Goal: Information Seeking & Learning: Learn about a topic

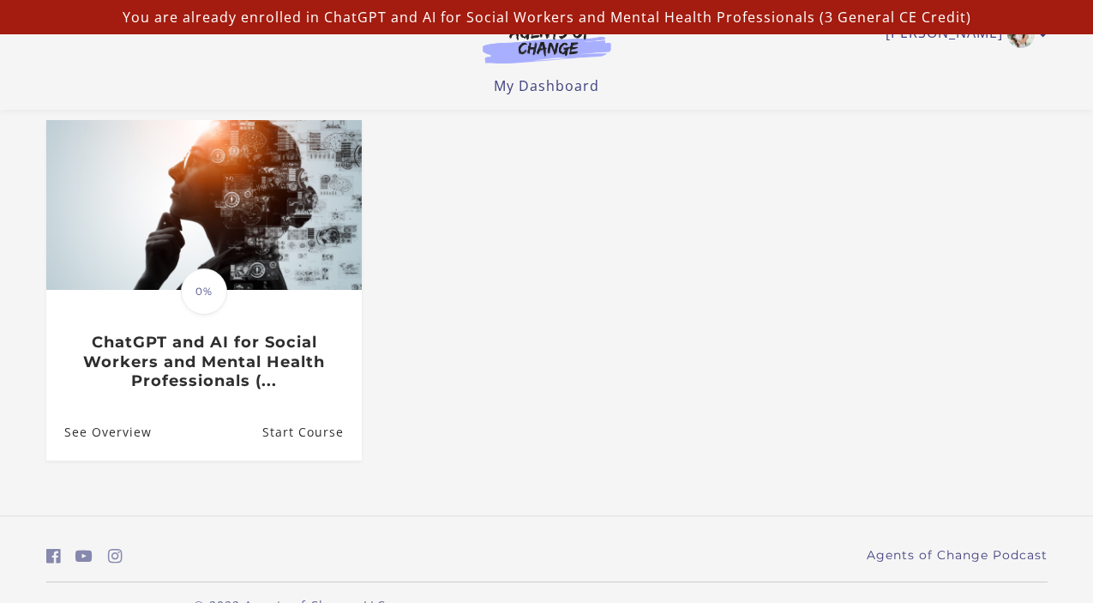
scroll to position [183, 0]
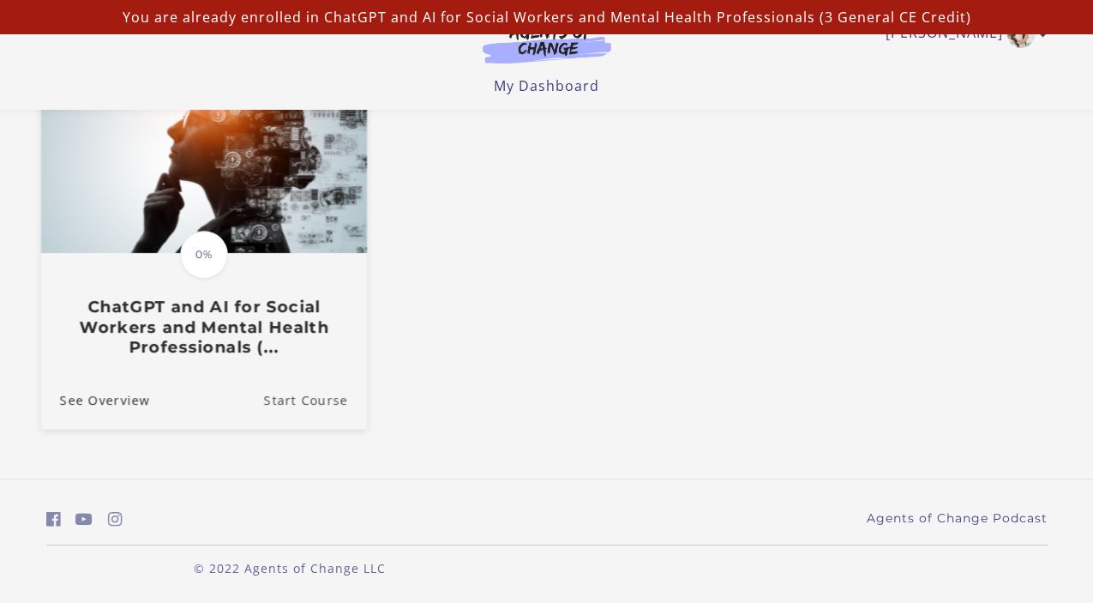
click at [292, 390] on link "Start Course" at bounding box center [314, 399] width 103 height 57
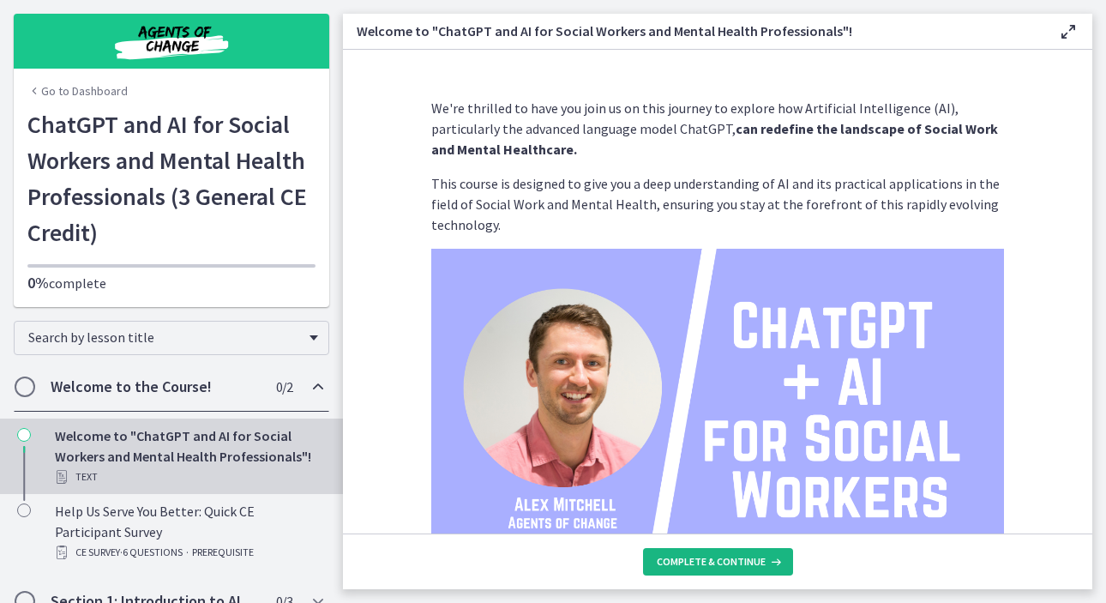
click at [734, 556] on span "Complete & continue" at bounding box center [711, 562] width 109 height 14
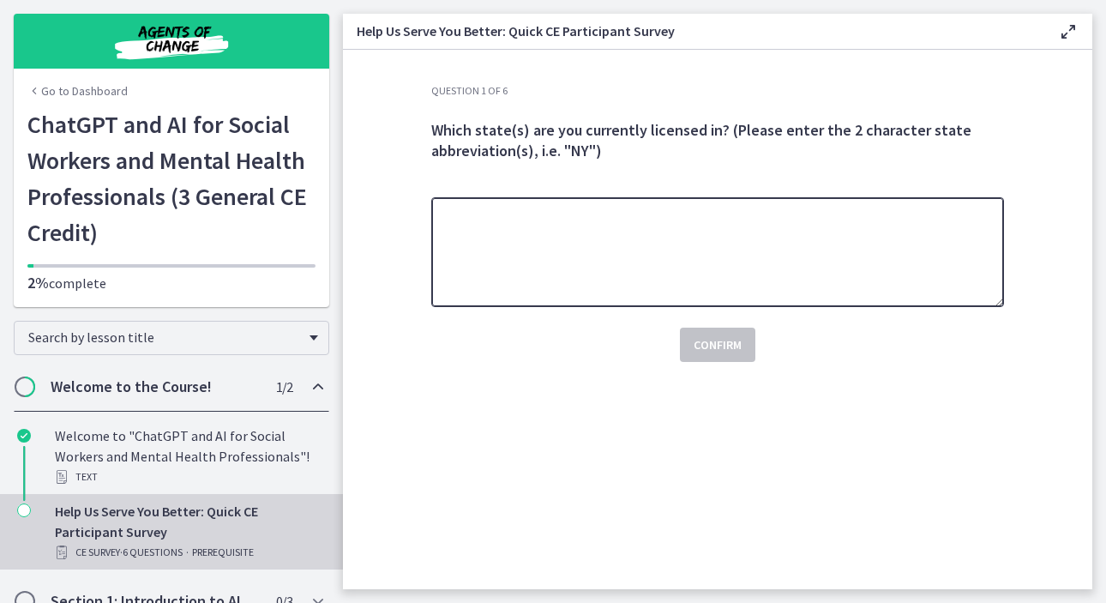
click at [658, 257] on textarea at bounding box center [717, 252] width 573 height 110
type textarea "*"
type textarea "**"
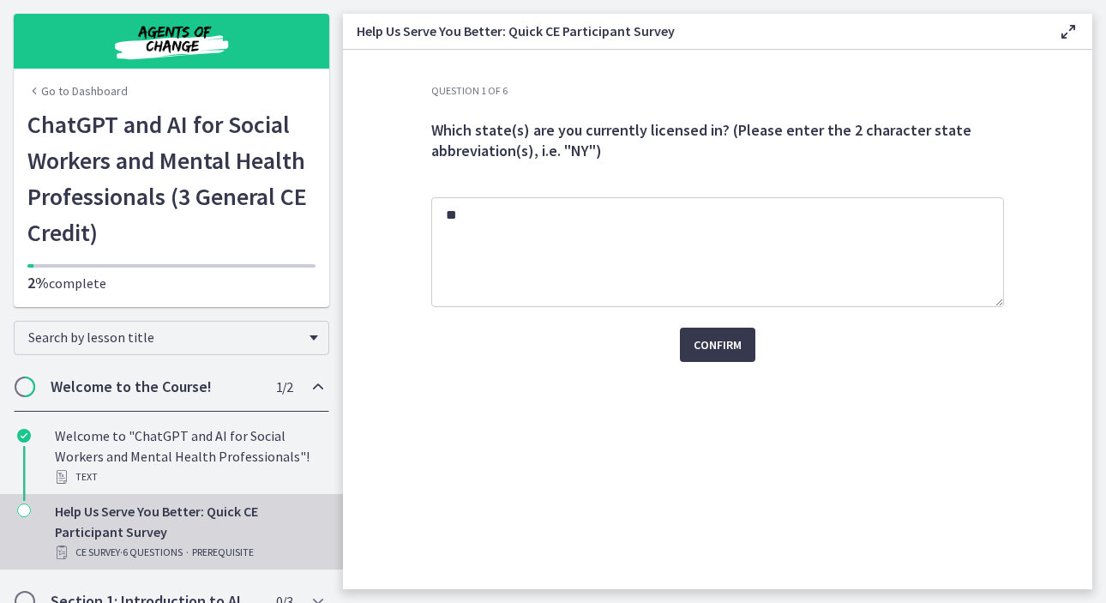
click at [714, 368] on div "Question 1 of 6 Which state(s) are you currently licensed in? (Please enter the…" at bounding box center [718, 336] width 600 height 505
click at [719, 345] on span "Confirm" at bounding box center [718, 344] width 48 height 21
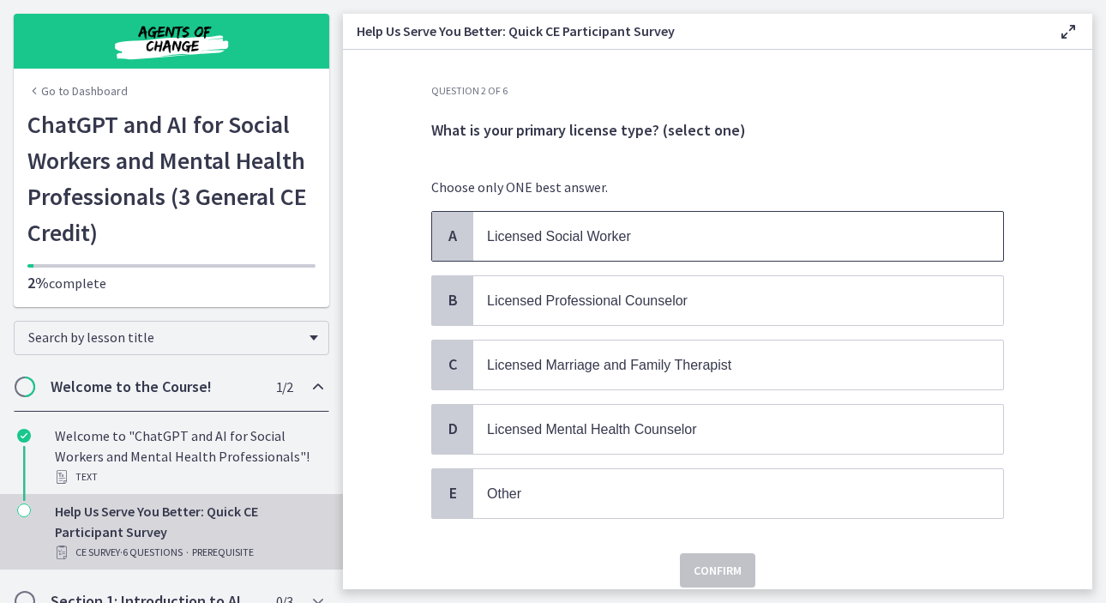
click at [815, 240] on p "Licensed Social Worker" at bounding box center [721, 235] width 468 height 21
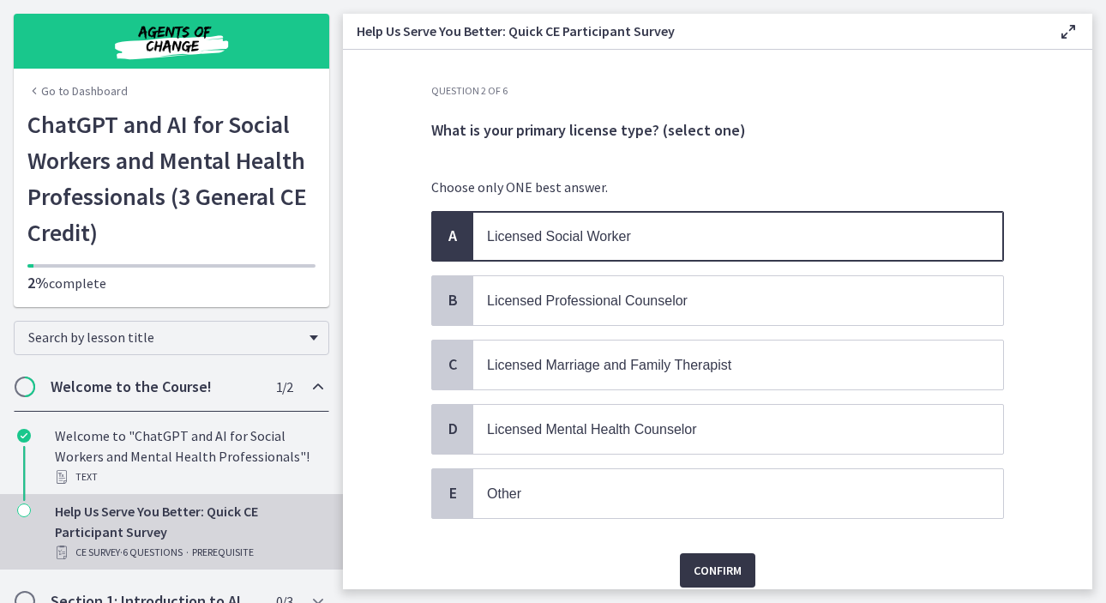
click at [682, 572] on button "Confirm" at bounding box center [717, 570] width 75 height 34
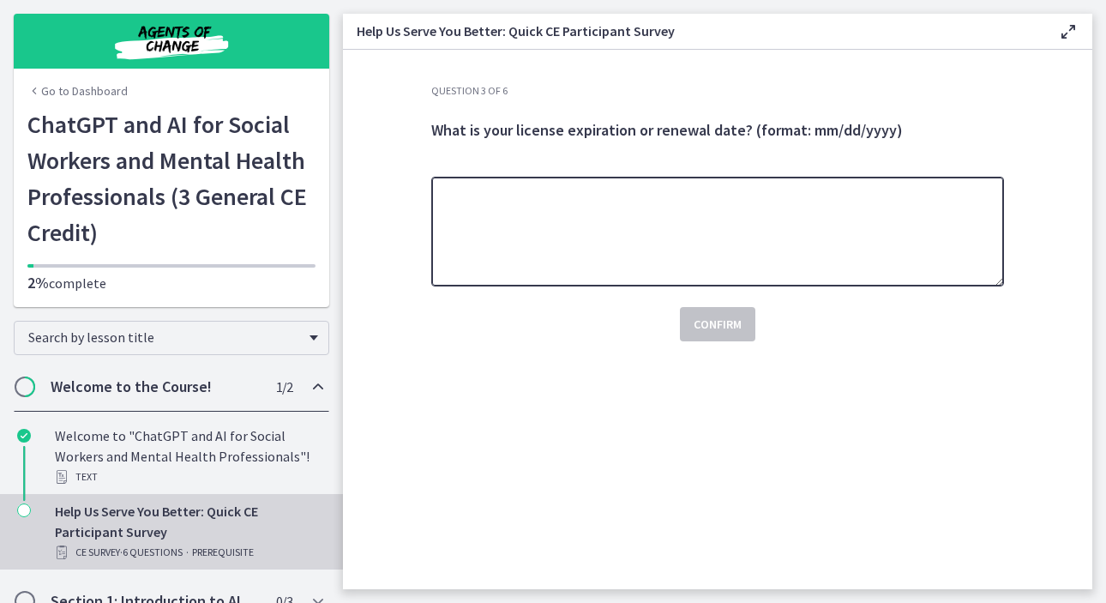
click at [695, 220] on textarea at bounding box center [717, 232] width 573 height 110
type textarea "**********"
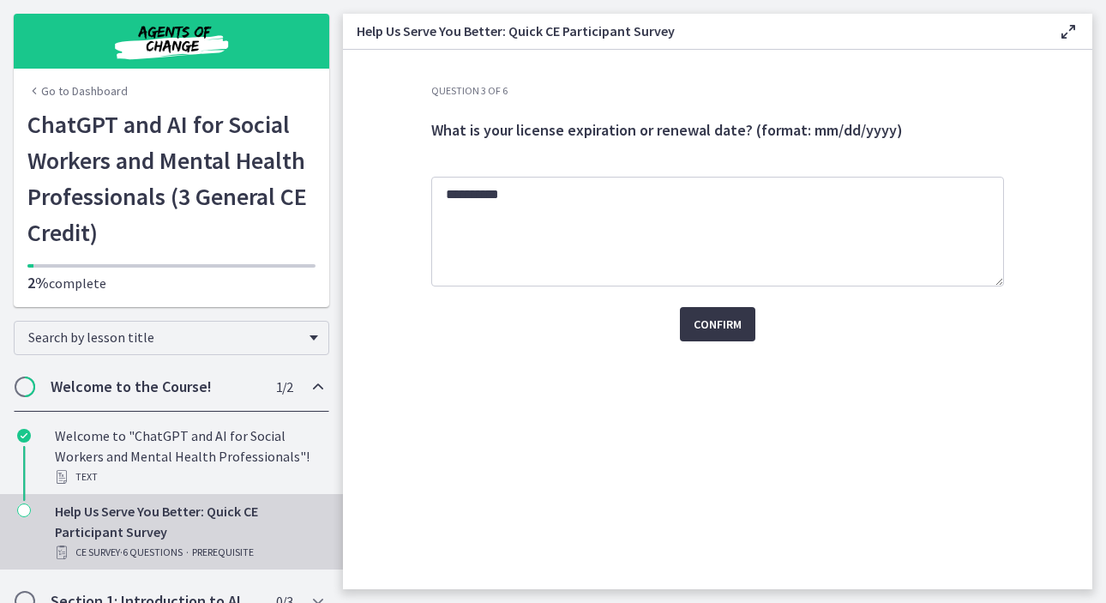
click at [721, 311] on button "Confirm" at bounding box center [717, 324] width 75 height 34
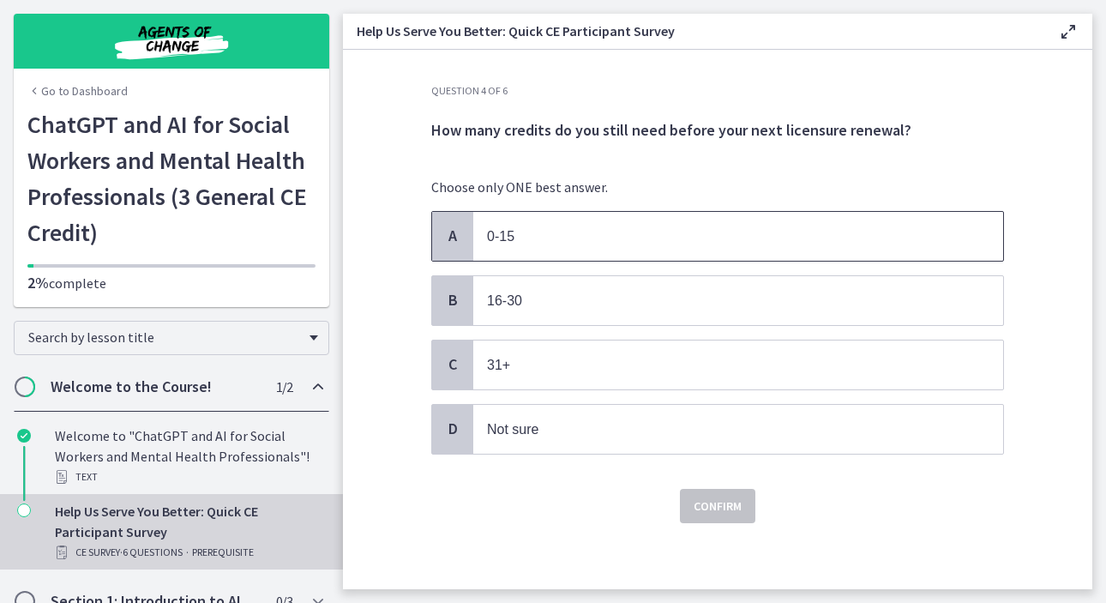
click at [711, 248] on span "0-15" at bounding box center [738, 236] width 530 height 49
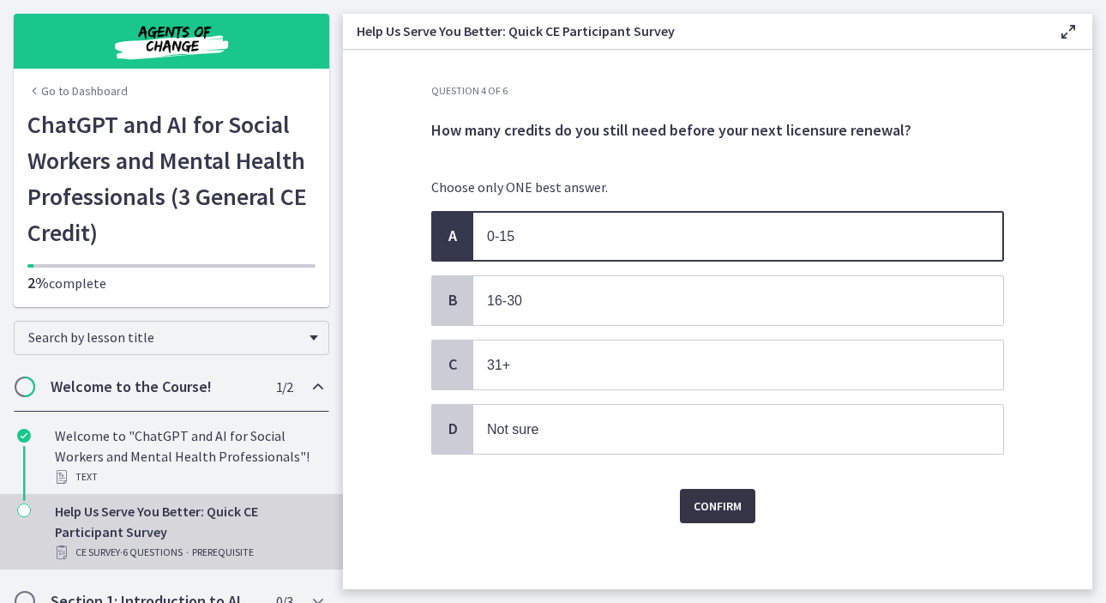
click at [722, 499] on span "Confirm" at bounding box center [718, 506] width 48 height 21
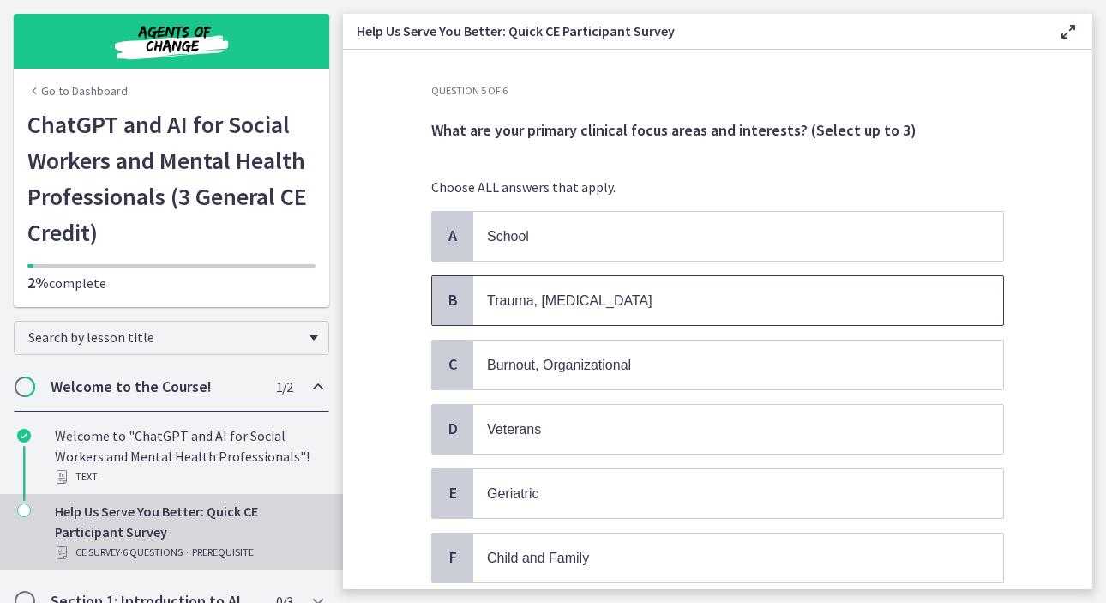
click at [762, 304] on p "Trauma, PTSD" at bounding box center [721, 300] width 468 height 21
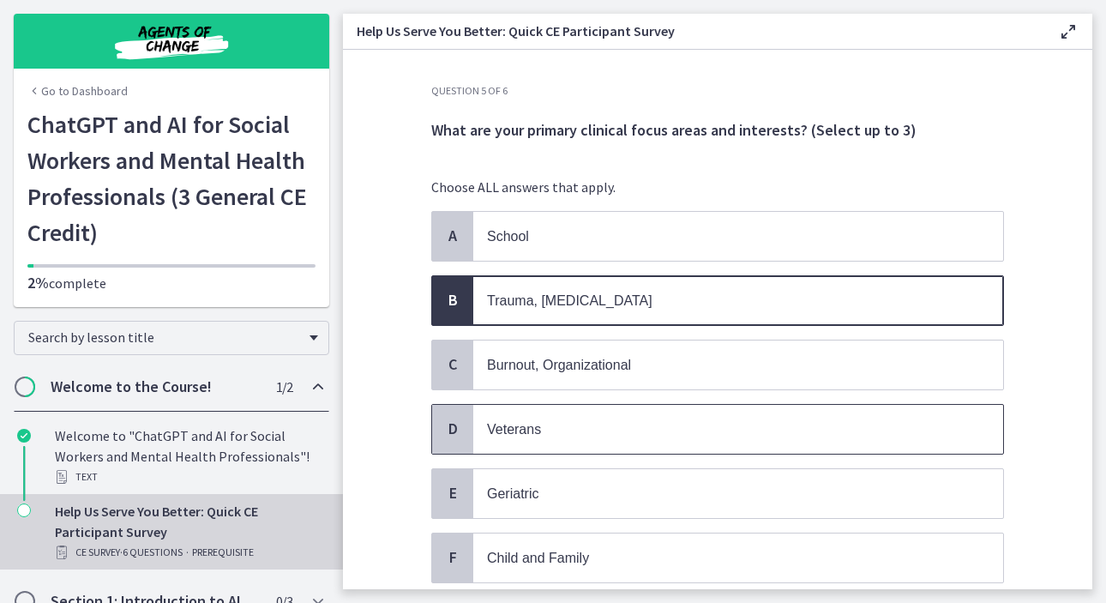
click at [707, 446] on span "Veterans" at bounding box center [738, 429] width 530 height 49
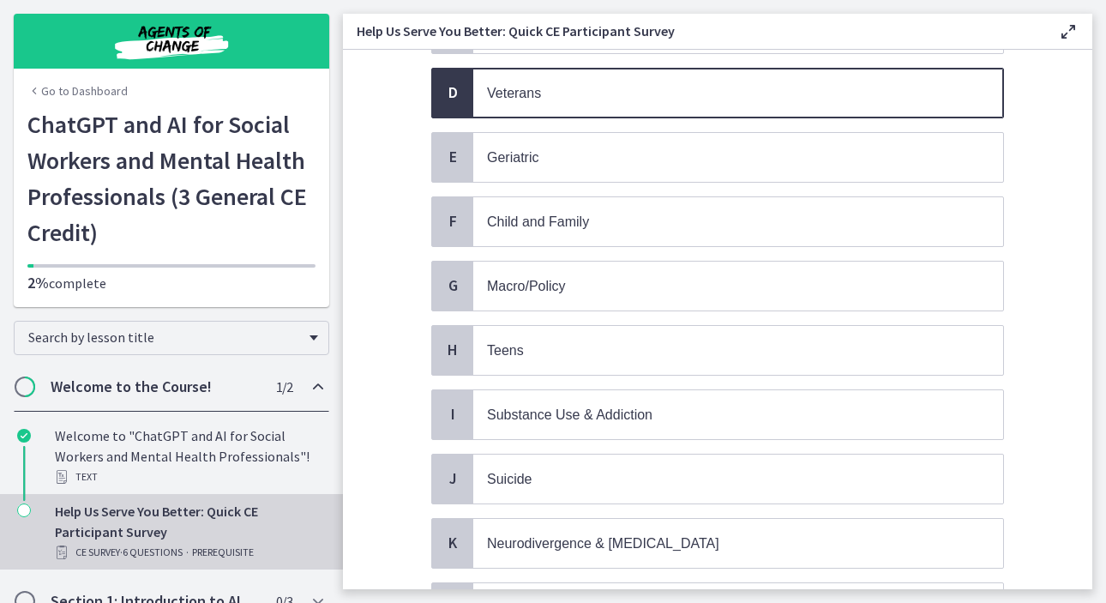
scroll to position [339, 0]
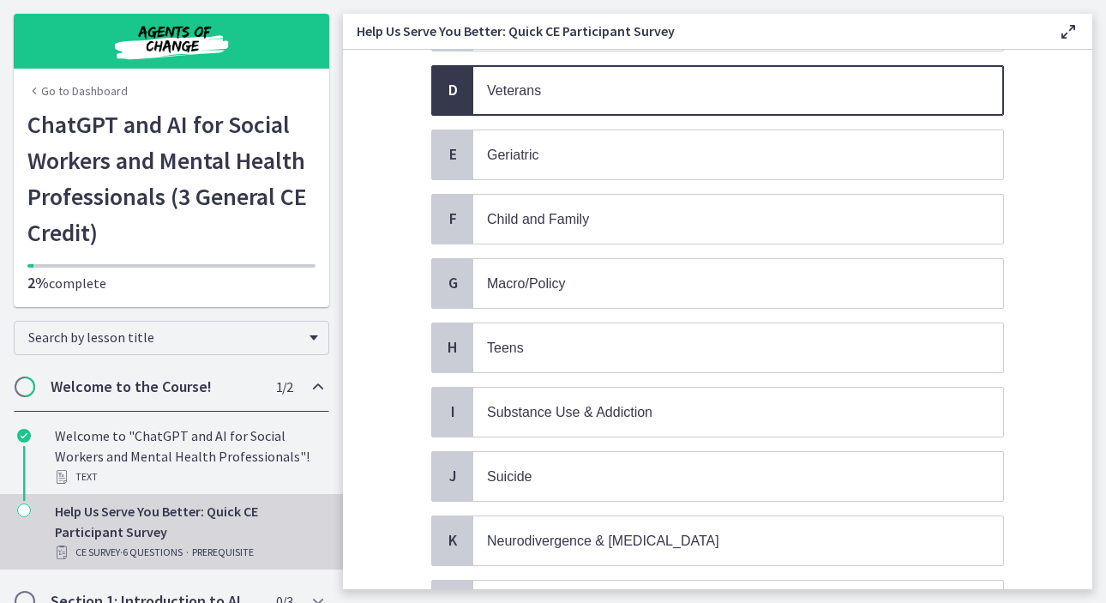
click at [522, 101] on span "Veterans" at bounding box center [738, 90] width 530 height 49
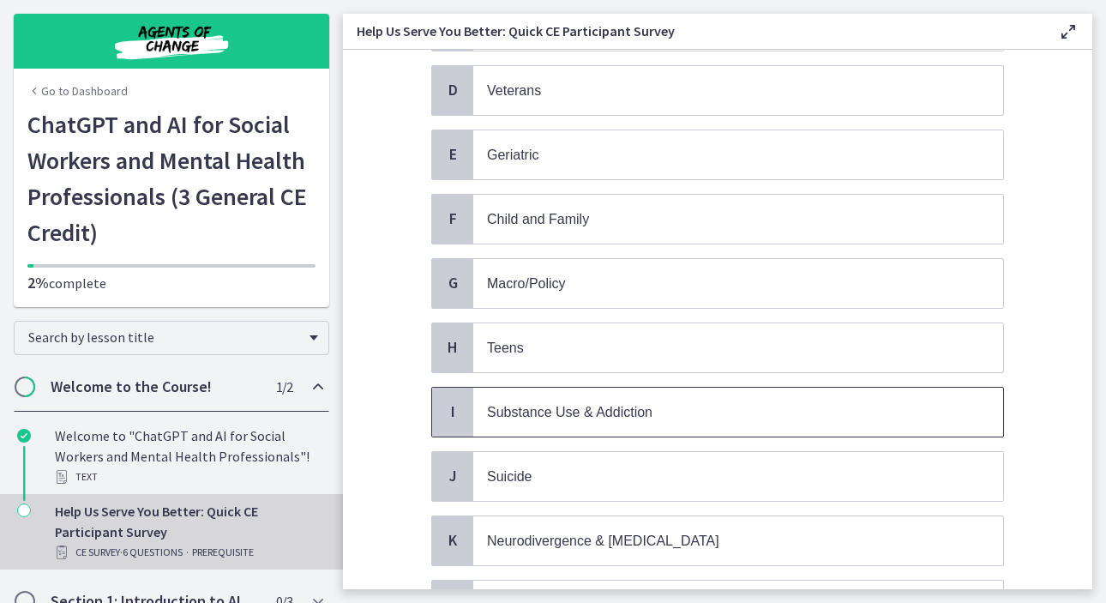
click at [502, 405] on span "Substance Use & Addiction" at bounding box center [569, 412] width 165 height 15
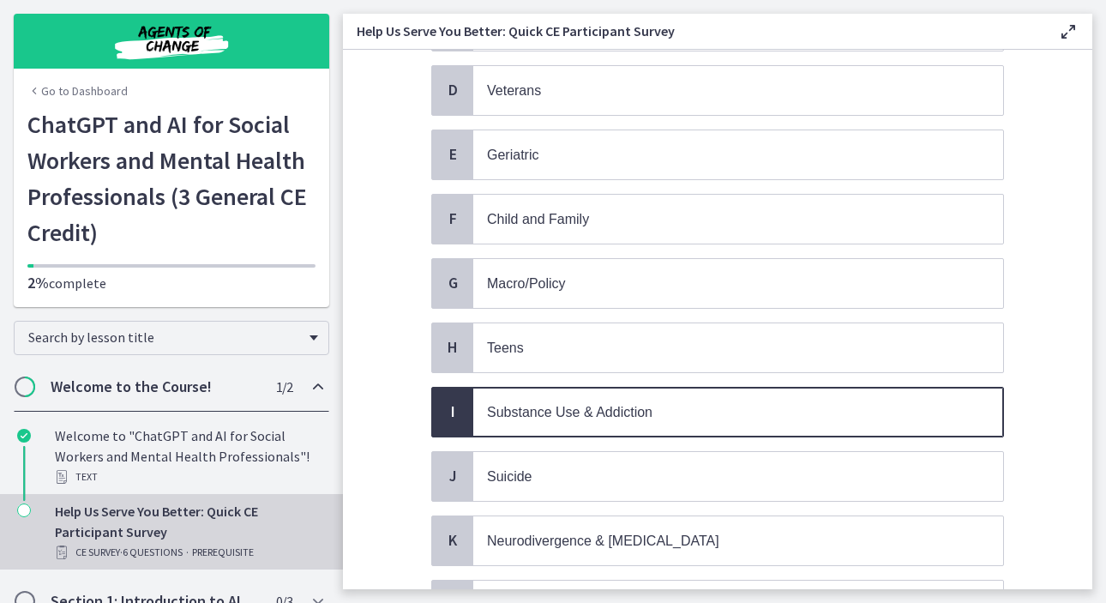
click at [502, 405] on span "Substance Use & Addiction" at bounding box center [569, 412] width 165 height 15
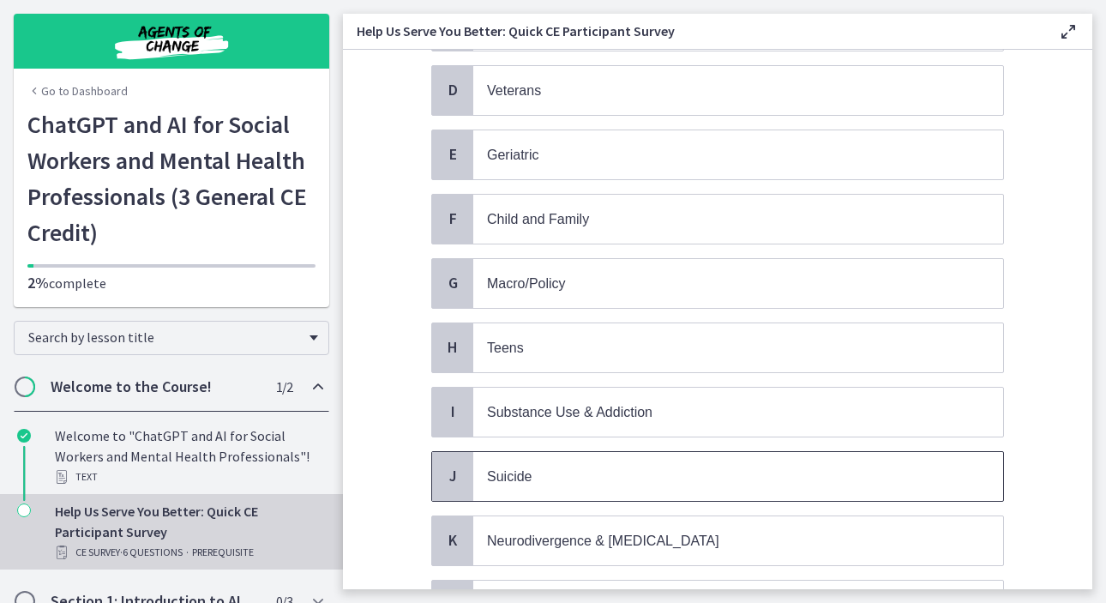
click at [526, 480] on span "Suicide" at bounding box center [738, 476] width 530 height 49
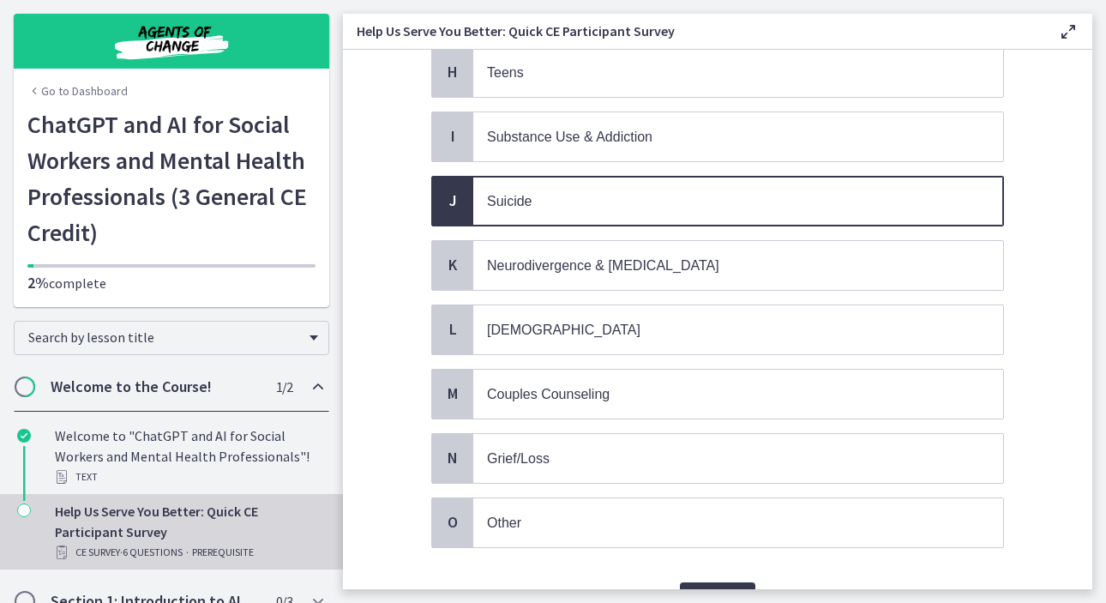
scroll to position [616, 0]
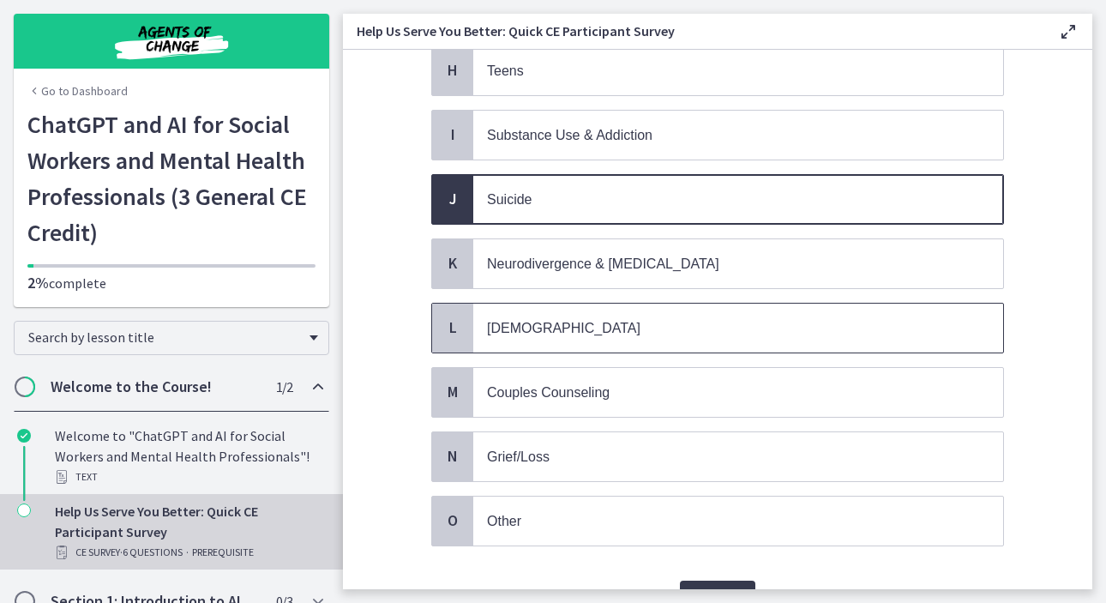
click at [589, 333] on span "LGBTQ+" at bounding box center [738, 328] width 530 height 49
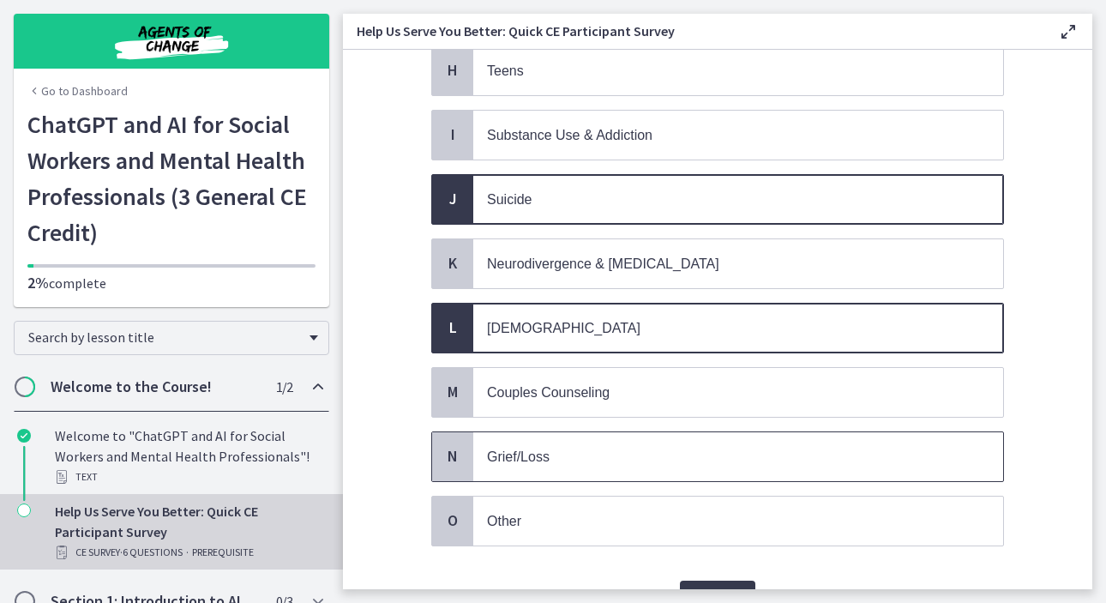
click at [510, 450] on span "Grief/Loss" at bounding box center [518, 456] width 63 height 15
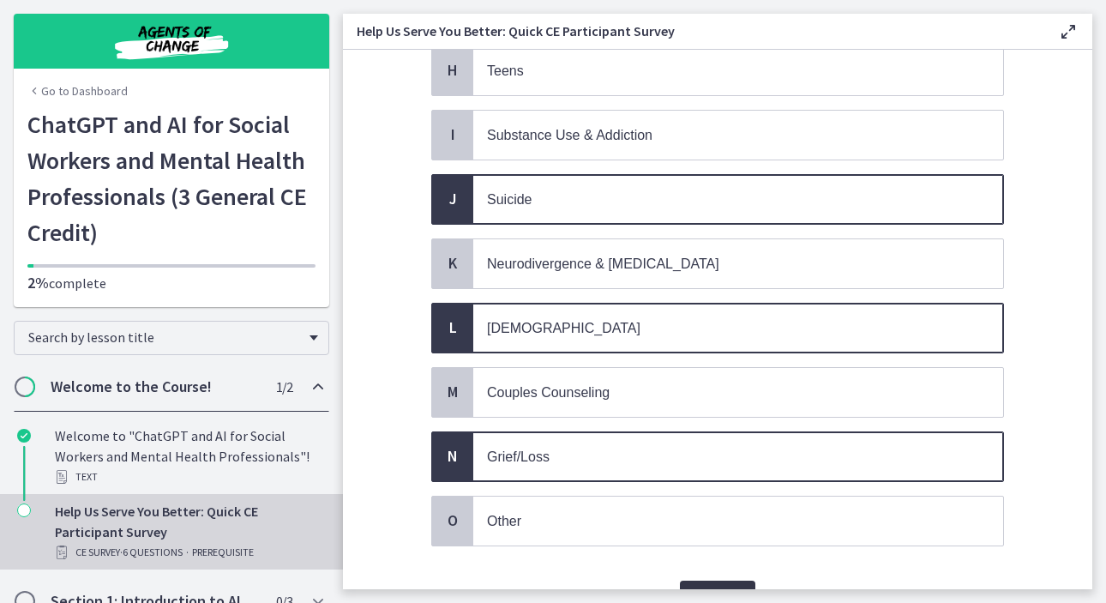
click at [718, 587] on span "Confirm" at bounding box center [718, 597] width 48 height 21
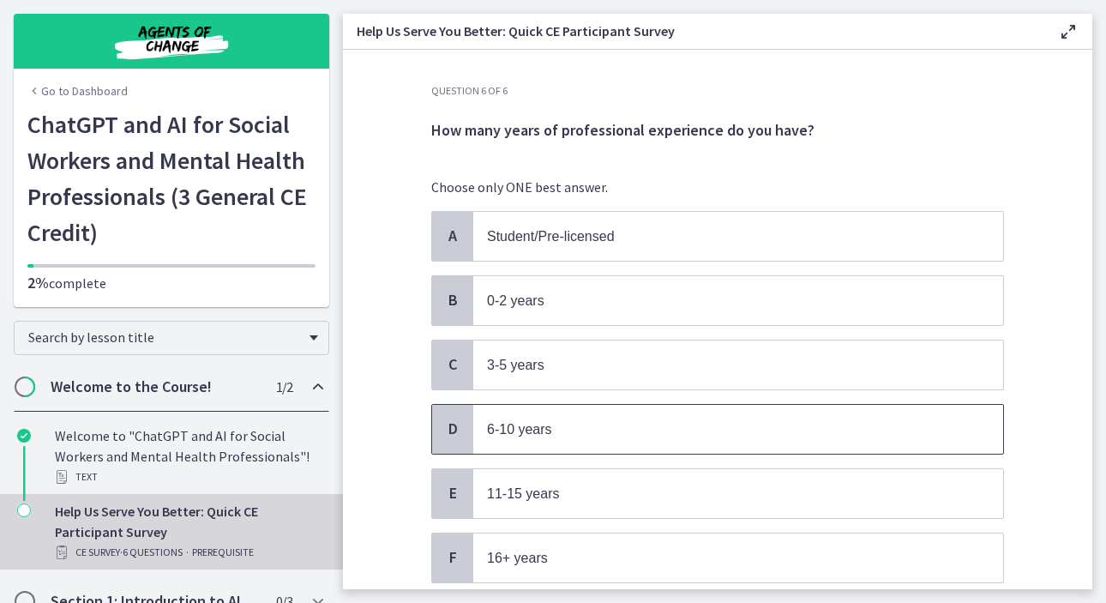
click at [916, 410] on span "6-10 years" at bounding box center [738, 429] width 530 height 49
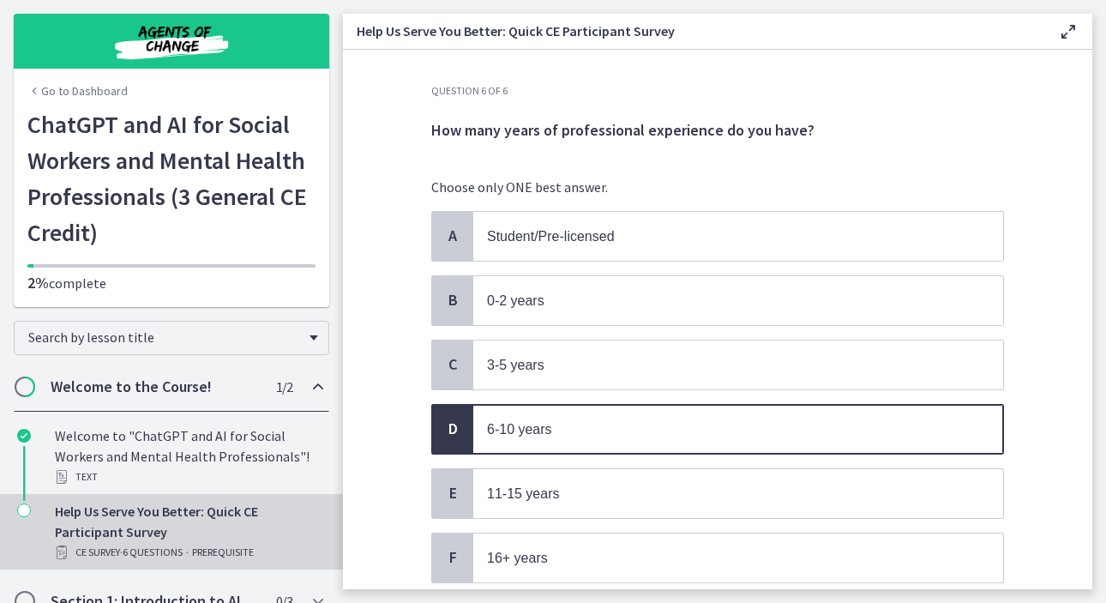
scroll to position [126, 0]
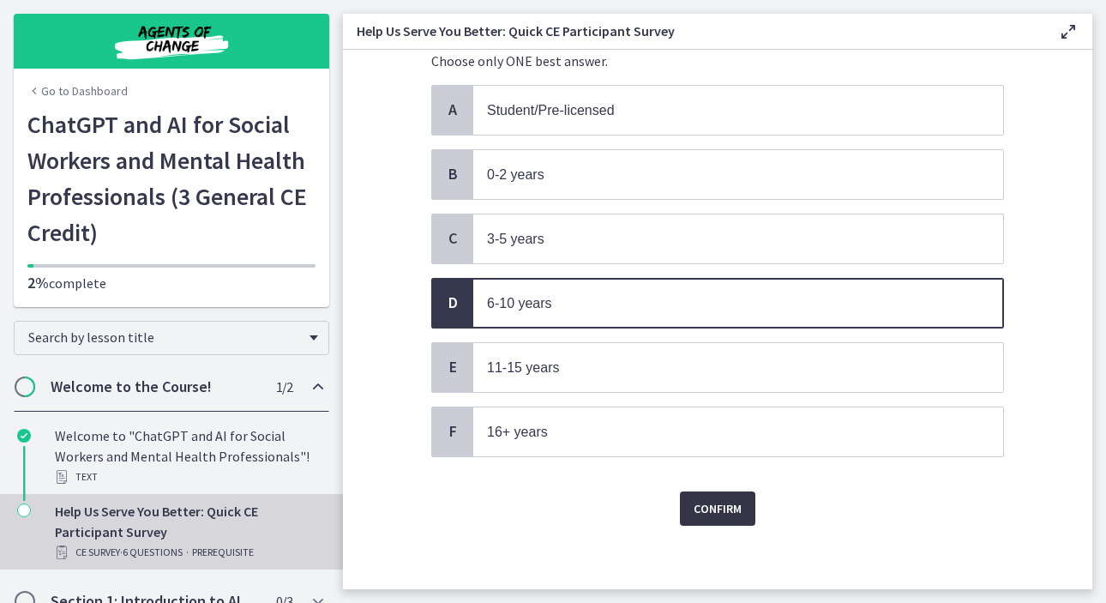
click at [710, 501] on span "Confirm" at bounding box center [718, 508] width 48 height 21
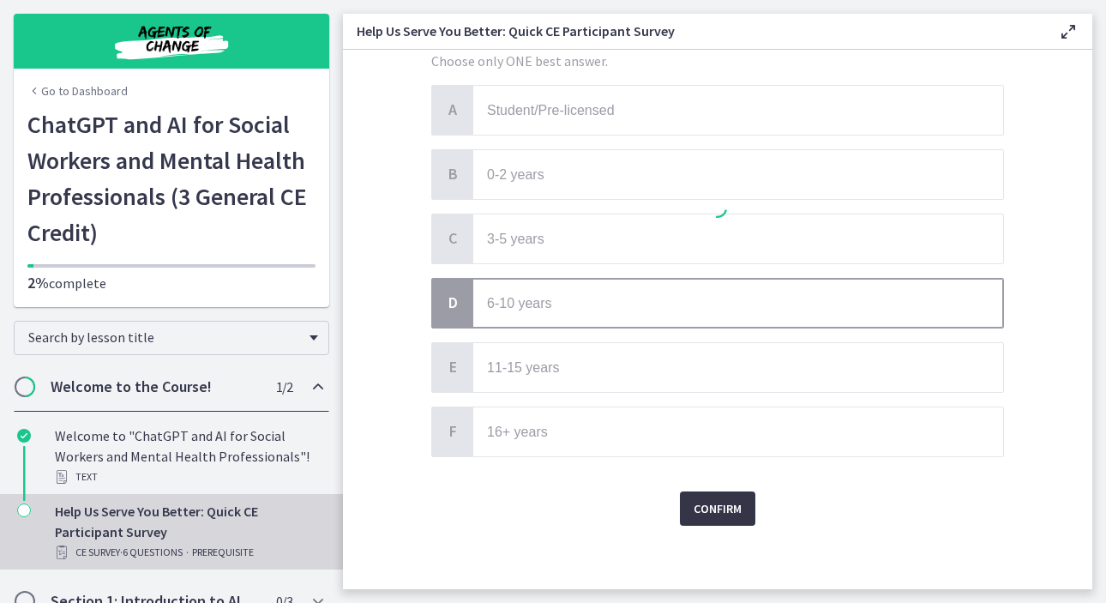
scroll to position [0, 0]
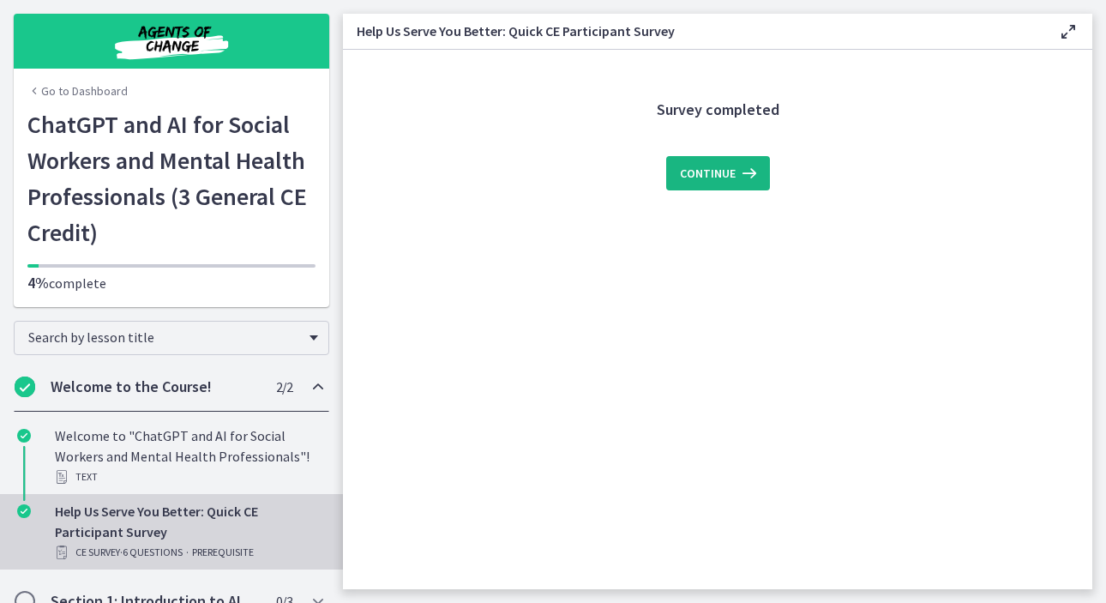
click at [727, 189] on button "Continue" at bounding box center [718, 173] width 104 height 34
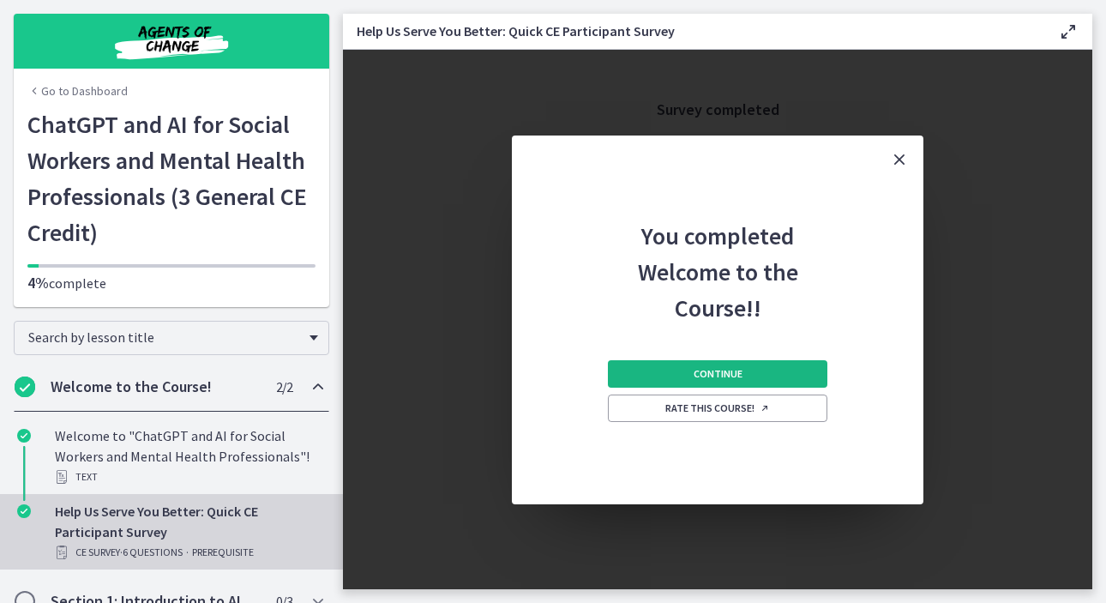
click at [703, 371] on span "Continue" at bounding box center [718, 374] width 49 height 14
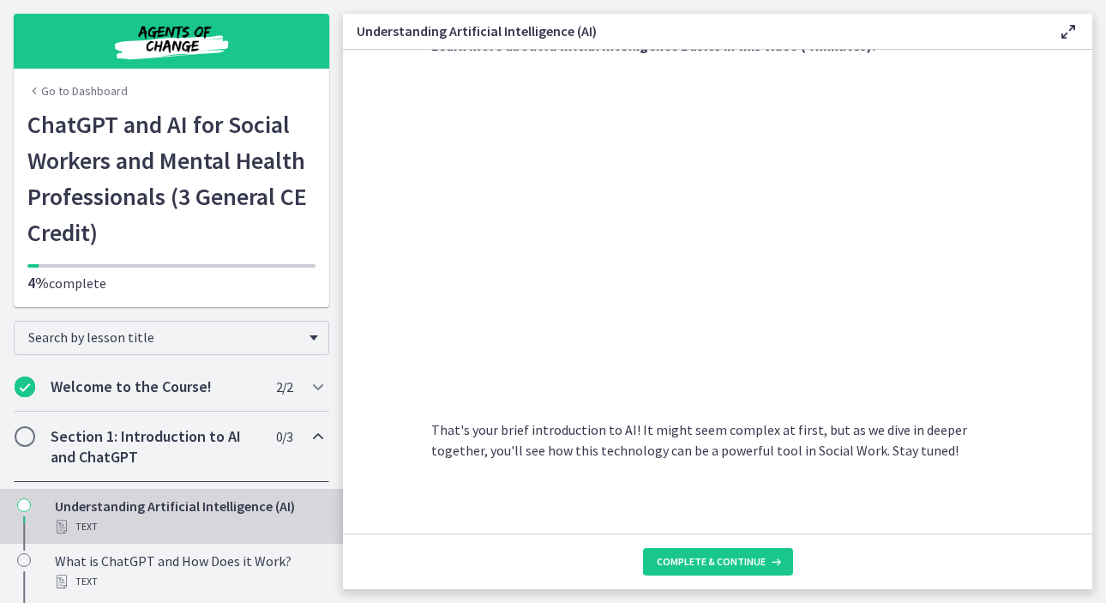
scroll to position [777, 0]
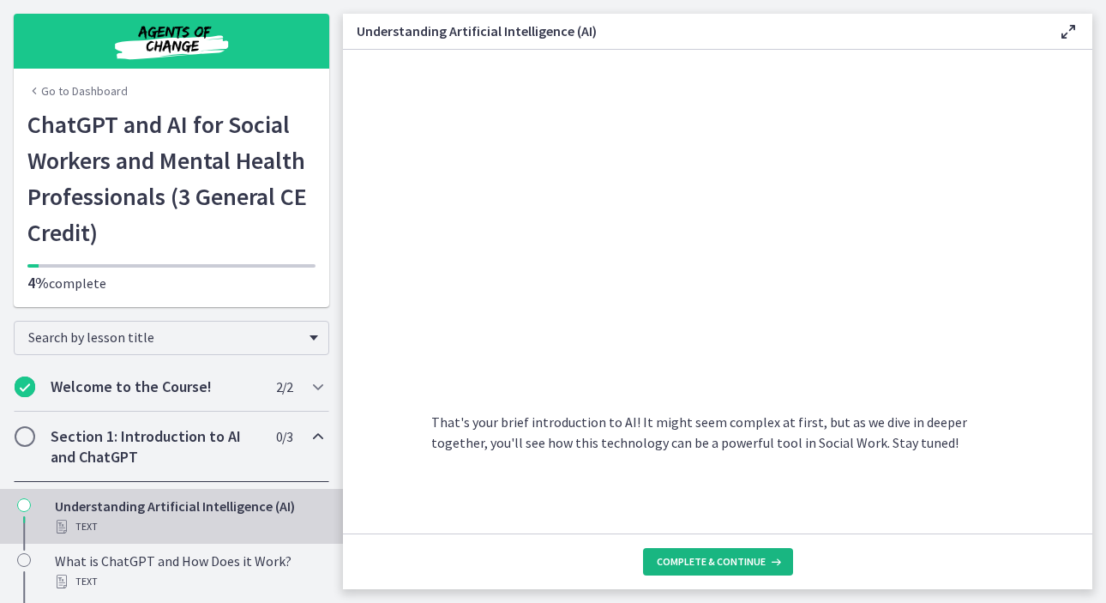
click at [690, 564] on span "Complete & continue" at bounding box center [711, 562] width 109 height 14
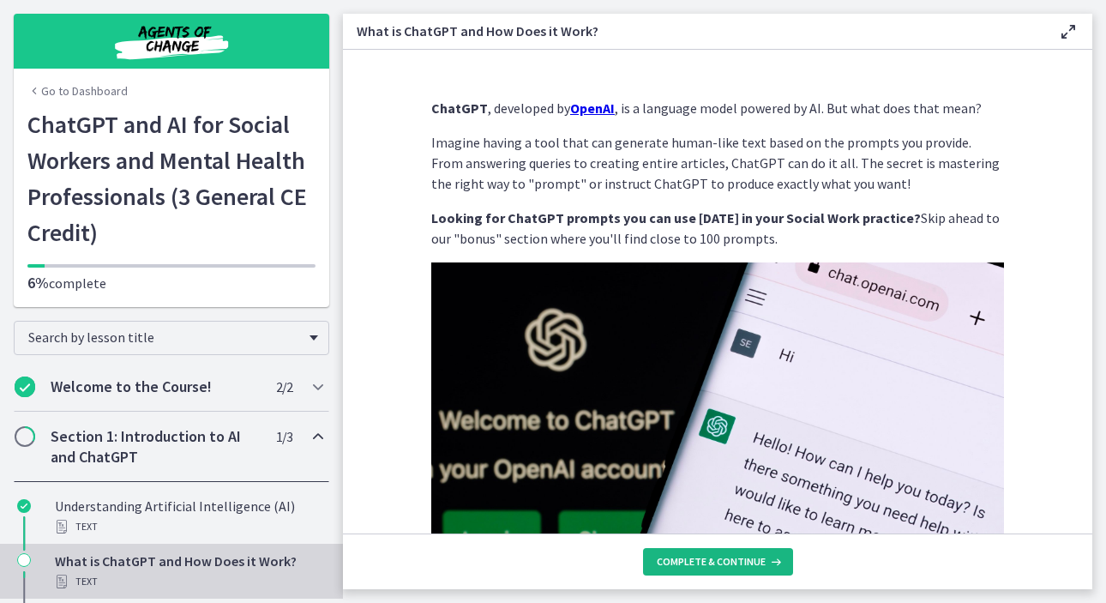
click at [690, 564] on span "Complete & continue" at bounding box center [711, 562] width 109 height 14
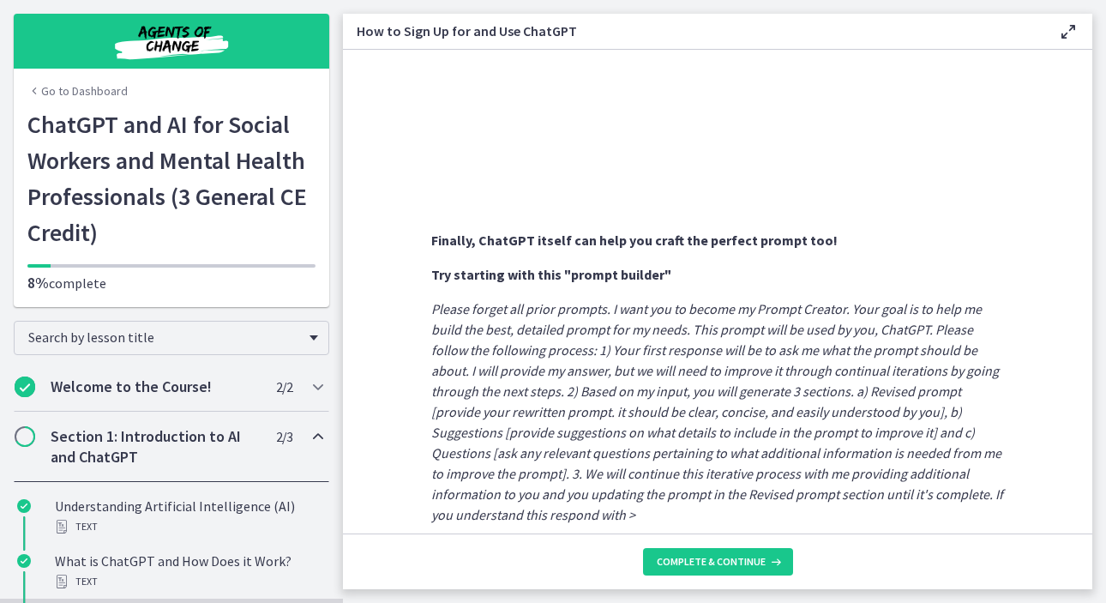
scroll to position [953, 0]
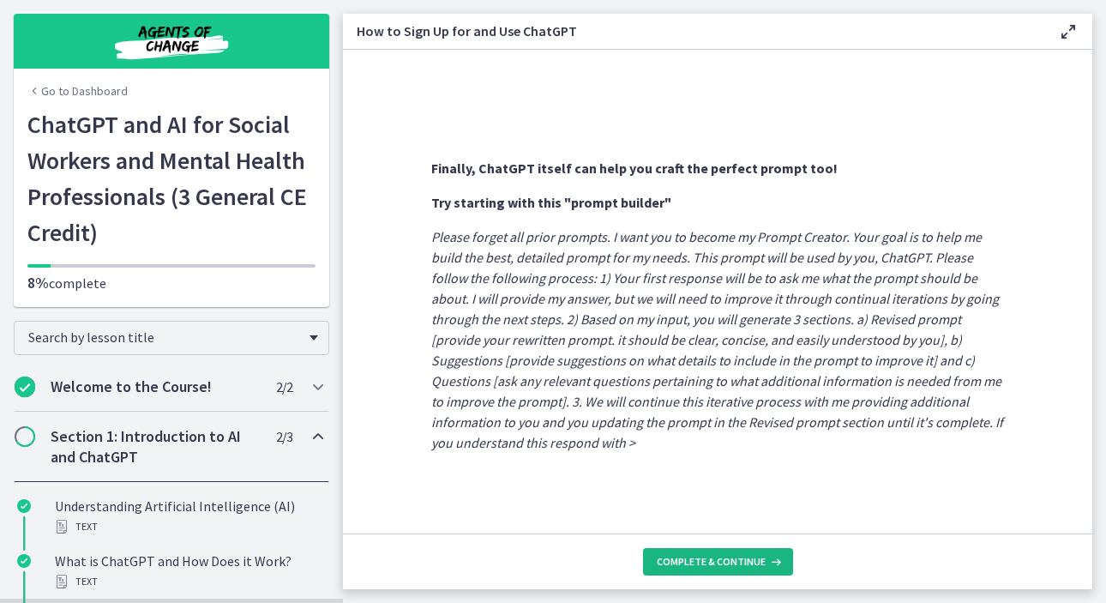
click at [710, 574] on footer "Complete & continue" at bounding box center [717, 561] width 749 height 56
click at [707, 568] on button "Complete & continue" at bounding box center [718, 561] width 150 height 27
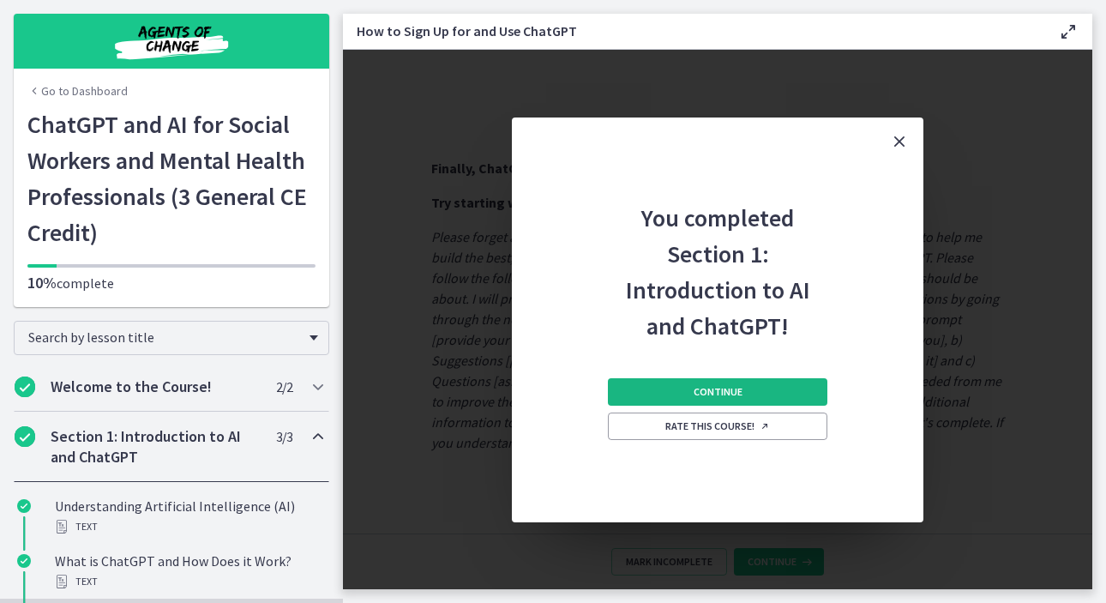
click at [743, 396] on button "Continue" at bounding box center [717, 391] width 219 height 27
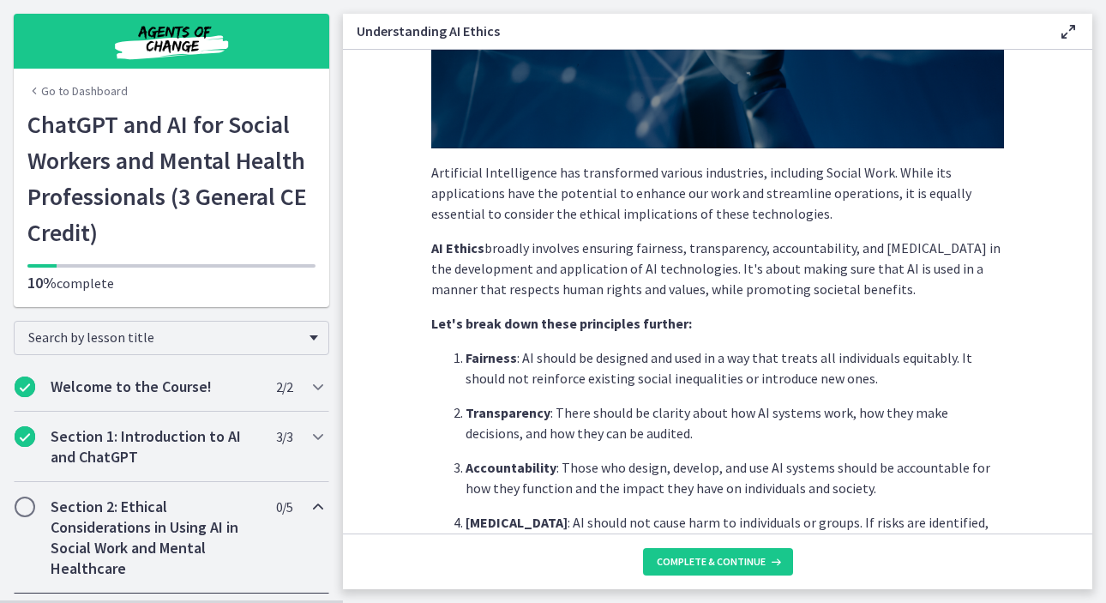
scroll to position [278, 0]
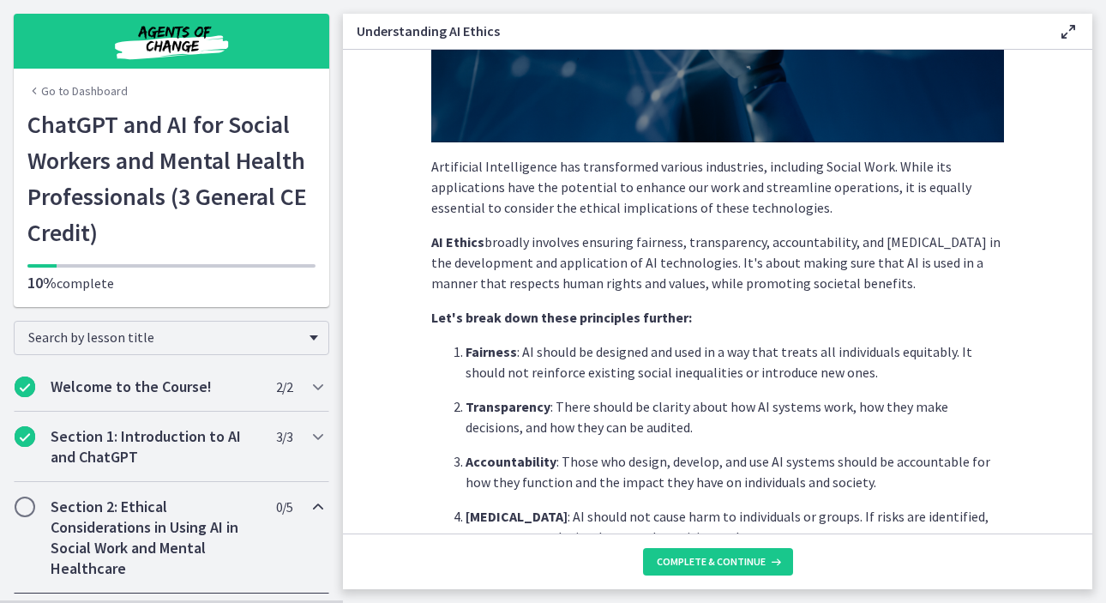
click at [1101, 224] on main "Understanding AI Ethics Enable fullscreen Artificial Intelligence has transform…" at bounding box center [724, 301] width 763 height 603
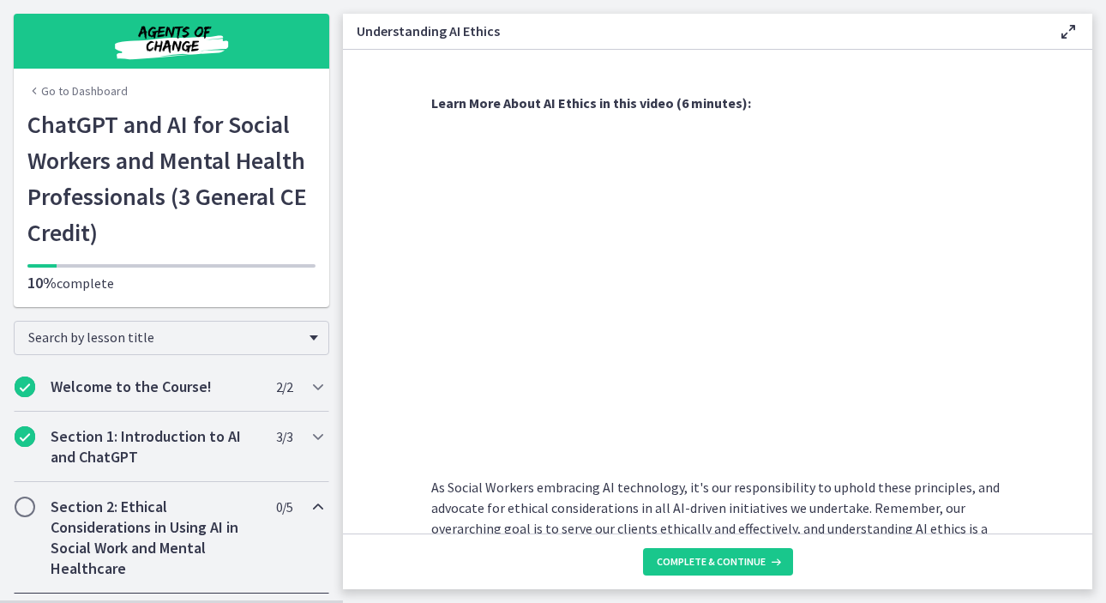
scroll to position [887, 0]
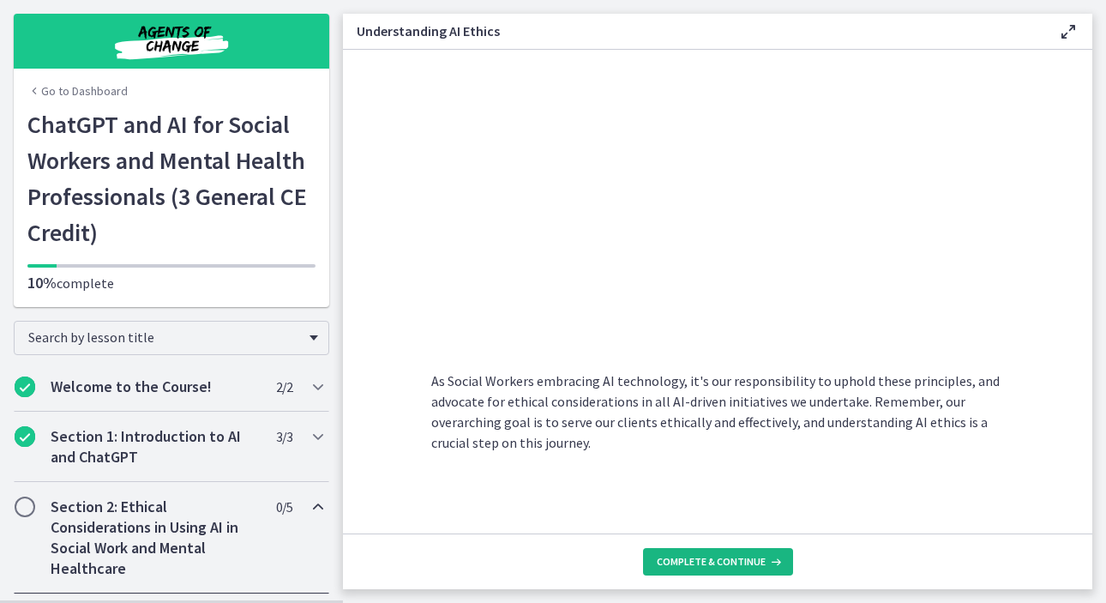
click at [749, 559] on span "Complete & continue" at bounding box center [711, 562] width 109 height 14
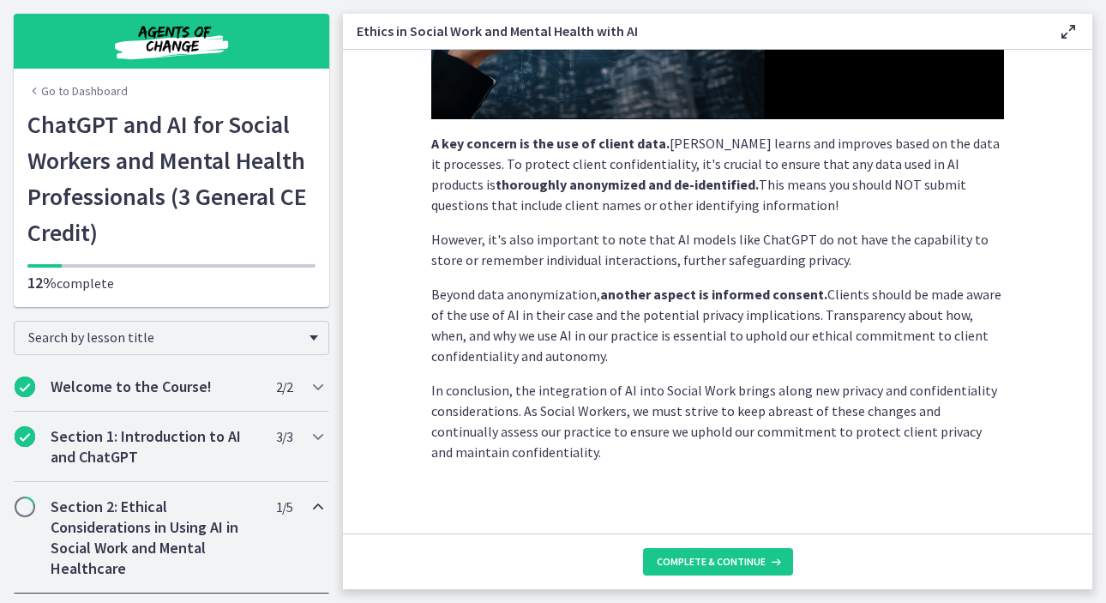
scroll to position [454, 0]
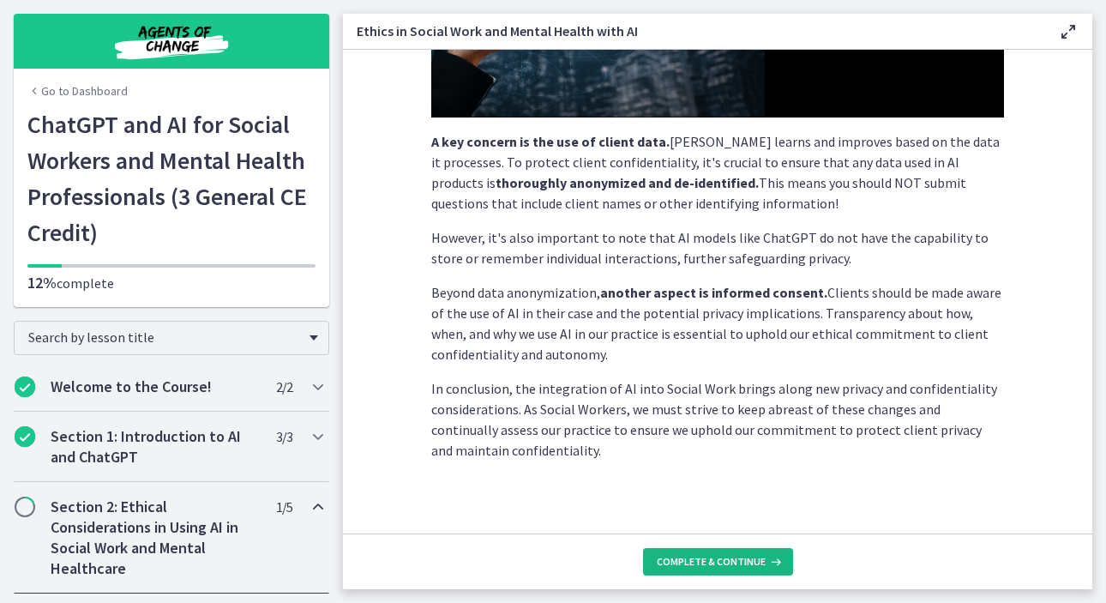
click at [745, 564] on span "Complete & continue" at bounding box center [711, 562] width 109 height 14
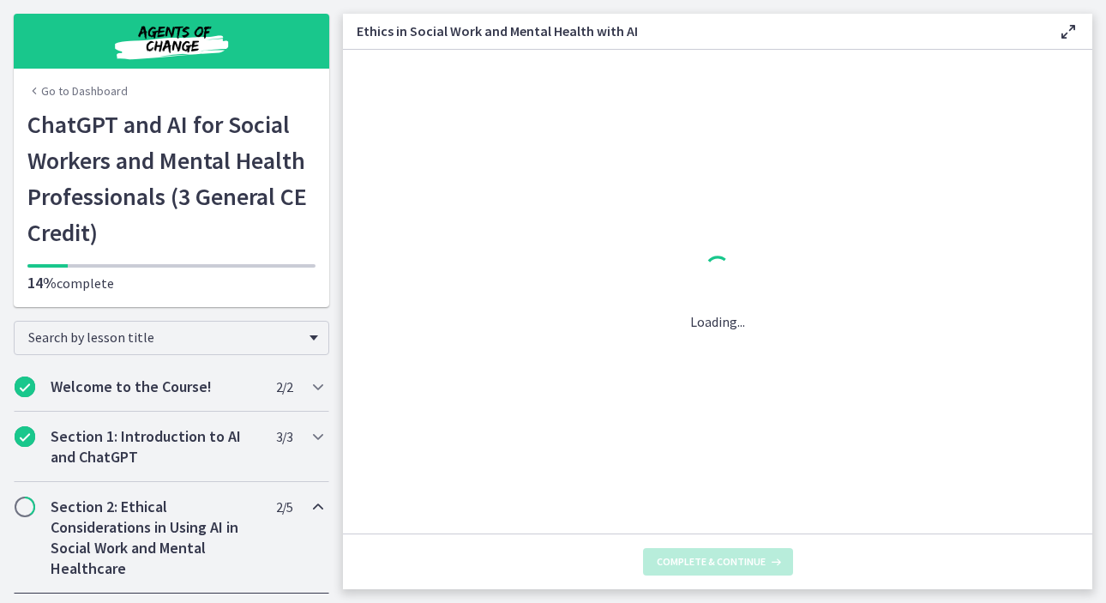
scroll to position [0, 0]
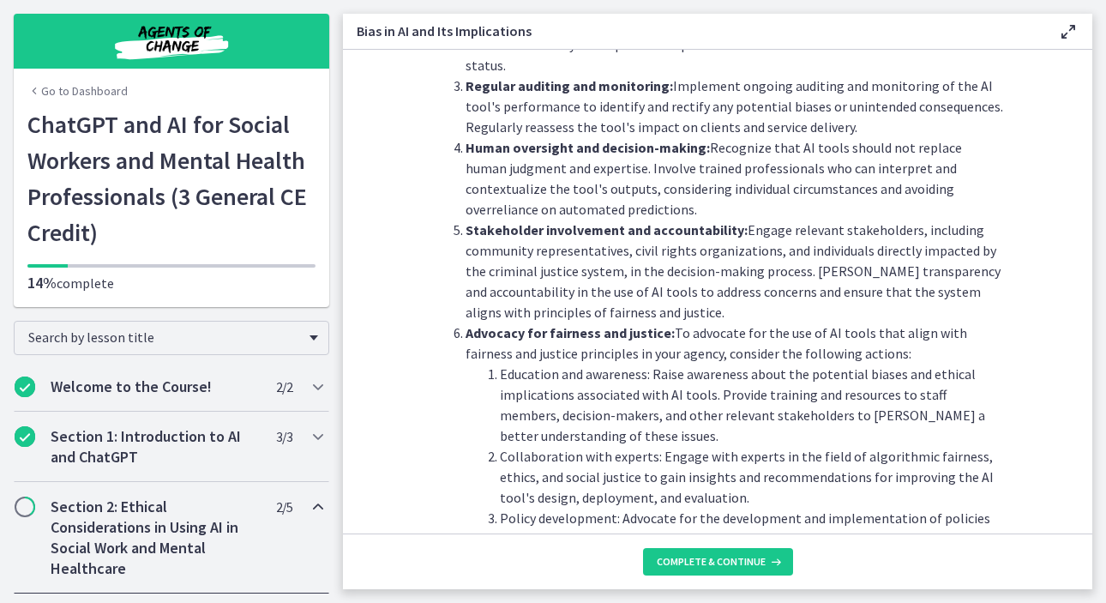
scroll to position [1950, 0]
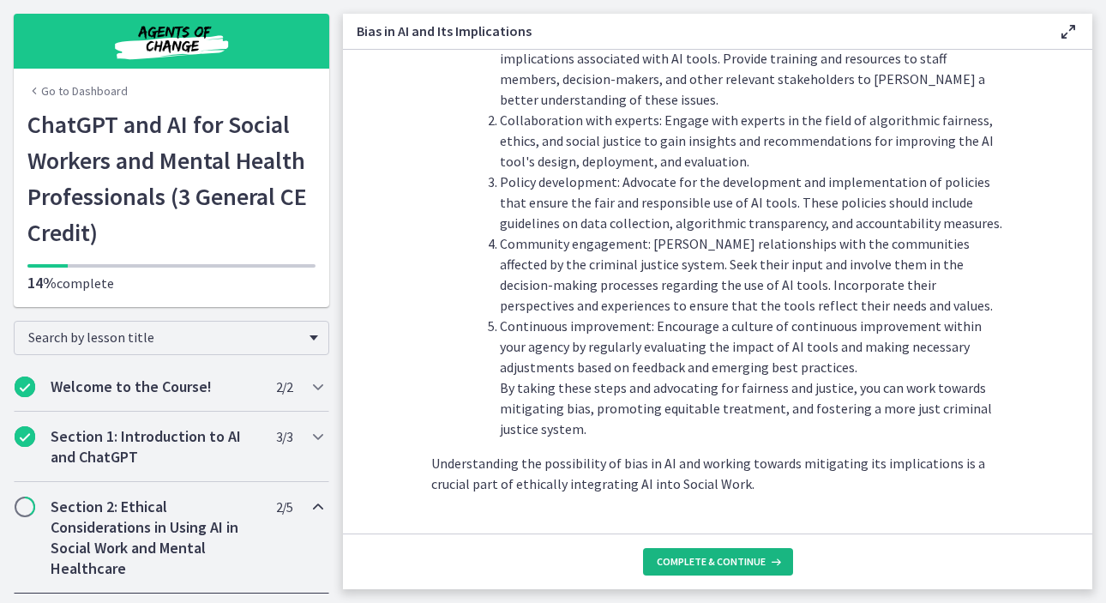
click at [726, 567] on span "Complete & continue" at bounding box center [711, 562] width 109 height 14
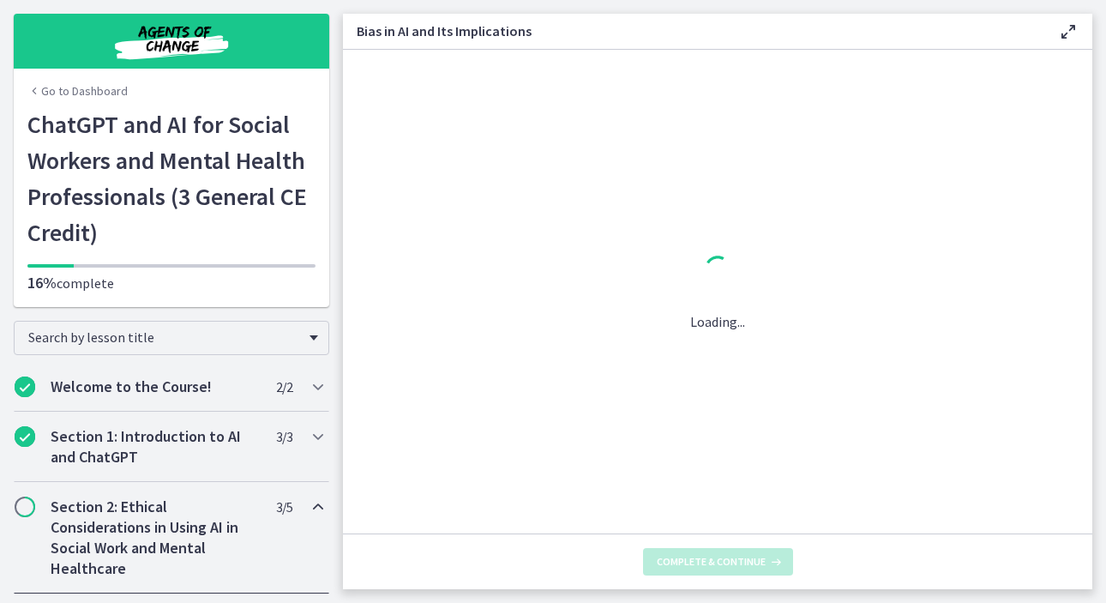
scroll to position [0, 0]
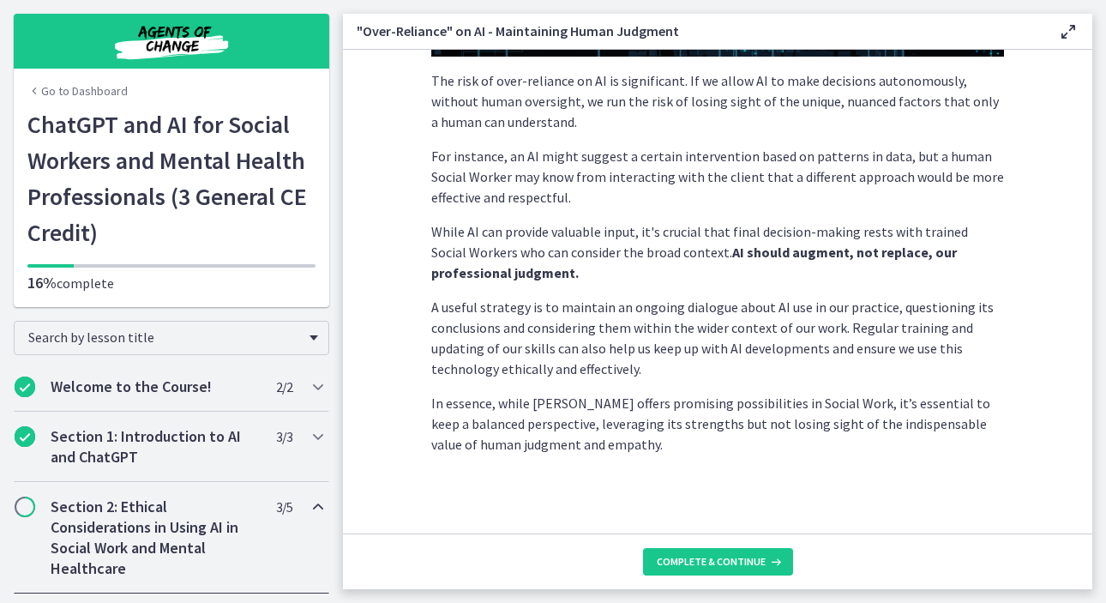
scroll to position [454, 0]
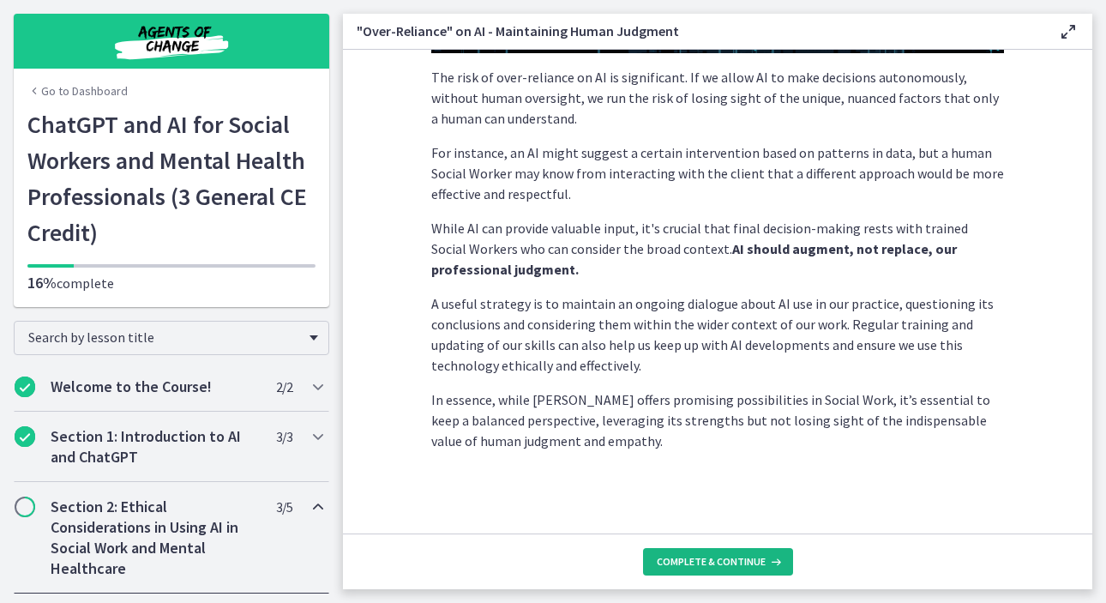
click at [685, 556] on span "Complete & continue" at bounding box center [711, 562] width 109 height 14
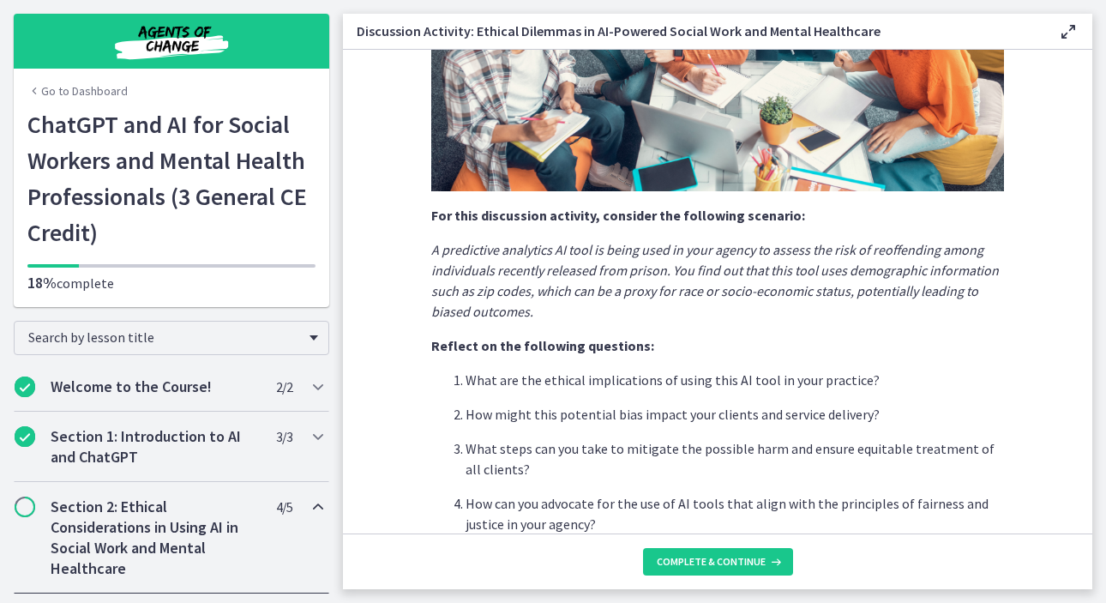
scroll to position [463, 0]
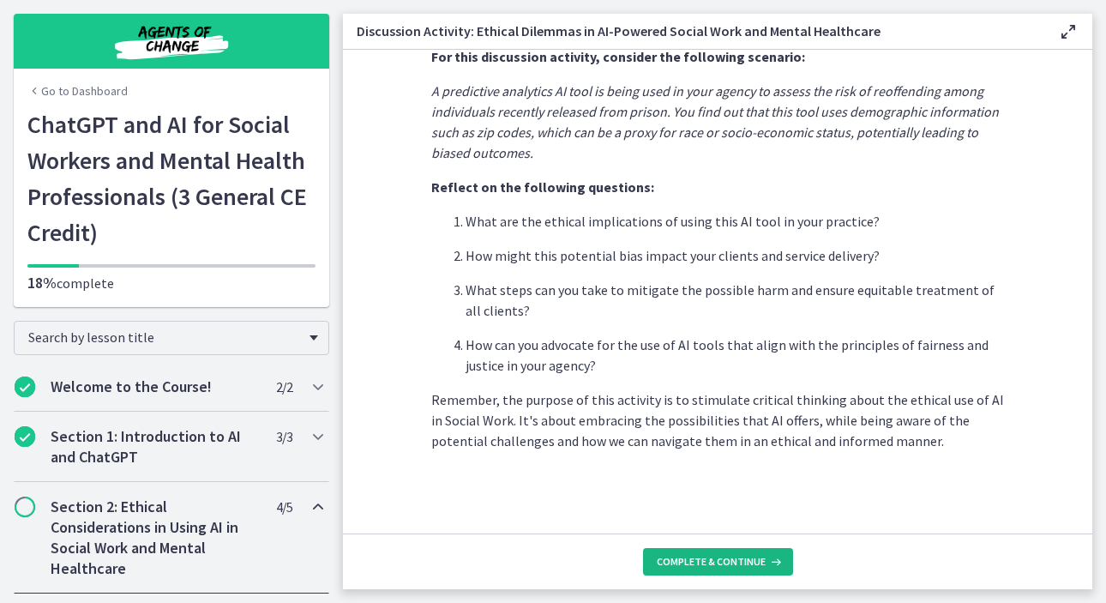
click at [675, 565] on span "Complete & continue" at bounding box center [711, 562] width 109 height 14
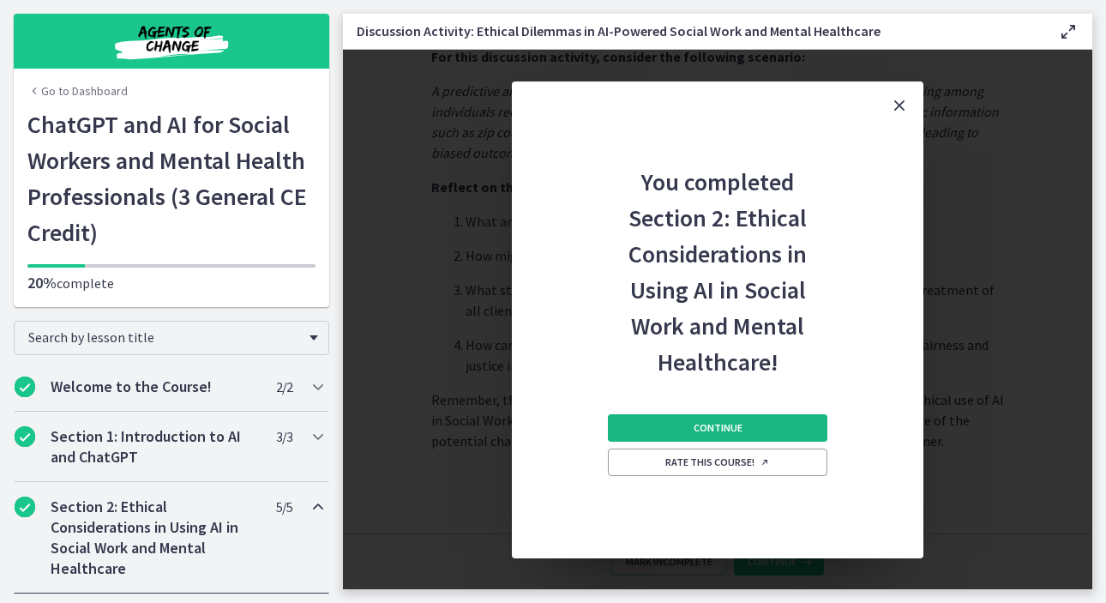
click at [730, 424] on span "Continue" at bounding box center [718, 428] width 49 height 14
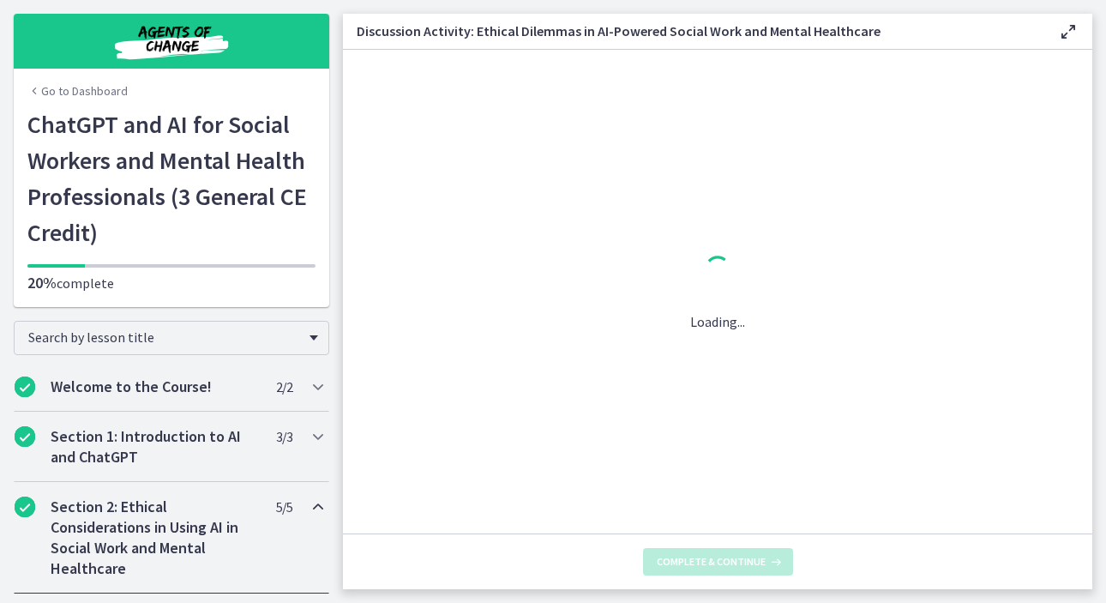
scroll to position [0, 0]
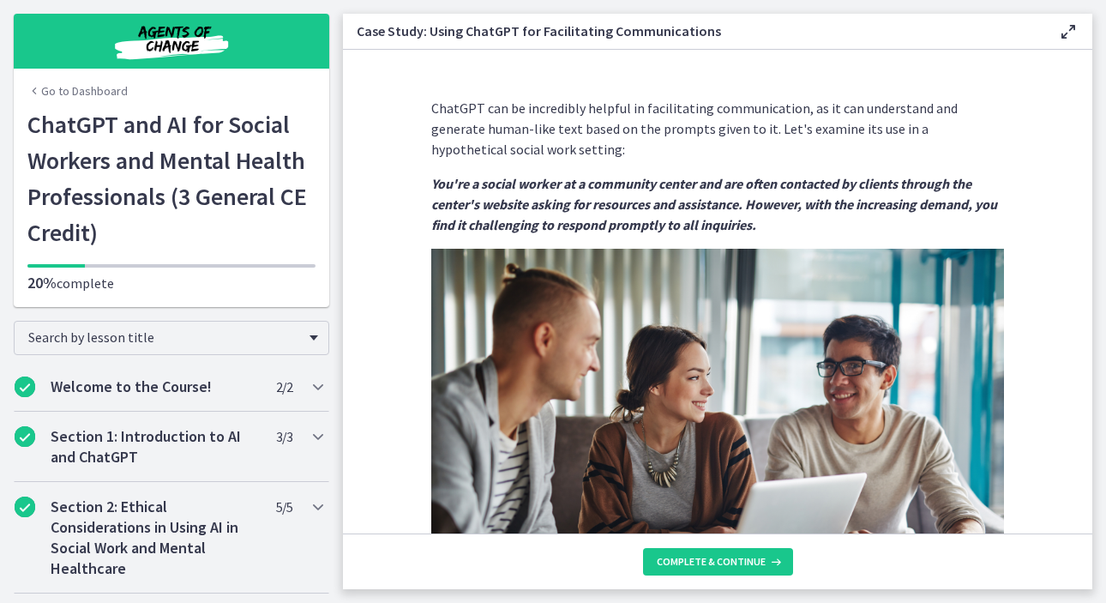
click at [328, 123] on div "Go to Dashboard Go to Dashboard ChatGPT and AI for Social Workers and Mental He…" at bounding box center [171, 153] width 343 height 307
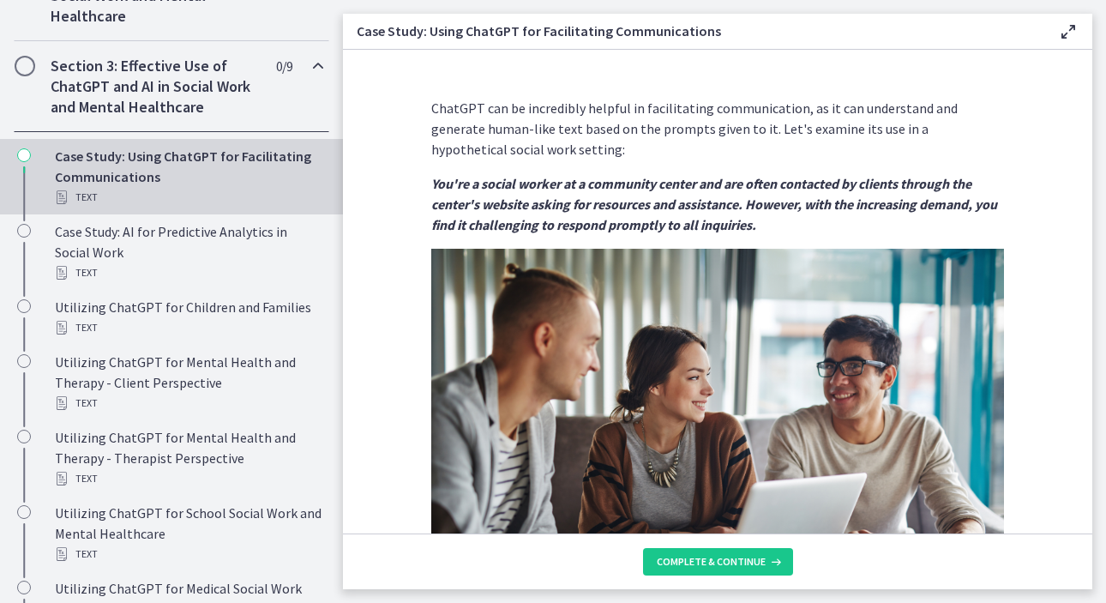
scroll to position [548, 0]
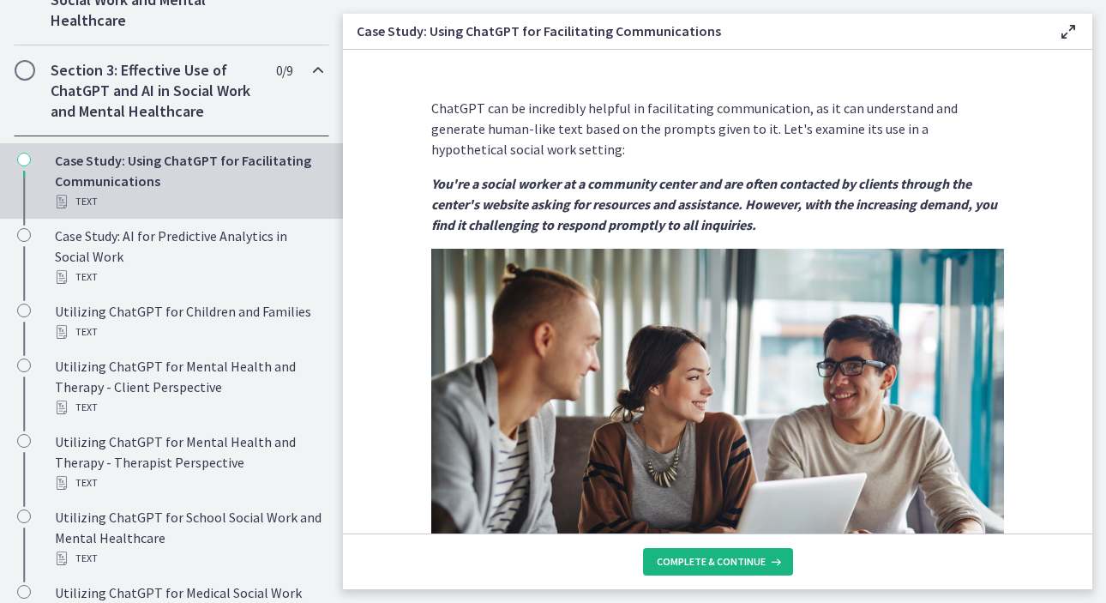
click at [780, 555] on icon at bounding box center [774, 562] width 17 height 14
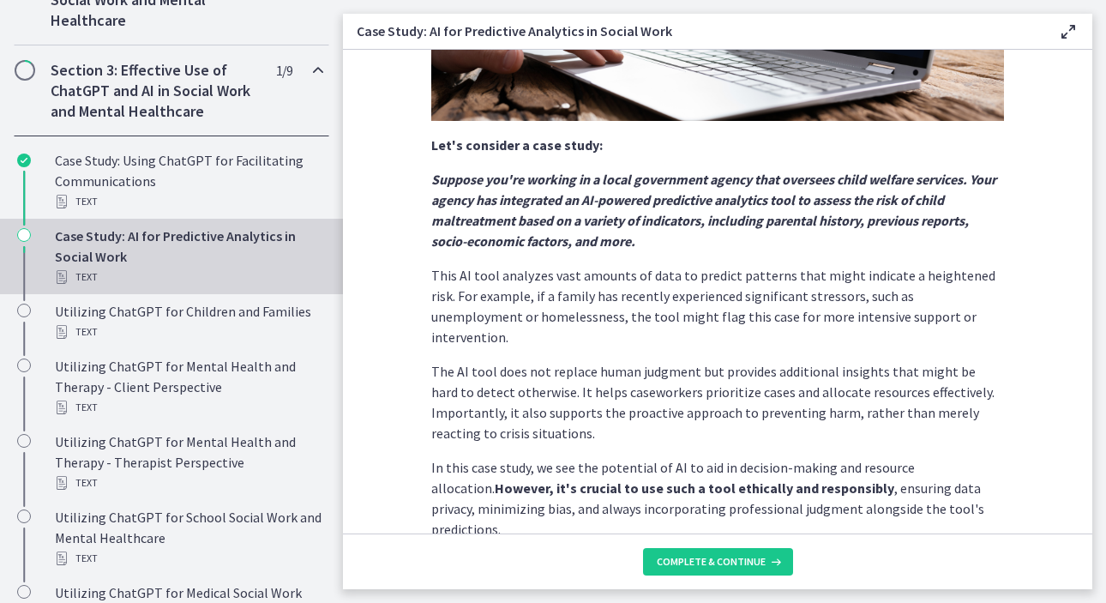
scroll to position [402, 0]
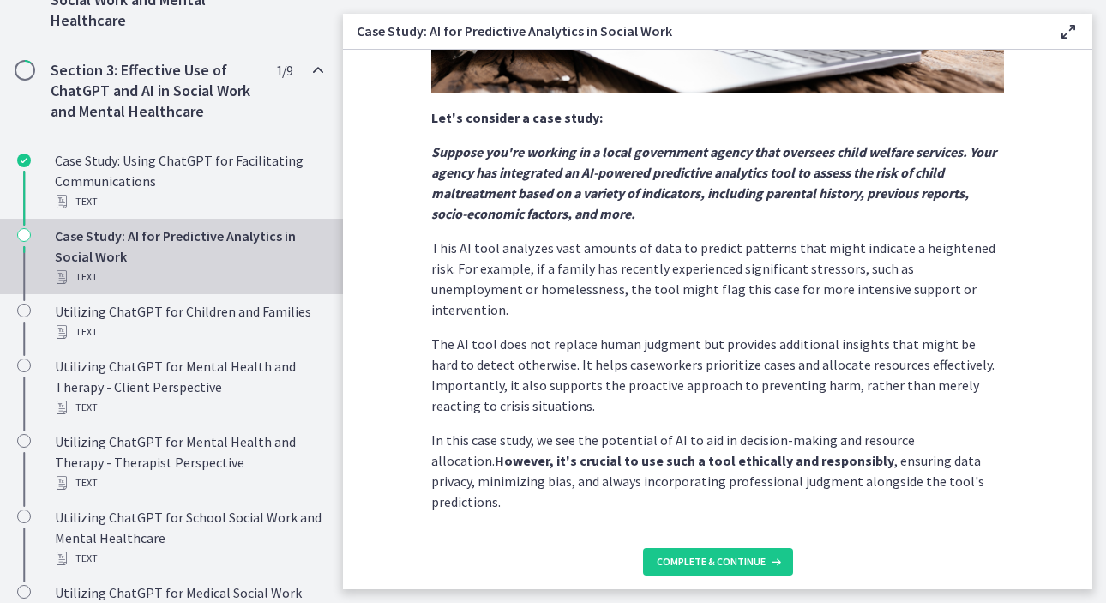
drag, startPoint x: 1087, startPoint y: 170, endPoint x: 1094, endPoint y: 394, distance: 223.9
click at [1094, 394] on main "Case Study: AI for Predictive Analytics in Social Work Enable fullscreen Predic…" at bounding box center [724, 301] width 763 height 603
click at [715, 568] on button "Complete & continue" at bounding box center [718, 561] width 150 height 27
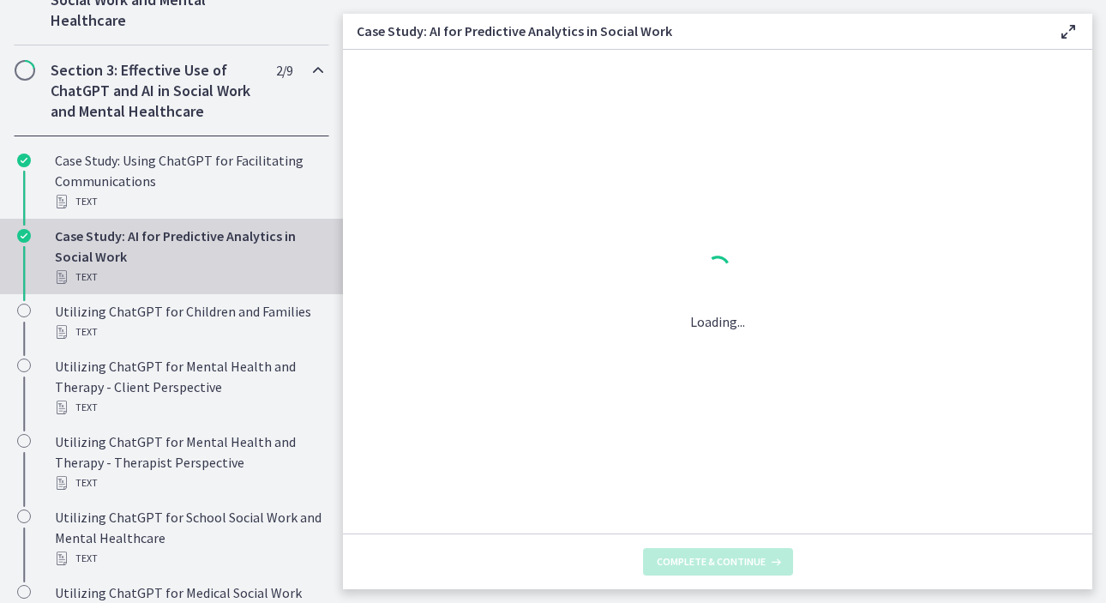
scroll to position [0, 0]
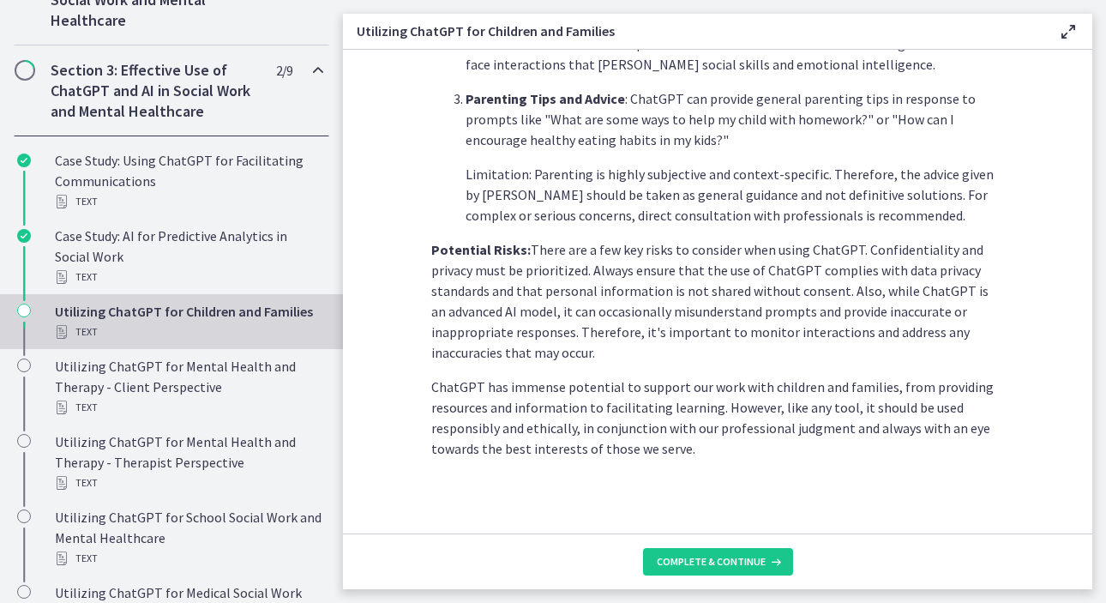
scroll to position [785, 0]
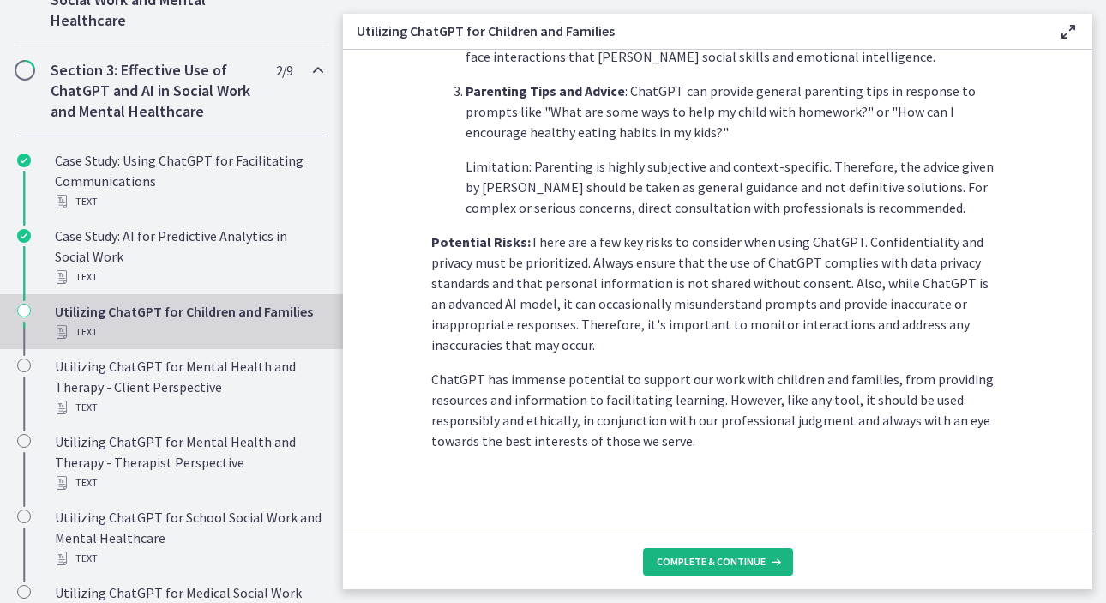
click at [748, 570] on button "Complete & continue" at bounding box center [718, 561] width 150 height 27
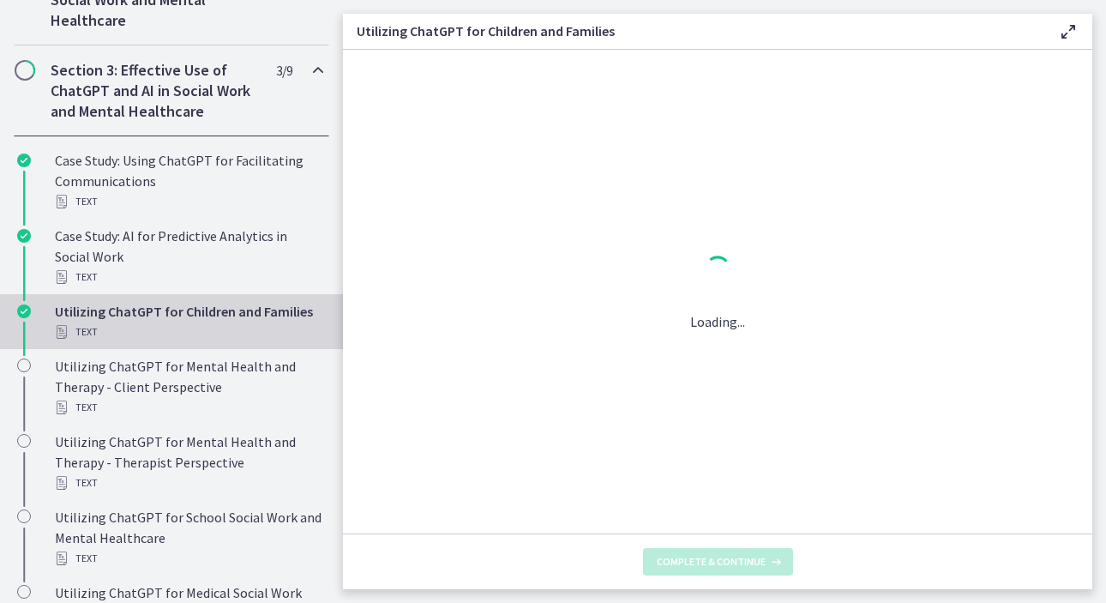
scroll to position [0, 0]
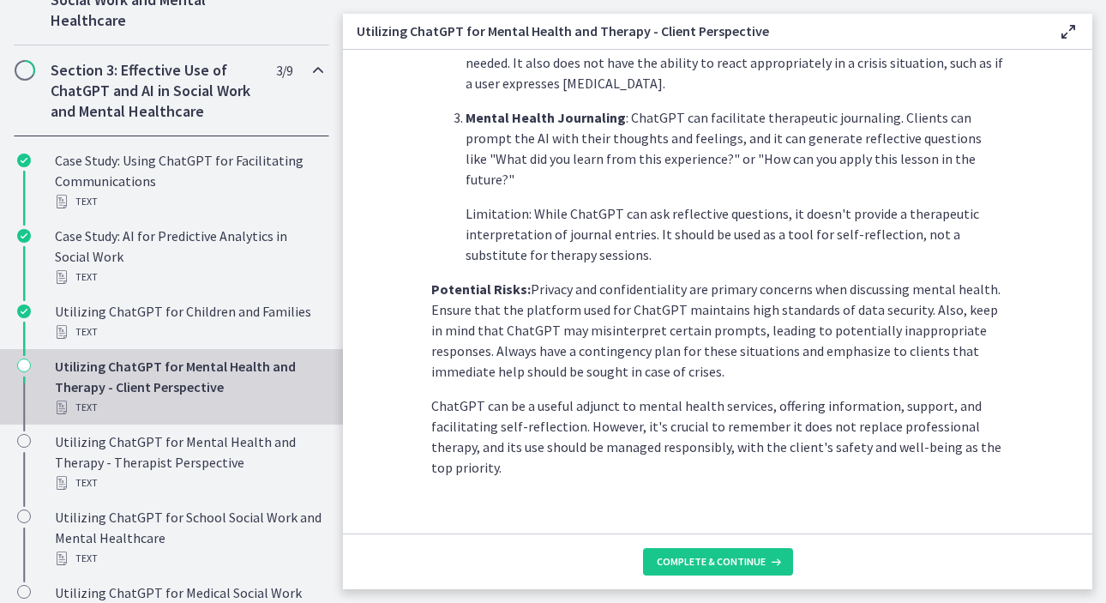
scroll to position [751, 0]
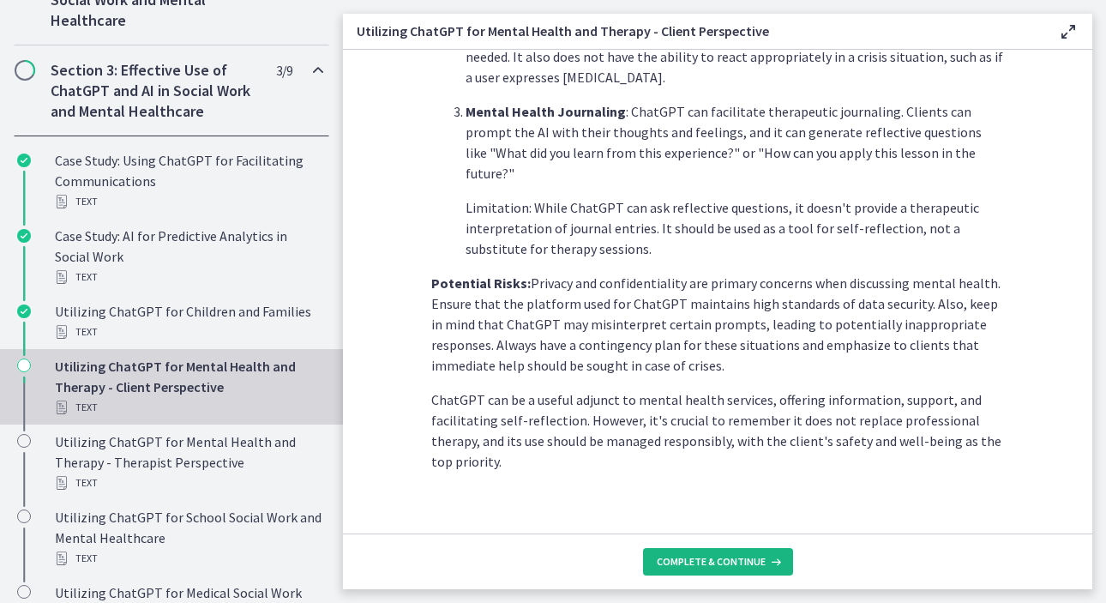
click at [737, 559] on span "Complete & continue" at bounding box center [711, 562] width 109 height 14
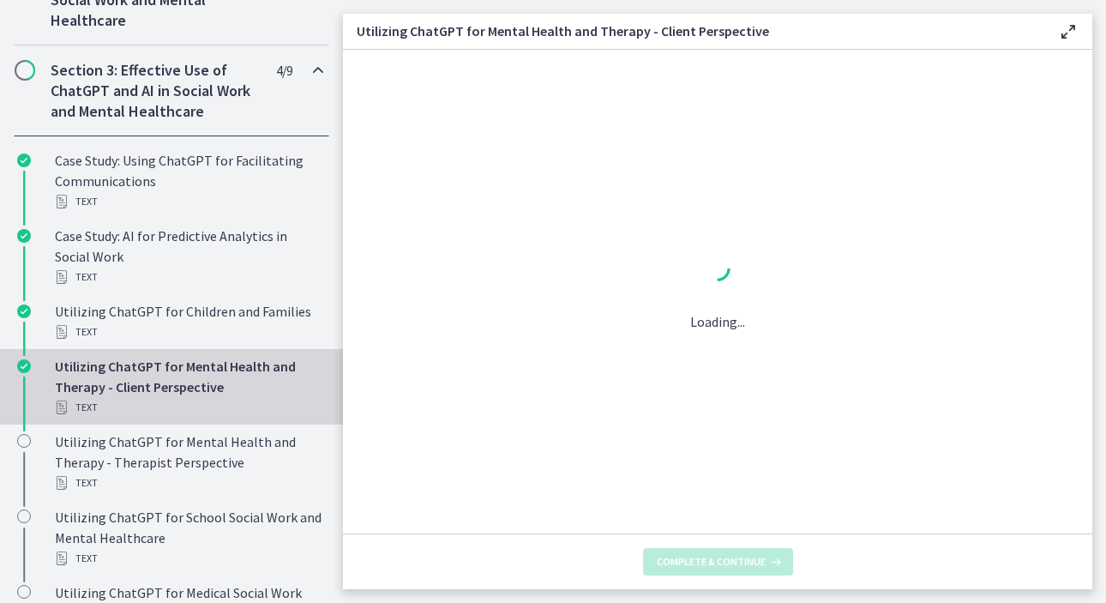
scroll to position [0, 0]
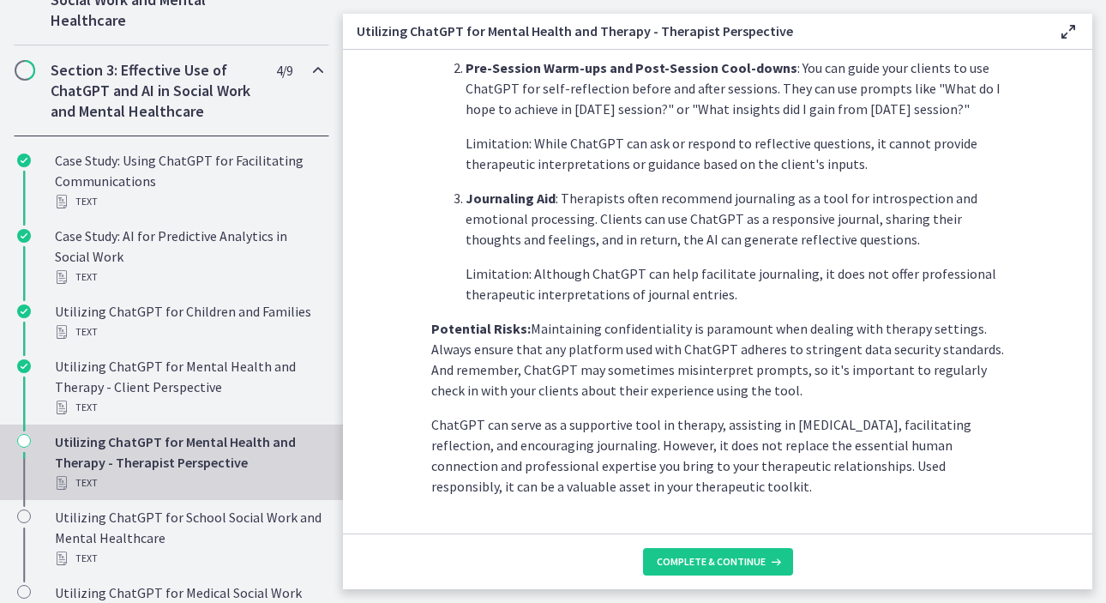
scroll to position [710, 0]
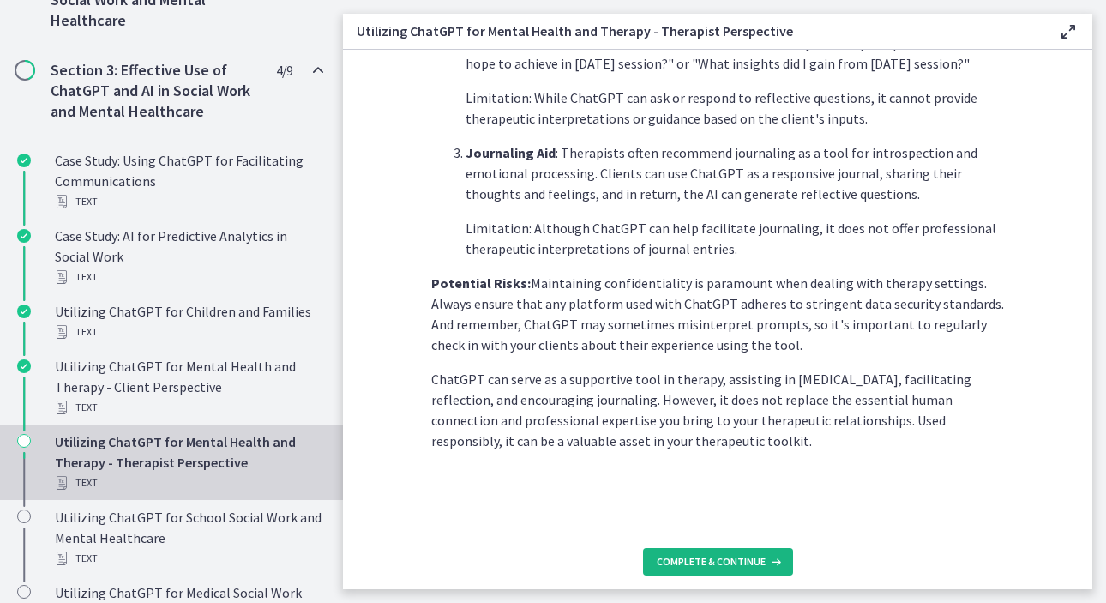
click at [724, 550] on button "Complete & continue" at bounding box center [718, 561] width 150 height 27
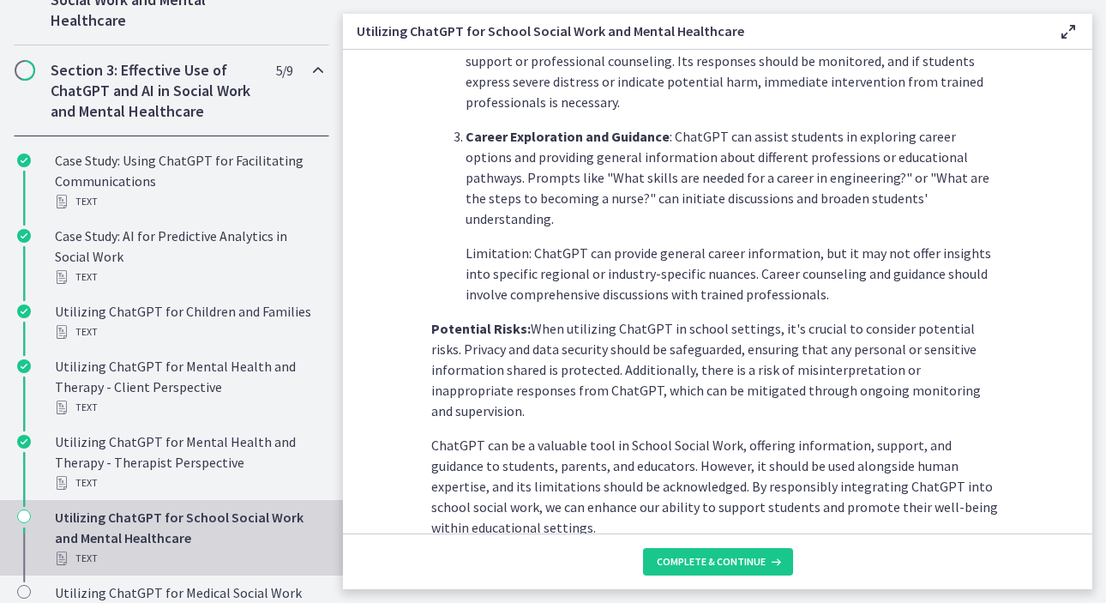
scroll to position [792, 0]
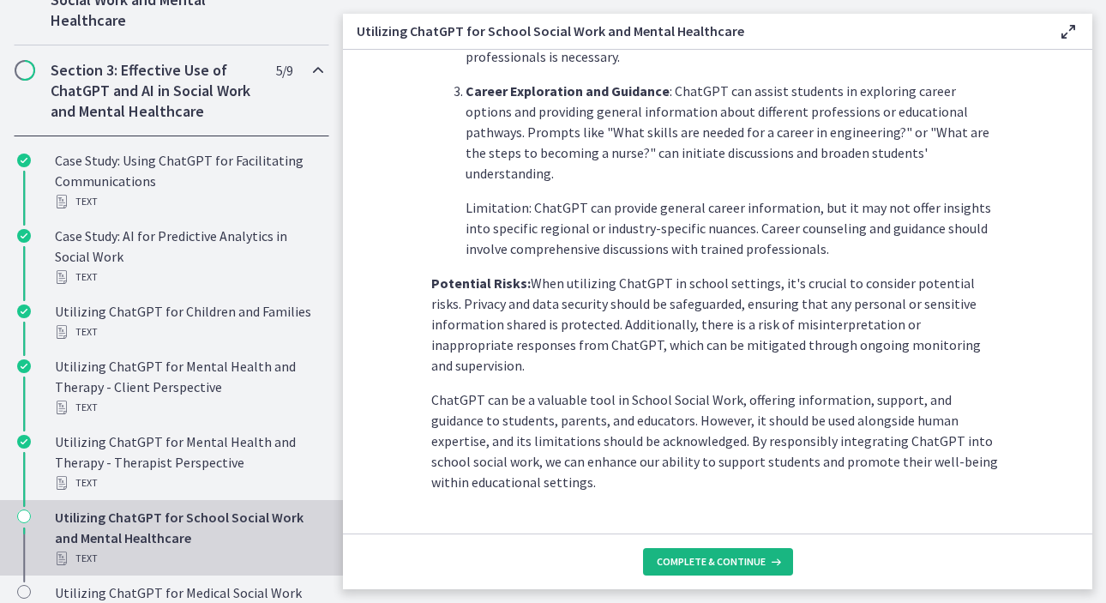
click at [713, 554] on button "Complete & continue" at bounding box center [718, 561] width 150 height 27
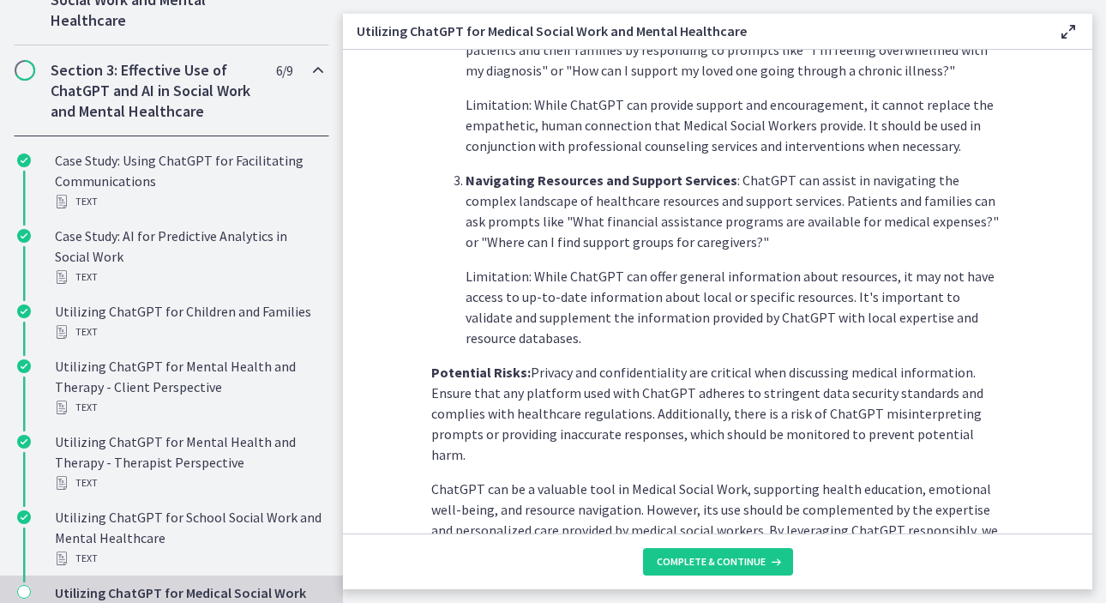
scroll to position [731, 0]
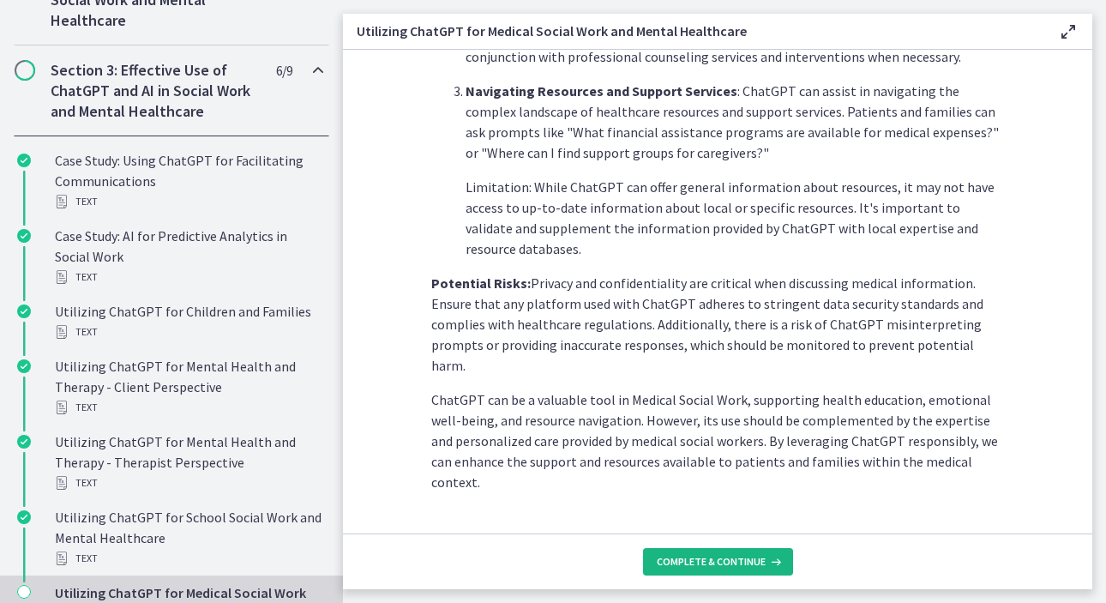
click at [722, 561] on span "Complete & continue" at bounding box center [711, 562] width 109 height 14
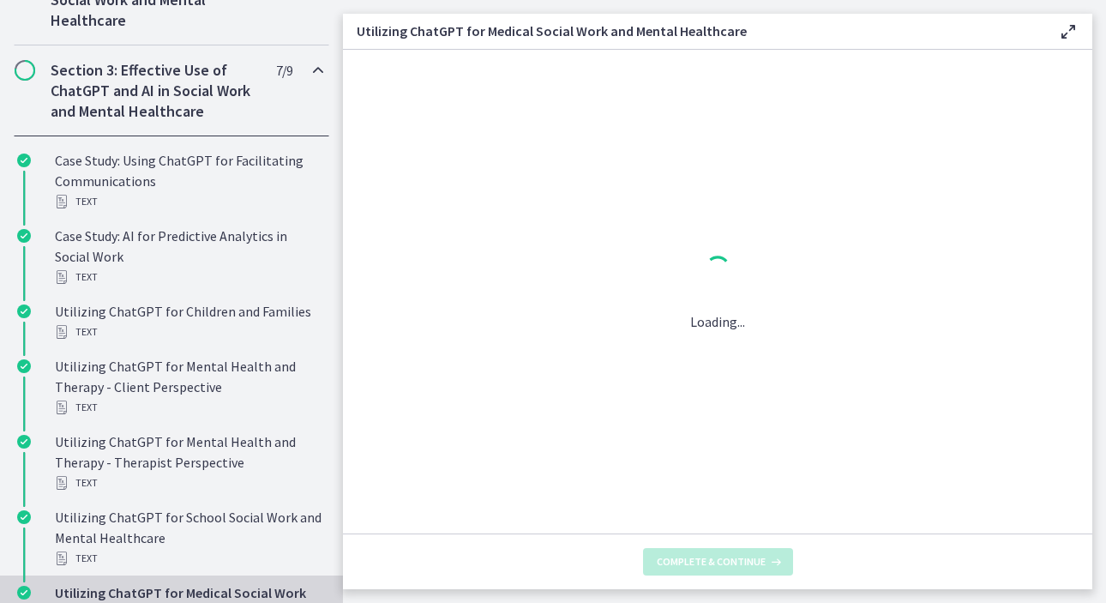
scroll to position [0, 0]
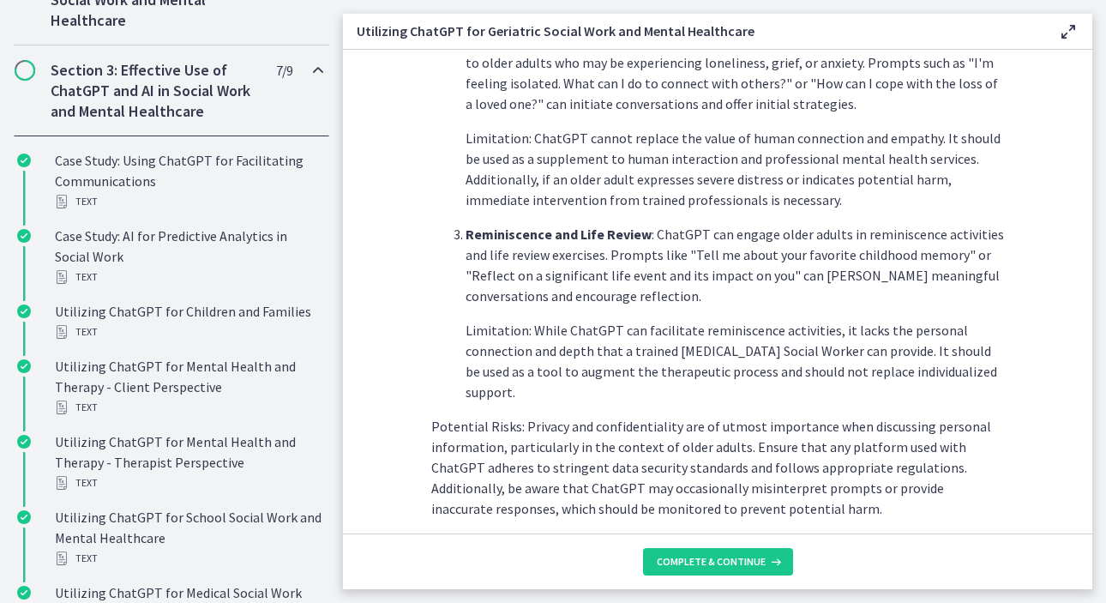
scroll to position [813, 0]
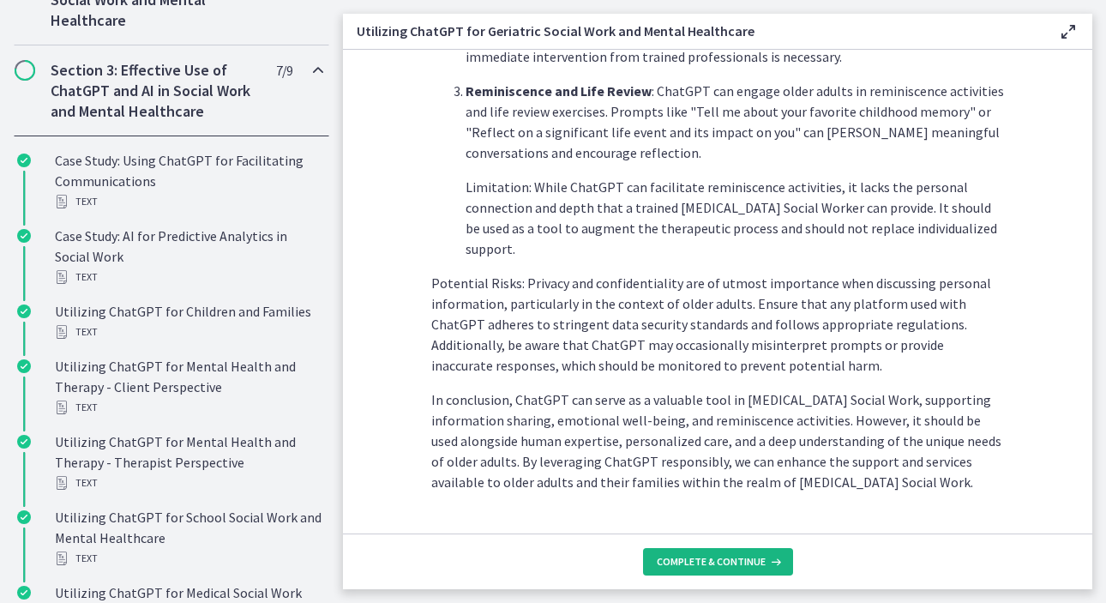
click at [713, 551] on button "Complete & continue" at bounding box center [718, 561] width 150 height 27
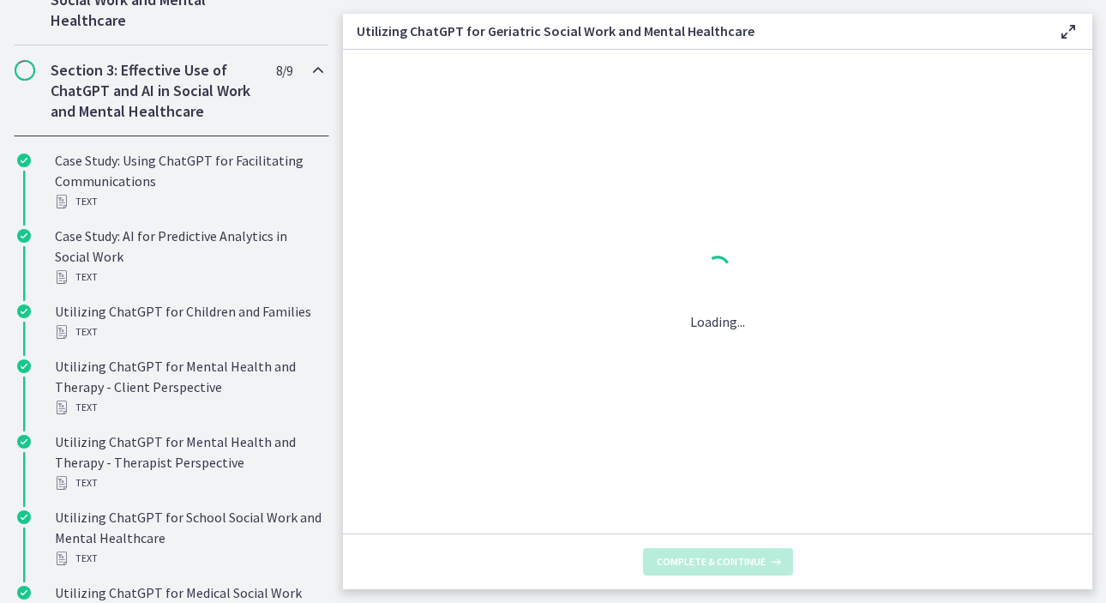
scroll to position [0, 0]
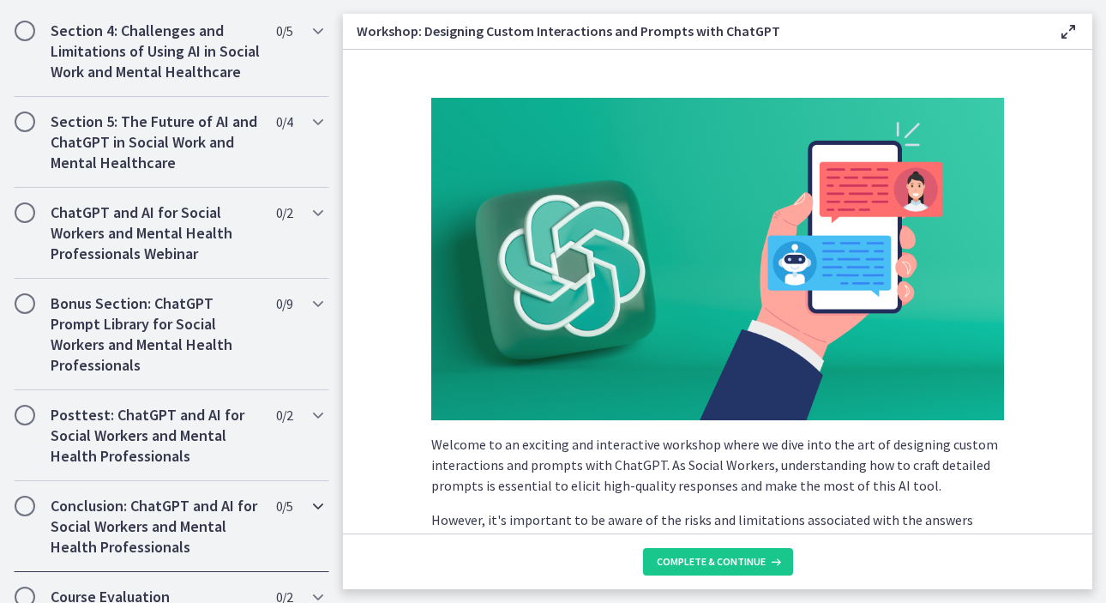
scroll to position [1332, 0]
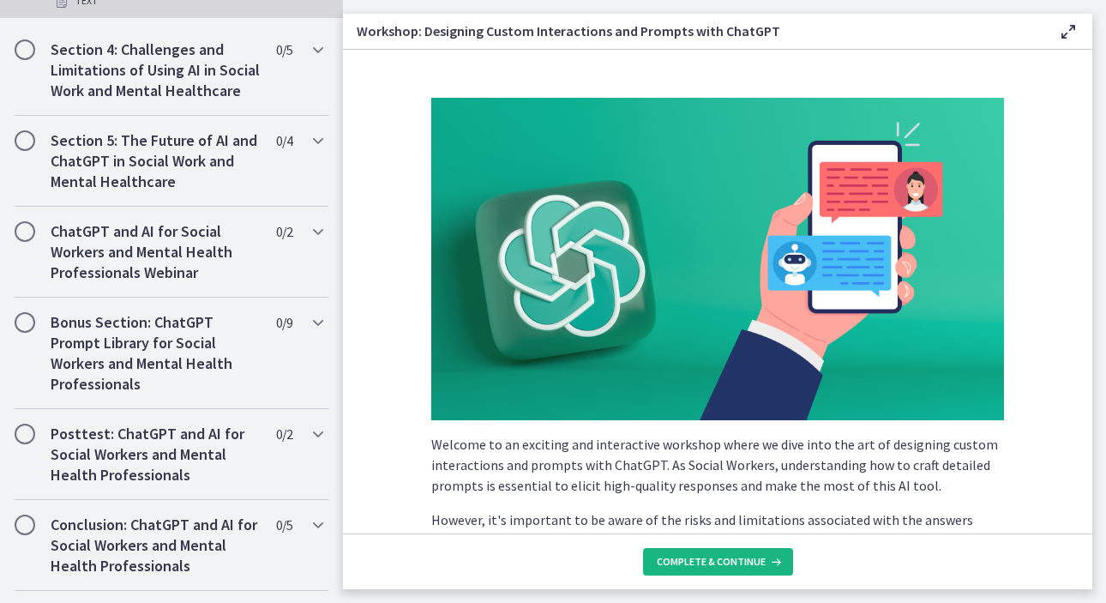
click at [695, 557] on span "Complete & continue" at bounding box center [711, 562] width 109 height 14
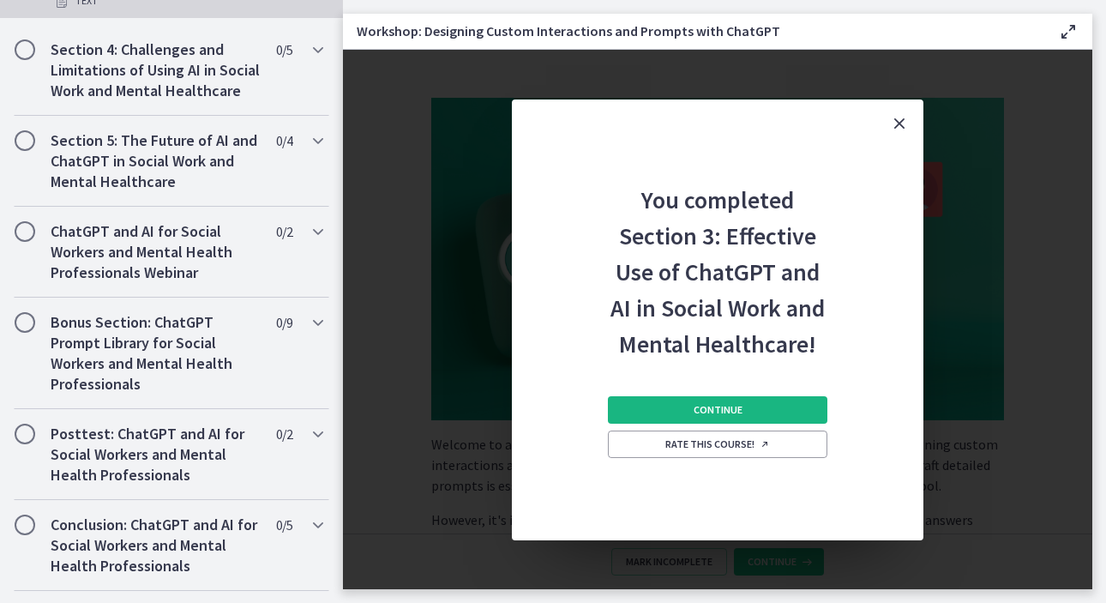
click at [719, 411] on span "Continue" at bounding box center [718, 410] width 49 height 14
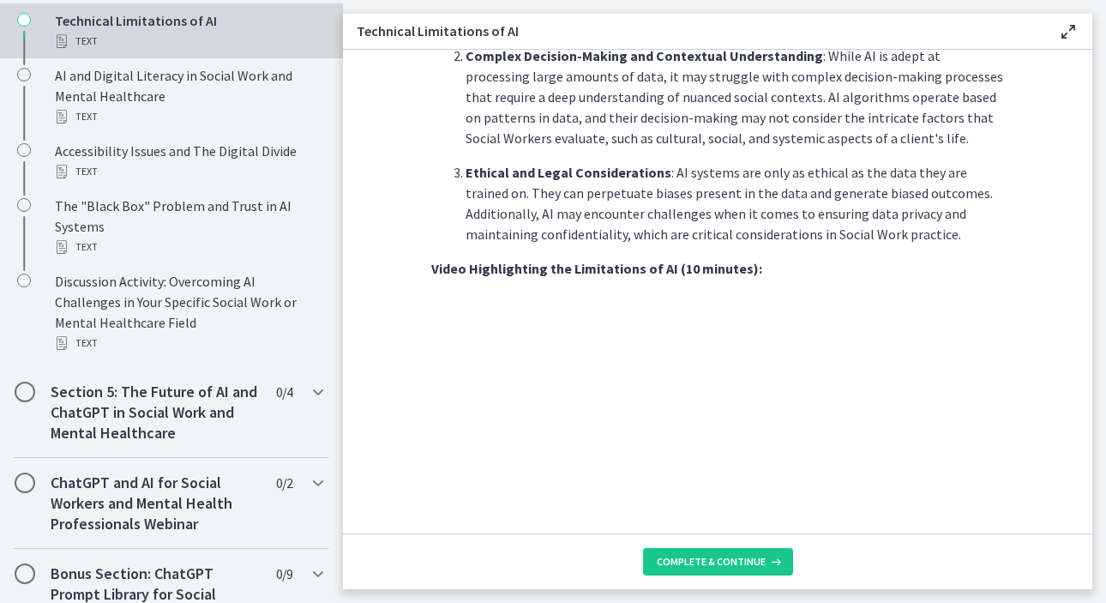
scroll to position [1250, 0]
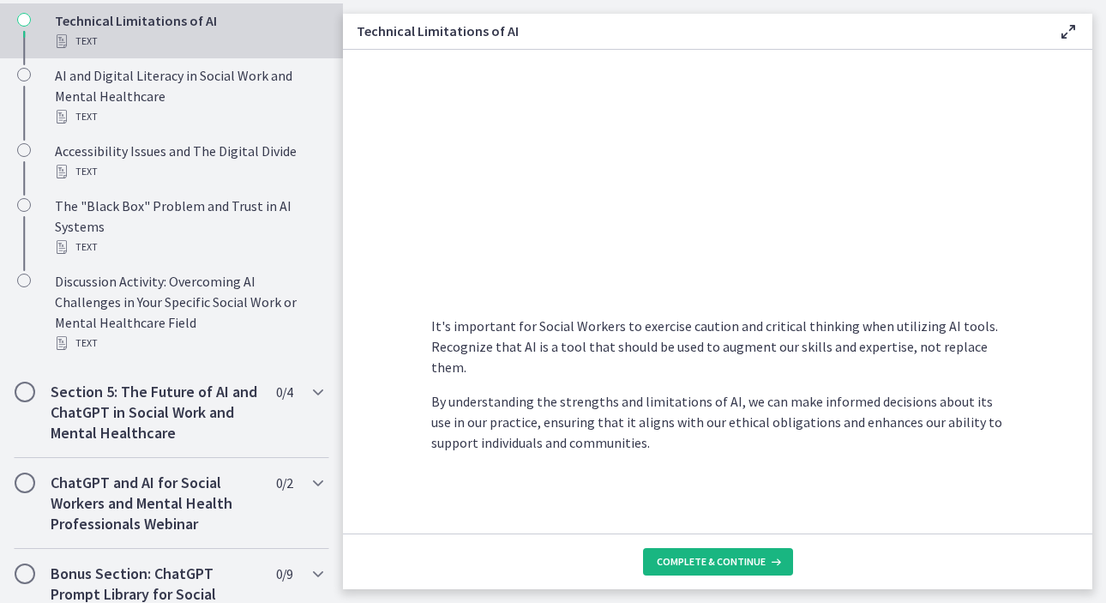
click at [705, 552] on button "Complete & continue" at bounding box center [718, 561] width 150 height 27
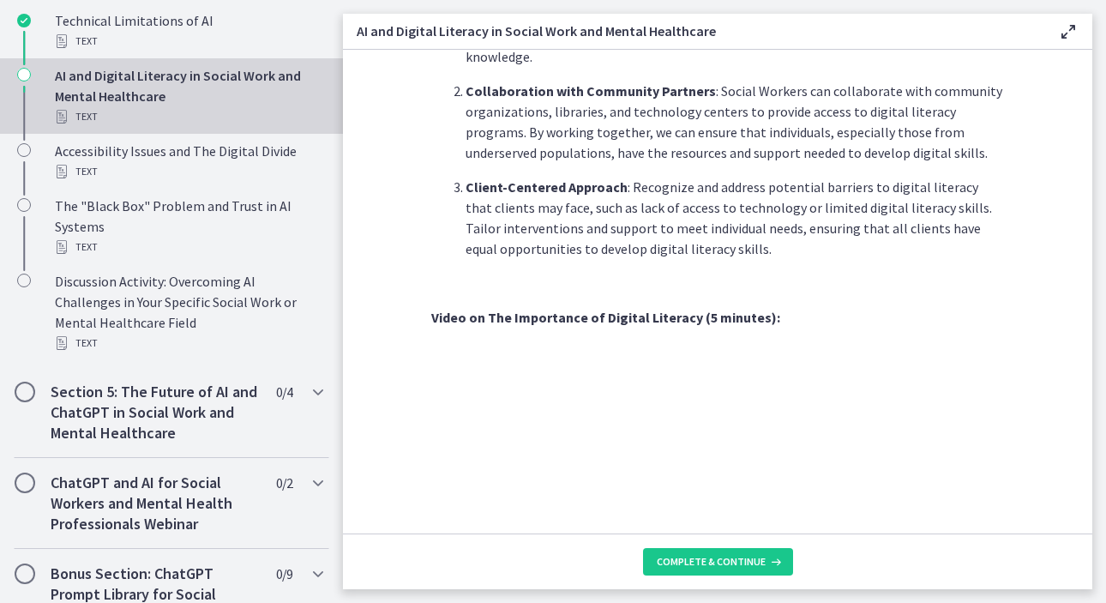
scroll to position [1286, 0]
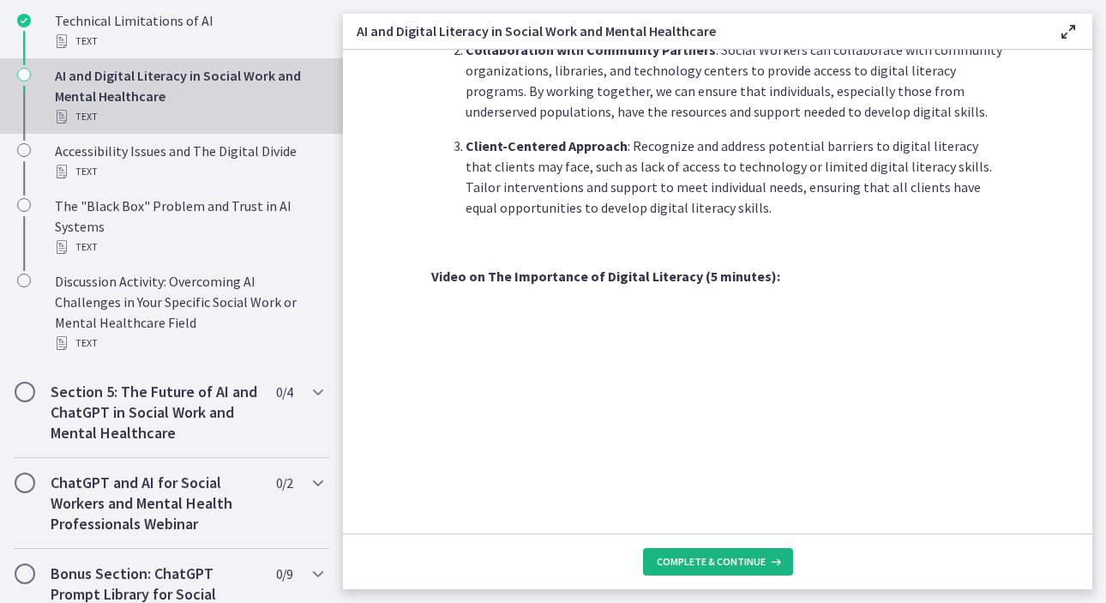
click at [674, 563] on span "Complete & continue" at bounding box center [711, 562] width 109 height 14
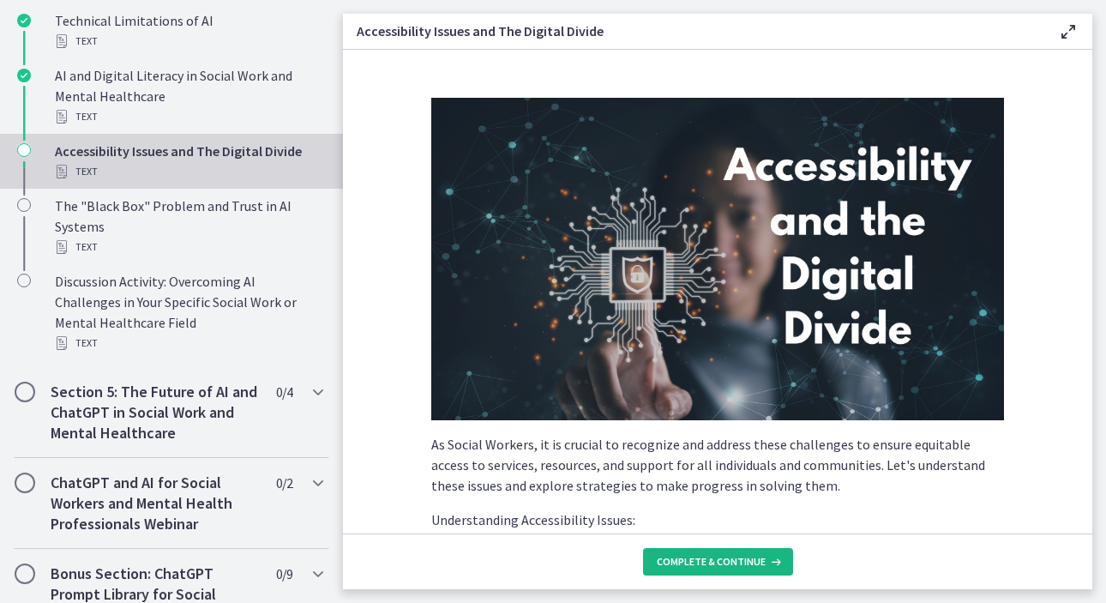
click at [692, 563] on span "Complete & continue" at bounding box center [711, 562] width 109 height 14
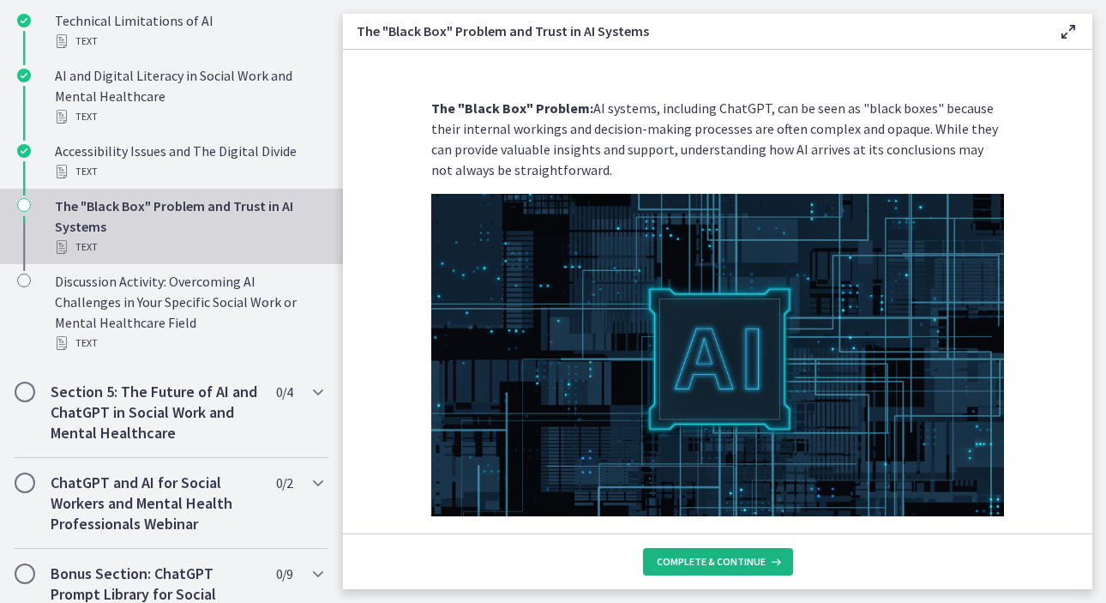
click at [692, 563] on span "Complete & continue" at bounding box center [711, 562] width 109 height 14
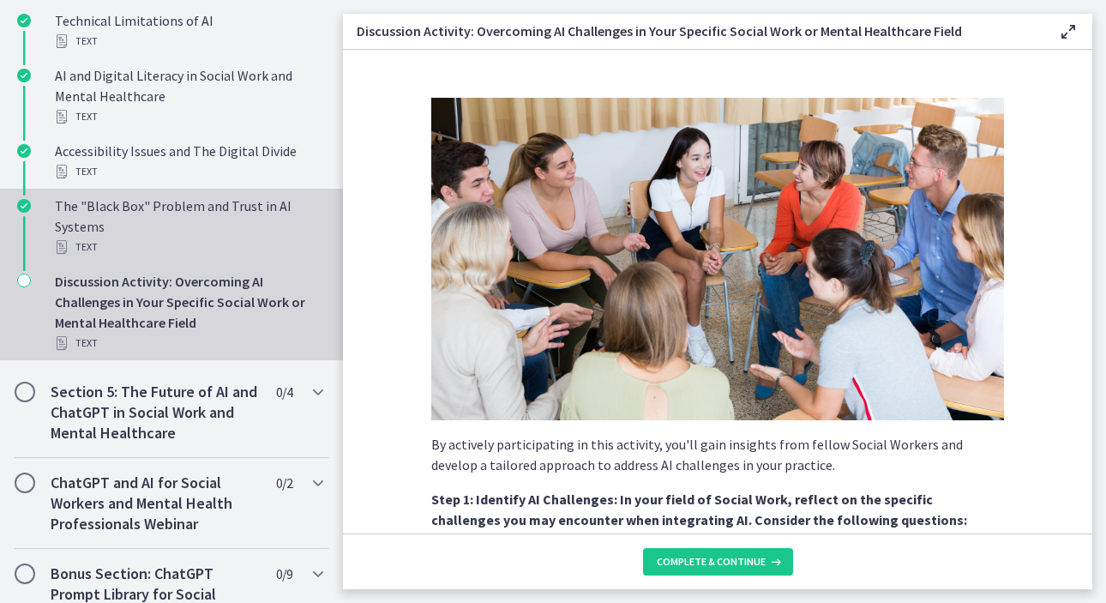
click at [214, 252] on div "The "Black Box" Problem and Trust in AI Systems Text" at bounding box center [189, 226] width 268 height 62
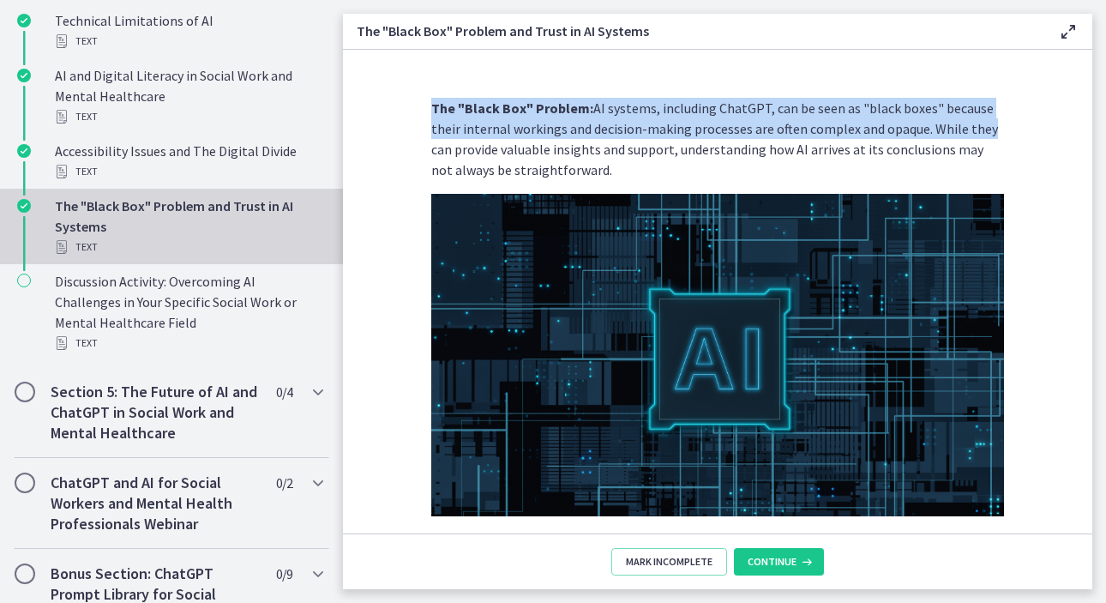
drag, startPoint x: 1093, startPoint y: 117, endPoint x: 1090, endPoint y: 128, distance: 11.7
click at [1090, 128] on main "The "Black Box" Problem and Trust in AI Systems Enable fullscreen The "Black Bo…" at bounding box center [724, 301] width 763 height 603
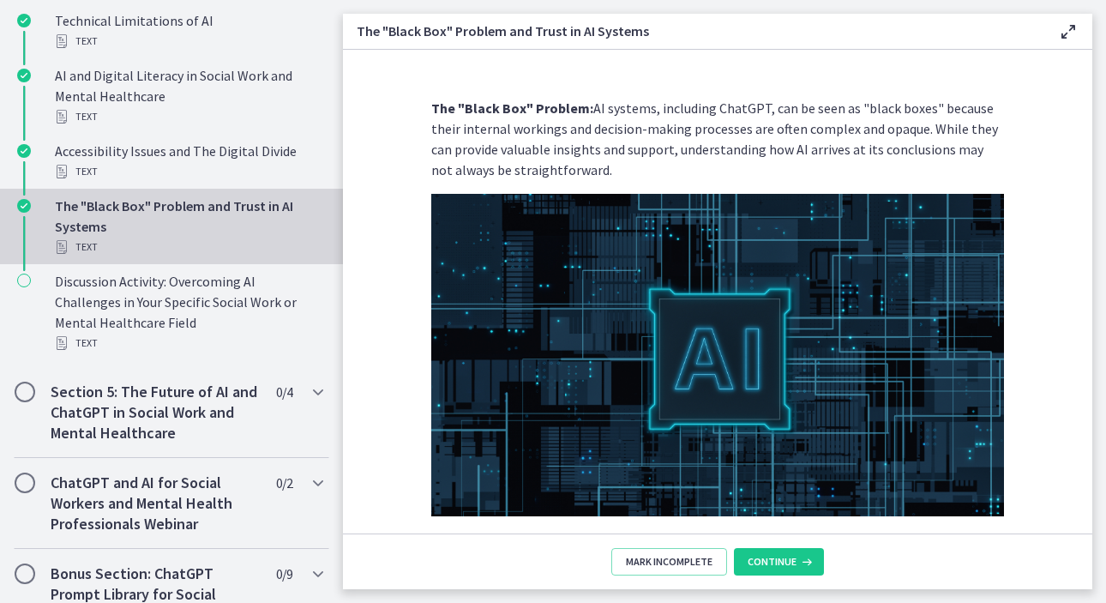
click at [1047, 147] on section "The "Black Box" Problem: AI systems, including ChatGPT, can be seen as "black b…" at bounding box center [717, 292] width 749 height 484
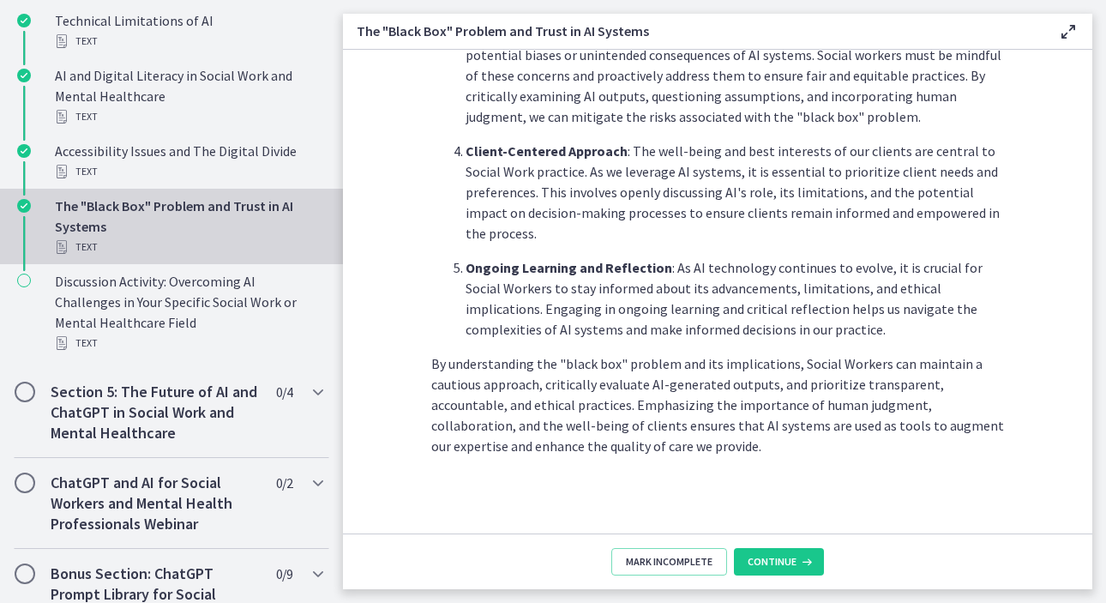
scroll to position [875, 0]
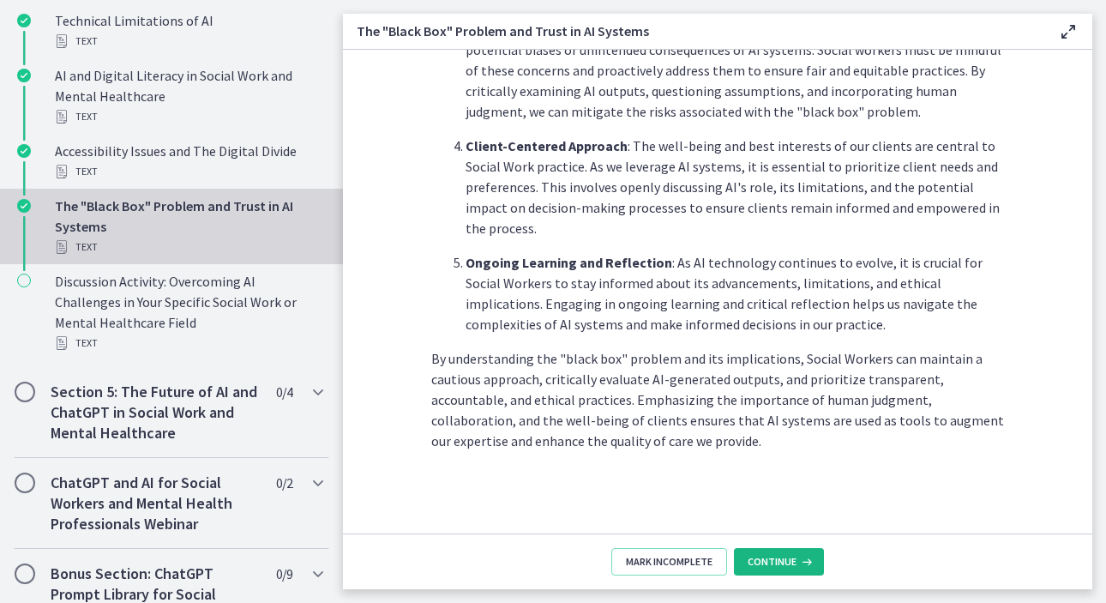
click at [769, 571] on button "Continue" at bounding box center [779, 561] width 90 height 27
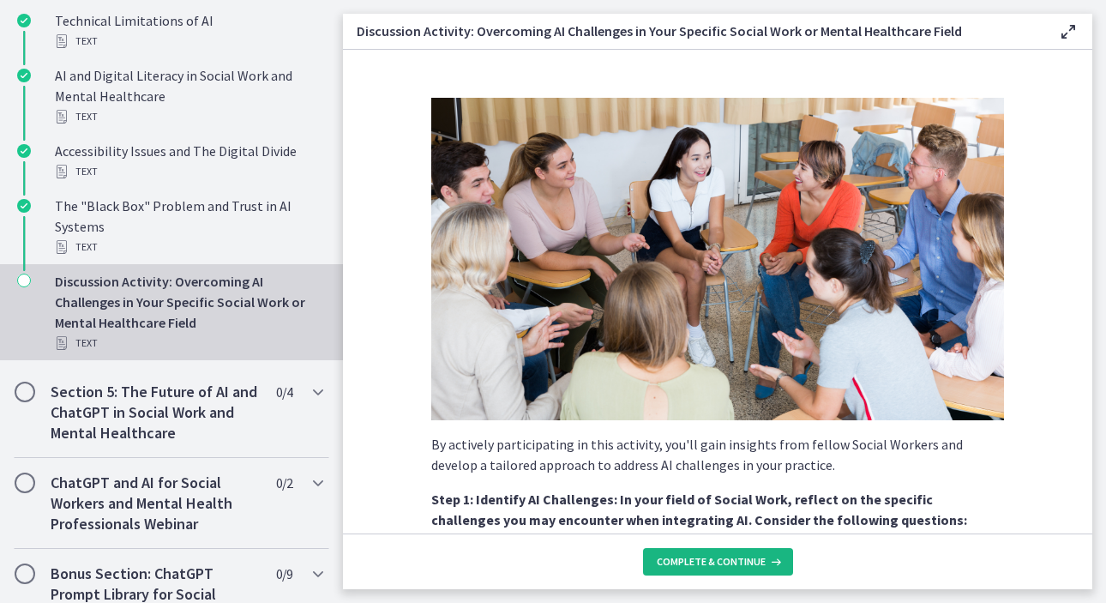
click at [769, 571] on button "Complete & continue" at bounding box center [718, 561] width 150 height 27
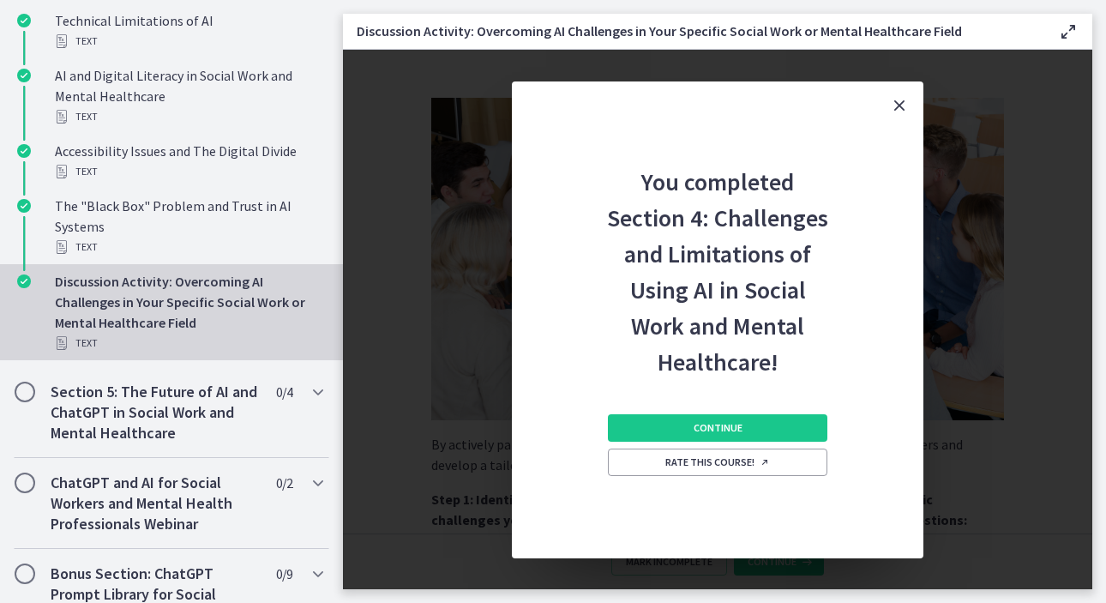
click at [695, 442] on div "Continue Rate this course!" at bounding box center [717, 469] width 219 height 178
click at [695, 427] on span "Continue" at bounding box center [718, 428] width 49 height 14
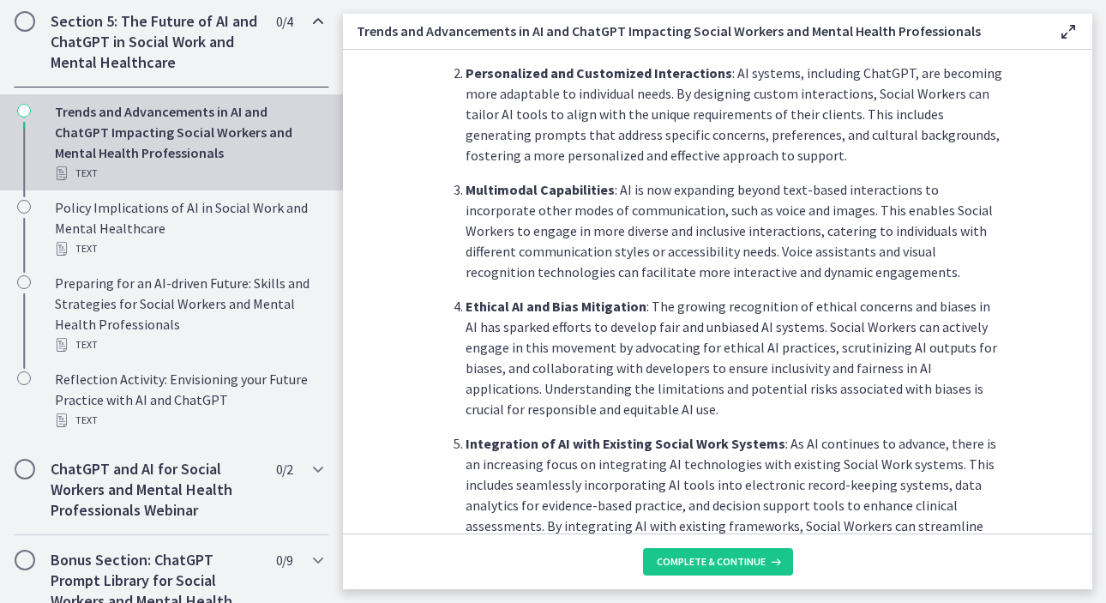
scroll to position [909, 0]
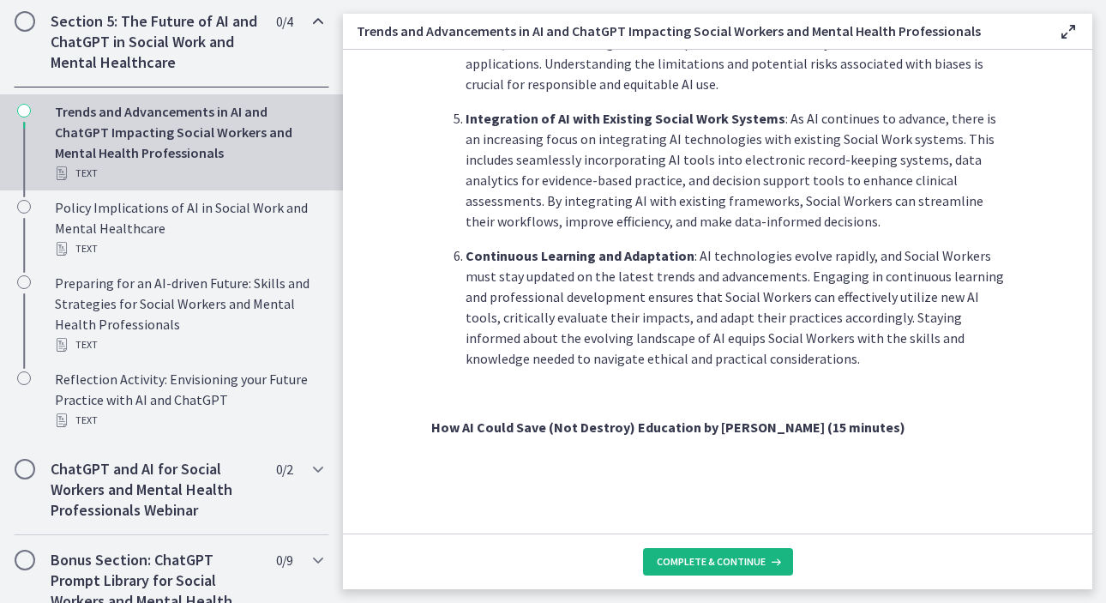
click at [714, 560] on span "Complete & continue" at bounding box center [711, 562] width 109 height 14
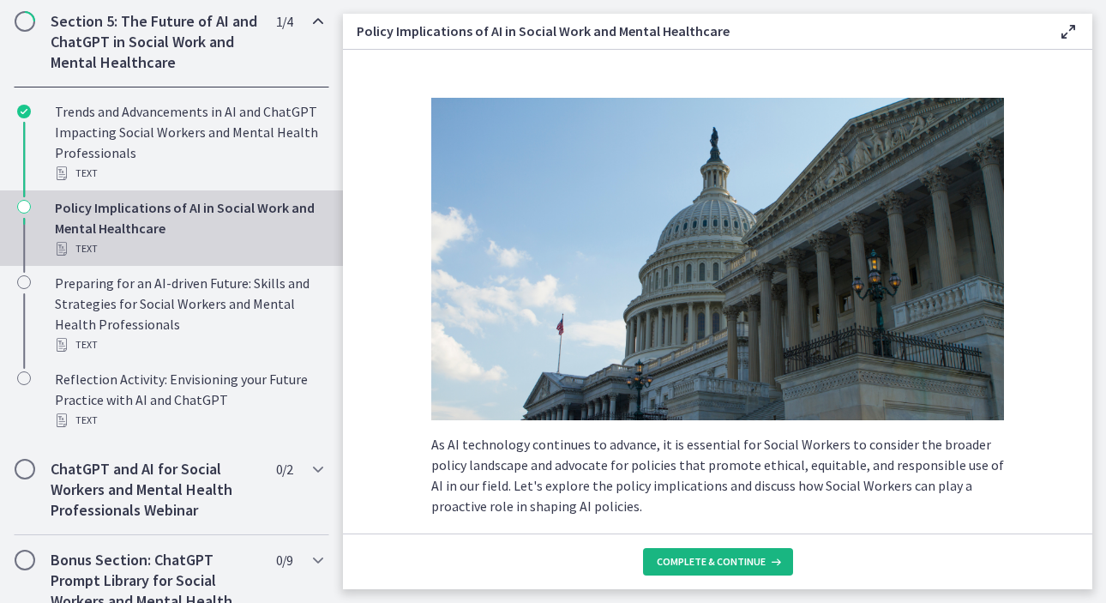
click at [714, 564] on span "Complete & continue" at bounding box center [711, 562] width 109 height 14
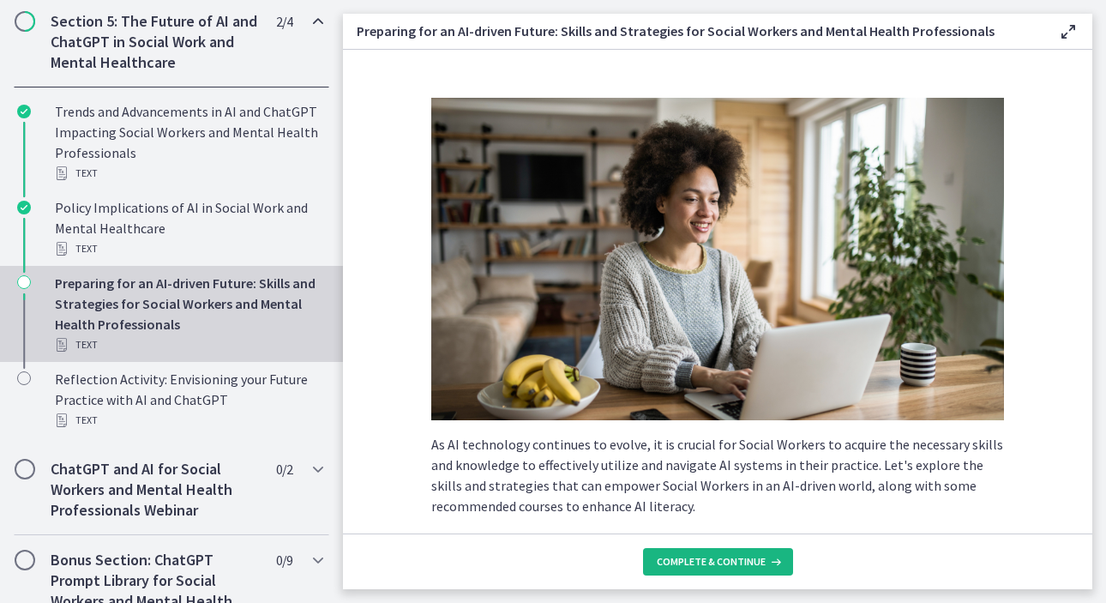
click at [714, 564] on span "Complete & continue" at bounding box center [711, 562] width 109 height 14
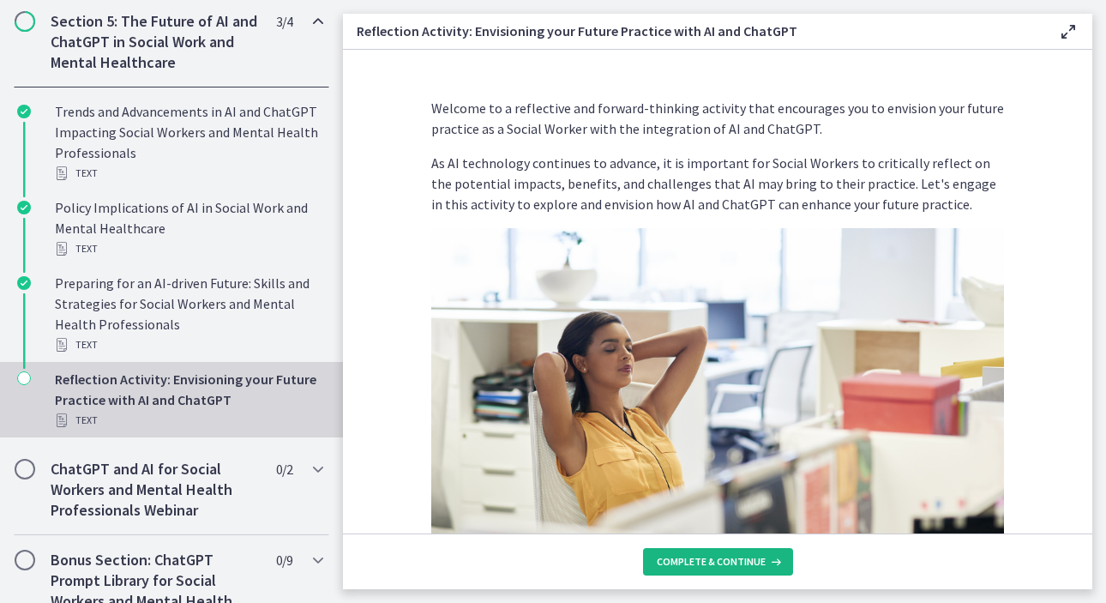
click at [714, 564] on span "Complete & continue" at bounding box center [711, 562] width 109 height 14
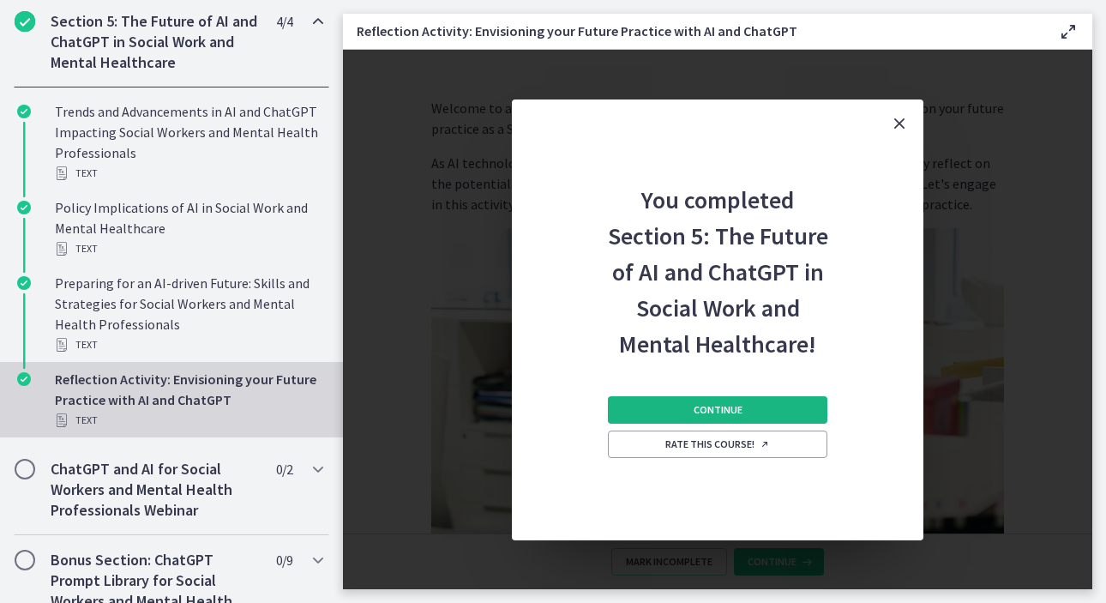
click at [713, 405] on span "Continue" at bounding box center [718, 410] width 49 height 14
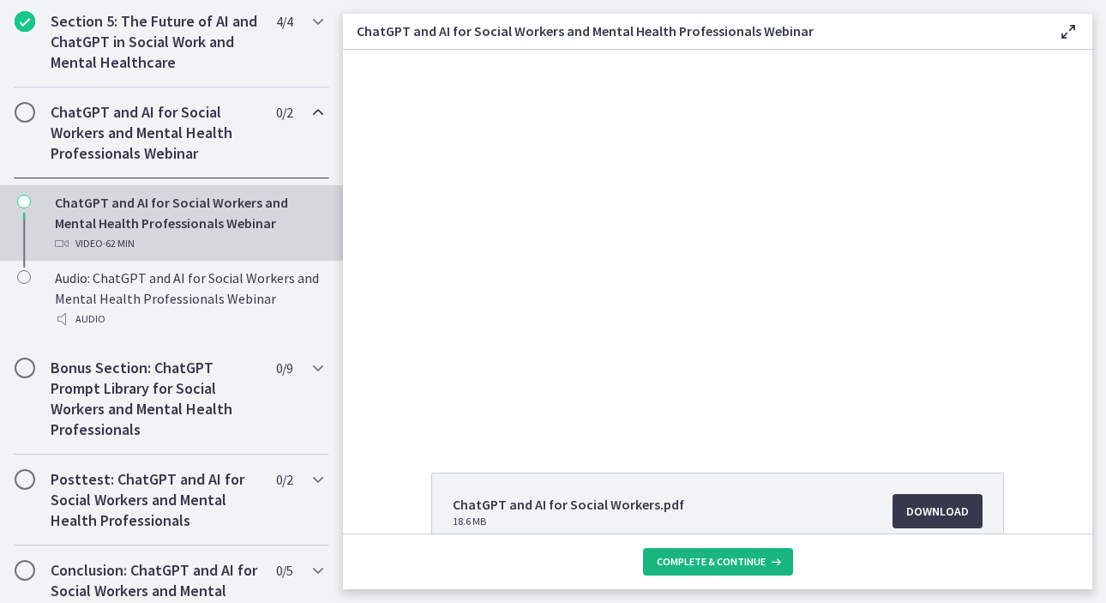
click at [731, 563] on span "Complete & continue" at bounding box center [711, 562] width 109 height 14
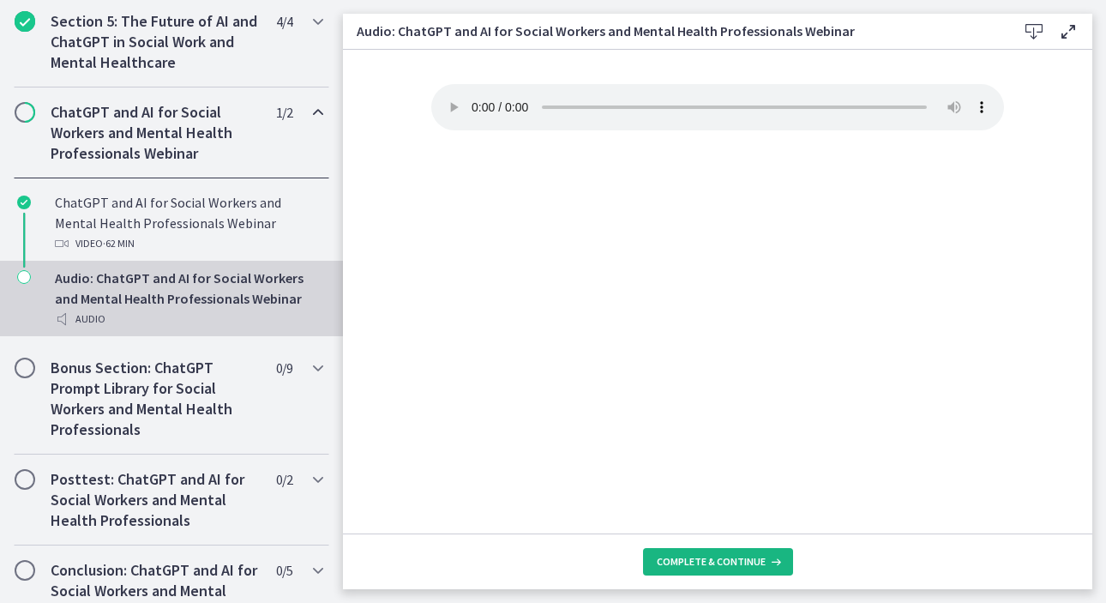
click at [731, 563] on span "Complete & continue" at bounding box center [711, 562] width 109 height 14
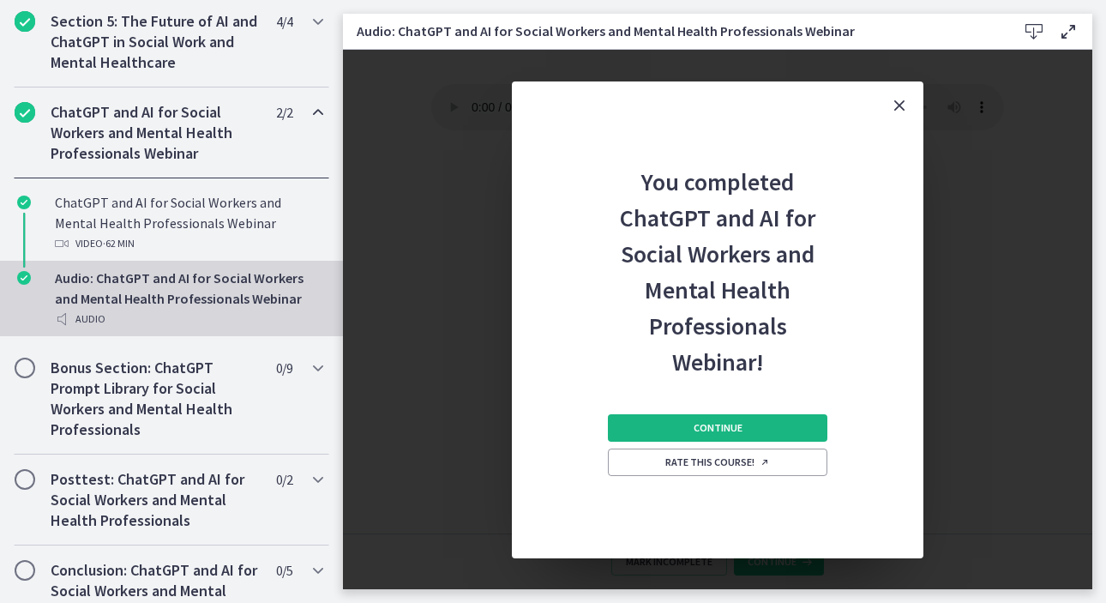
click at [746, 425] on button "Continue" at bounding box center [717, 427] width 219 height 27
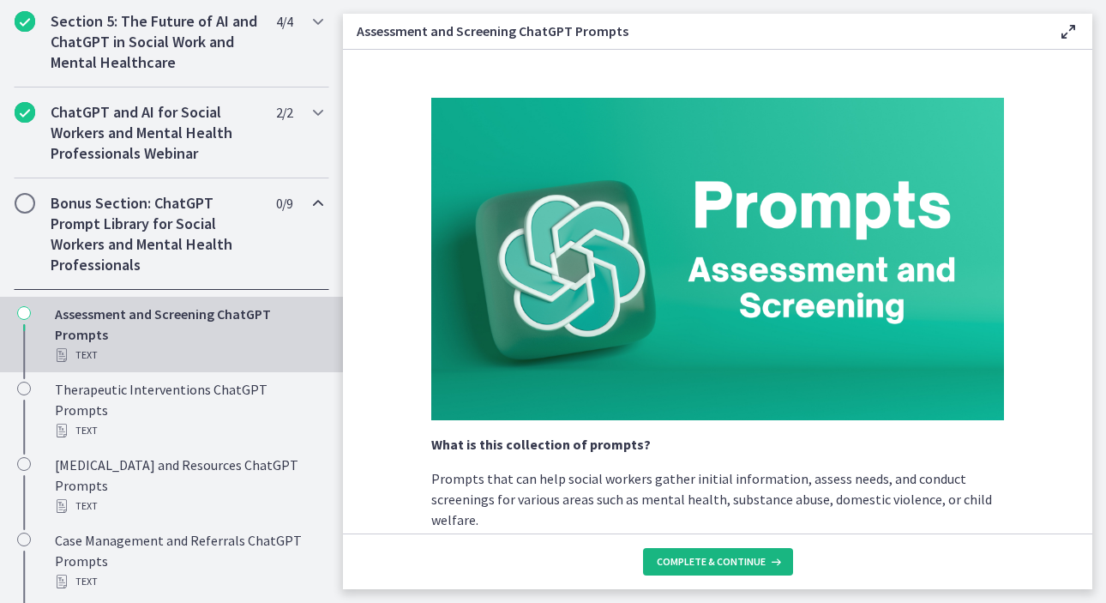
click at [731, 553] on button "Complete & continue" at bounding box center [718, 561] width 150 height 27
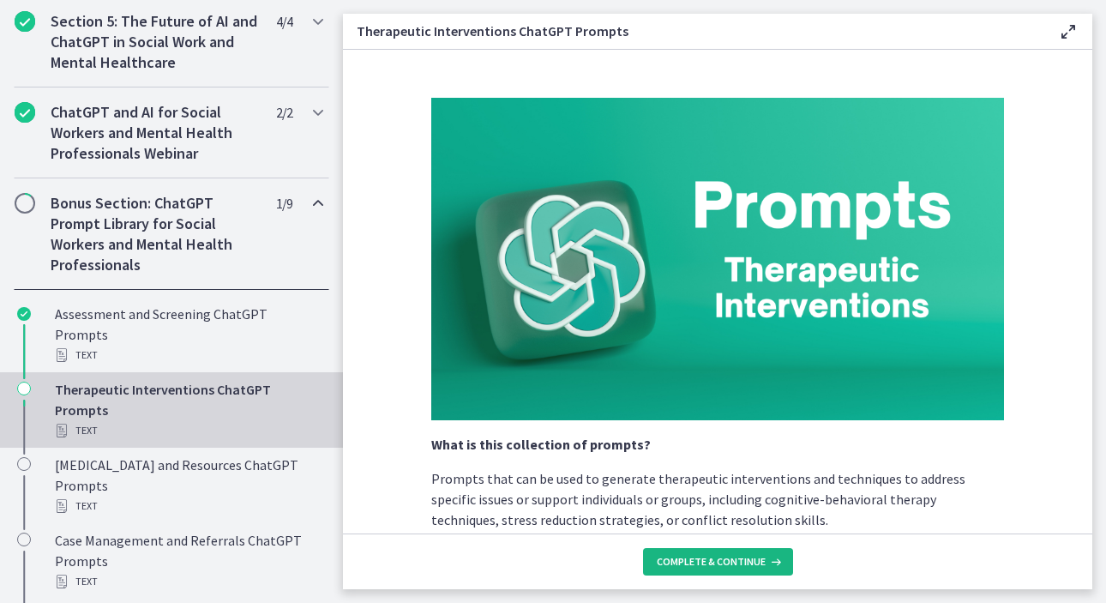
click at [738, 562] on span "Complete & continue" at bounding box center [711, 562] width 109 height 14
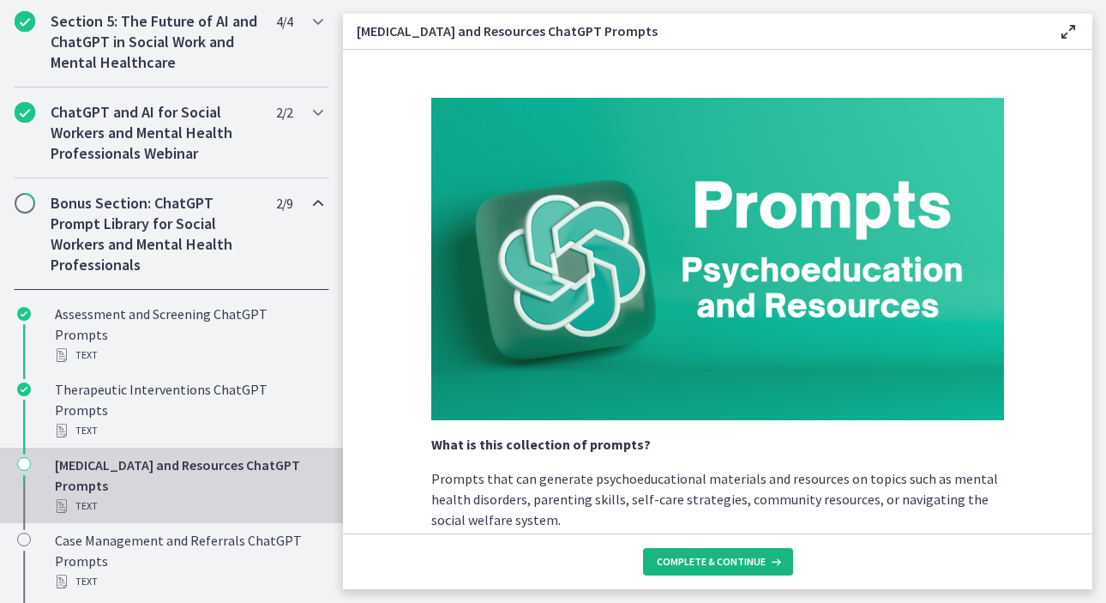
click at [738, 562] on span "Complete & continue" at bounding box center [711, 562] width 109 height 14
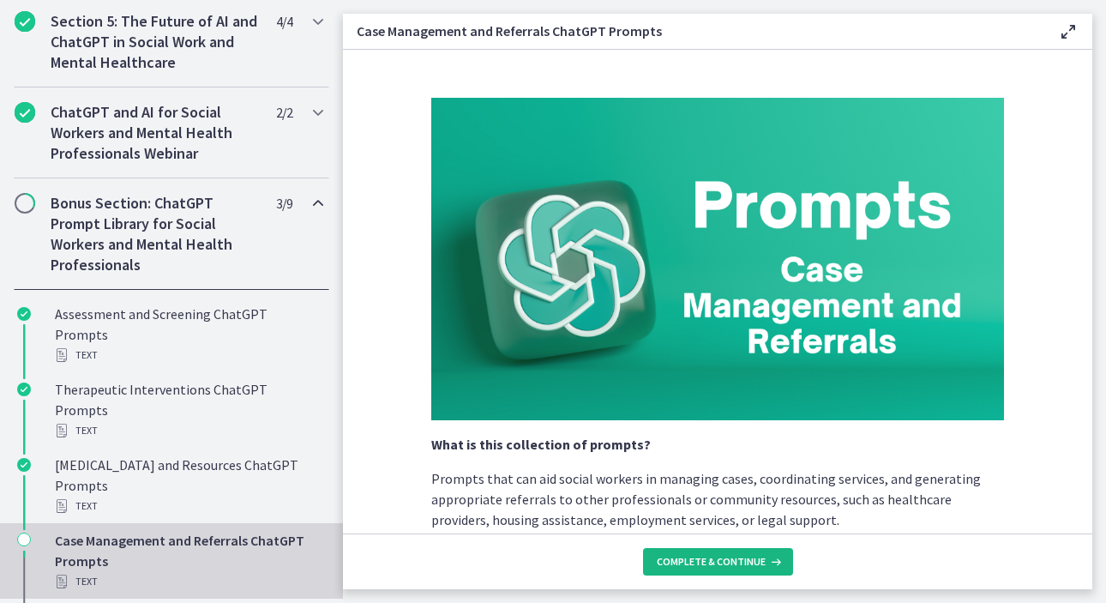
click at [738, 562] on span "Complete & continue" at bounding box center [711, 562] width 109 height 14
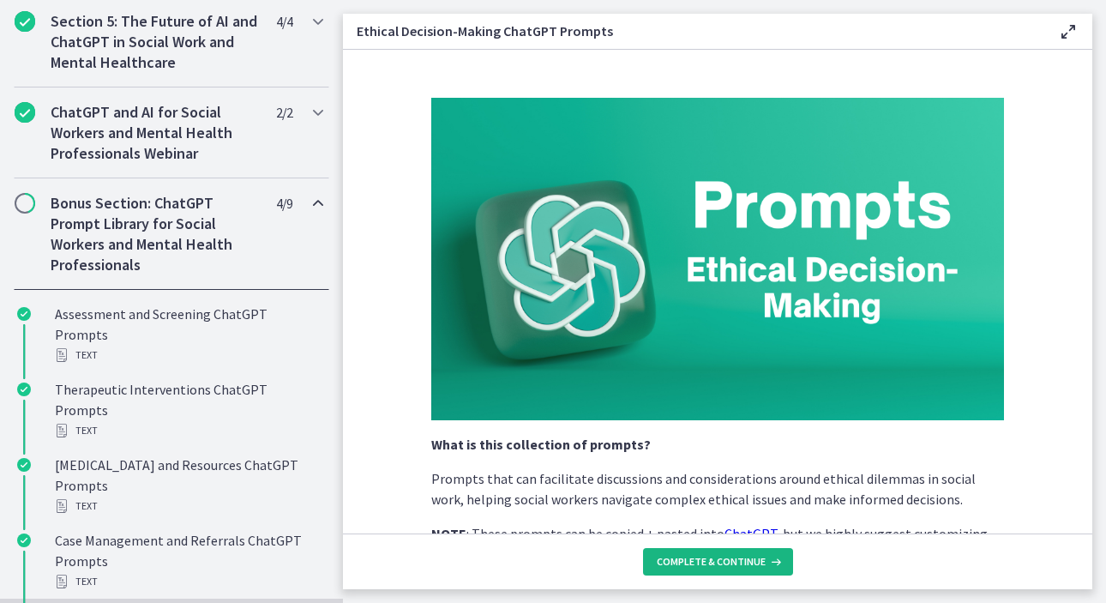
click at [738, 562] on span "Complete & continue" at bounding box center [711, 562] width 109 height 14
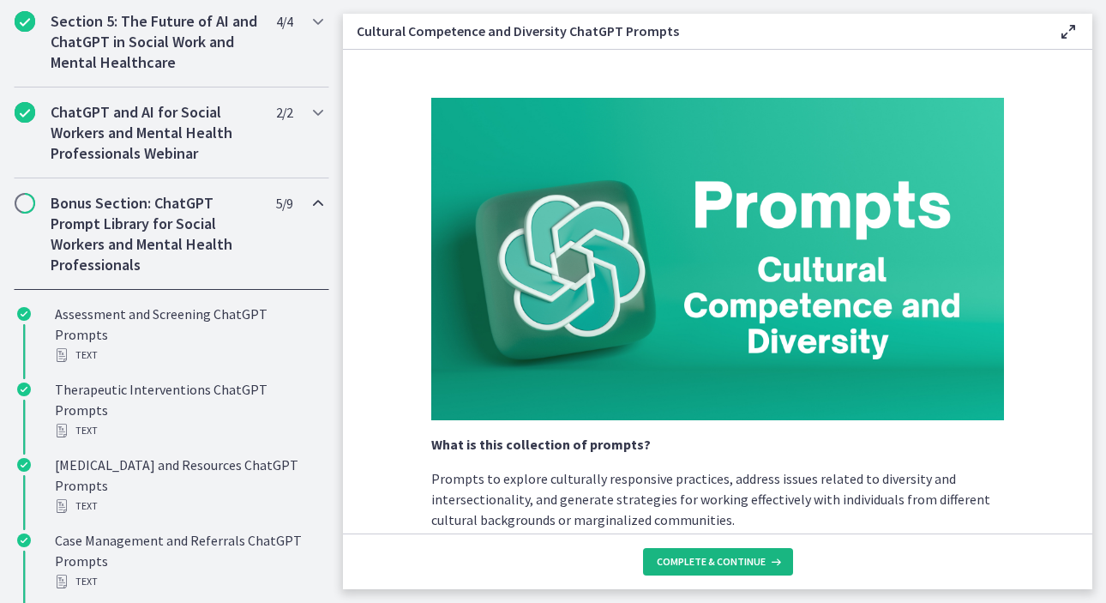
click at [738, 562] on span "Complete & continue" at bounding box center [711, 562] width 109 height 14
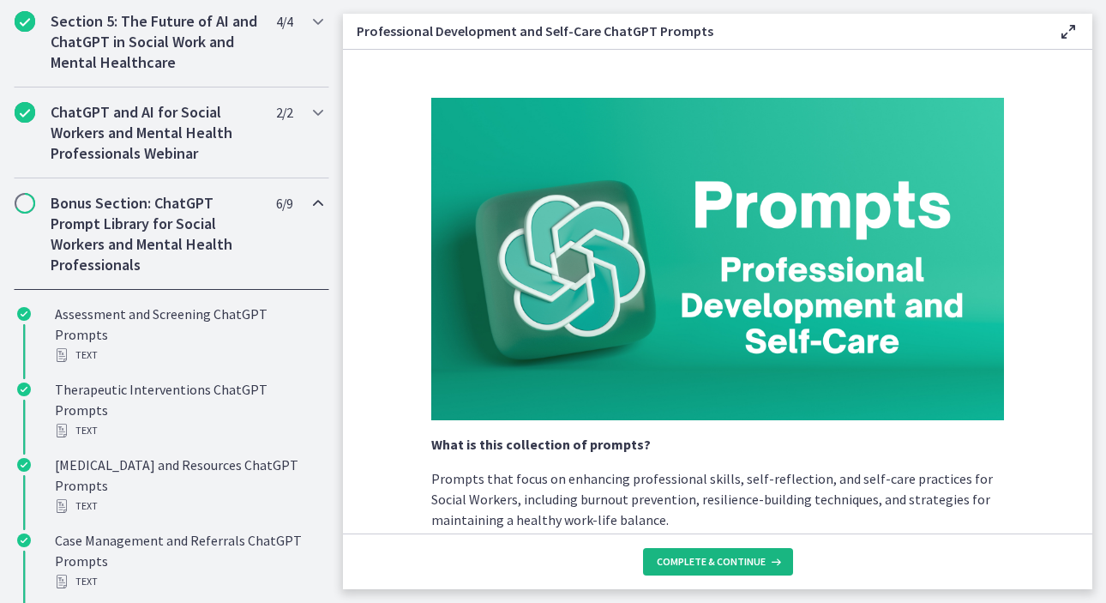
click at [738, 562] on span "Complete & continue" at bounding box center [711, 562] width 109 height 14
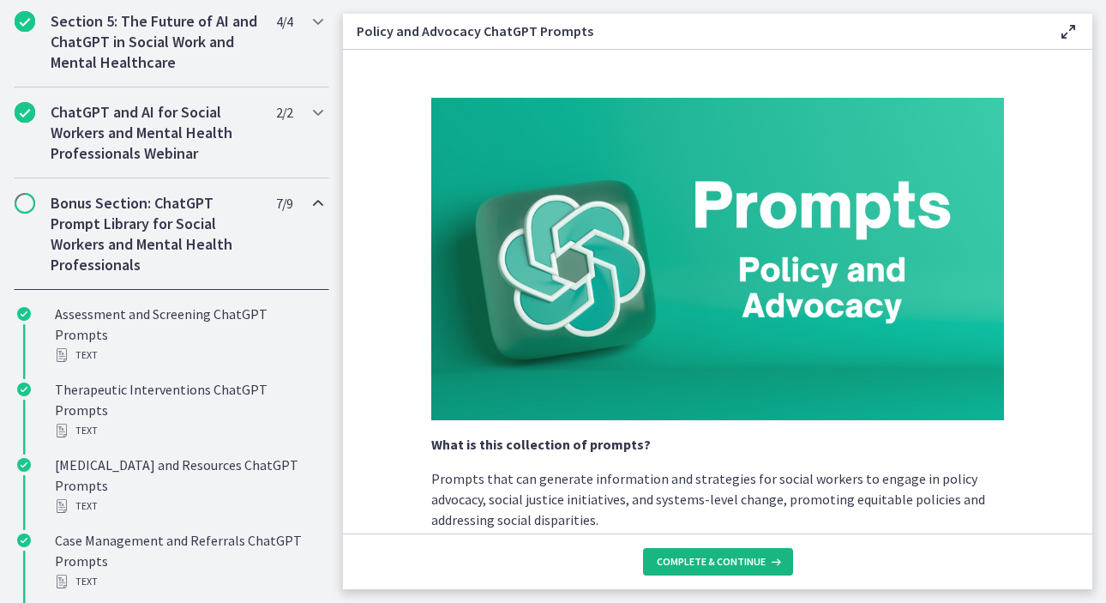
click at [738, 562] on span "Complete & continue" at bounding box center [711, 562] width 109 height 14
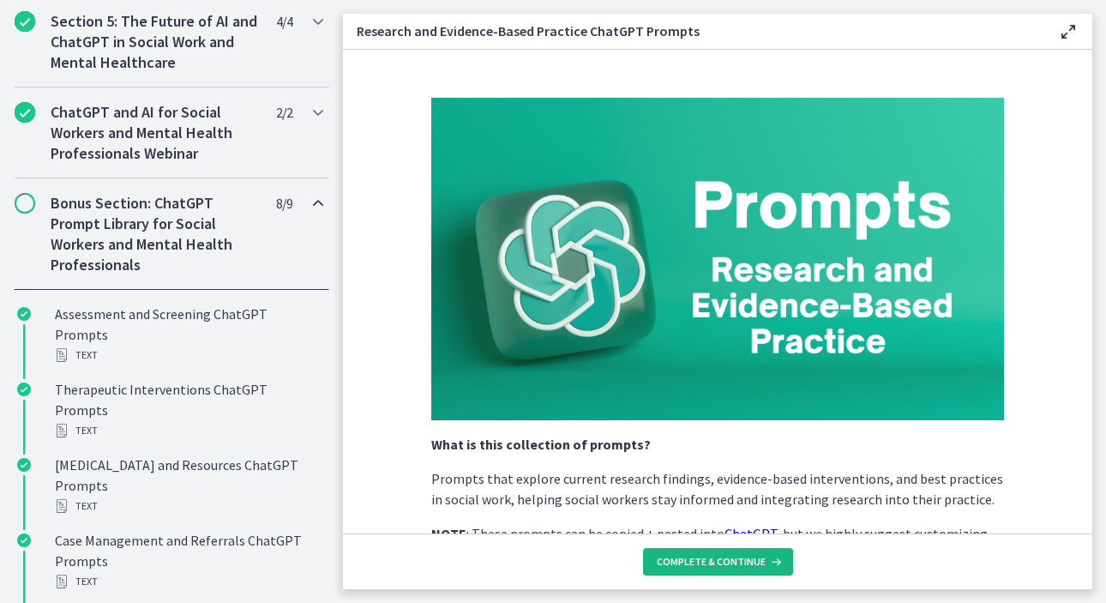
click at [738, 562] on span "Complete & continue" at bounding box center [711, 562] width 109 height 14
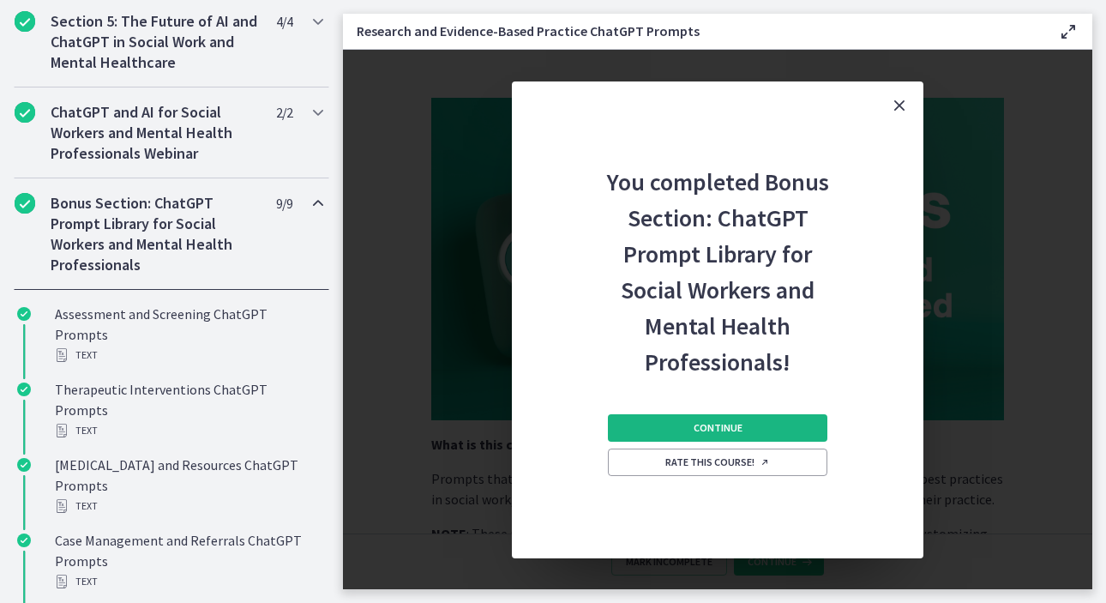
click at [717, 430] on span "Continue" at bounding box center [718, 428] width 49 height 14
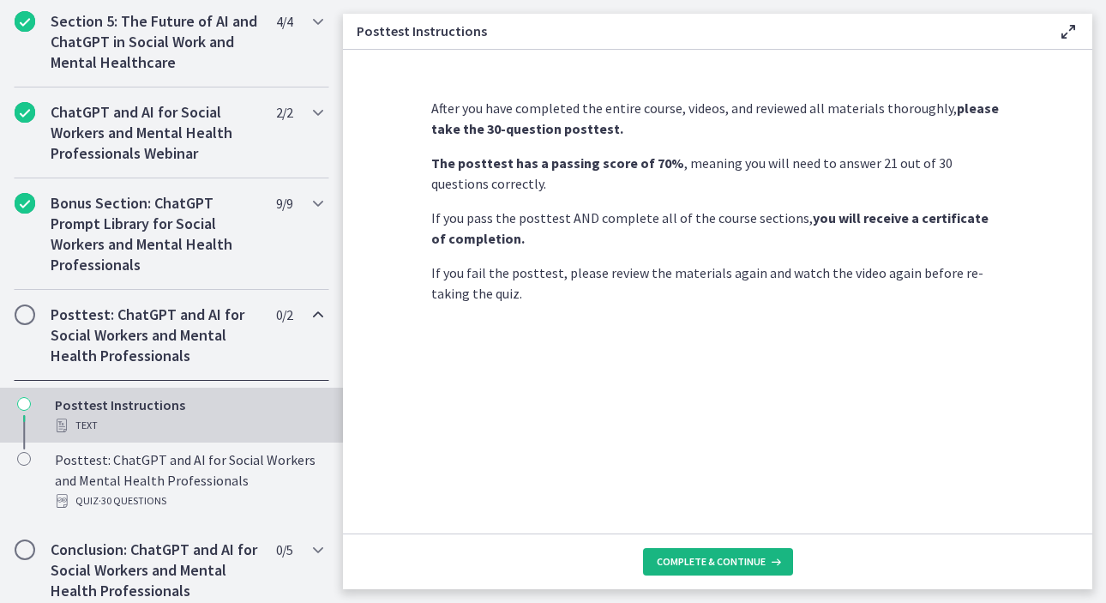
click at [721, 566] on span "Complete & continue" at bounding box center [711, 562] width 109 height 14
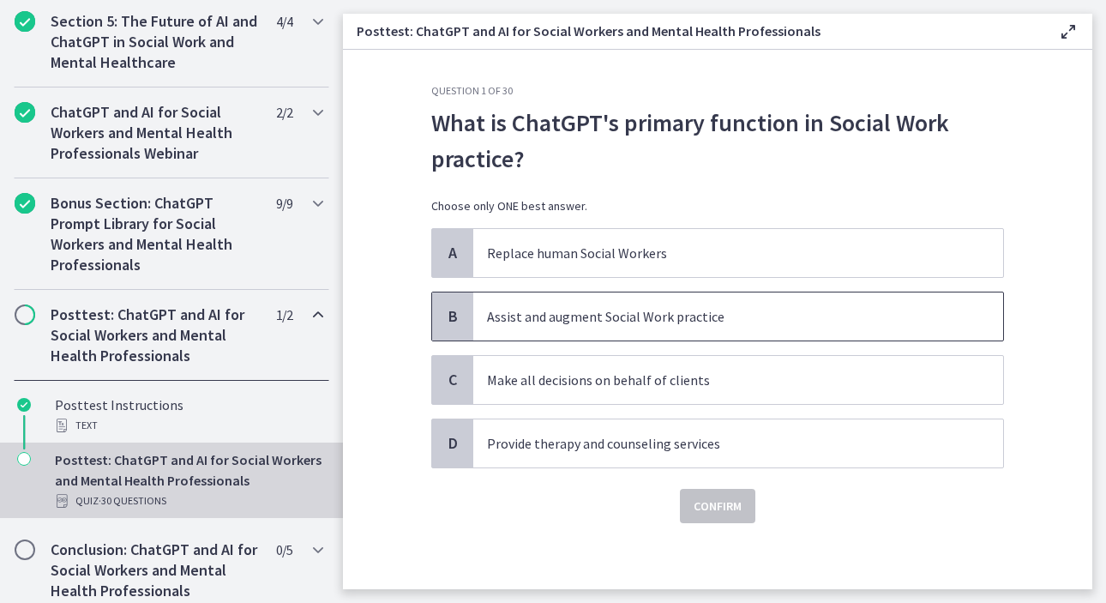
click at [699, 326] on p "Assist and augment Social Work practice" at bounding box center [721, 316] width 468 height 21
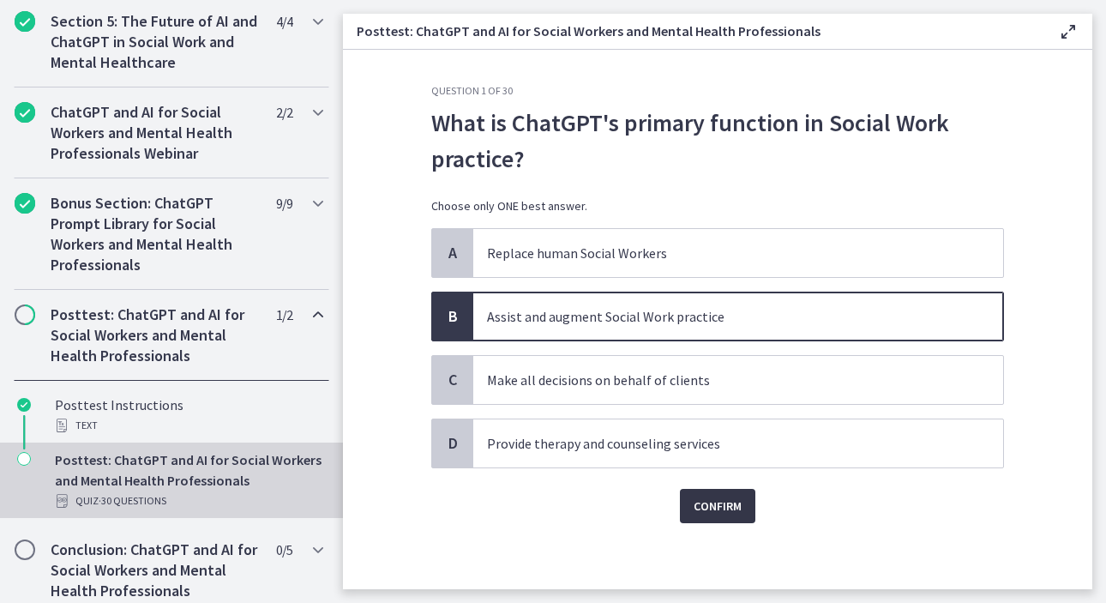
click at [709, 508] on span "Confirm" at bounding box center [718, 506] width 48 height 21
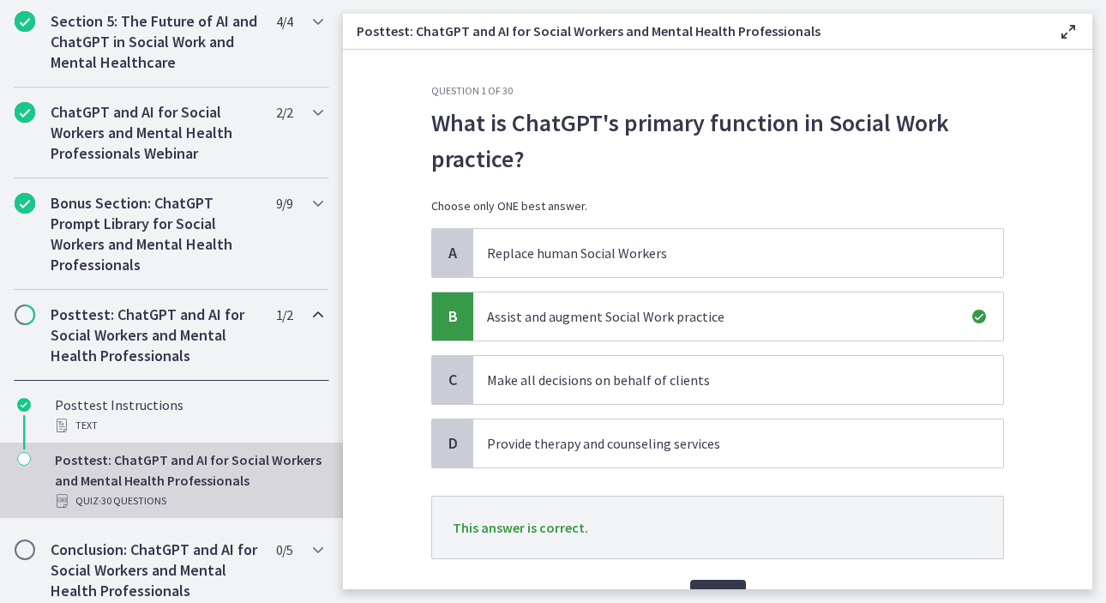
scroll to position [93, 0]
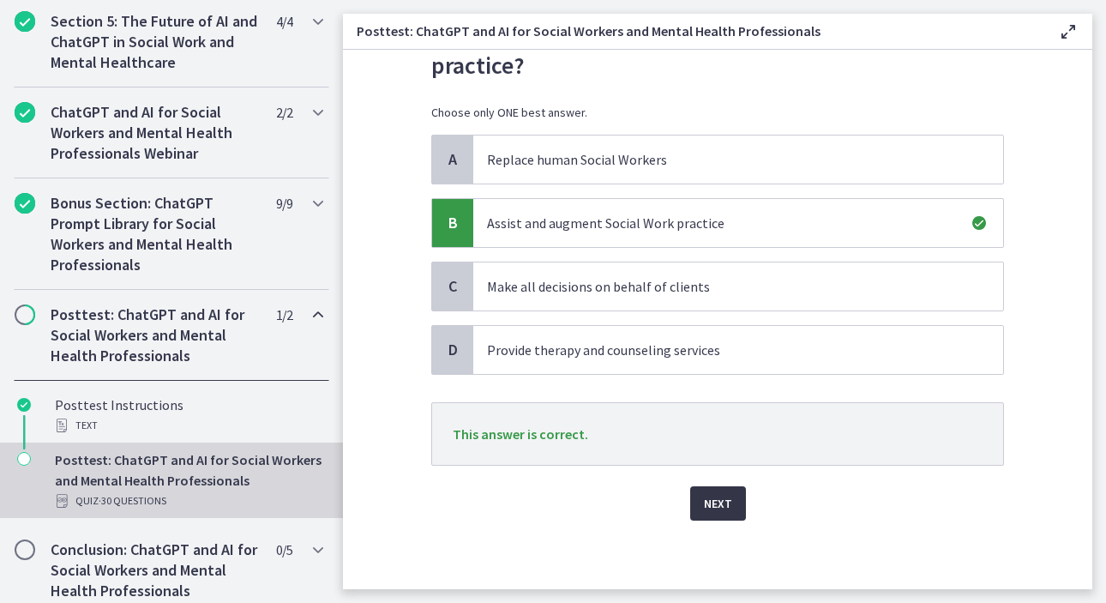
click at [719, 502] on span "Next" at bounding box center [718, 503] width 28 height 21
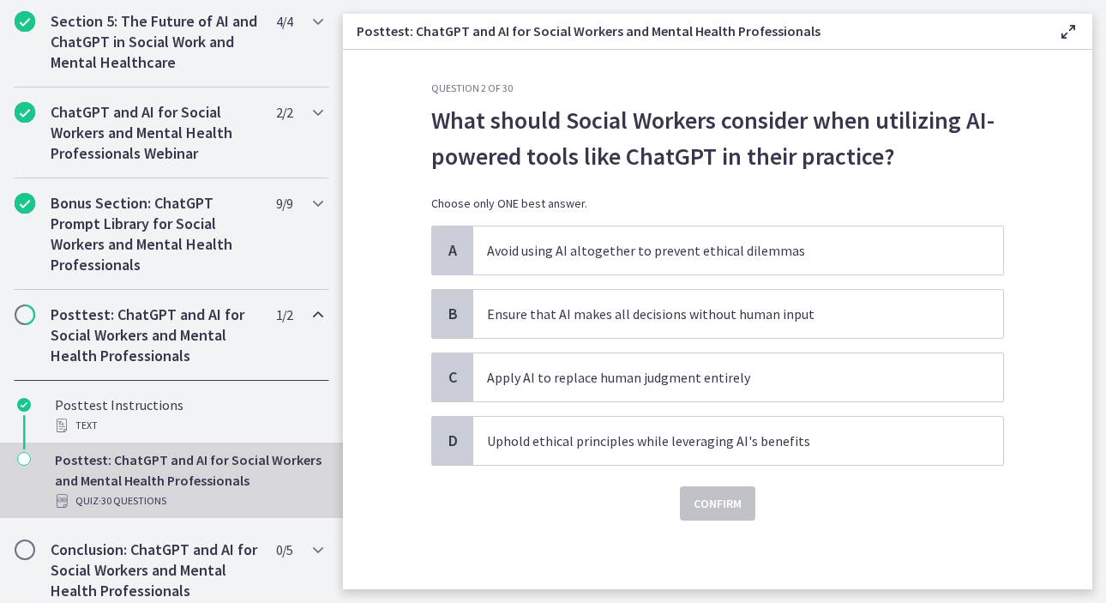
scroll to position [0, 0]
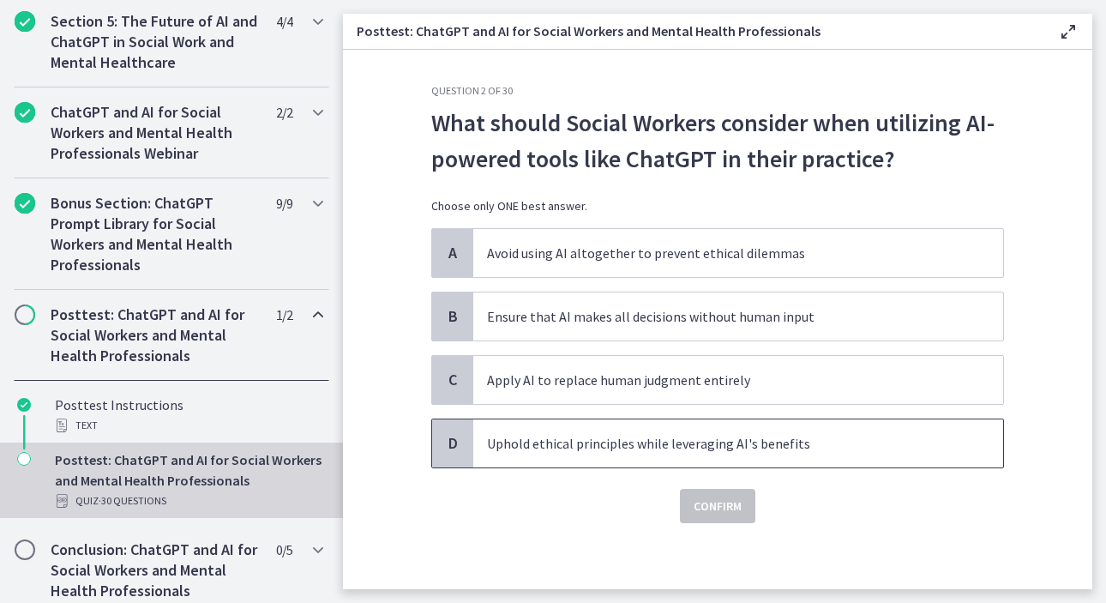
click at [625, 450] on p "Uphold ethical principles while leveraging AI's benefits" at bounding box center [721, 443] width 468 height 21
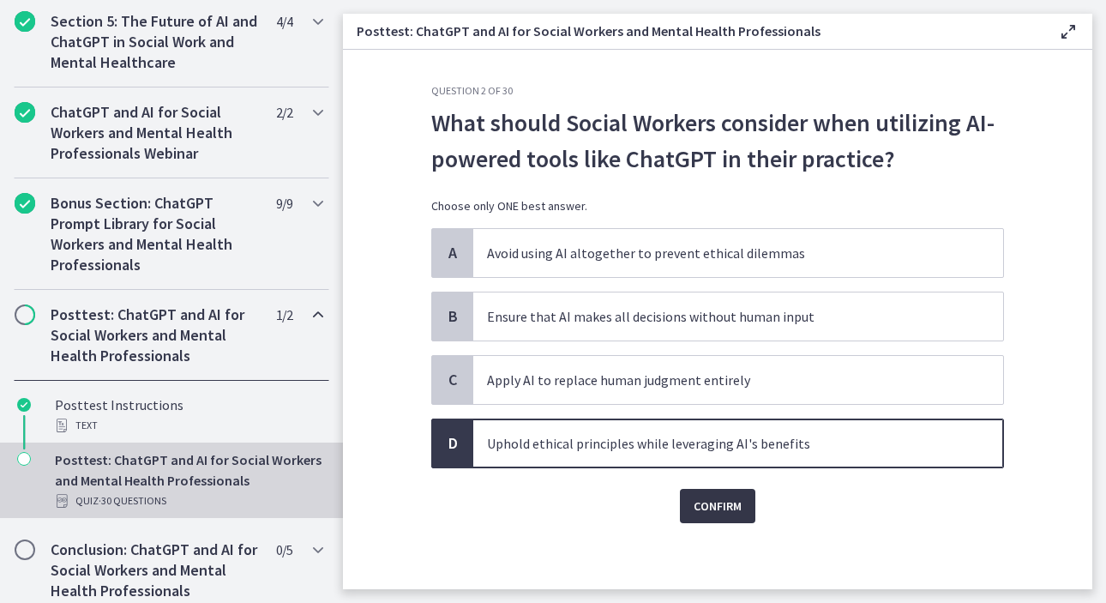
click at [713, 509] on span "Confirm" at bounding box center [718, 506] width 48 height 21
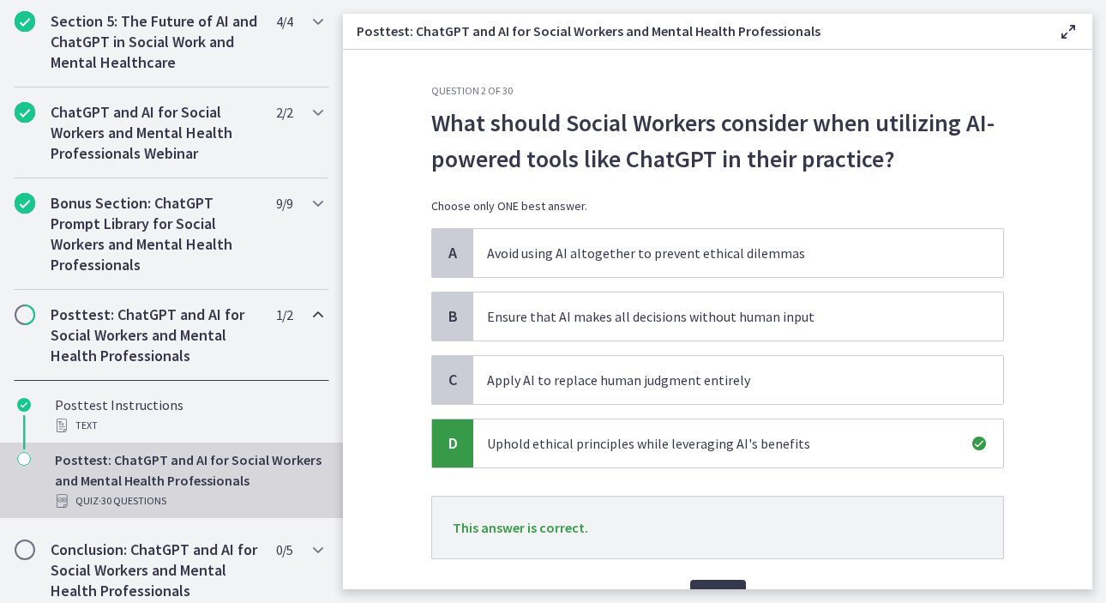
scroll to position [93, 0]
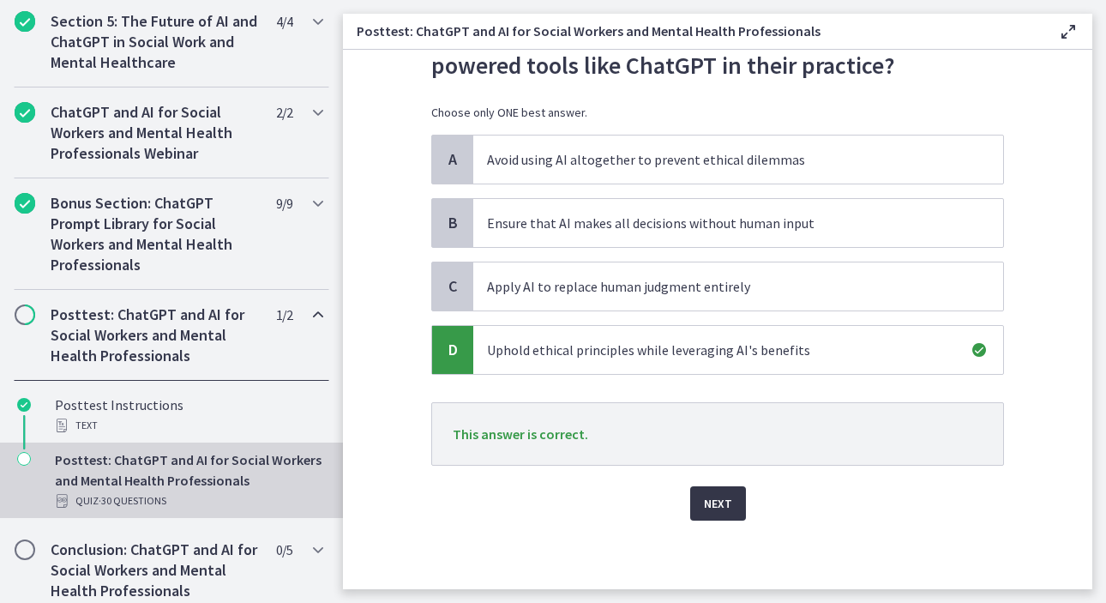
click at [725, 497] on button "Next" at bounding box center [718, 503] width 56 height 34
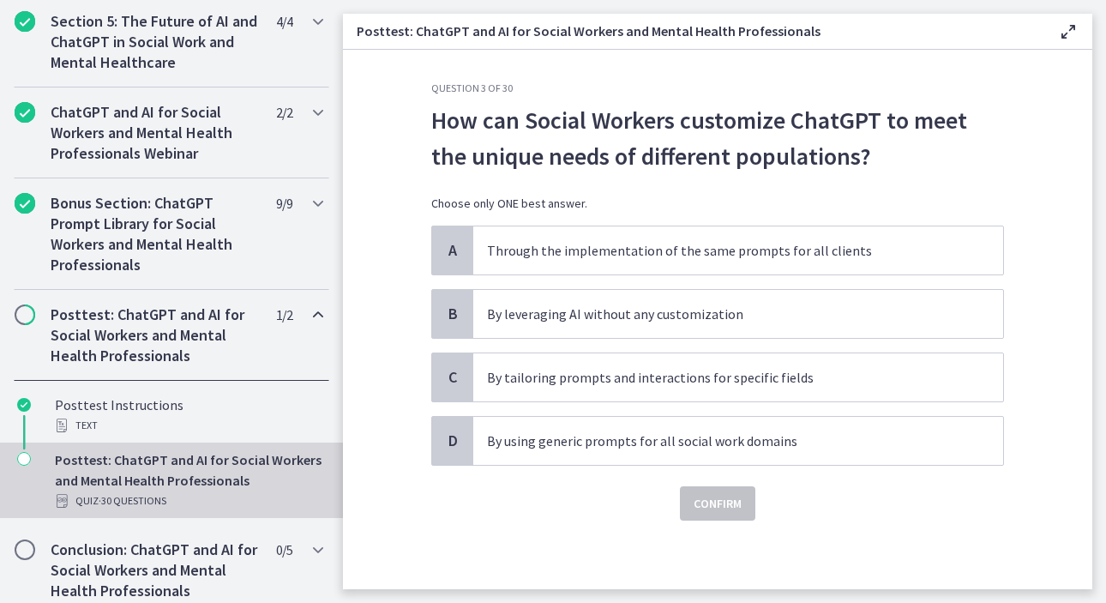
scroll to position [0, 0]
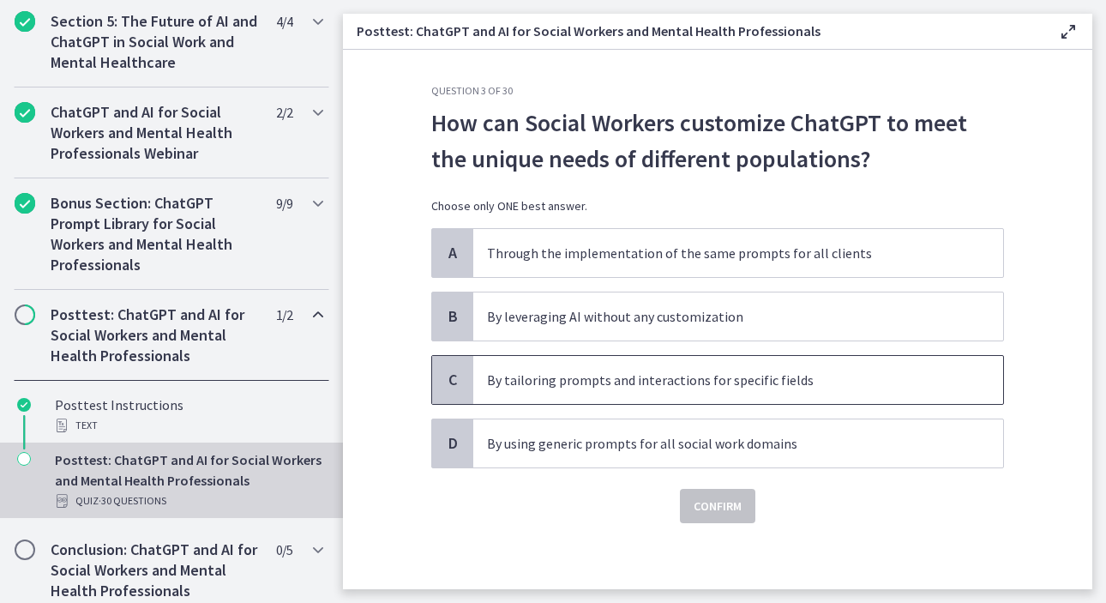
click at [797, 391] on span "By tailoring prompts and interactions for specific fields" at bounding box center [738, 380] width 530 height 48
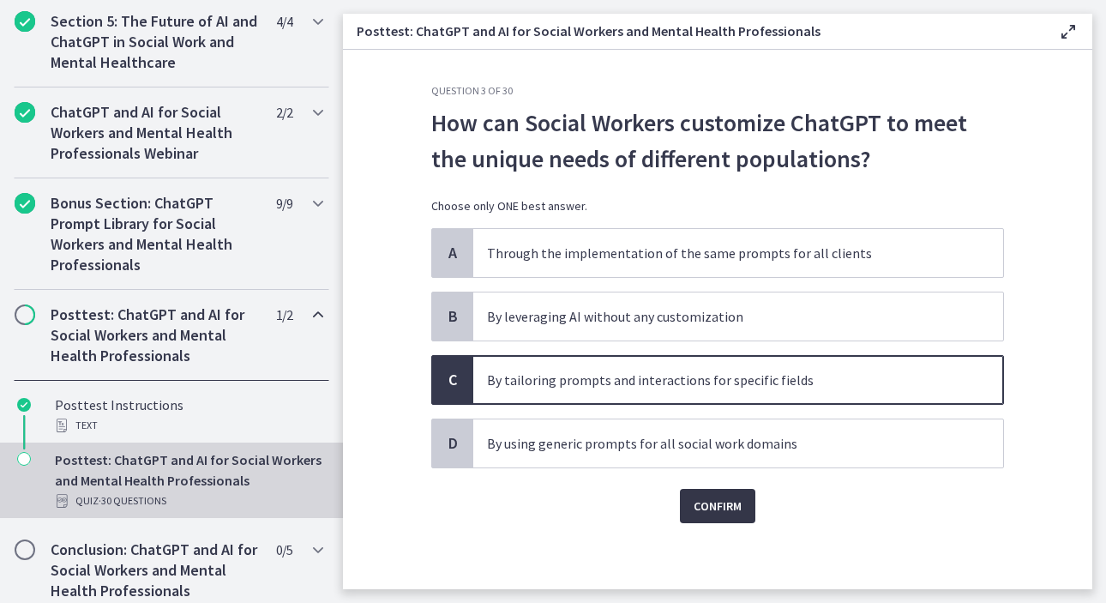
click at [714, 519] on button "Confirm" at bounding box center [717, 506] width 75 height 34
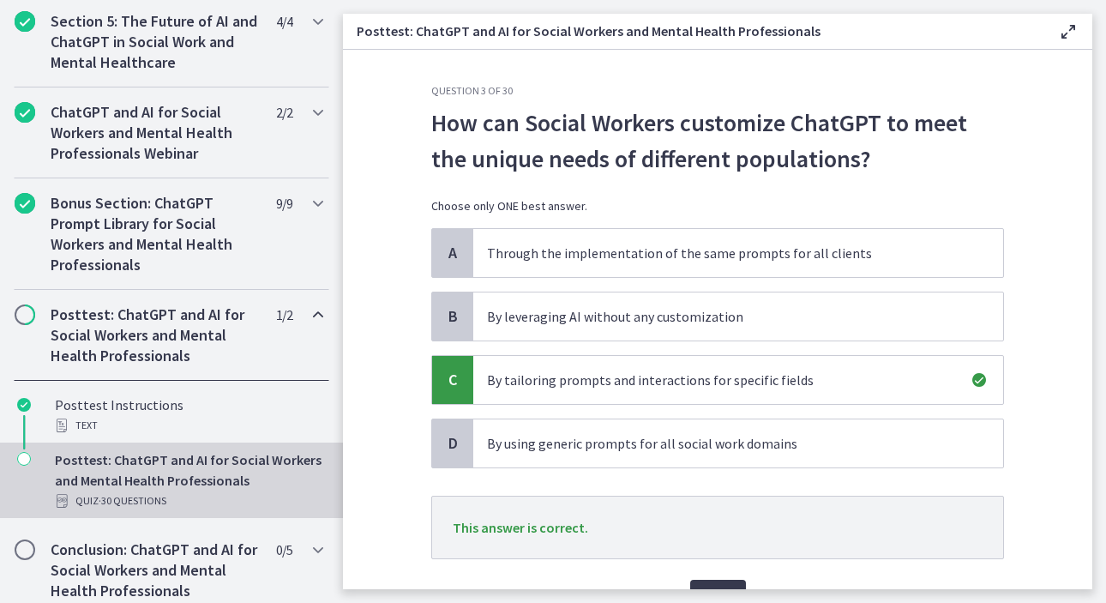
scroll to position [93, 0]
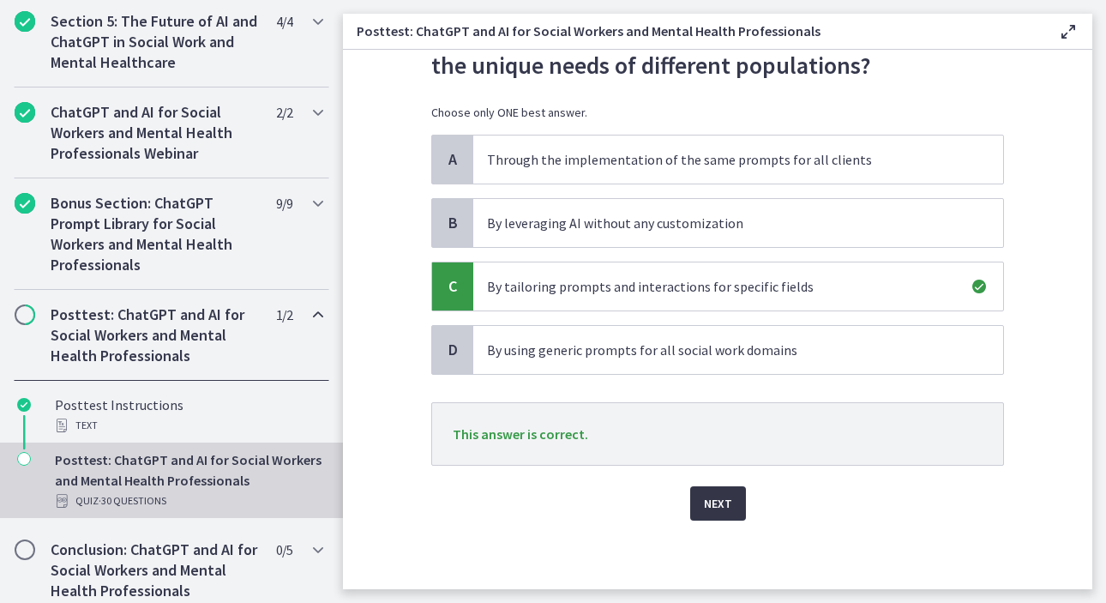
click at [713, 508] on span "Next" at bounding box center [718, 503] width 28 height 21
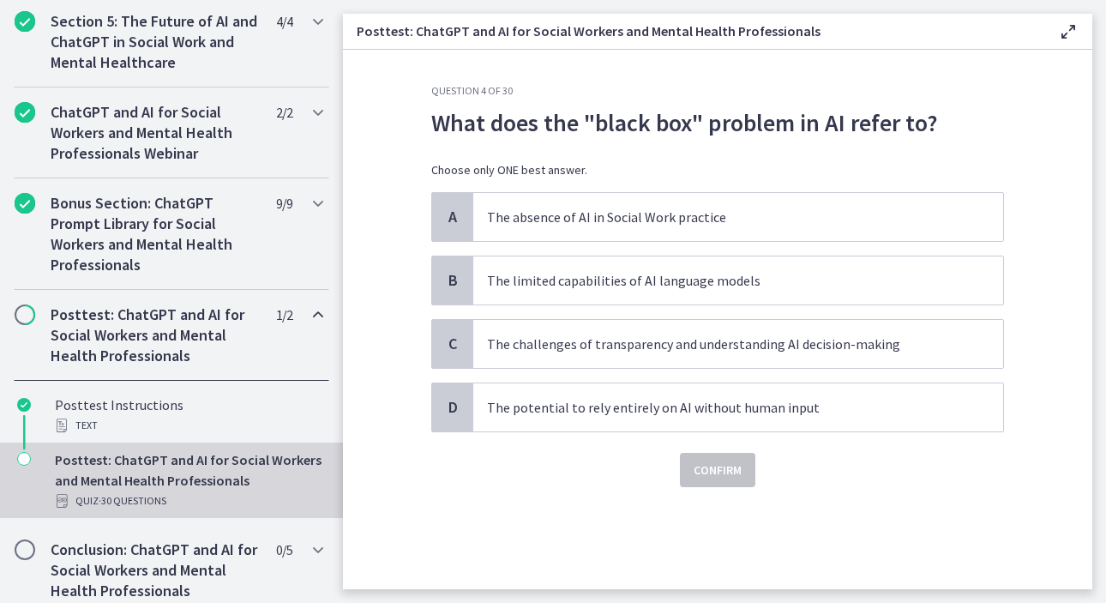
scroll to position [0, 0]
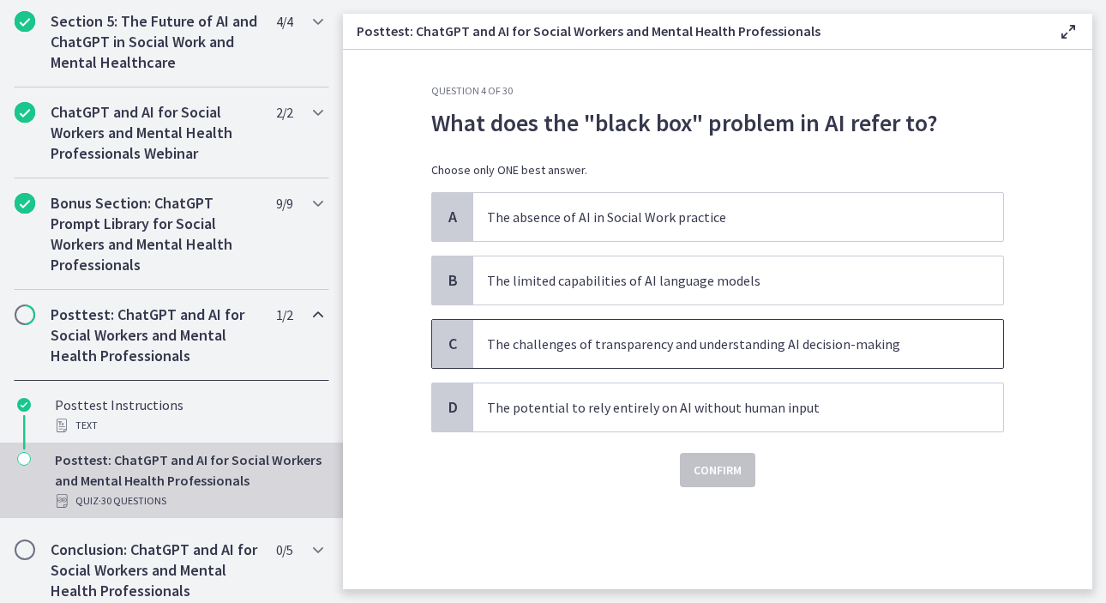
click at [737, 352] on p "The challenges of transparency and understanding AI decision-making" at bounding box center [721, 344] width 468 height 21
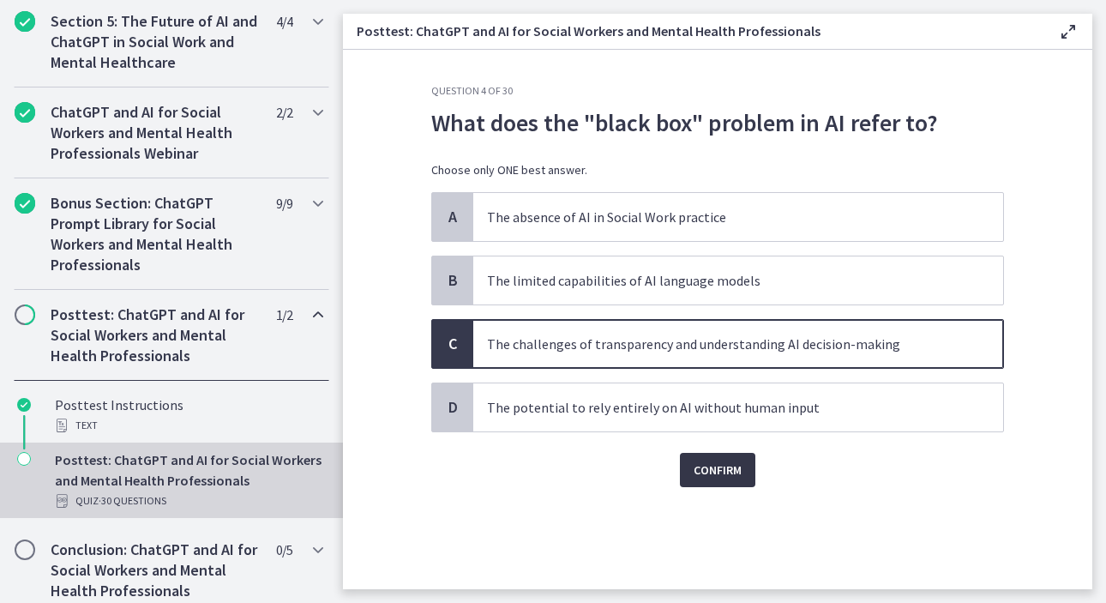
click at [733, 476] on span "Confirm" at bounding box center [718, 470] width 48 height 21
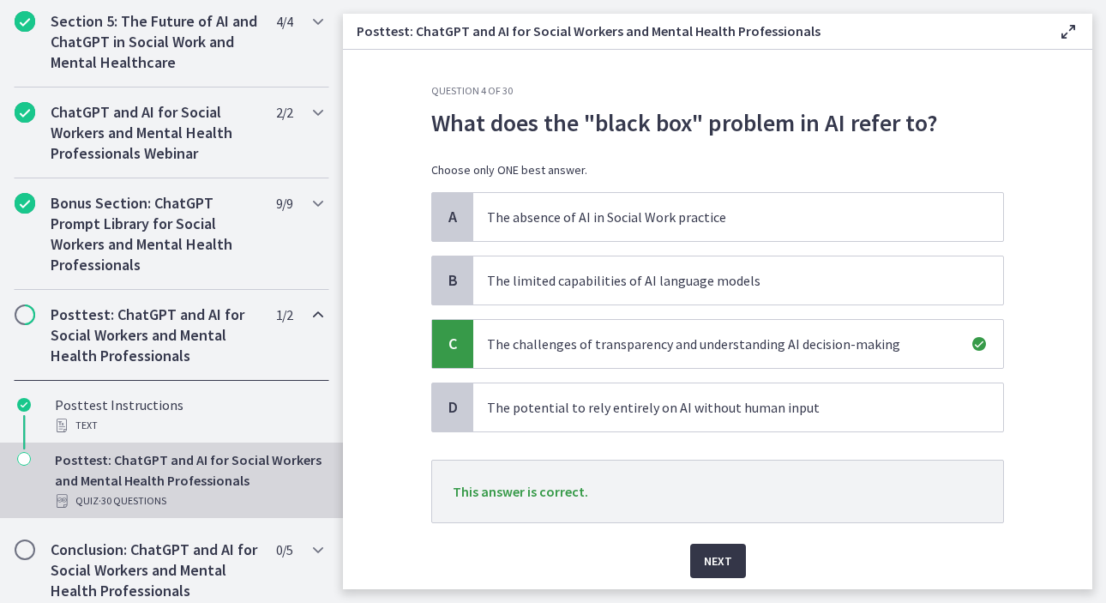
click at [707, 565] on span "Next" at bounding box center [718, 560] width 28 height 21
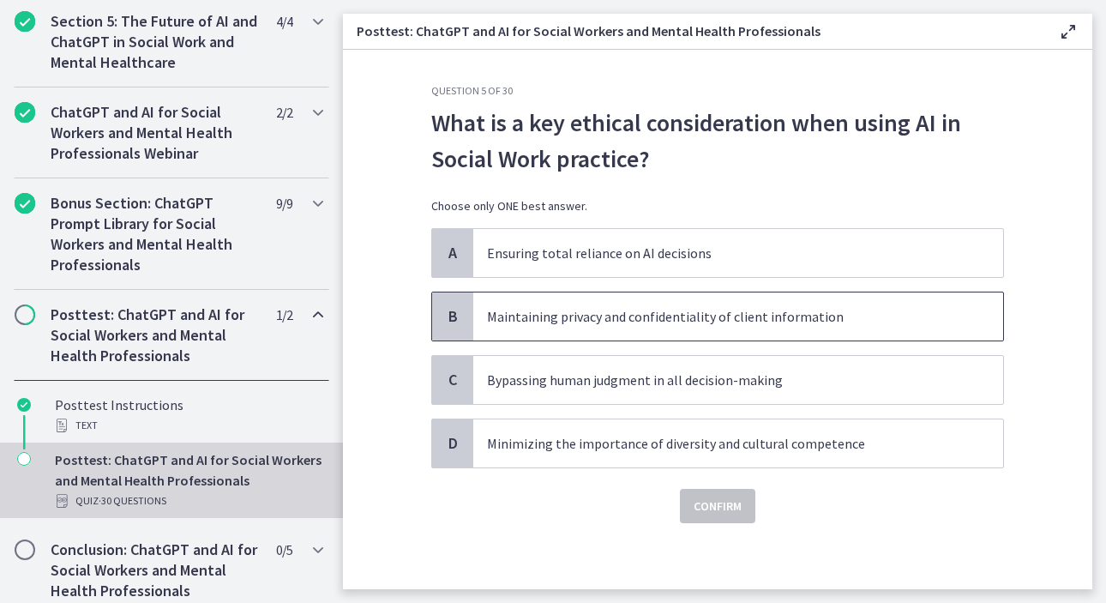
click at [701, 328] on span "Maintaining privacy and confidentiality of client information" at bounding box center [738, 316] width 530 height 48
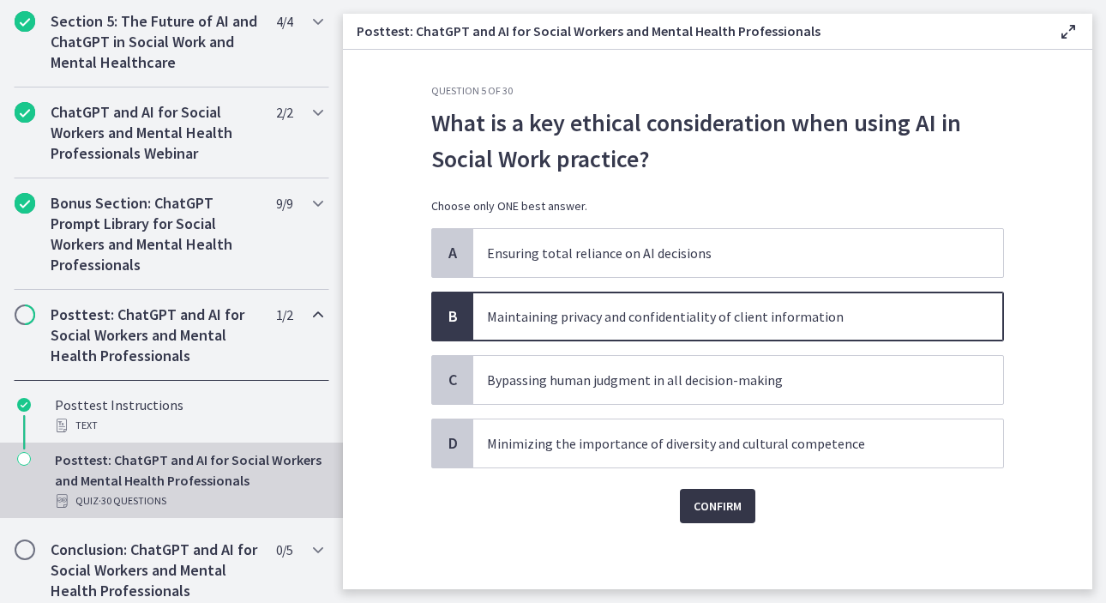
click at [713, 506] on span "Confirm" at bounding box center [718, 506] width 48 height 21
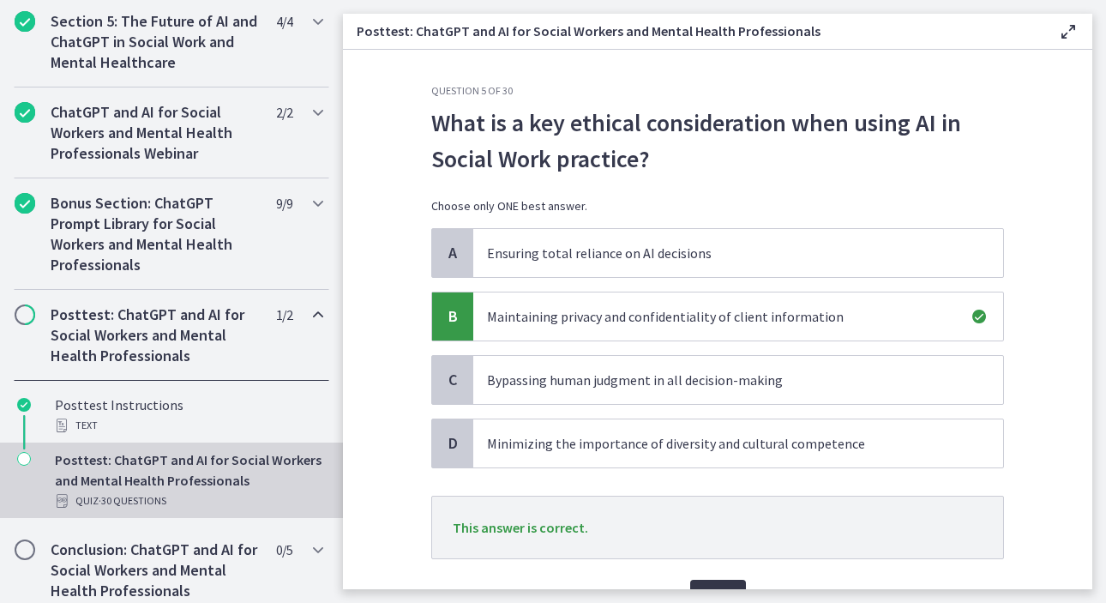
click at [706, 586] on span "Next" at bounding box center [718, 596] width 28 height 21
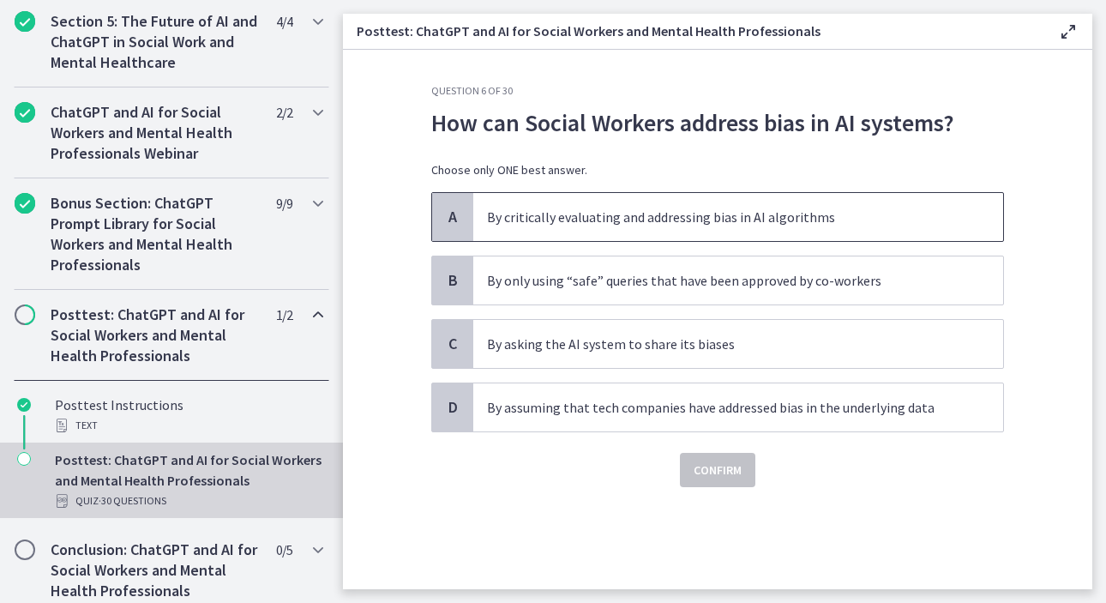
click at [761, 218] on p "By critically evaluating and addressing bias in AI algorithms" at bounding box center [721, 217] width 468 height 21
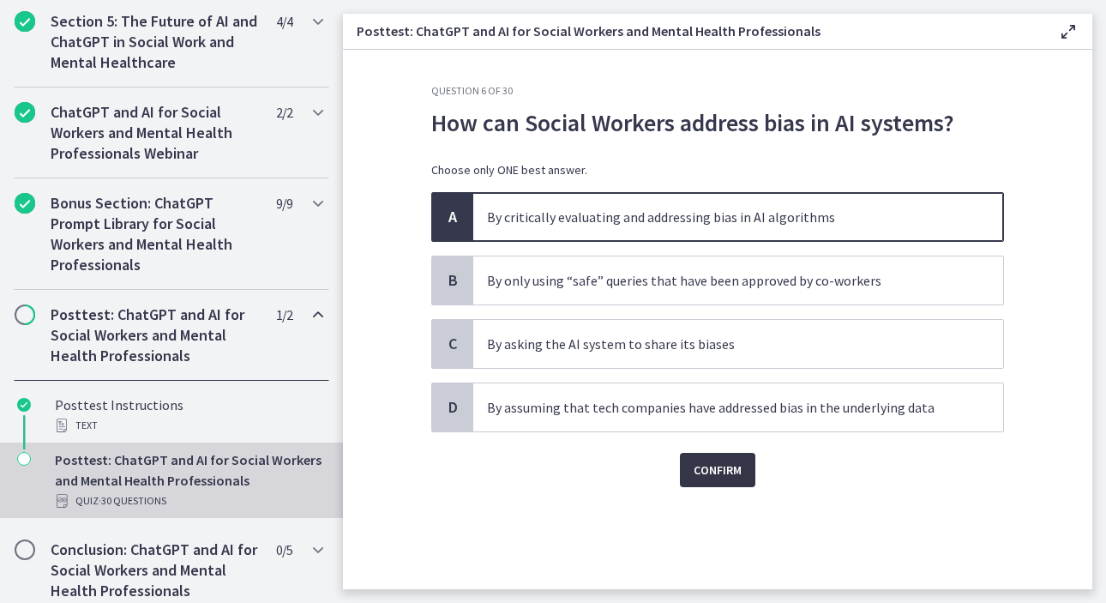
click at [702, 477] on span "Confirm" at bounding box center [718, 470] width 48 height 21
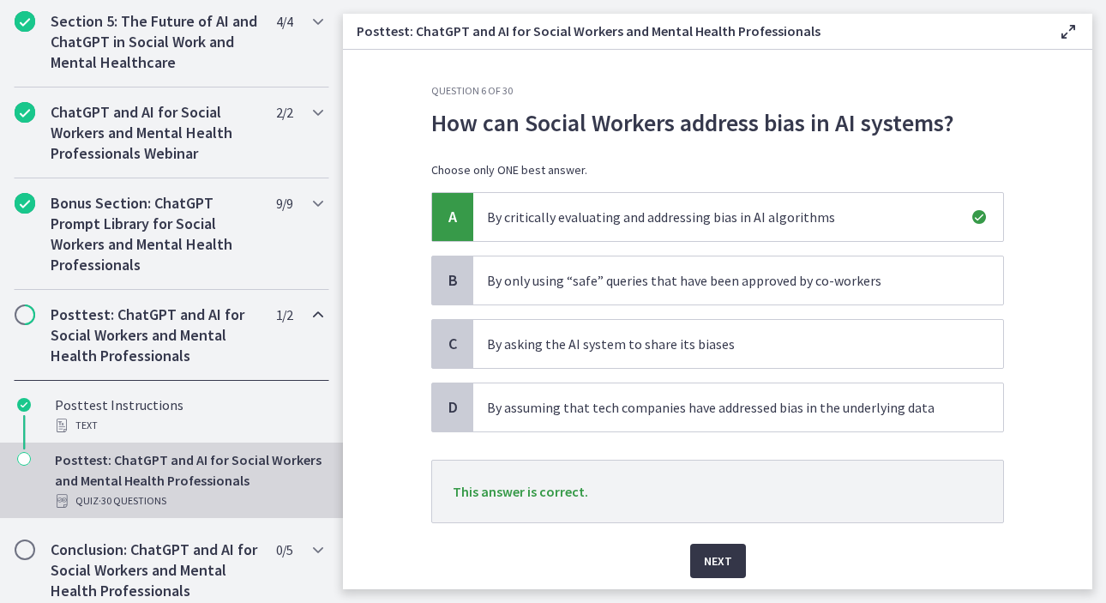
click at [710, 558] on span "Next" at bounding box center [718, 560] width 28 height 21
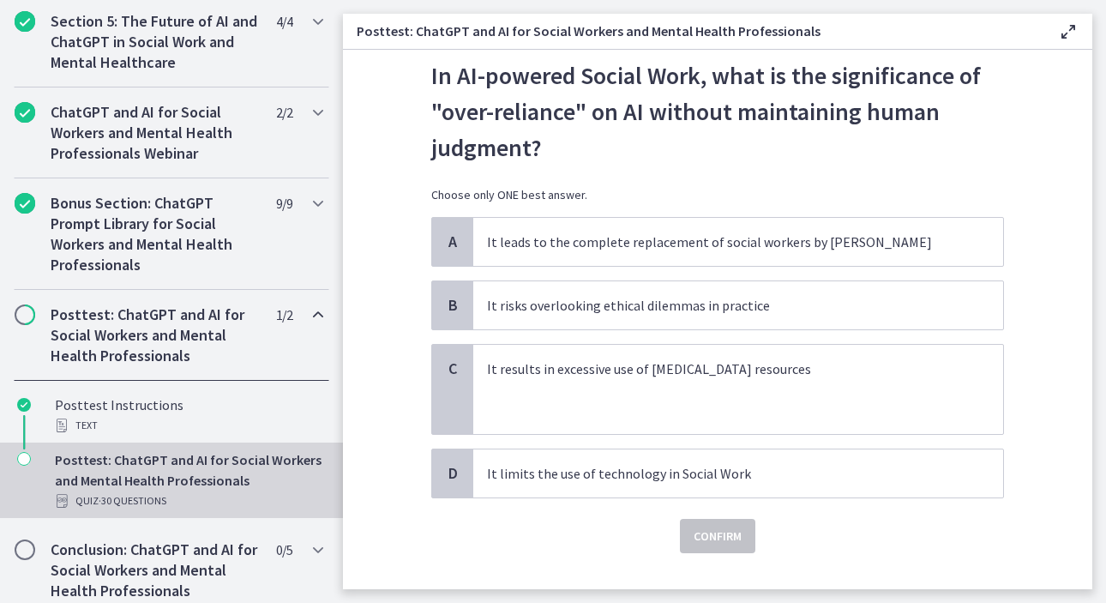
scroll to position [51, 0]
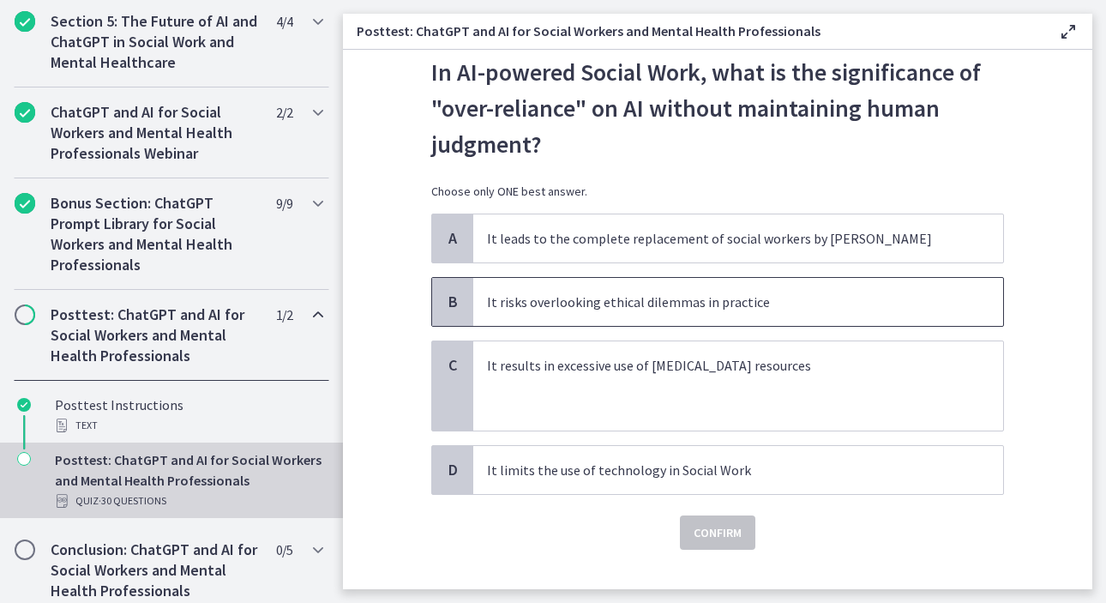
click at [613, 305] on p "It risks overlooking ethical dilemmas in practice" at bounding box center [721, 302] width 468 height 21
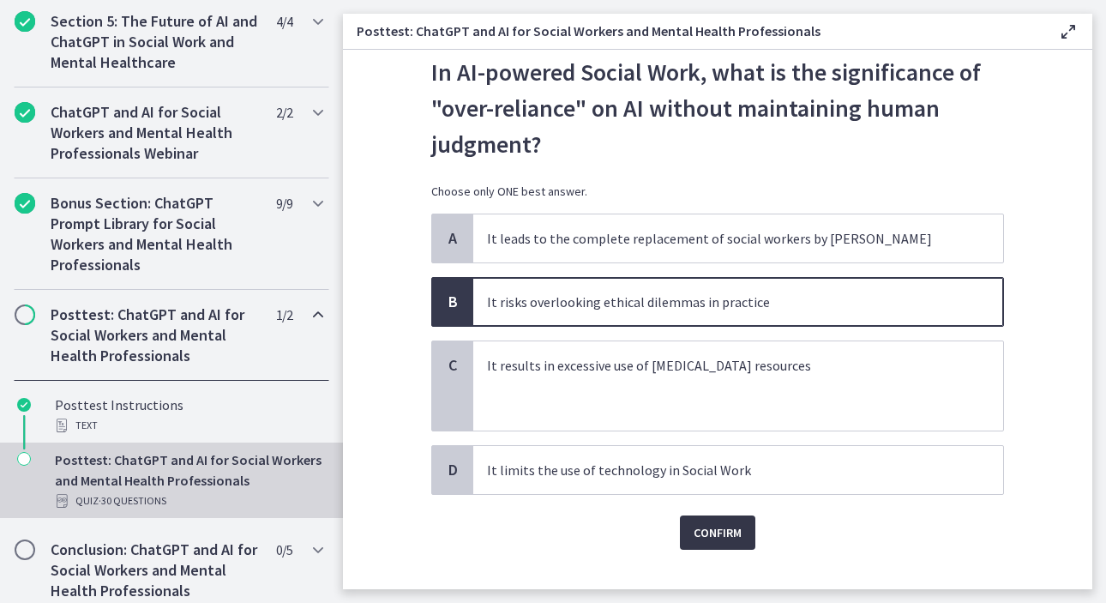
click at [712, 538] on span "Confirm" at bounding box center [718, 532] width 48 height 21
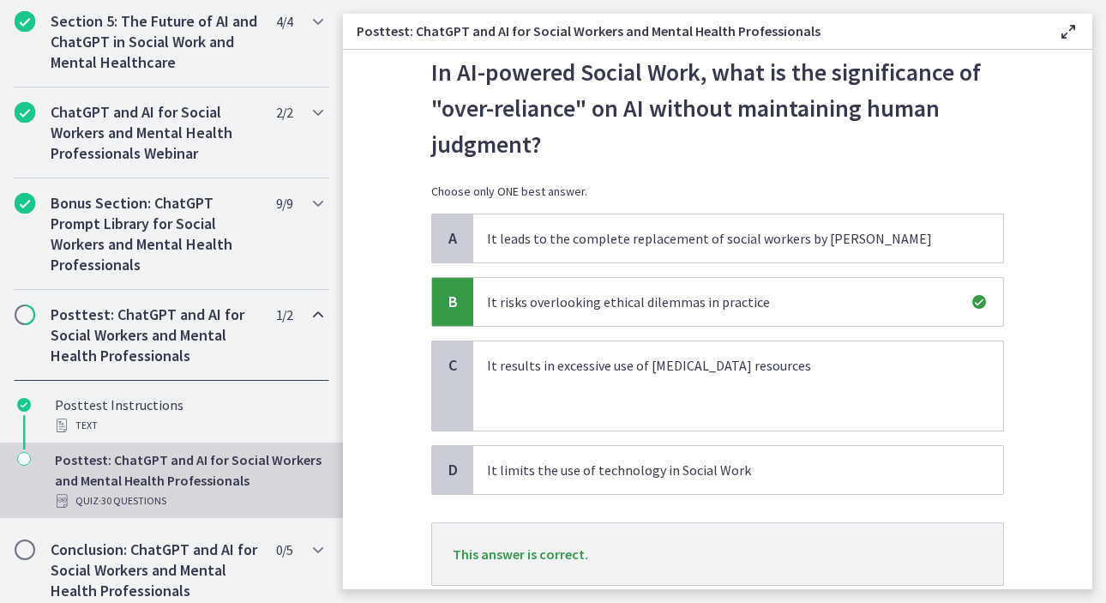
scroll to position [171, 0]
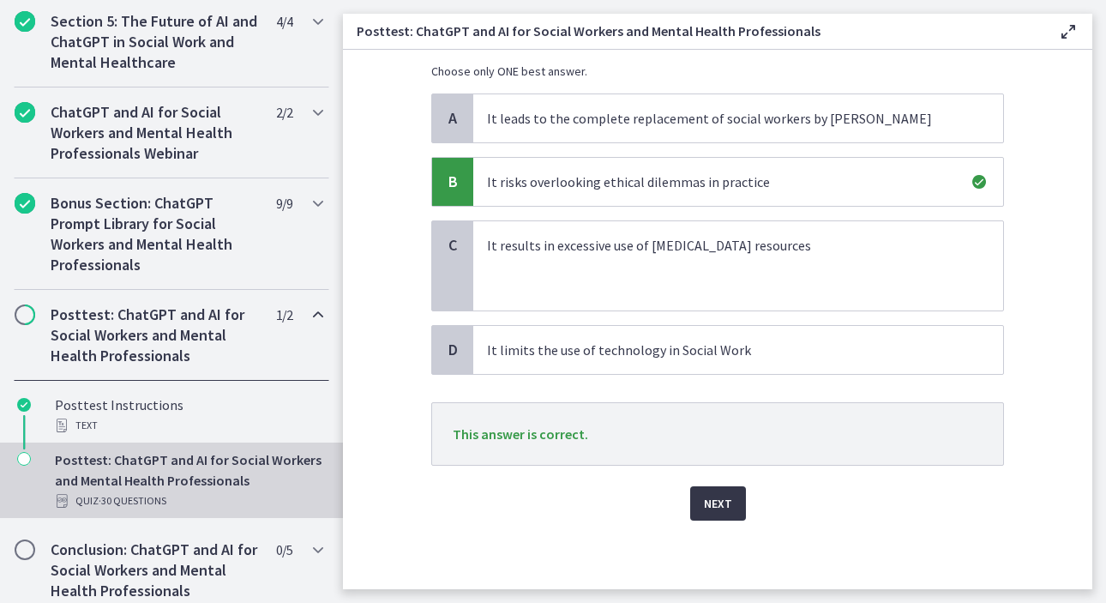
click at [719, 497] on span "Next" at bounding box center [718, 503] width 28 height 21
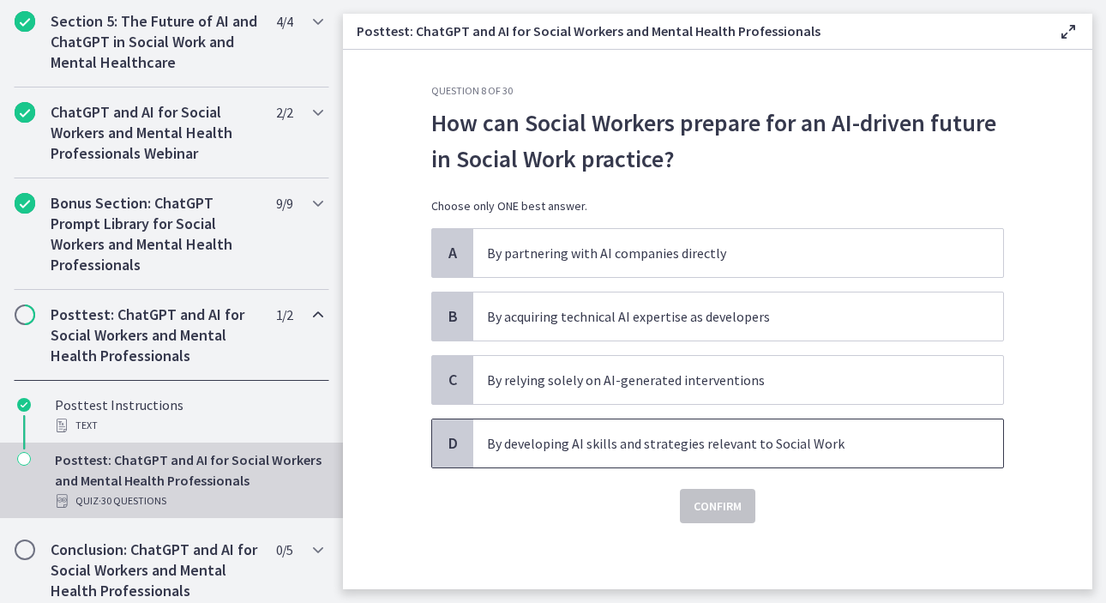
click at [785, 455] on span "By developing AI skills and strategies relevant to Social Work" at bounding box center [738, 443] width 530 height 48
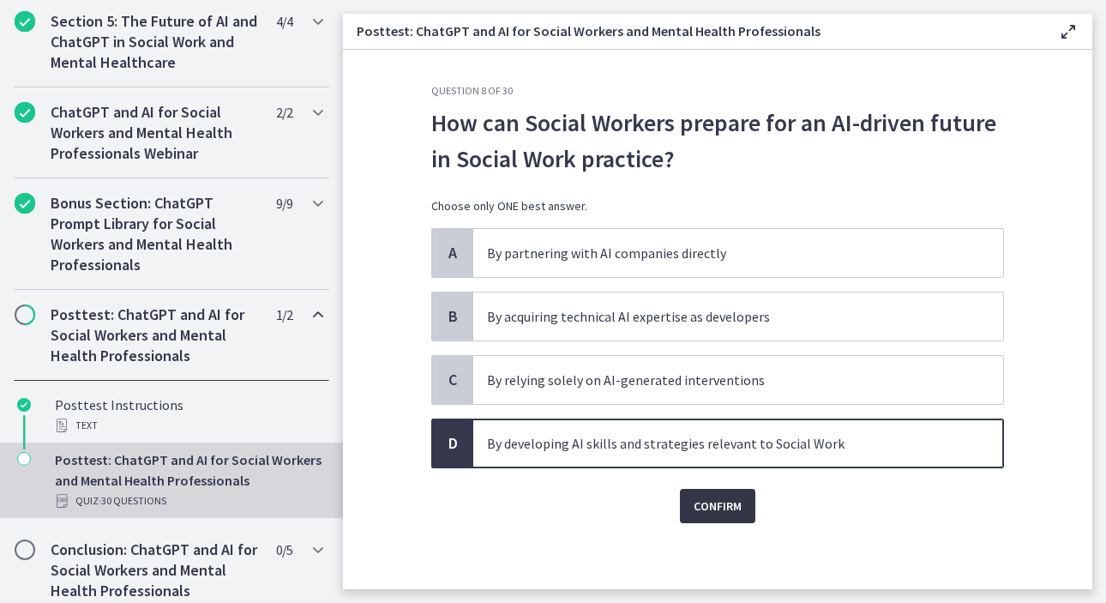
click at [710, 511] on span "Confirm" at bounding box center [718, 506] width 48 height 21
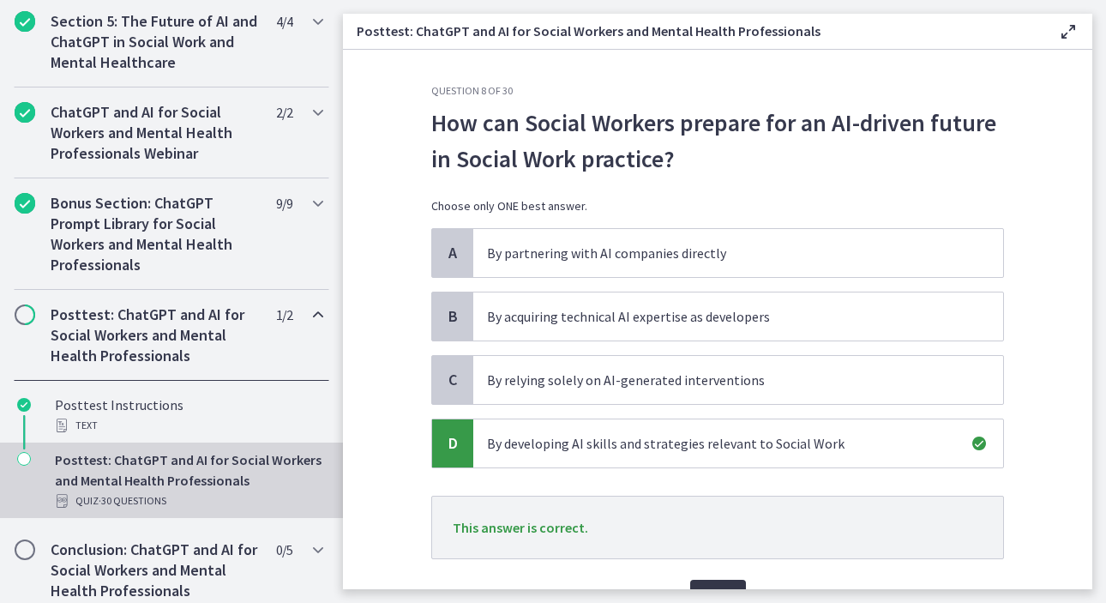
click at [715, 587] on span "Next" at bounding box center [718, 596] width 28 height 21
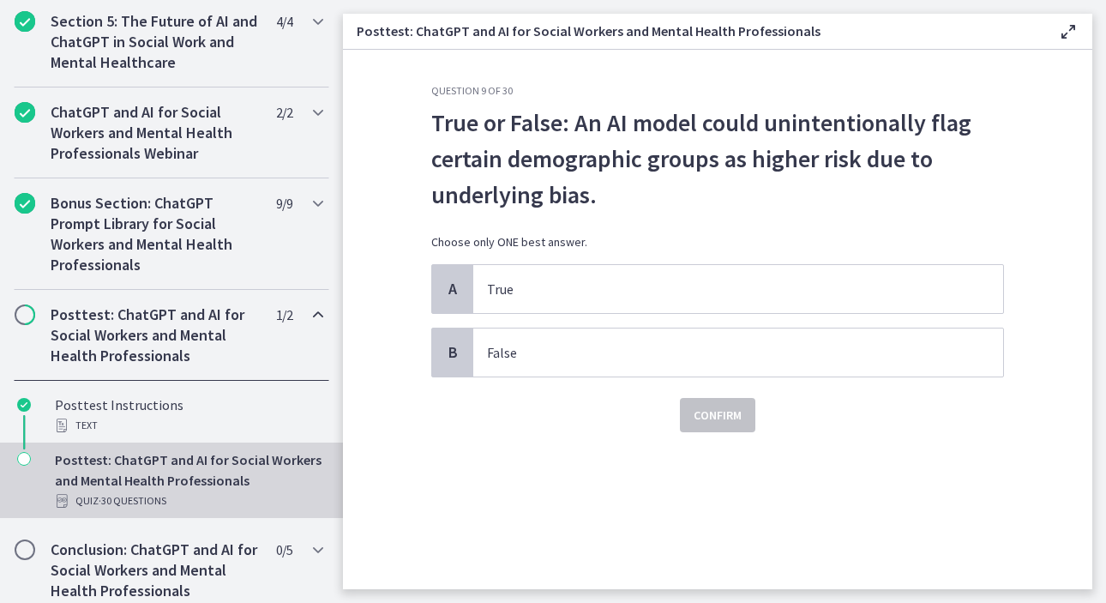
click at [580, 253] on div "True or False: An AI model could unintentionally flag certain demographic group…" at bounding box center [717, 184] width 573 height 159
click at [572, 292] on p "True" at bounding box center [721, 289] width 468 height 21
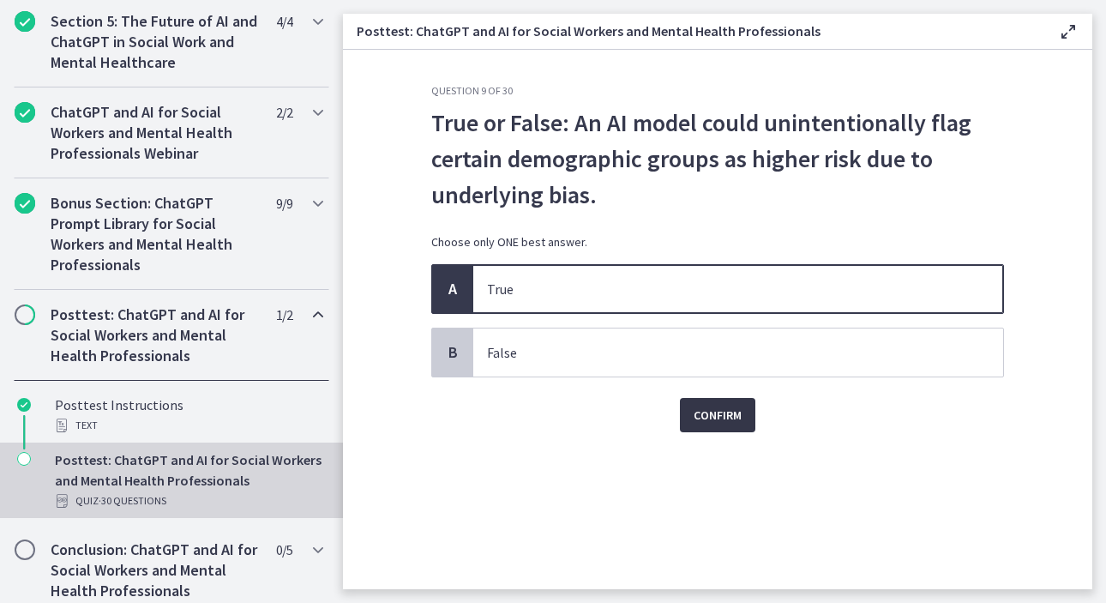
click at [727, 398] on button "Confirm" at bounding box center [717, 415] width 75 height 34
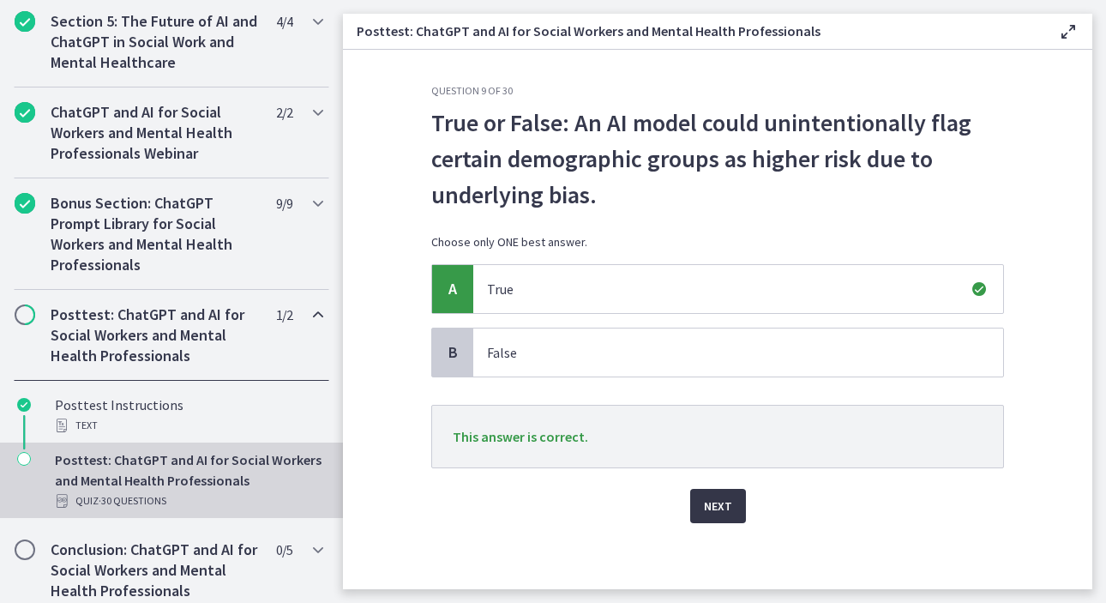
click at [719, 503] on span "Next" at bounding box center [718, 506] width 28 height 21
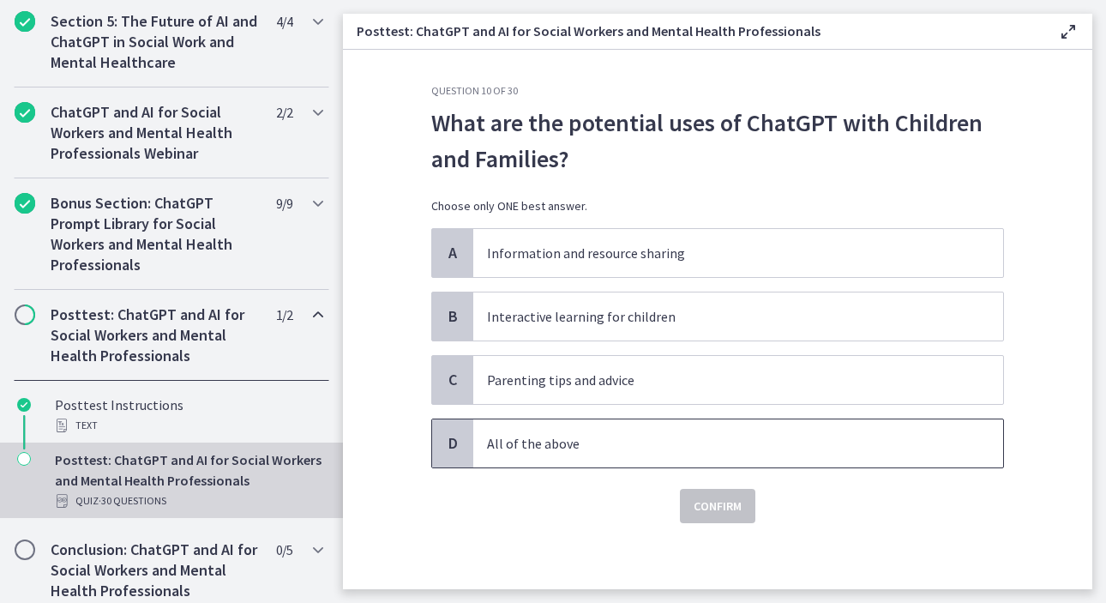
click at [537, 451] on p "All of the above" at bounding box center [721, 443] width 468 height 21
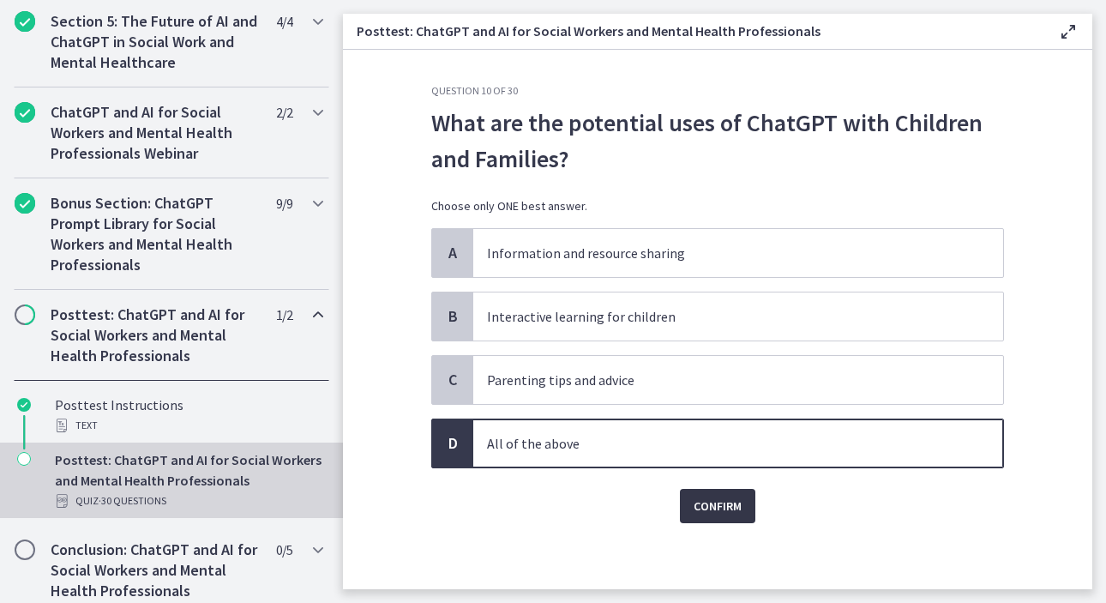
click at [701, 502] on span "Confirm" at bounding box center [718, 506] width 48 height 21
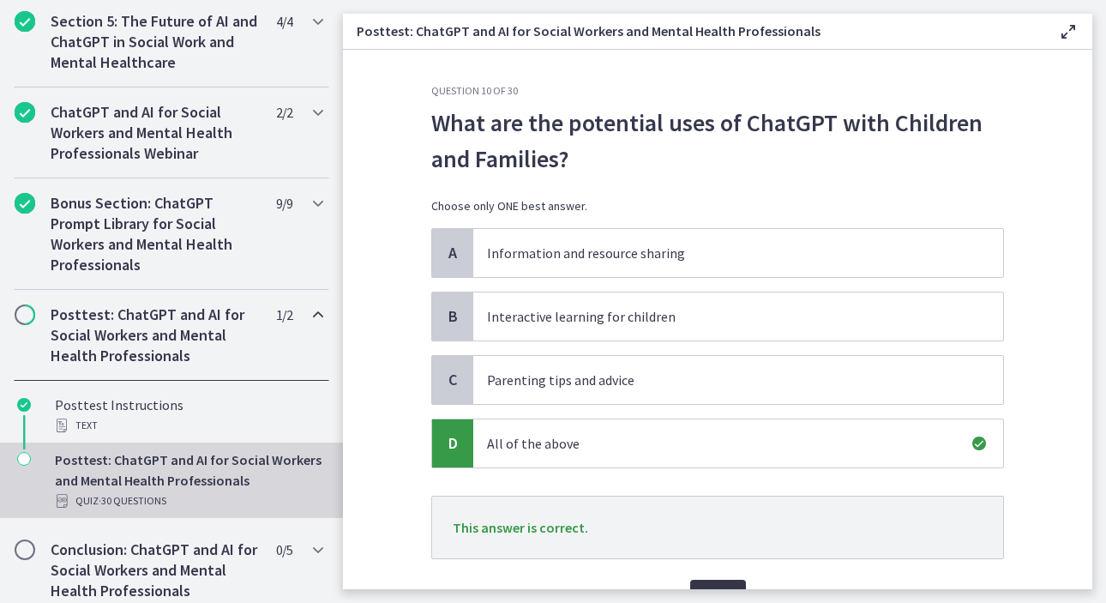
click at [704, 586] on span "Next" at bounding box center [718, 596] width 28 height 21
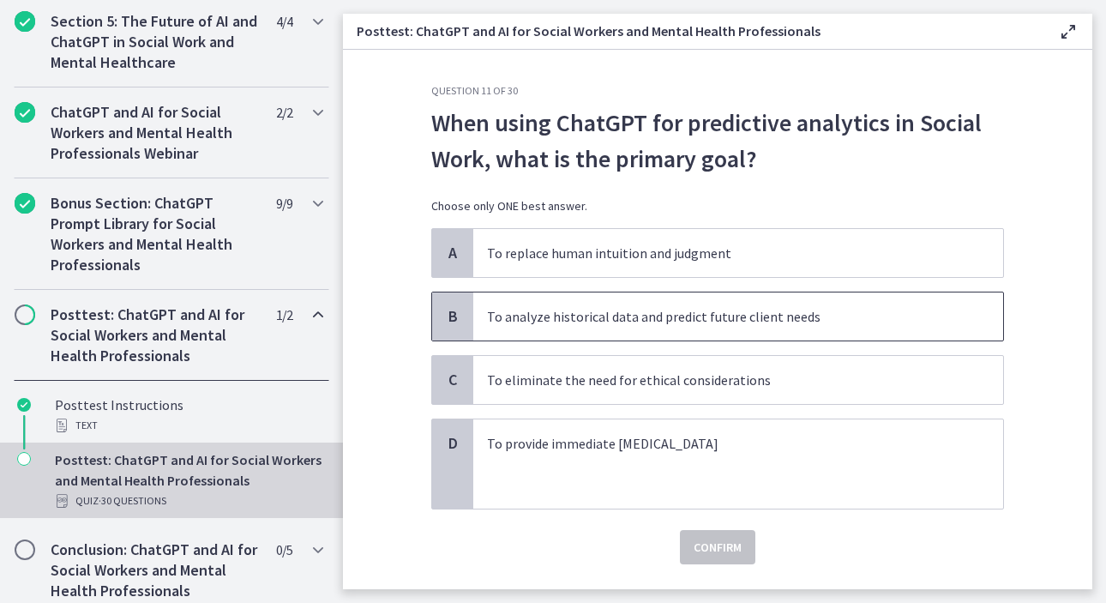
click at [701, 315] on p "To analyze historical data and predict future client needs" at bounding box center [721, 316] width 468 height 21
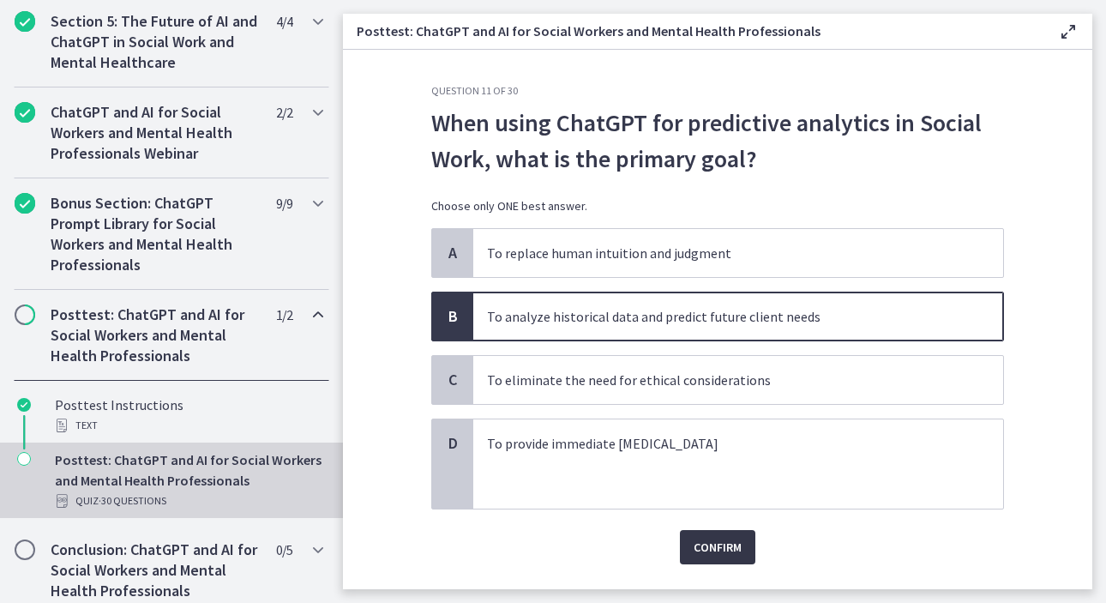
click at [694, 542] on span "Confirm" at bounding box center [718, 547] width 48 height 21
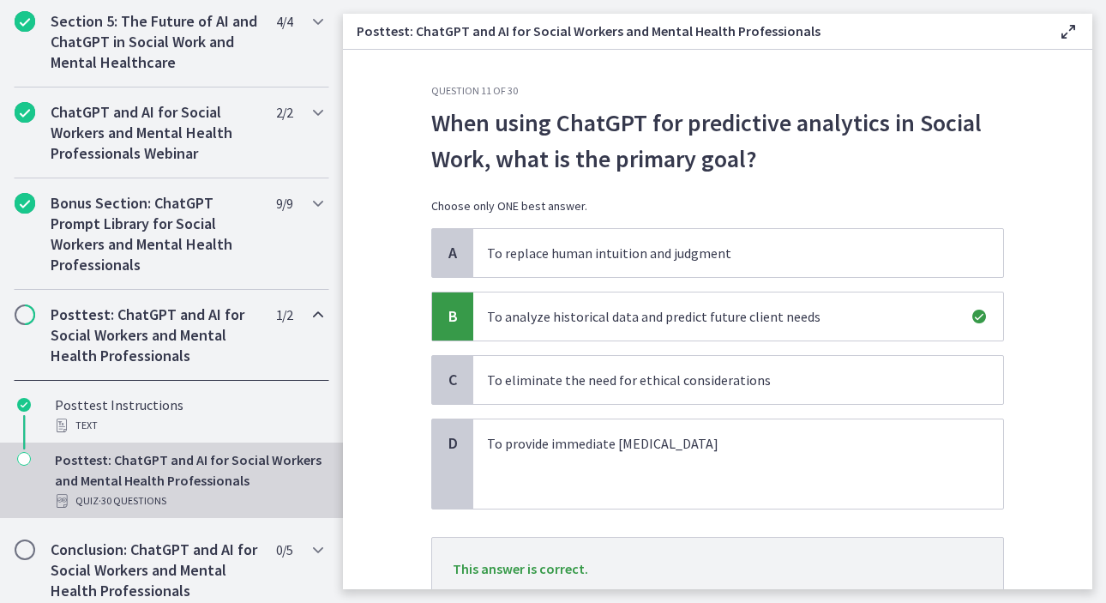
scroll to position [135, 0]
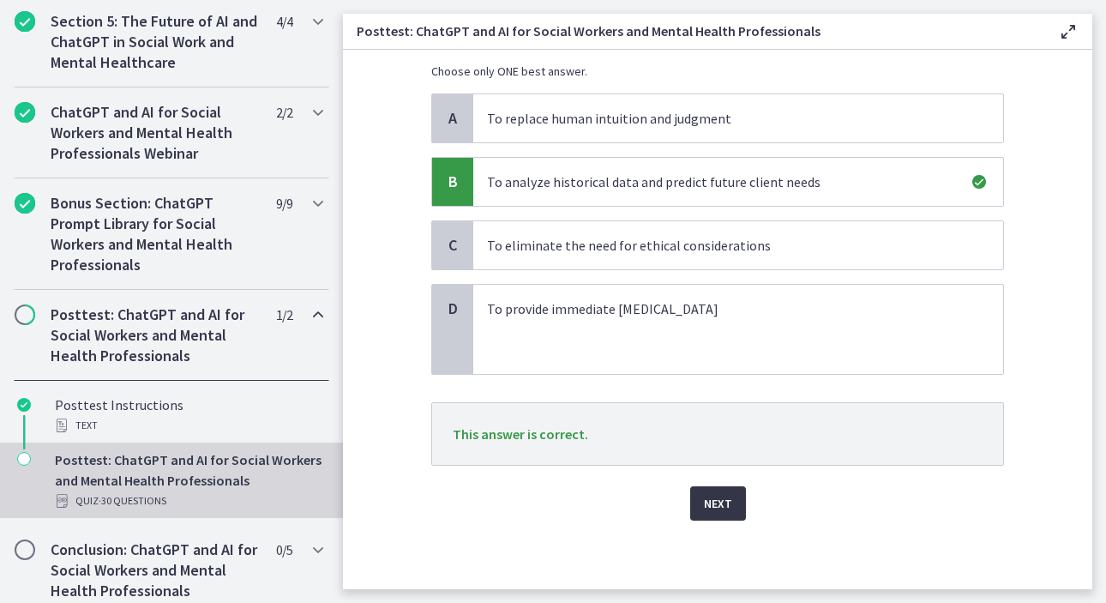
click at [723, 509] on span "Next" at bounding box center [718, 503] width 28 height 21
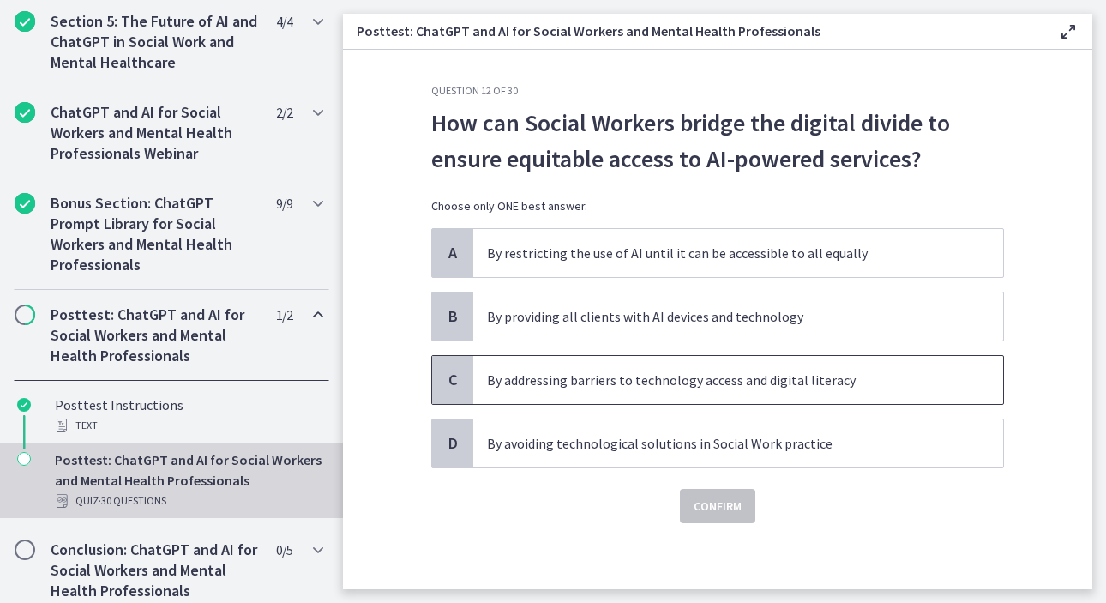
click at [789, 390] on span "By addressing barriers to technology access and digital literacy" at bounding box center [738, 380] width 530 height 48
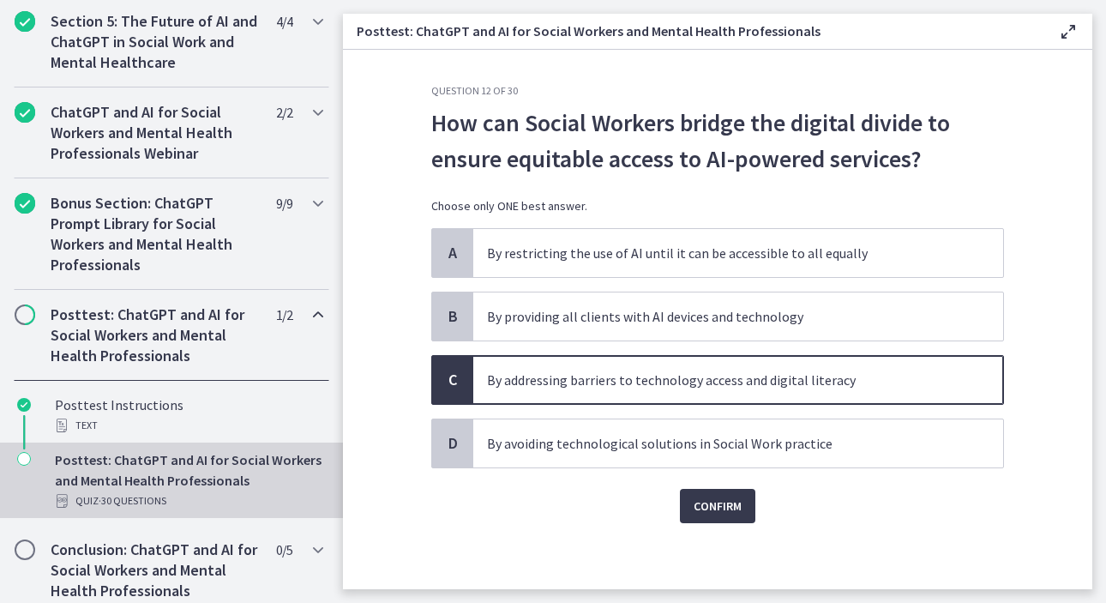
click at [713, 524] on div "Question 12 of 30 How can Social Workers bridge the digital divide to ensure eq…" at bounding box center [718, 336] width 600 height 505
click at [719, 498] on span "Confirm" at bounding box center [718, 506] width 48 height 21
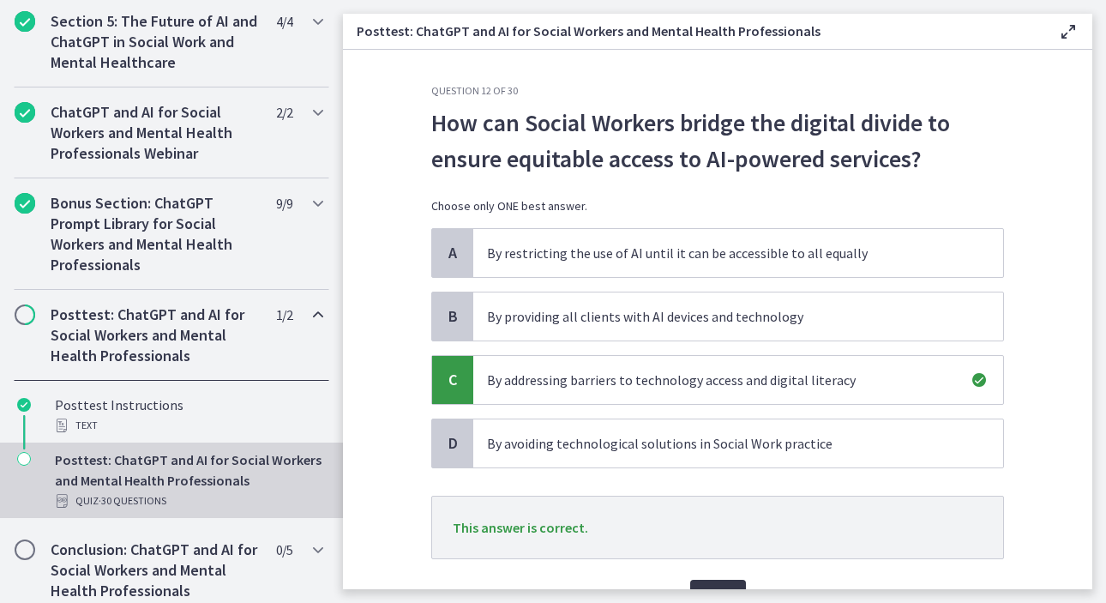
click at [711, 585] on button "Next" at bounding box center [718, 597] width 56 height 34
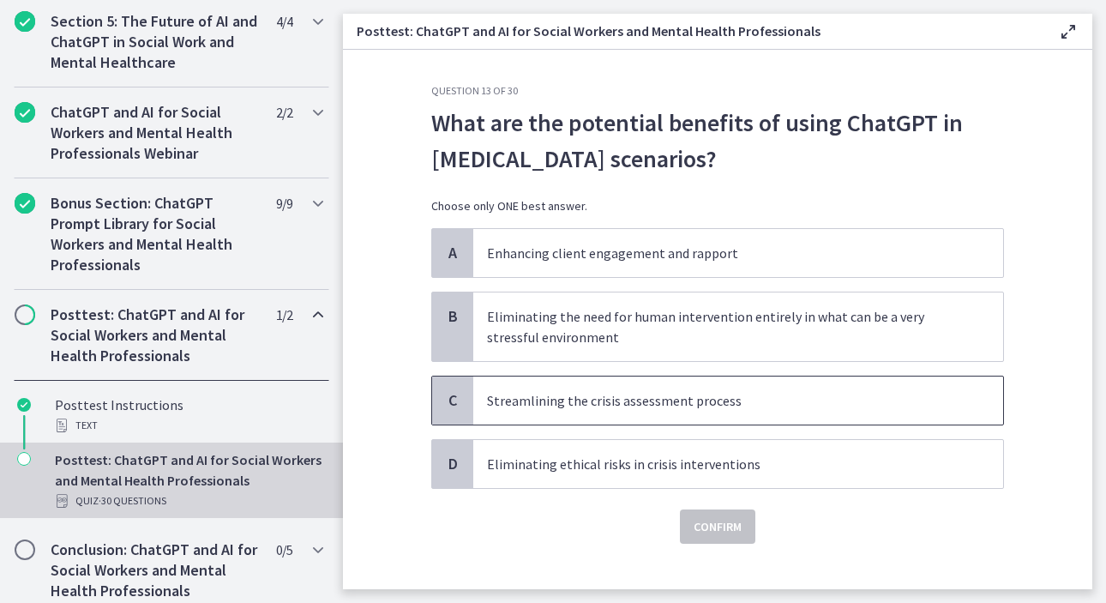
click at [697, 410] on p "Streamlining the crisis assessment process" at bounding box center [721, 400] width 468 height 21
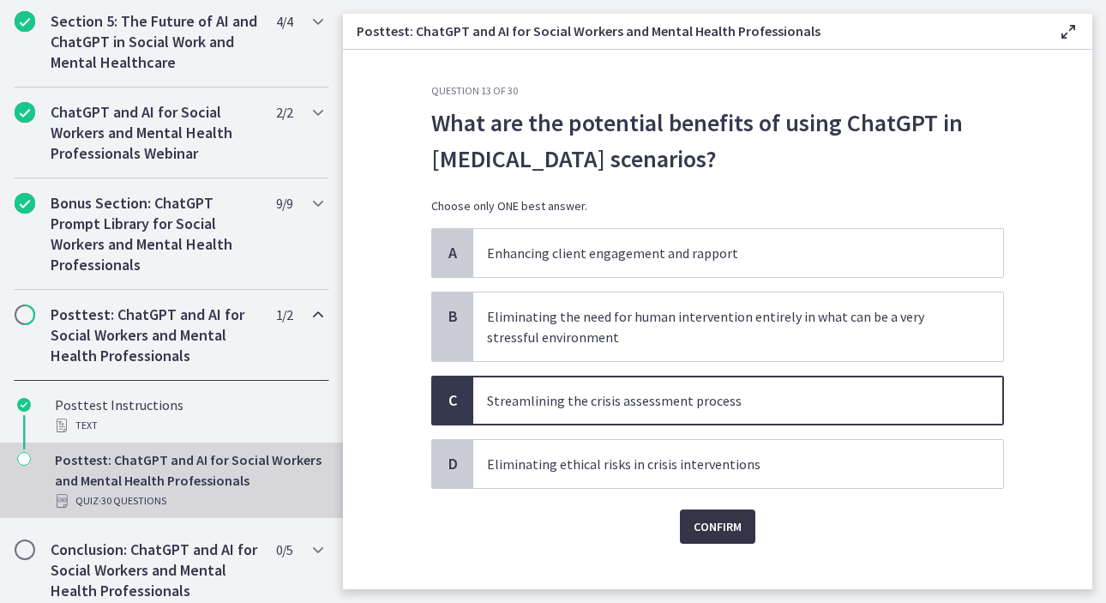
click at [698, 532] on span "Confirm" at bounding box center [718, 526] width 48 height 21
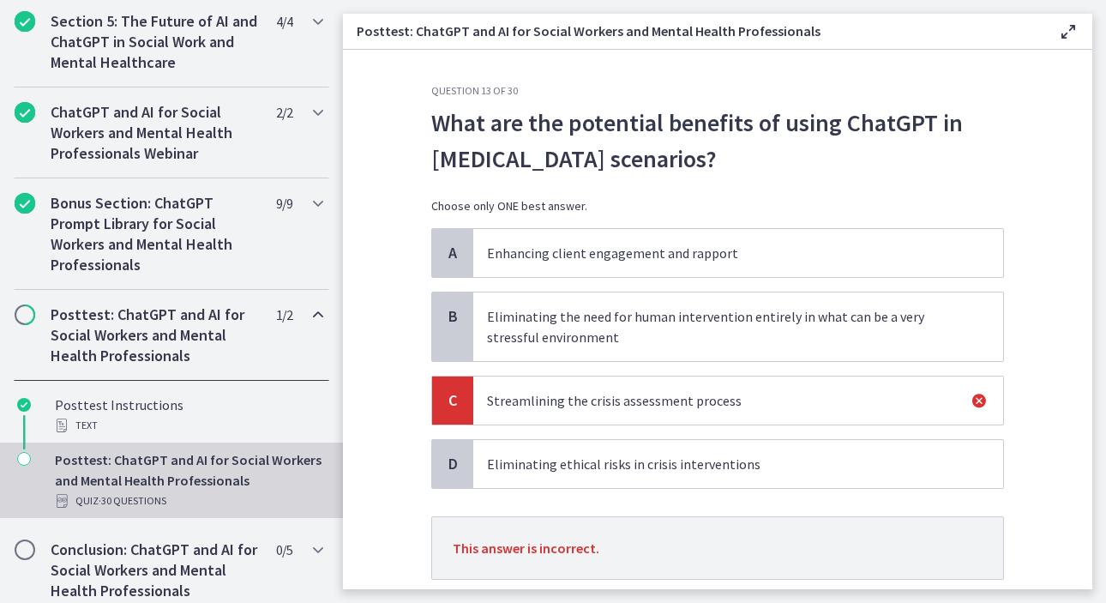
scroll to position [114, 0]
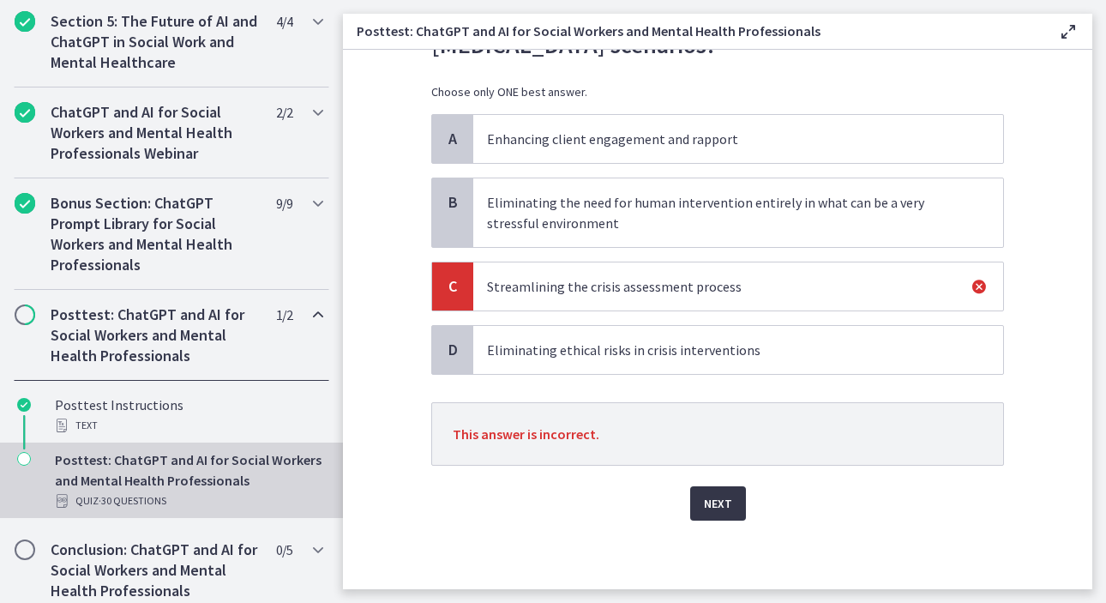
click at [713, 510] on span "Next" at bounding box center [718, 503] width 28 height 21
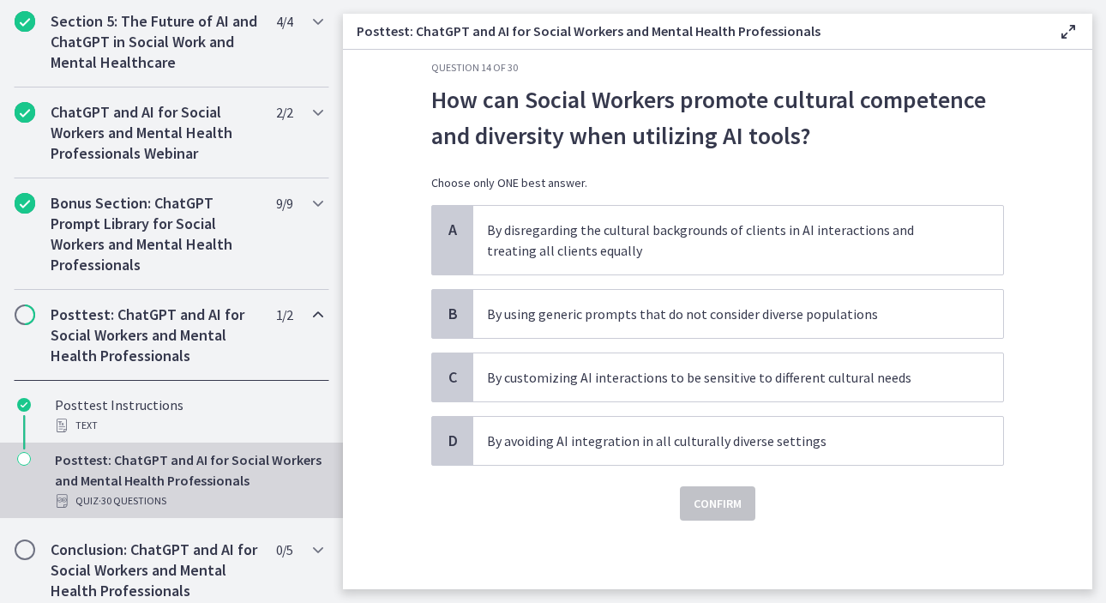
scroll to position [0, 0]
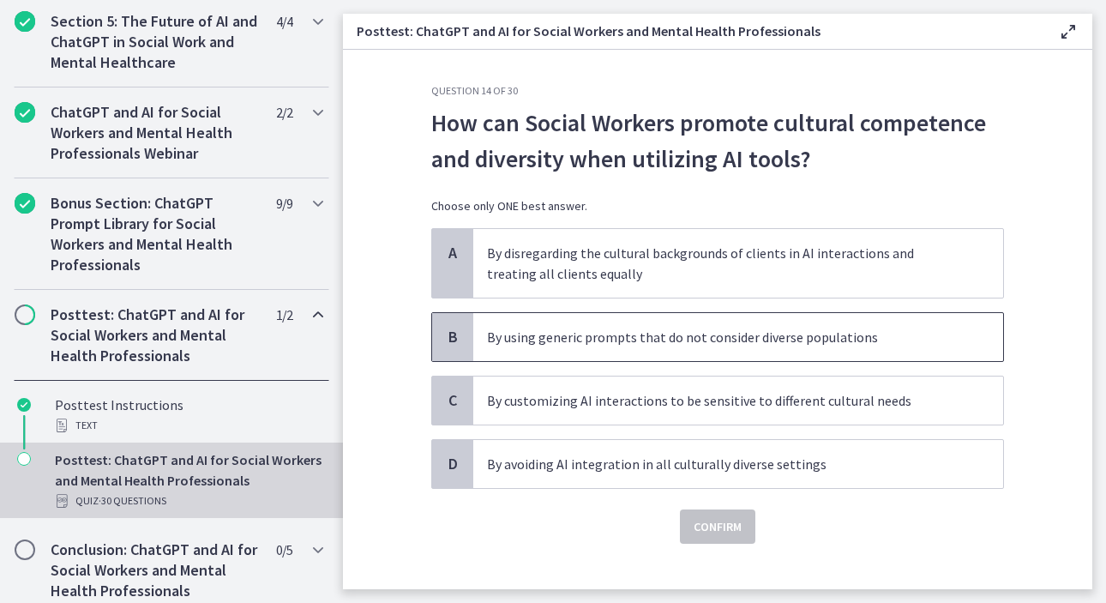
click at [796, 341] on p "By using generic prompts that do not consider diverse populations" at bounding box center [721, 337] width 468 height 21
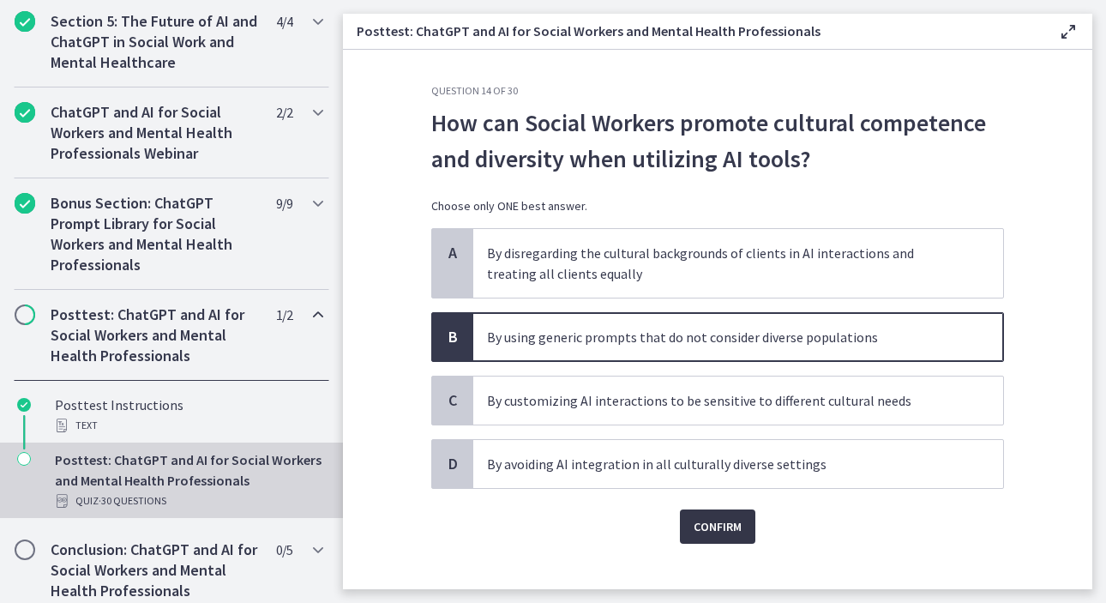
click at [718, 526] on span "Confirm" at bounding box center [718, 526] width 48 height 21
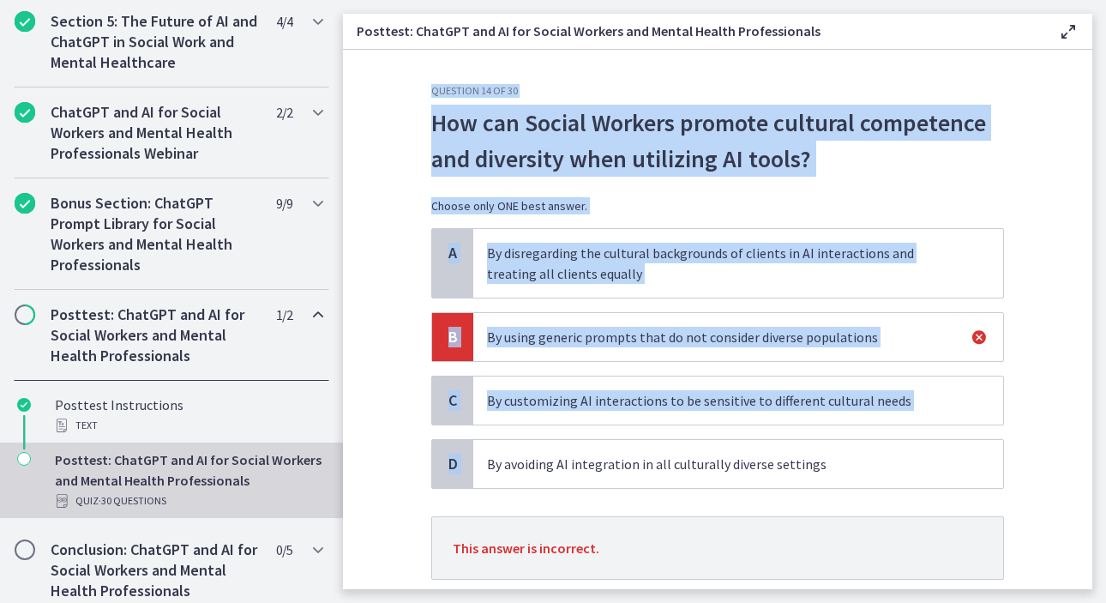
drag, startPoint x: 1095, startPoint y: 334, endPoint x: 1069, endPoint y: 426, distance: 95.3
click at [1069, 426] on main "Posttest: ChatGPT and AI for Social Workers and Mental Health Professionals Ena…" at bounding box center [724, 301] width 763 height 603
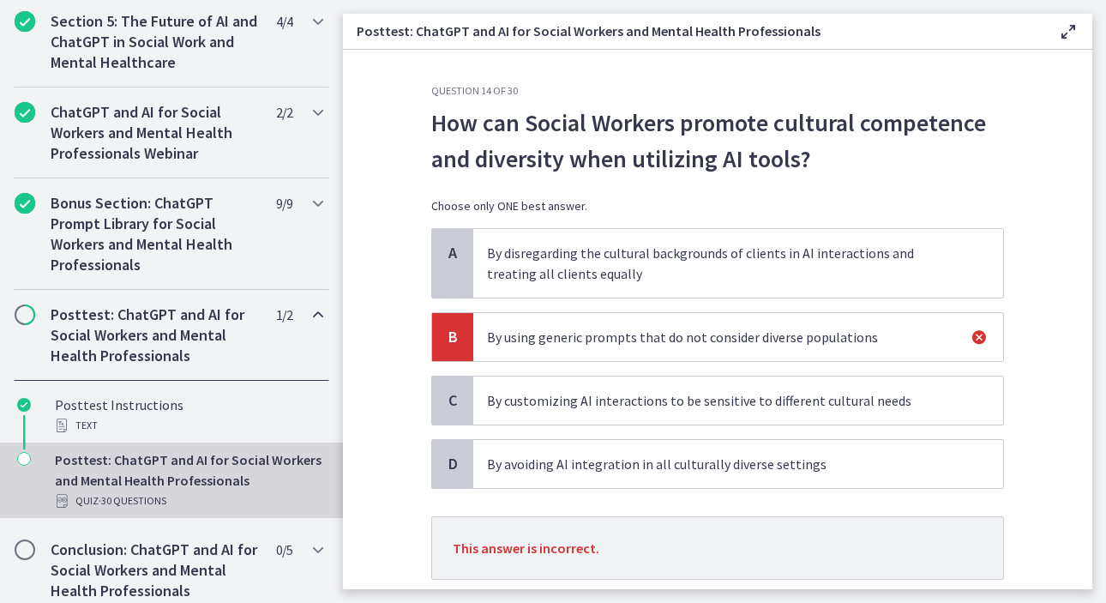
click at [1031, 445] on section "Question 14 of 30 How can Social Workers promote cultural competence and divers…" at bounding box center [717, 319] width 749 height 539
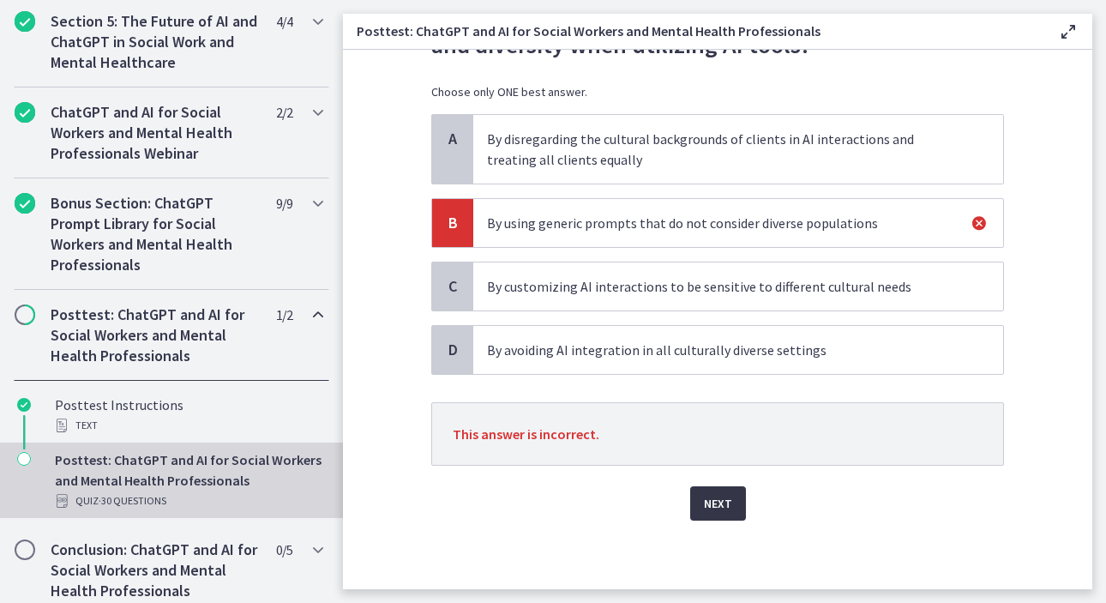
click at [708, 512] on span "Next" at bounding box center [718, 503] width 28 height 21
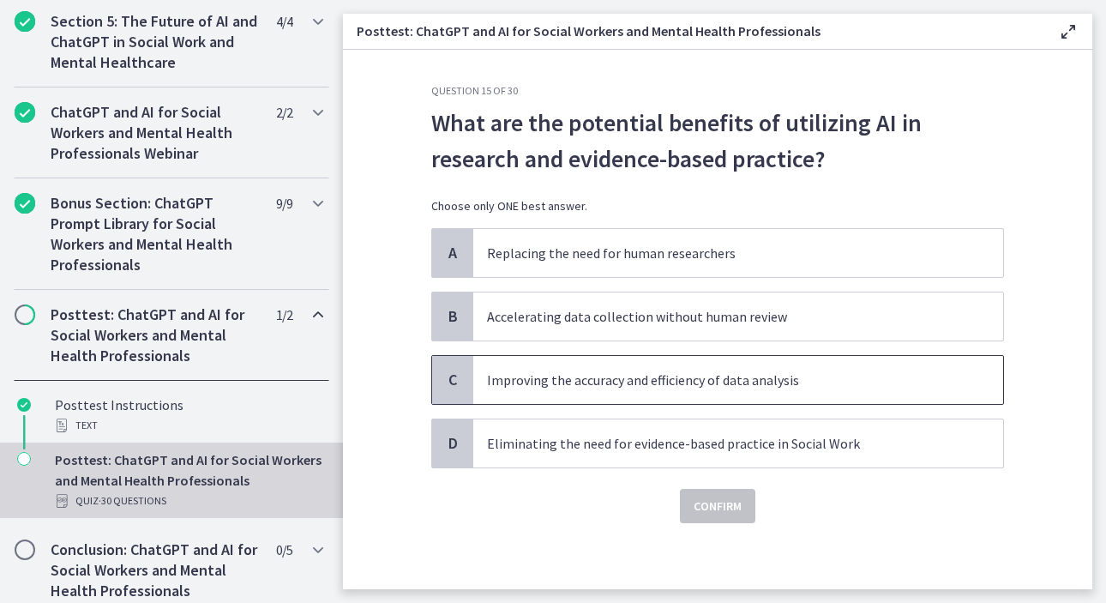
click at [747, 388] on p "Improving the accuracy and efficiency of data analysis" at bounding box center [721, 380] width 468 height 21
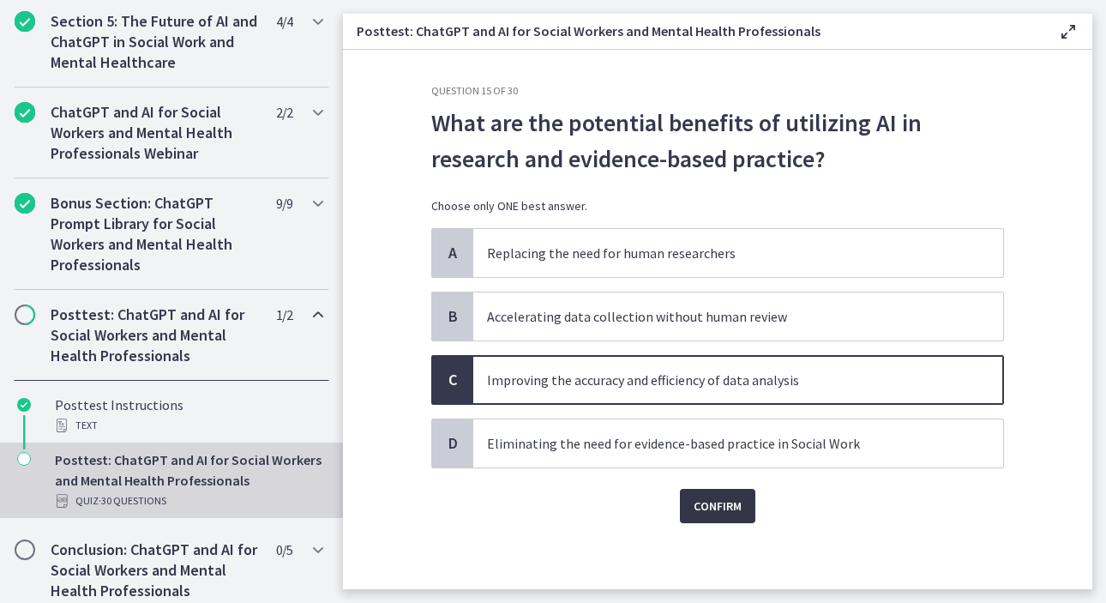
click at [718, 511] on span "Confirm" at bounding box center [718, 506] width 48 height 21
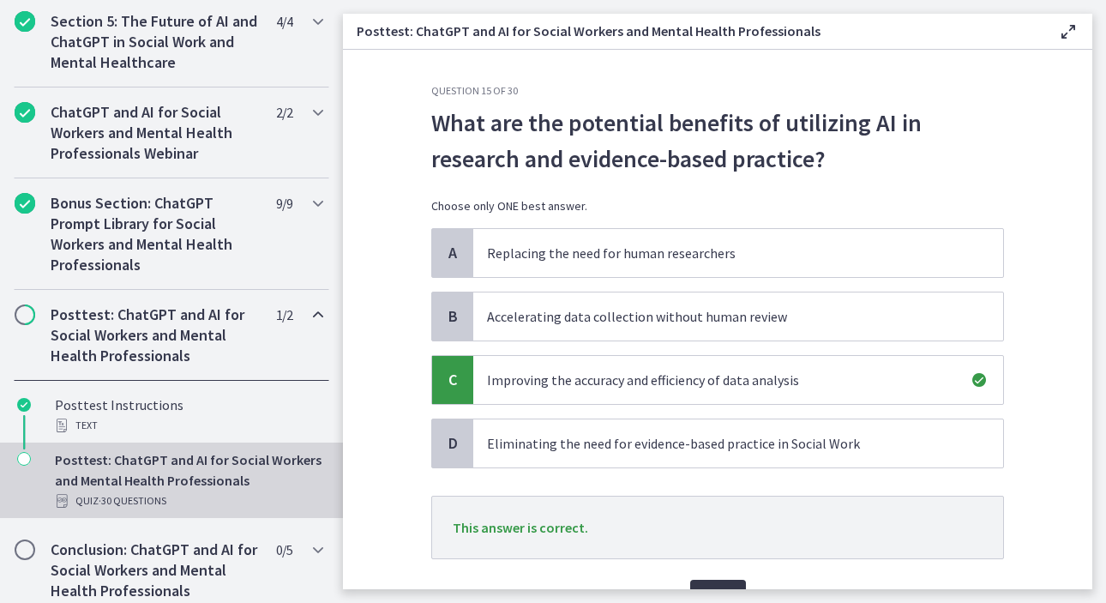
click at [713, 584] on button "Next" at bounding box center [718, 597] width 56 height 34
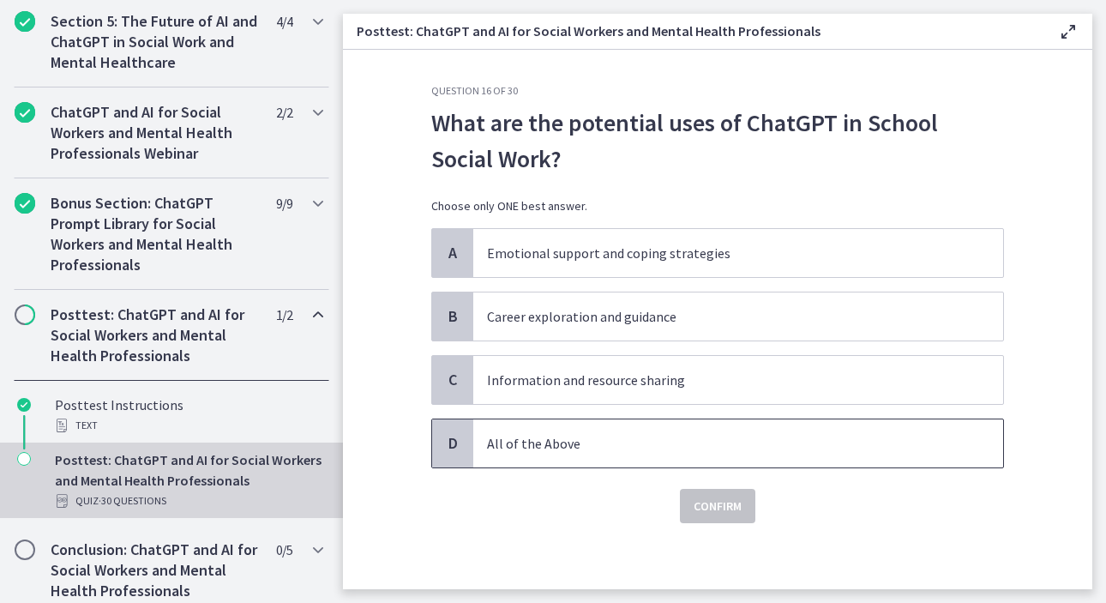
click at [610, 448] on p "All of the Above" at bounding box center [721, 443] width 468 height 21
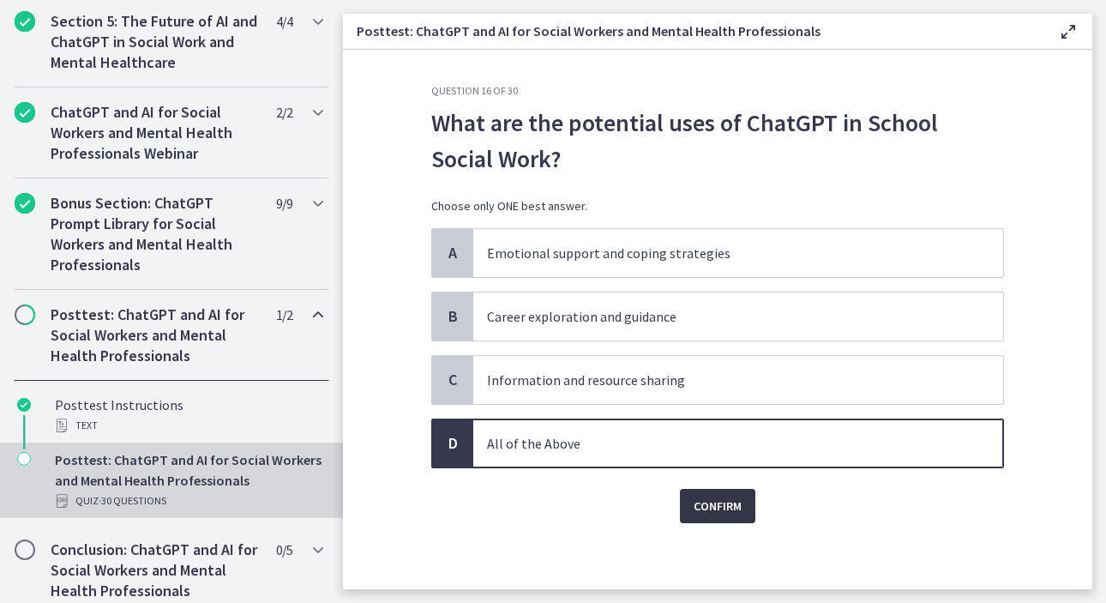
click at [731, 514] on span "Confirm" at bounding box center [718, 506] width 48 height 21
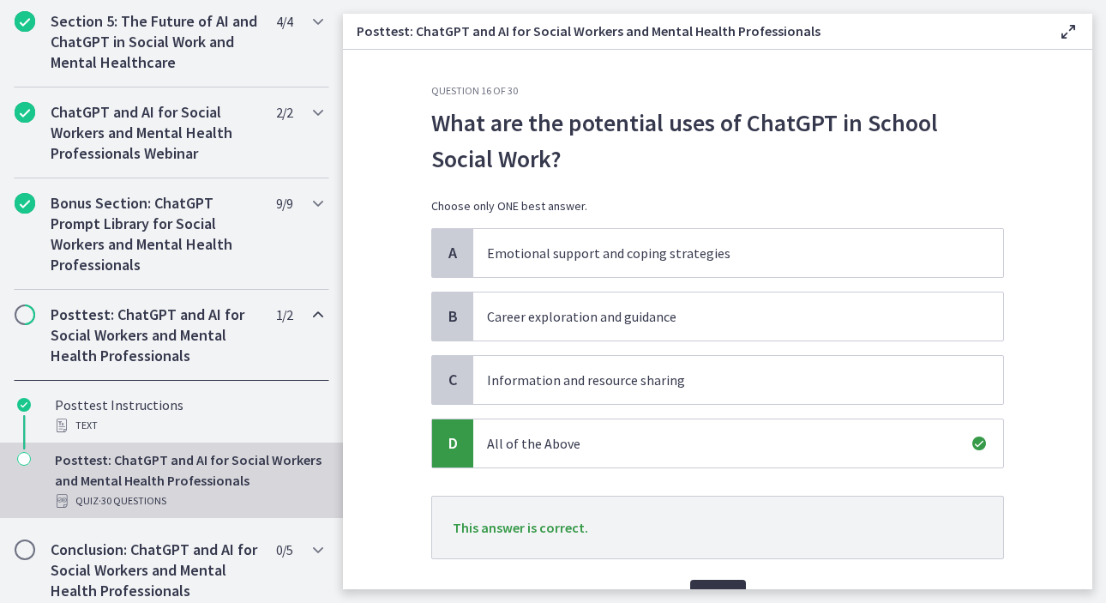
click at [698, 584] on button "Next" at bounding box center [718, 597] width 56 height 34
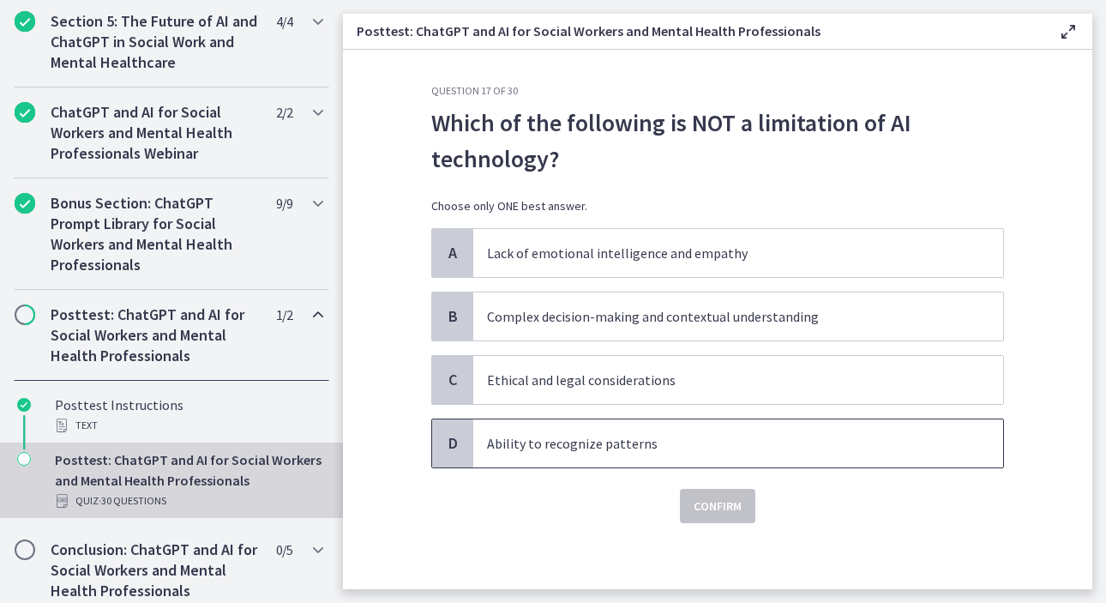
click at [715, 444] on p "Ability to recognize patterns" at bounding box center [721, 443] width 468 height 21
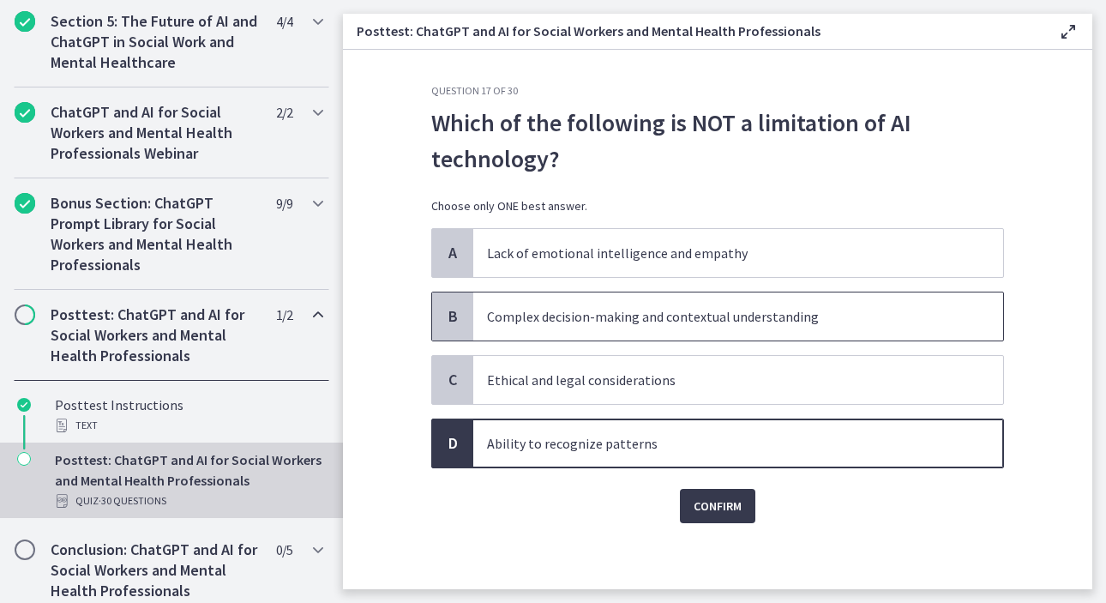
click at [725, 322] on p "Complex decision-making and contextual understanding" at bounding box center [721, 316] width 468 height 21
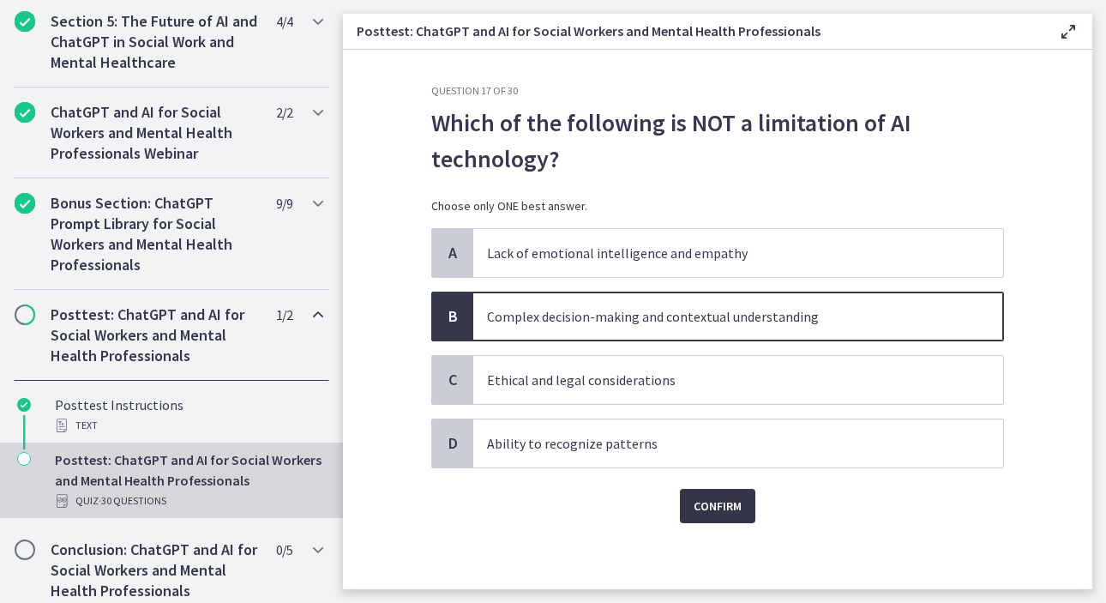
click at [725, 492] on button "Confirm" at bounding box center [717, 506] width 75 height 34
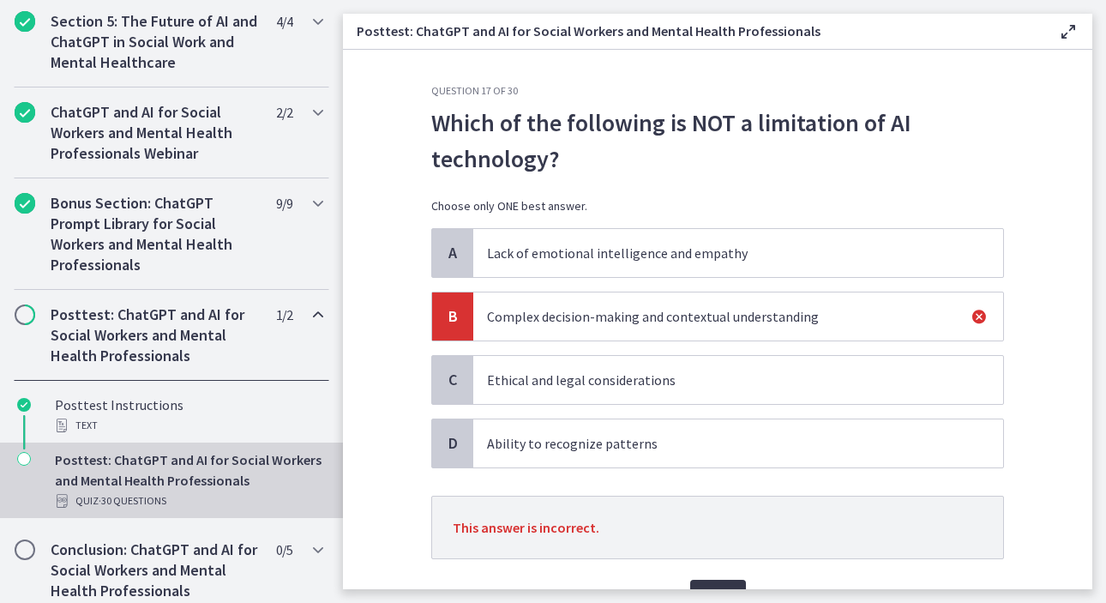
click at [715, 587] on span "Next" at bounding box center [718, 596] width 28 height 21
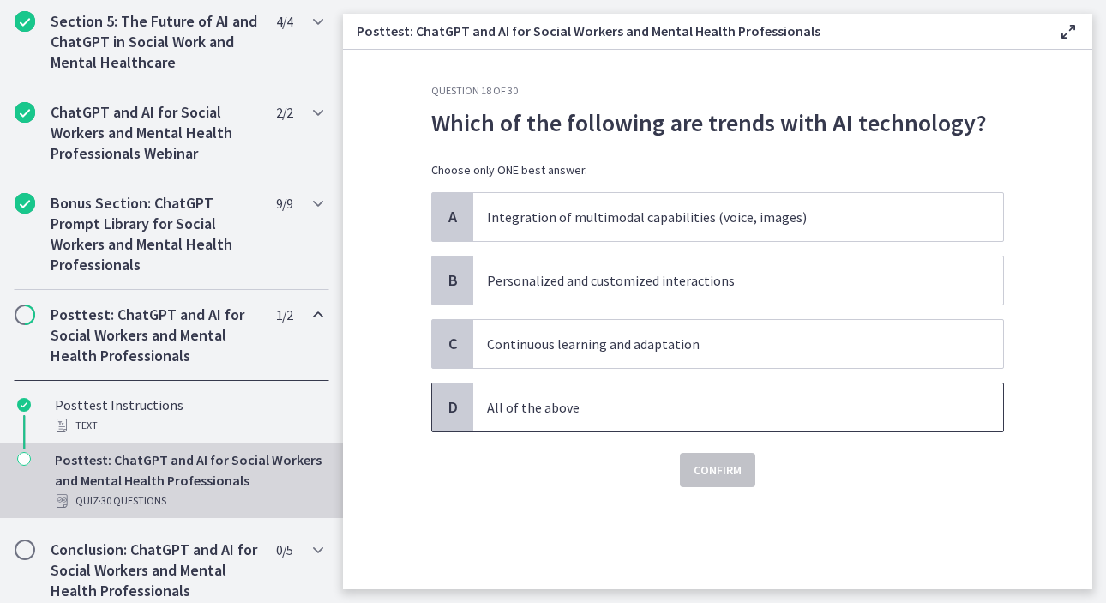
click at [679, 405] on p "All of the above" at bounding box center [721, 407] width 468 height 21
click at [713, 462] on span "Confirm" at bounding box center [718, 470] width 48 height 21
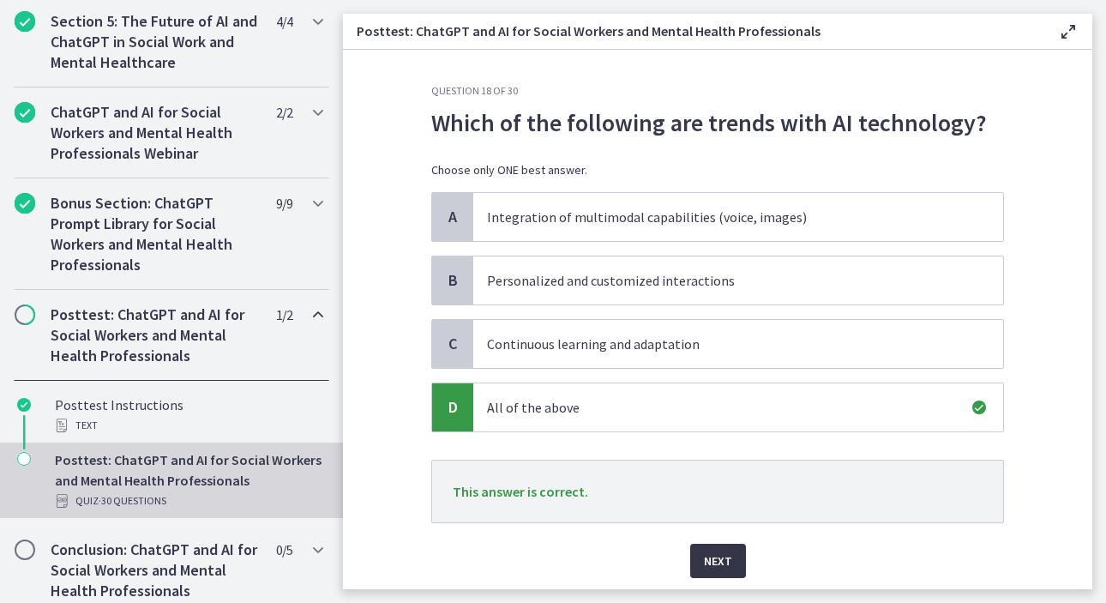
click at [724, 555] on span "Next" at bounding box center [718, 560] width 28 height 21
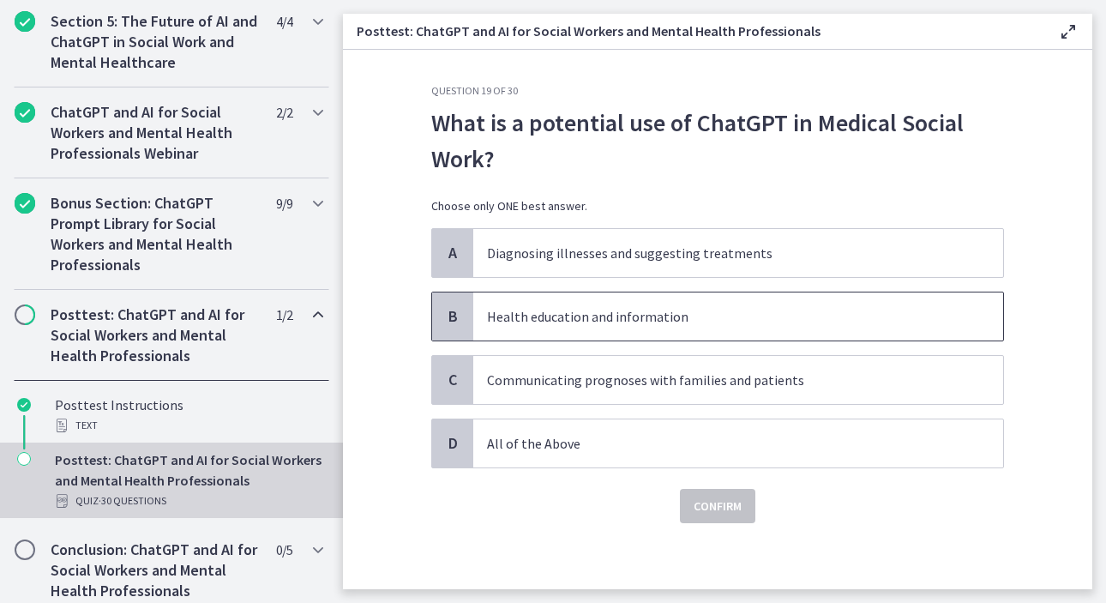
click at [736, 327] on span "Health education and information" at bounding box center [738, 316] width 530 height 48
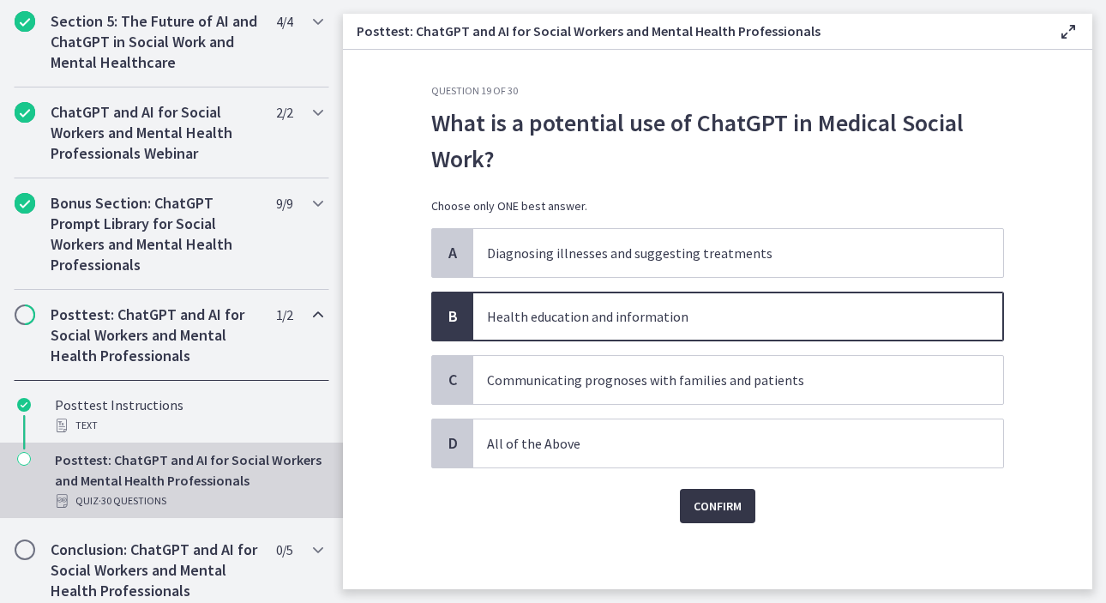
click at [728, 509] on span "Confirm" at bounding box center [718, 506] width 48 height 21
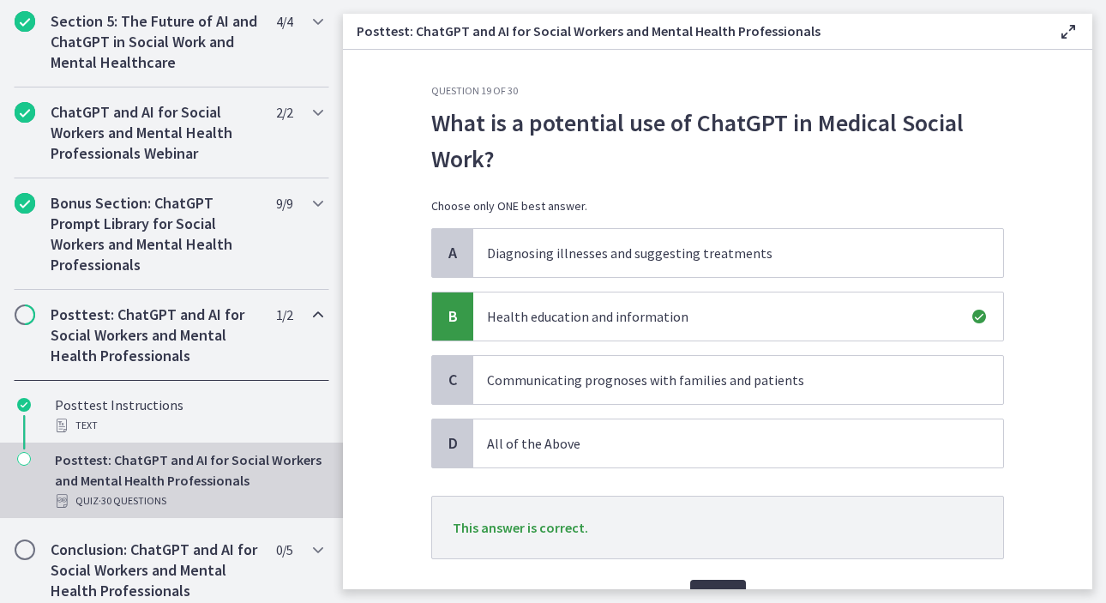
click at [723, 585] on button "Next" at bounding box center [718, 597] width 56 height 34
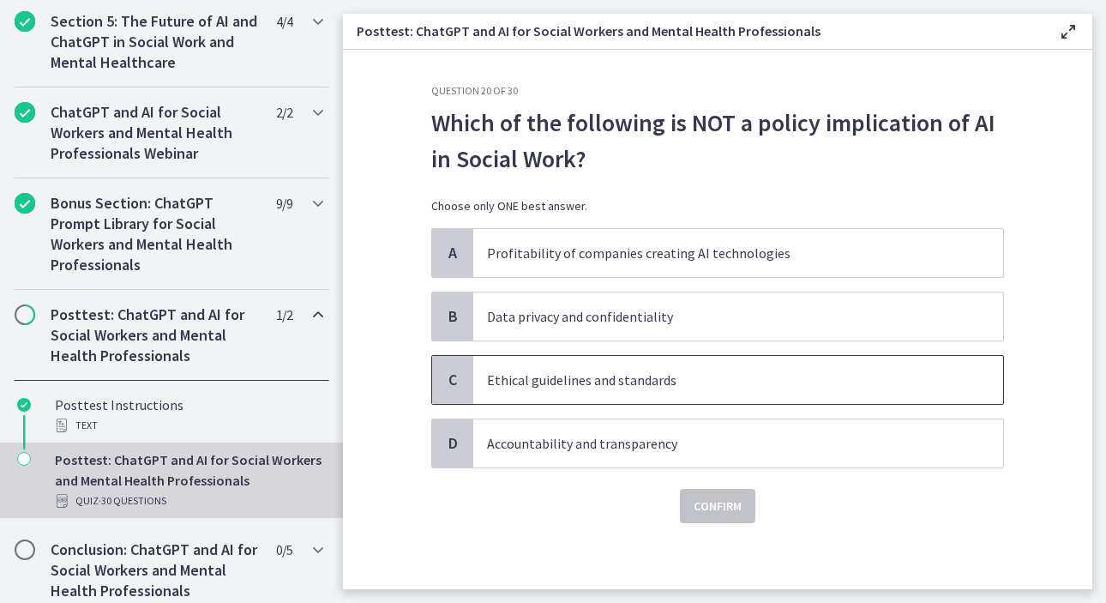
click at [631, 392] on span "Ethical guidelines and standards" at bounding box center [738, 380] width 530 height 48
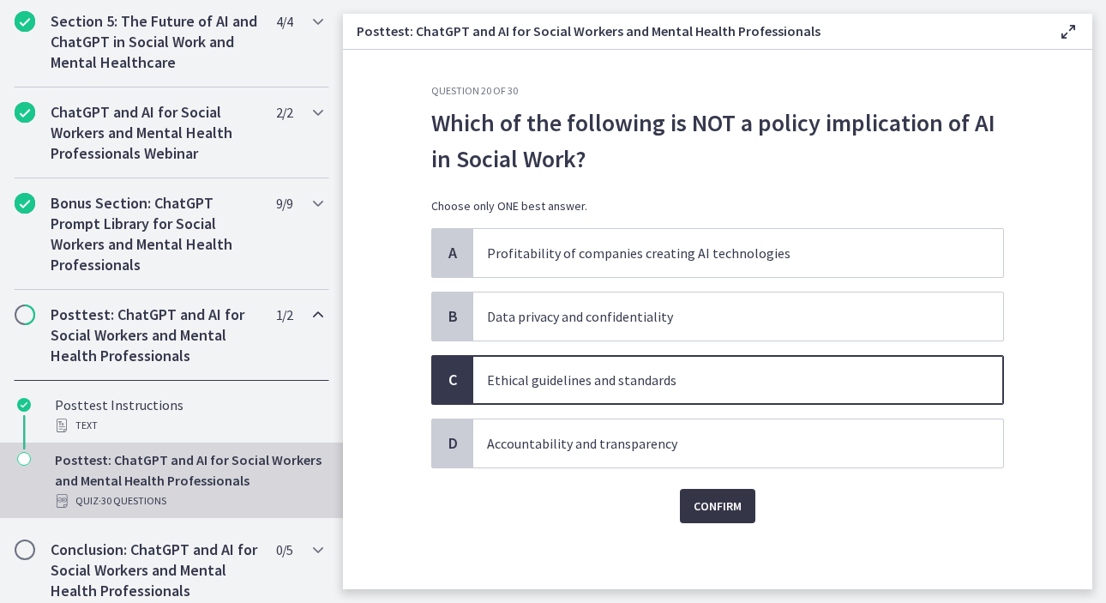
click at [712, 517] on button "Confirm" at bounding box center [717, 506] width 75 height 34
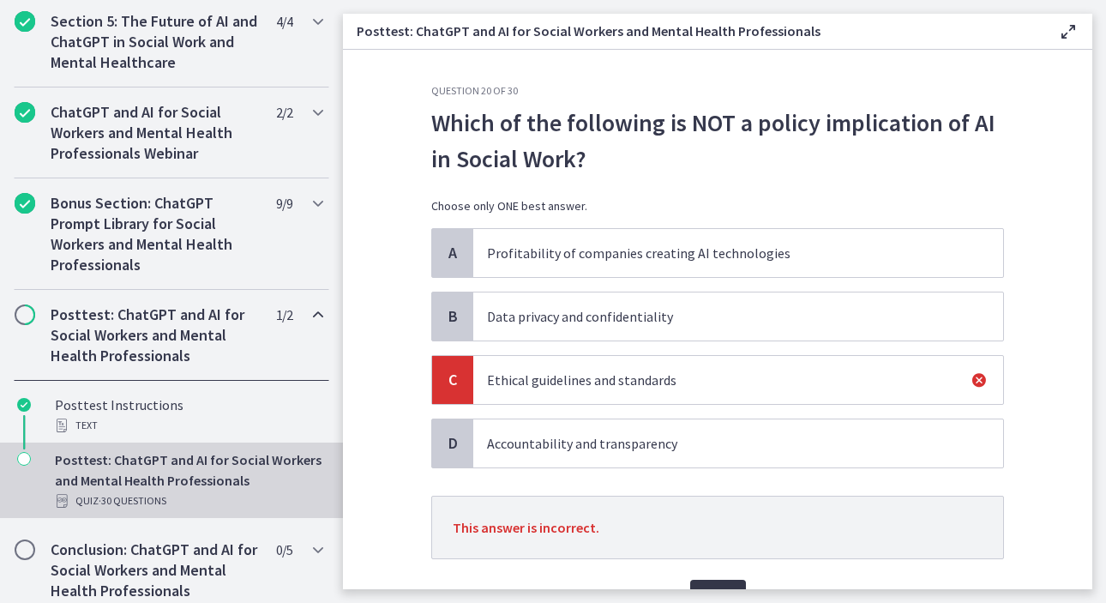
click at [701, 580] on button "Next" at bounding box center [718, 597] width 56 height 34
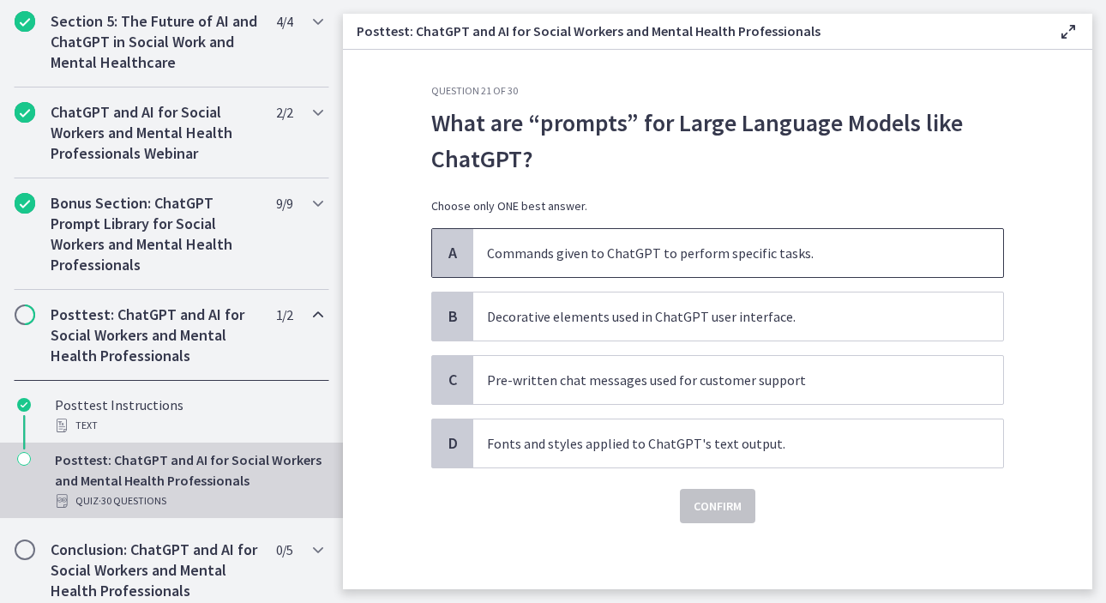
click at [613, 260] on p "Commands given to ChatGPT to perform specific tasks." at bounding box center [721, 253] width 468 height 21
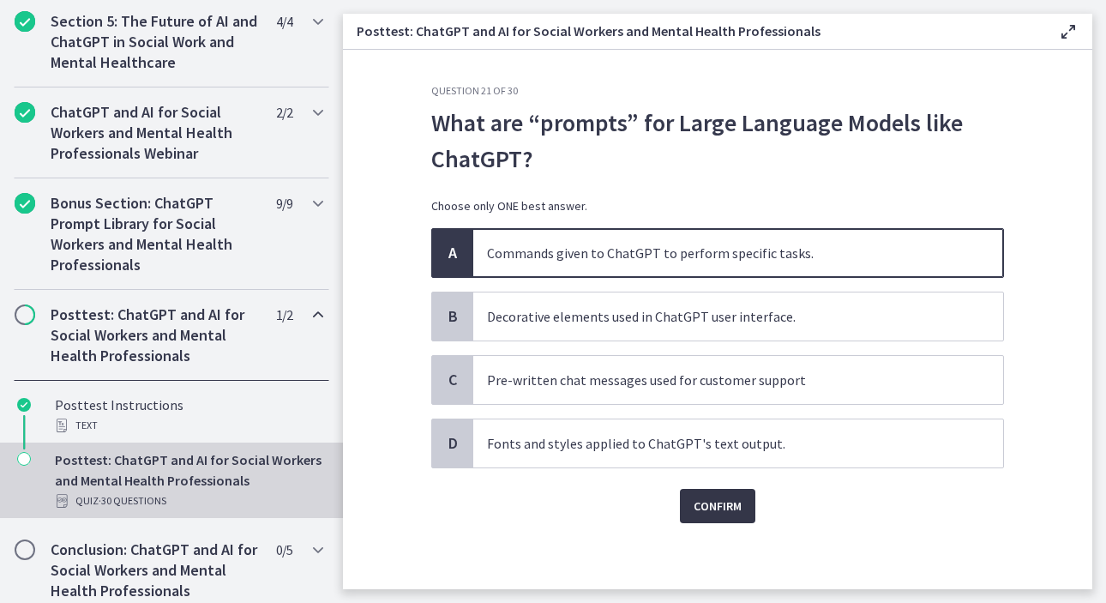
click at [725, 512] on span "Confirm" at bounding box center [718, 506] width 48 height 21
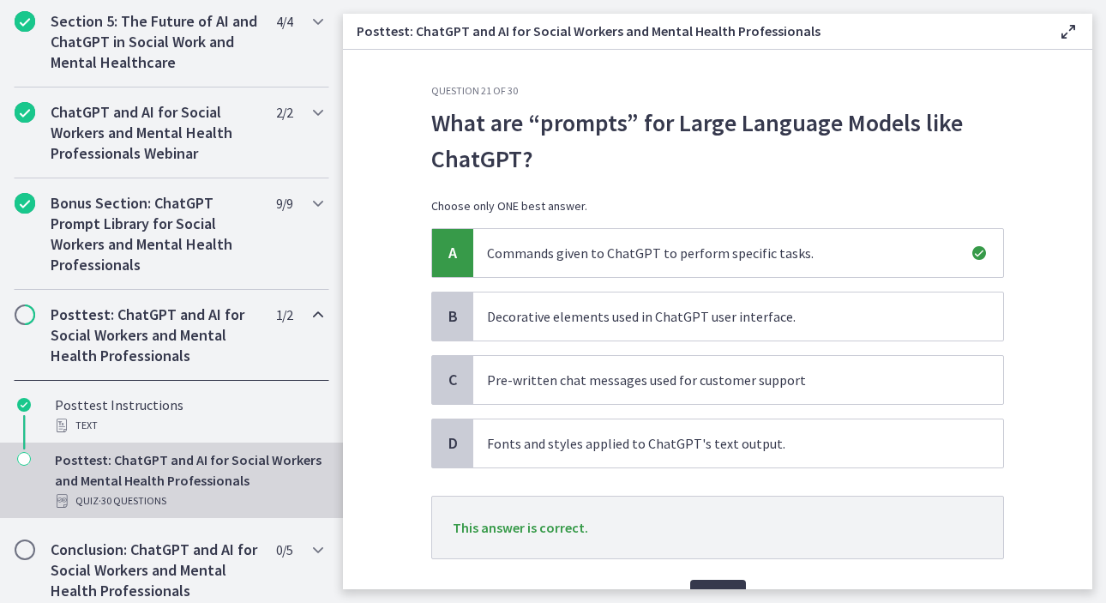
click at [717, 578] on div "Next" at bounding box center [717, 586] width 573 height 55
click at [718, 585] on button "Next" at bounding box center [718, 597] width 56 height 34
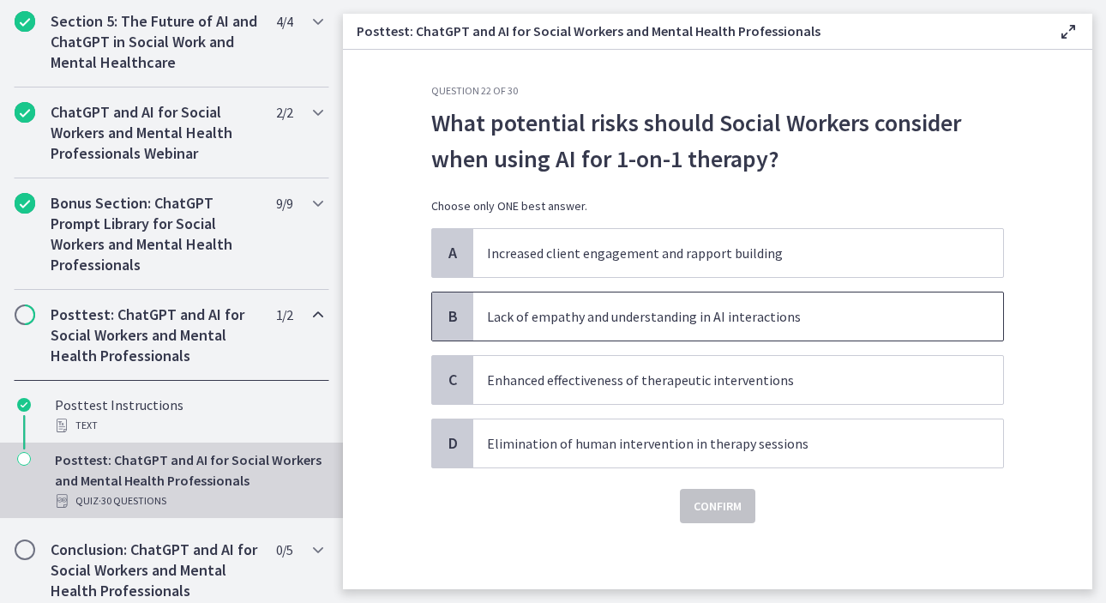
click at [801, 322] on p "Lack of empathy and understanding in AI interactions" at bounding box center [721, 316] width 468 height 21
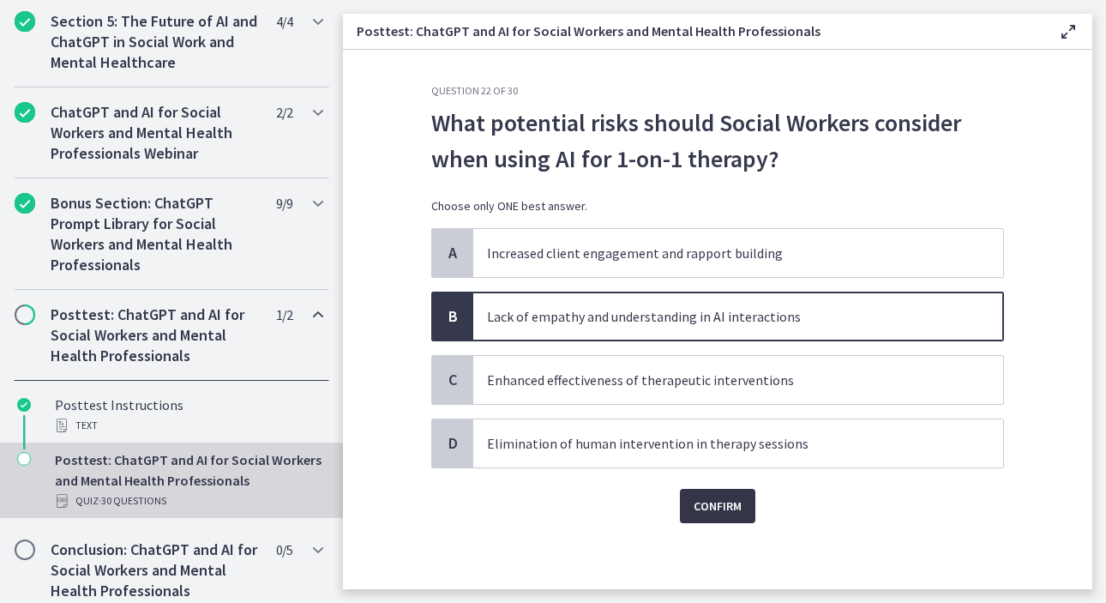
click at [724, 512] on span "Confirm" at bounding box center [718, 506] width 48 height 21
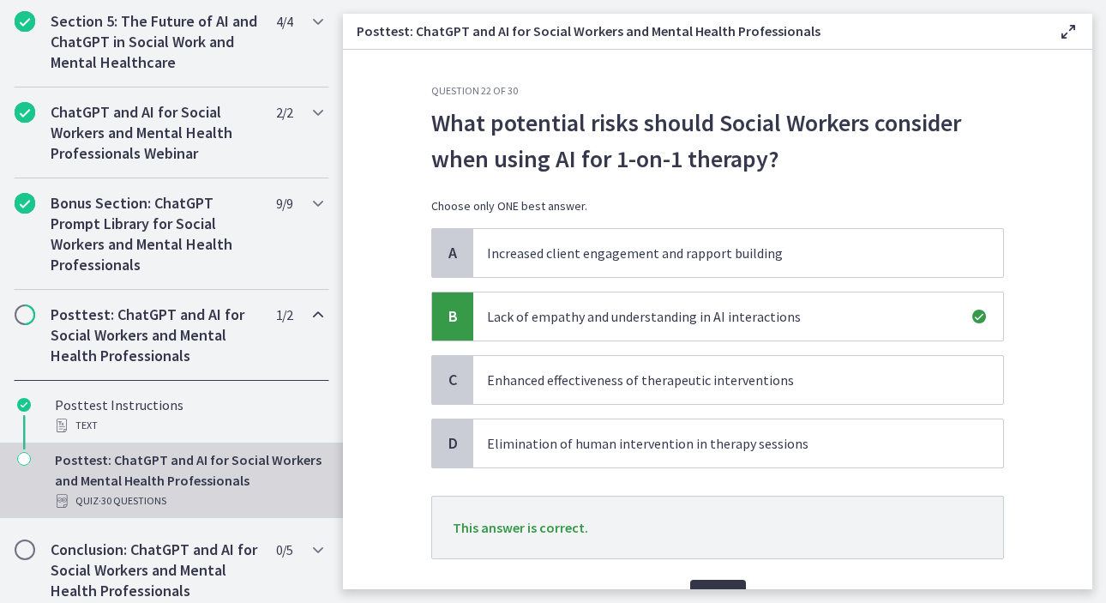
click at [710, 581] on button "Next" at bounding box center [718, 597] width 56 height 34
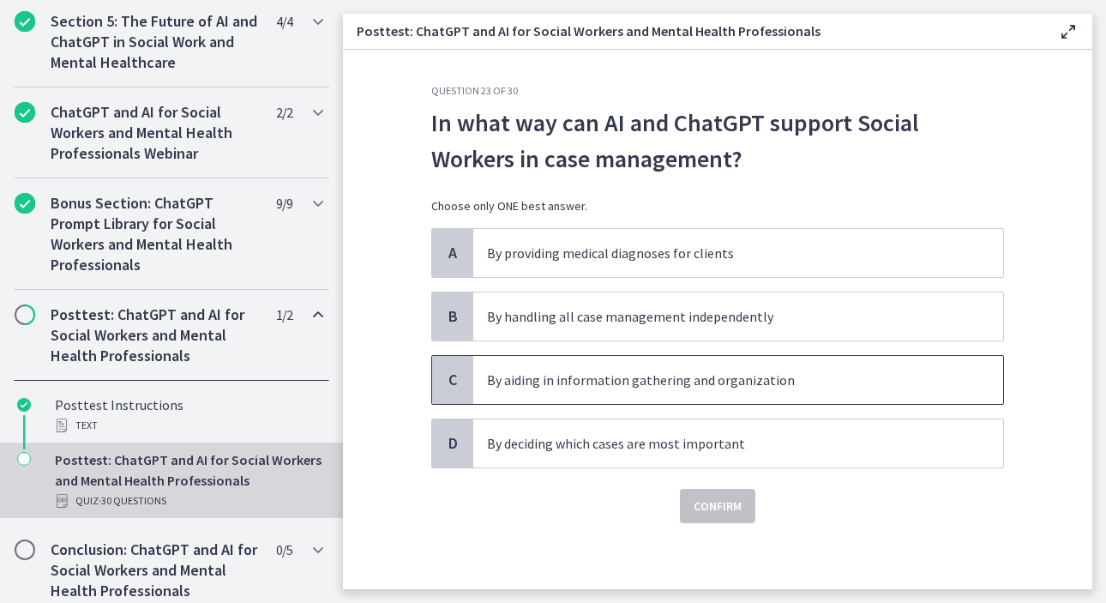
click at [717, 394] on span "By aiding in information gathering and organization" at bounding box center [738, 380] width 530 height 48
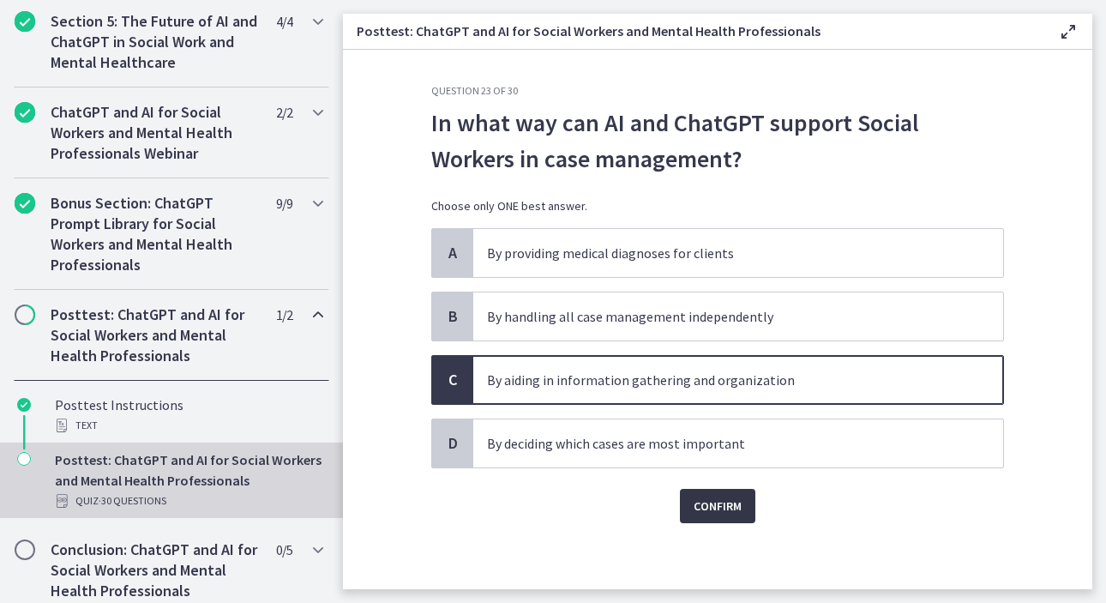
click at [722, 511] on span "Confirm" at bounding box center [718, 506] width 48 height 21
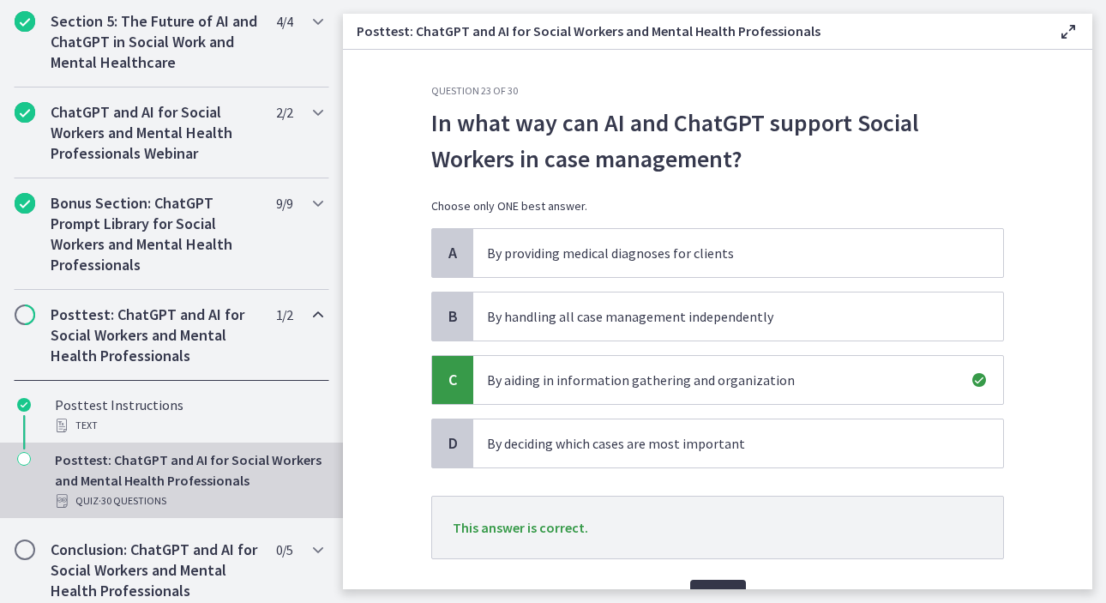
click at [712, 586] on button "Next" at bounding box center [718, 597] width 56 height 34
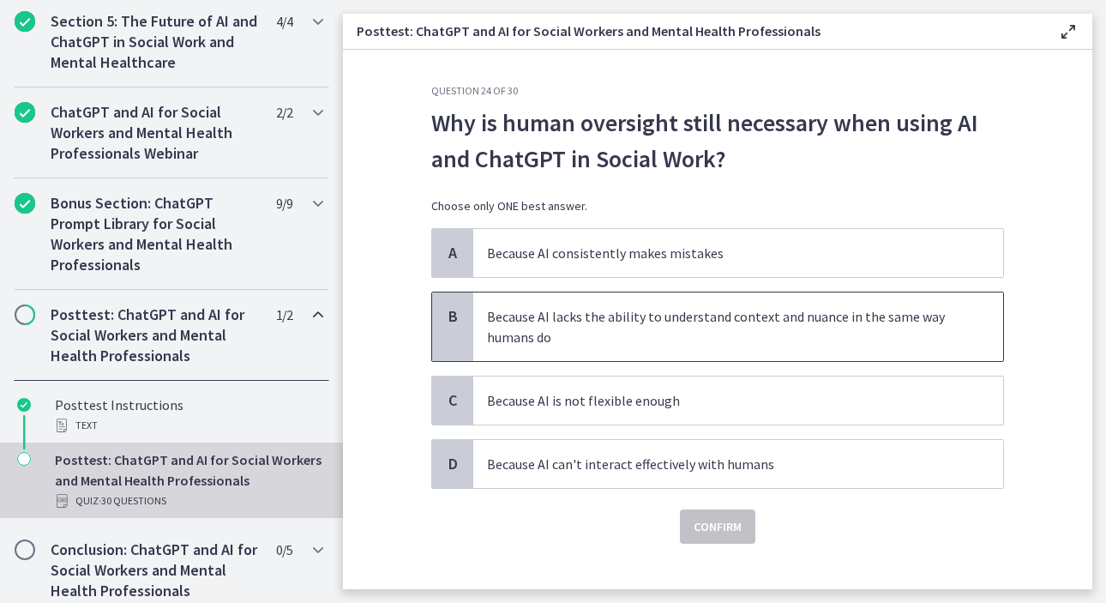
click at [746, 346] on p "Because AI lacks the ability to understand context and nuance in the same way h…" at bounding box center [721, 326] width 468 height 41
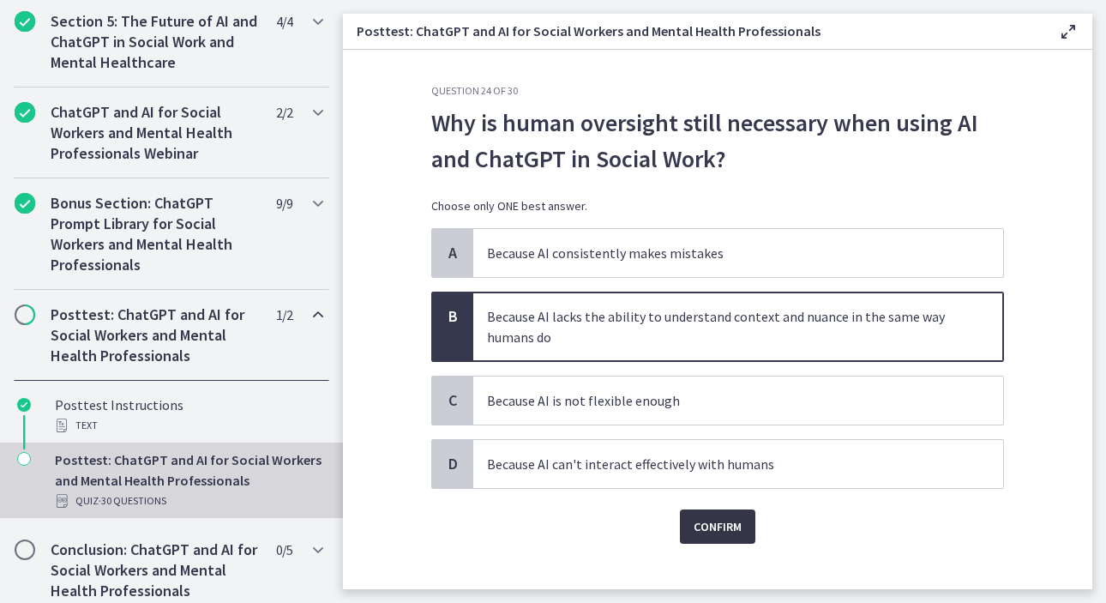
click at [717, 526] on span "Confirm" at bounding box center [718, 526] width 48 height 21
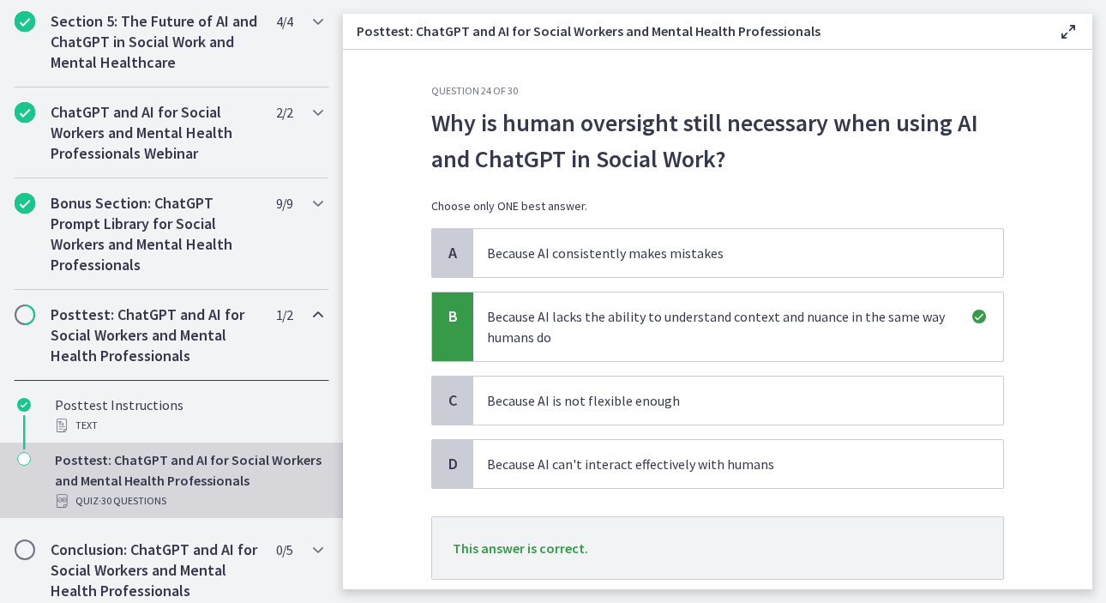
click at [1077, 549] on section "Question 24 of 30 Why is human oversight still necessary when using AI and Chat…" at bounding box center [717, 319] width 749 height 539
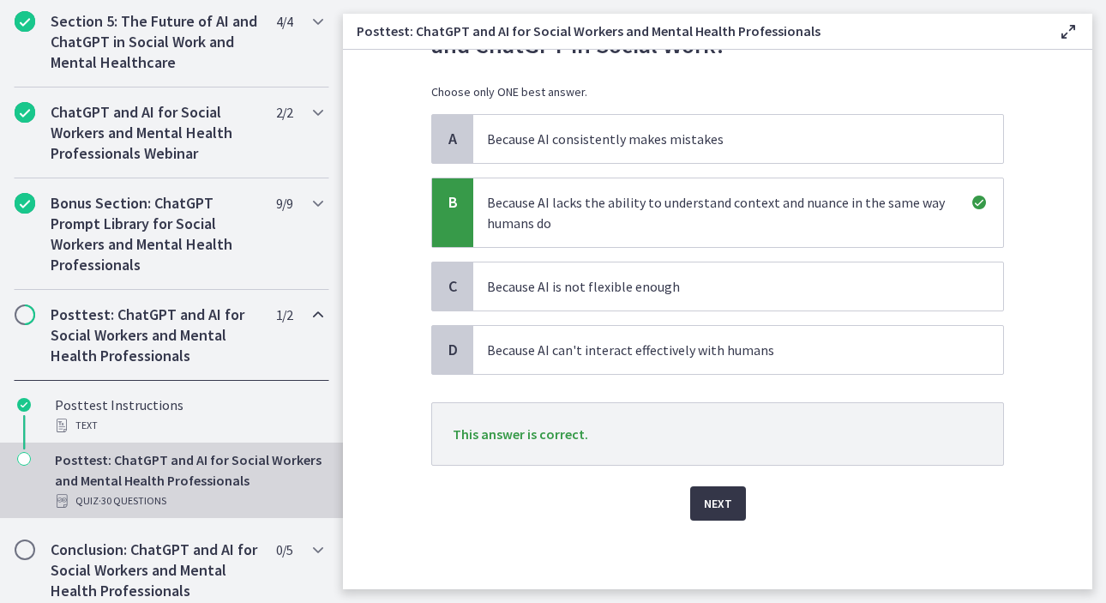
click at [725, 512] on button "Next" at bounding box center [718, 503] width 56 height 34
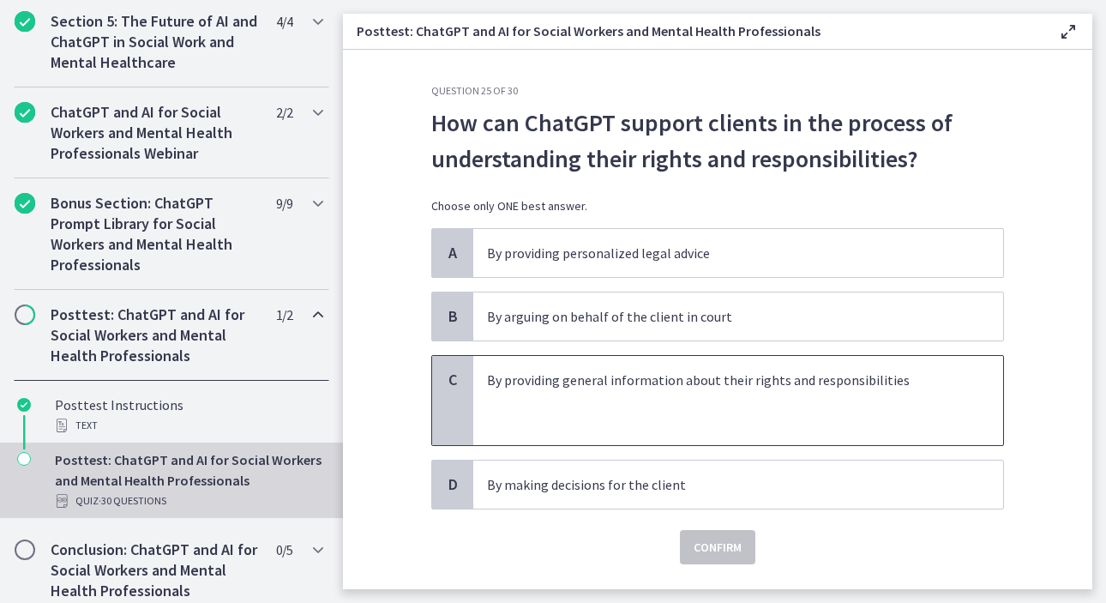
click at [732, 388] on p "By providing general information about their rights and responsibilities" at bounding box center [721, 380] width 468 height 21
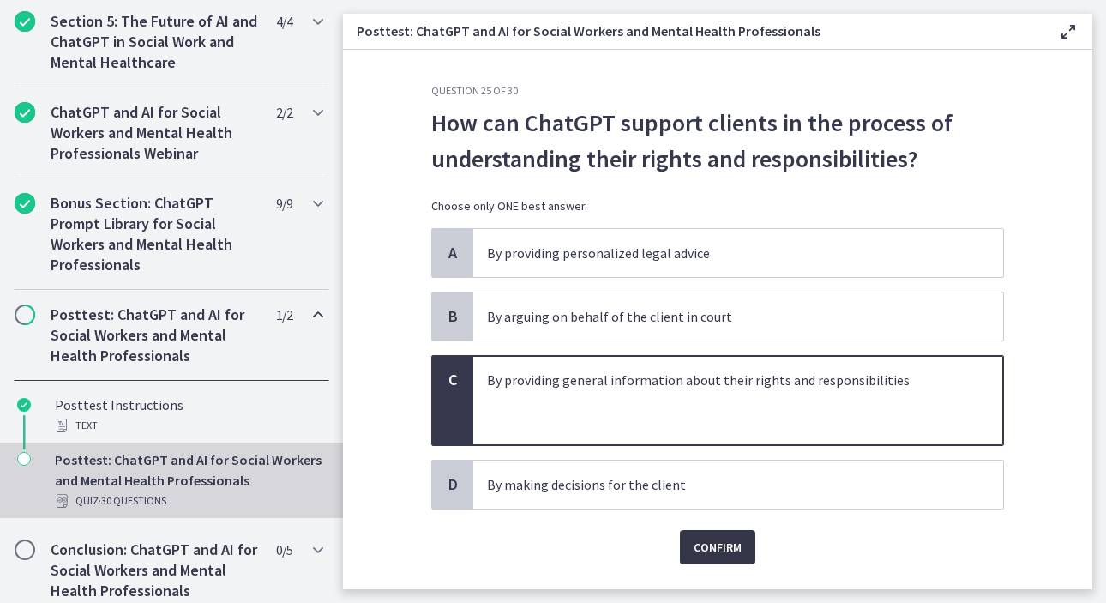
click at [710, 536] on button "Confirm" at bounding box center [717, 547] width 75 height 34
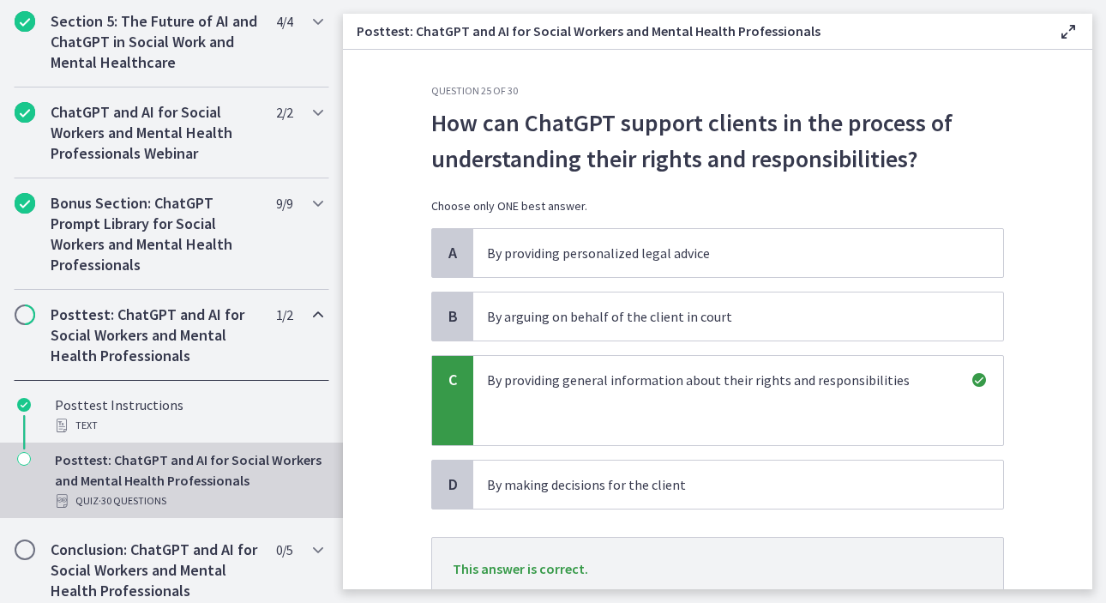
scroll to position [135, 0]
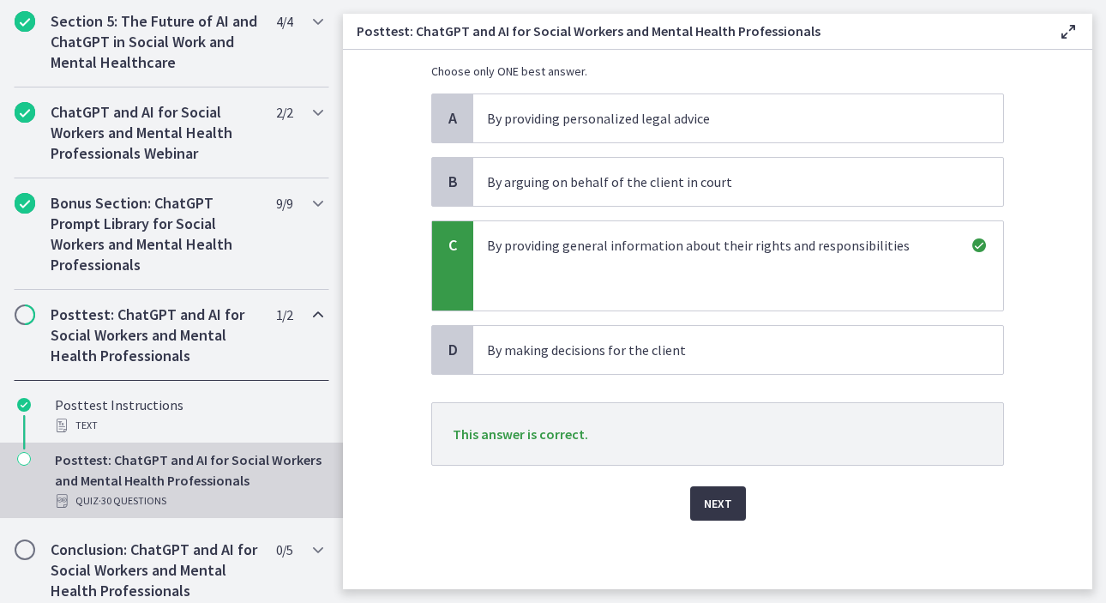
click at [726, 508] on button "Next" at bounding box center [718, 503] width 56 height 34
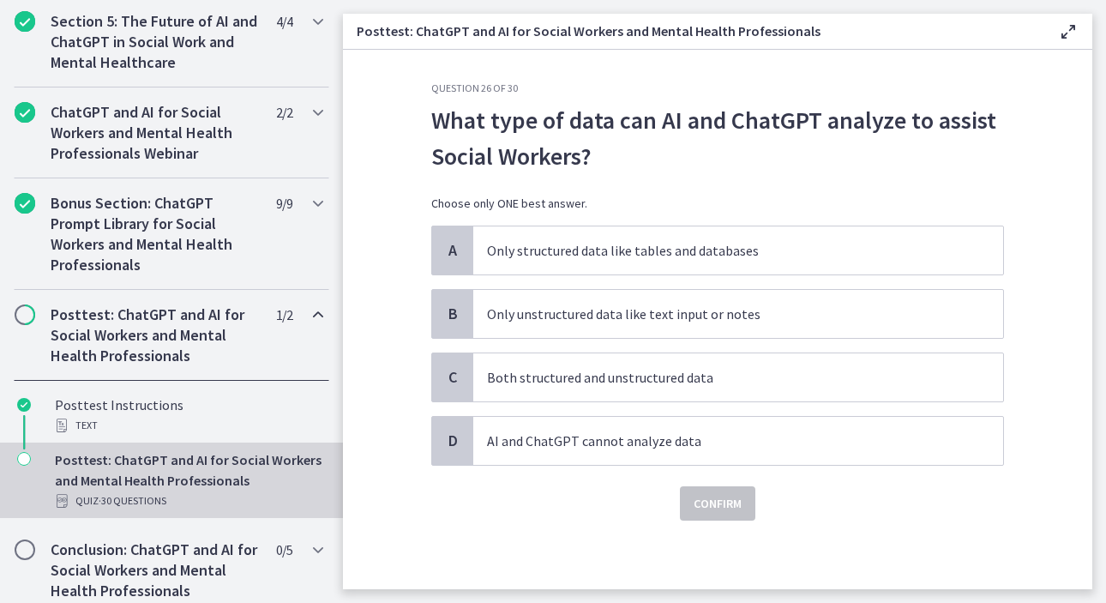
scroll to position [0, 0]
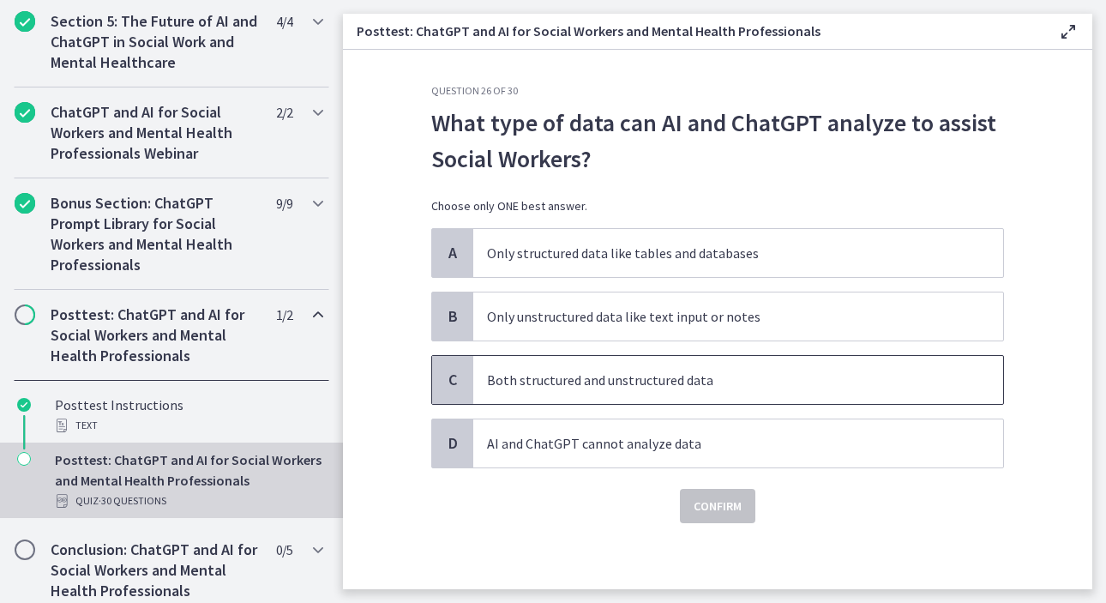
click at [725, 376] on p "Both structured and unstructured data" at bounding box center [721, 380] width 468 height 21
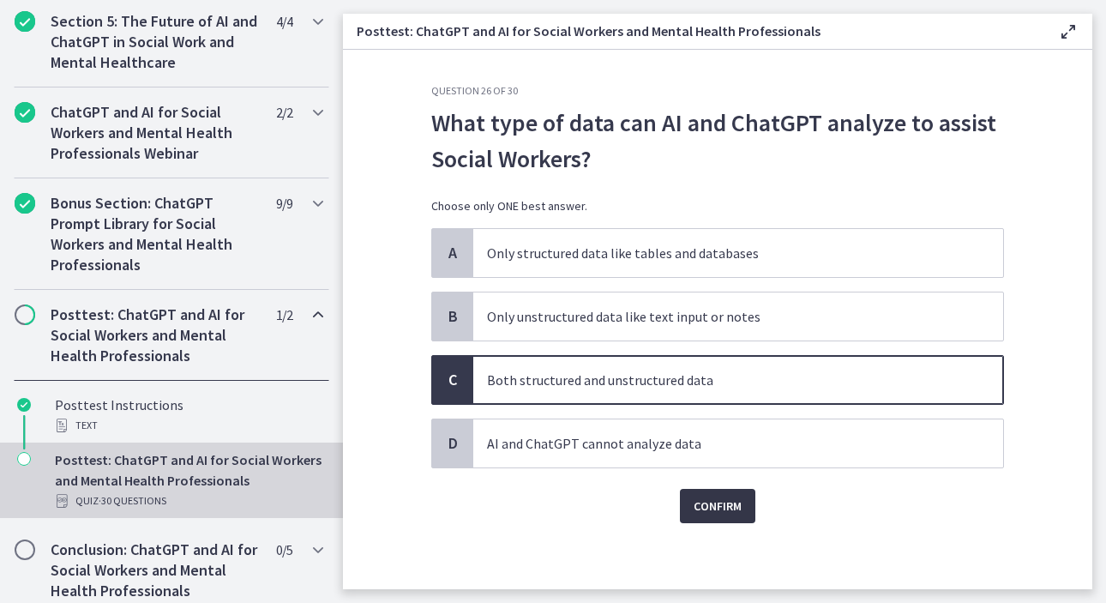
click at [709, 521] on button "Confirm" at bounding box center [717, 506] width 75 height 34
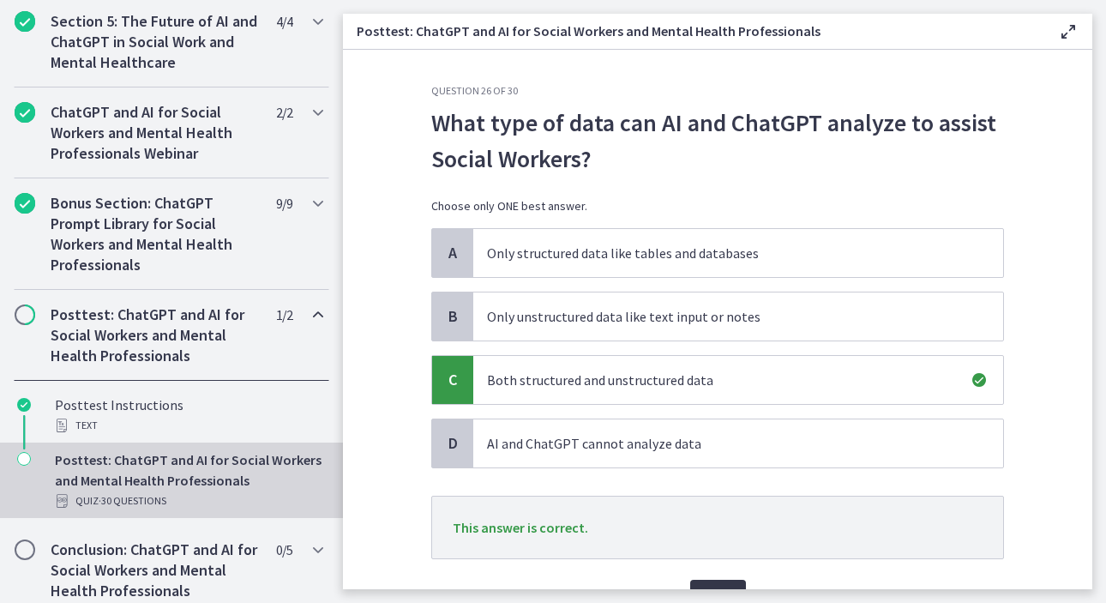
click at [712, 588] on span "Next" at bounding box center [718, 596] width 28 height 21
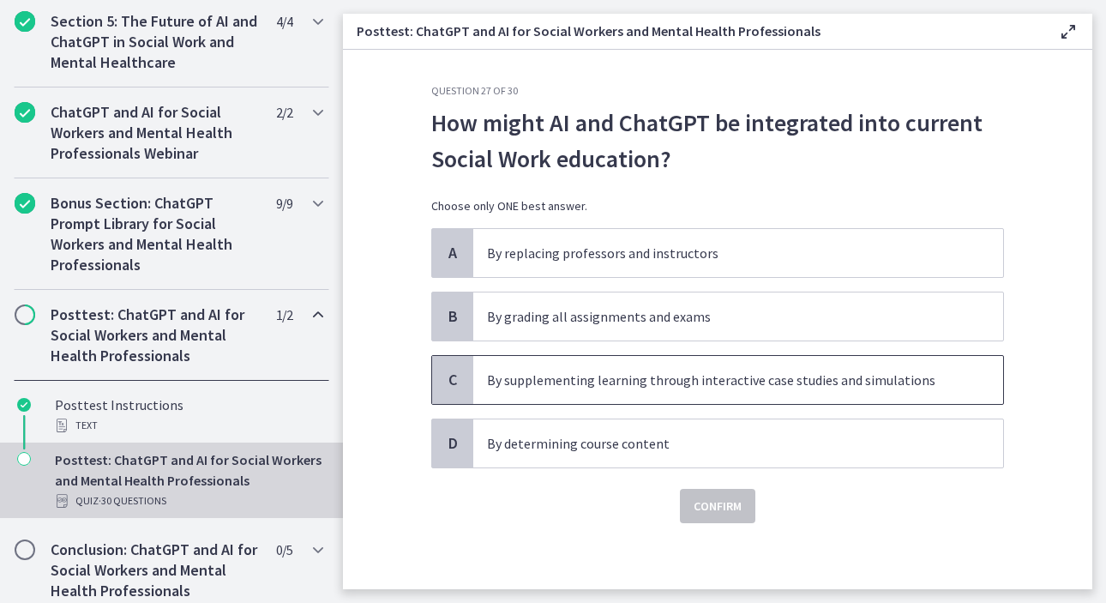
click at [758, 393] on span "By supplementing learning through interactive case studies and simulations" at bounding box center [738, 380] width 530 height 48
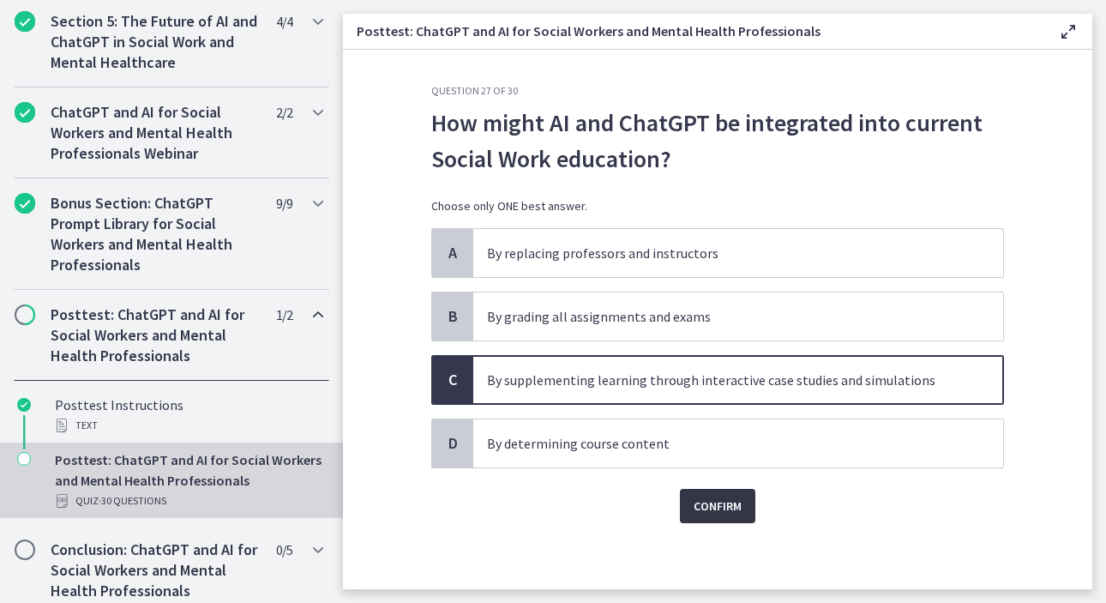
click at [721, 514] on span "Confirm" at bounding box center [718, 506] width 48 height 21
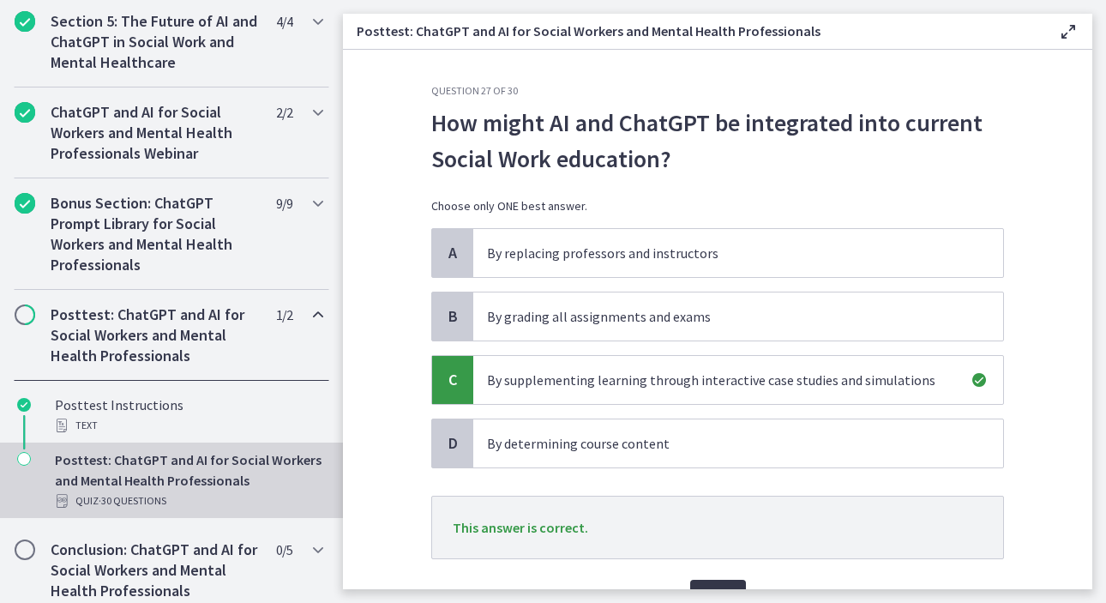
click at [702, 580] on button "Next" at bounding box center [718, 597] width 56 height 34
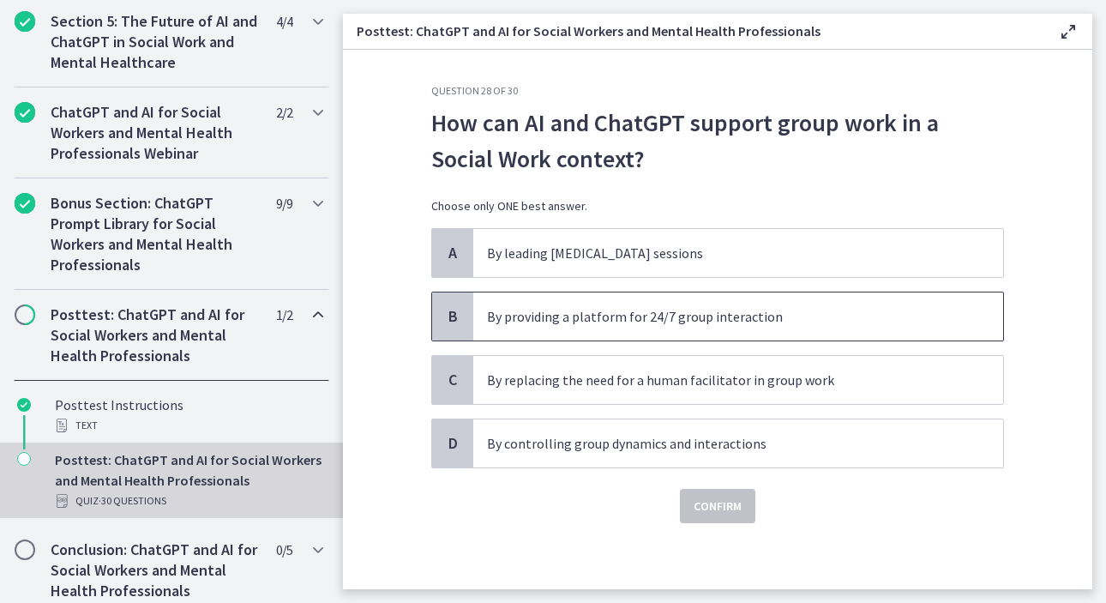
click at [736, 322] on p "By providing a platform for 24/7 group interaction" at bounding box center [721, 316] width 468 height 21
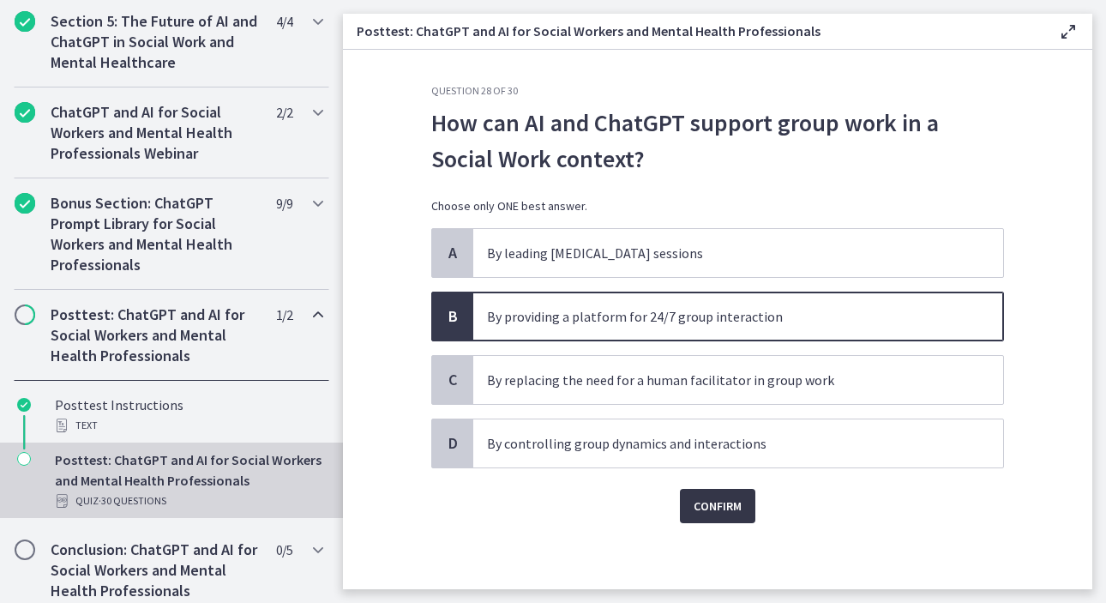
click at [724, 514] on span "Confirm" at bounding box center [718, 506] width 48 height 21
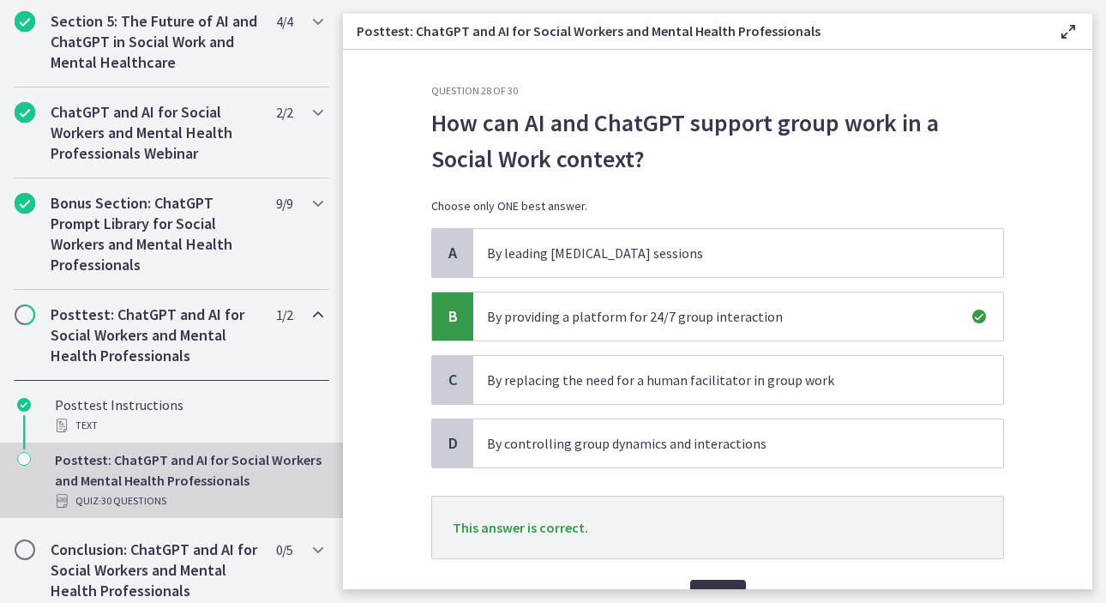
click at [724, 580] on button "Next" at bounding box center [718, 597] width 56 height 34
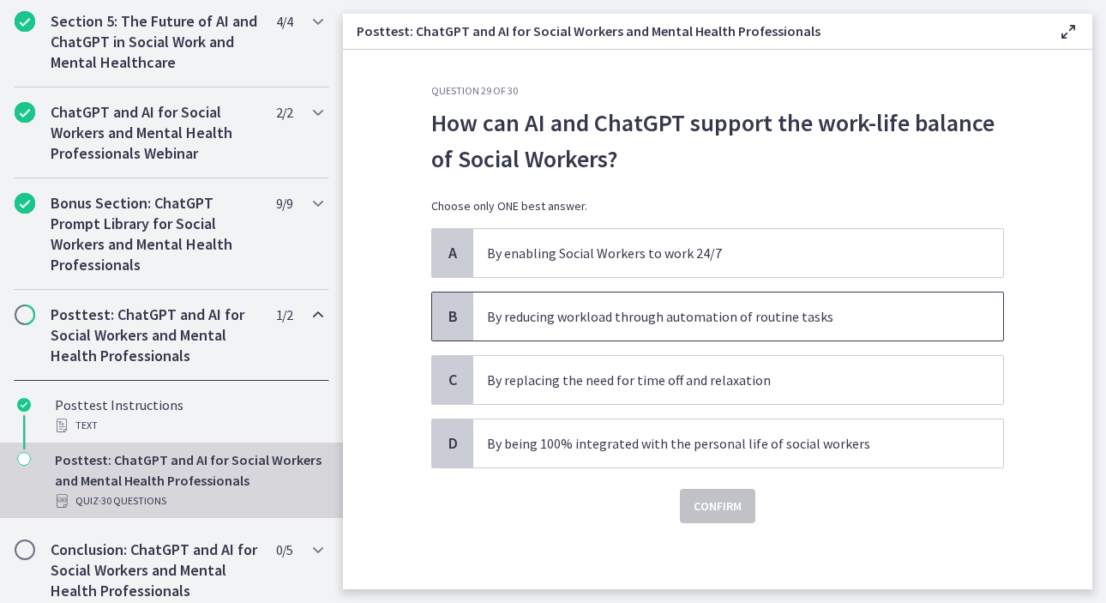
click at [773, 329] on span "By reducing workload through automation of routine tasks" at bounding box center [738, 316] width 530 height 48
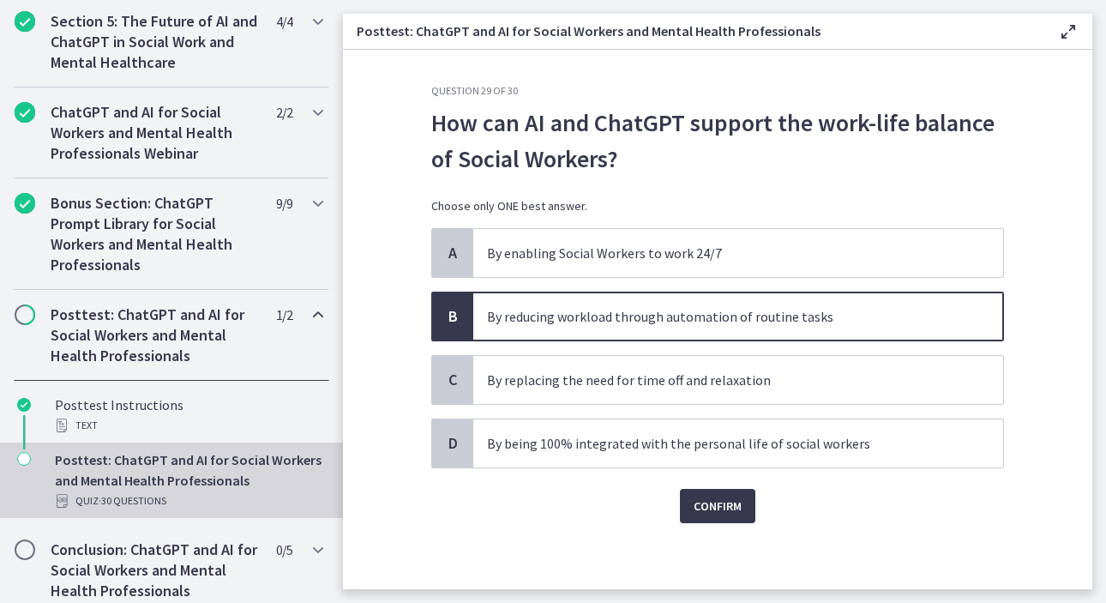
click at [711, 524] on div "Question 29 of 30 How can AI and ChatGPT support the work-life balance of Socia…" at bounding box center [718, 336] width 600 height 505
click at [707, 500] on span "Confirm" at bounding box center [718, 506] width 48 height 21
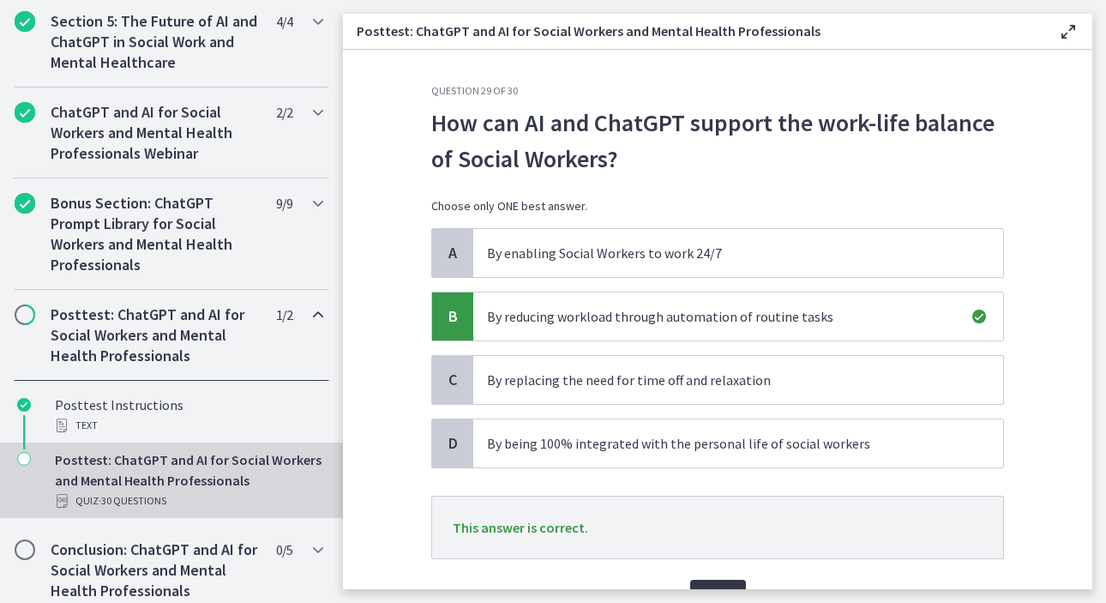
click at [713, 584] on button "Next" at bounding box center [718, 597] width 56 height 34
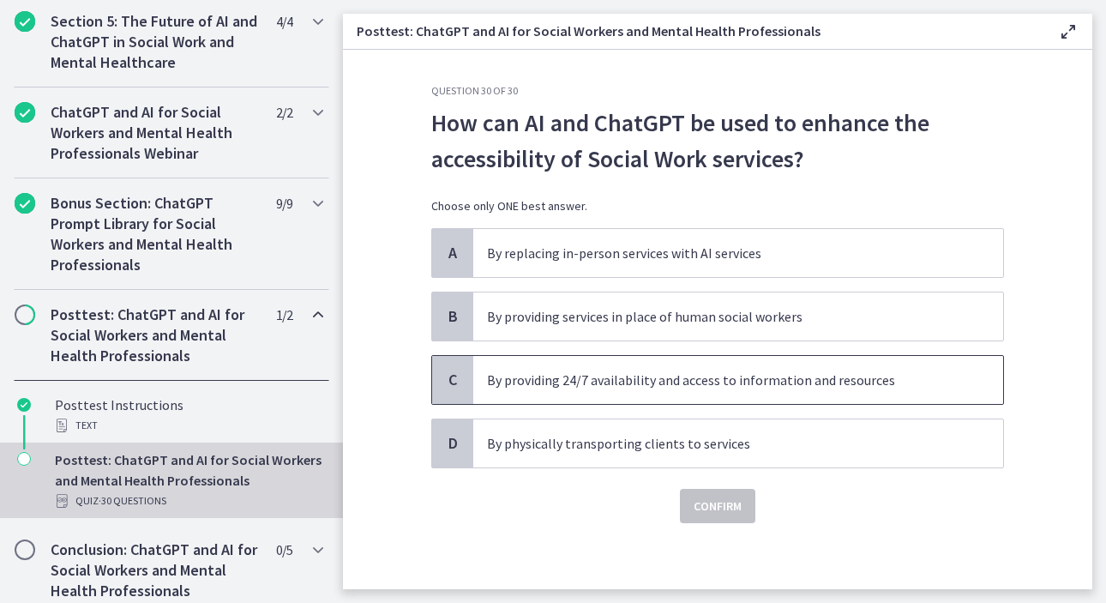
click at [785, 381] on p "By providing 24/7 availability and access to information and resources" at bounding box center [721, 380] width 468 height 21
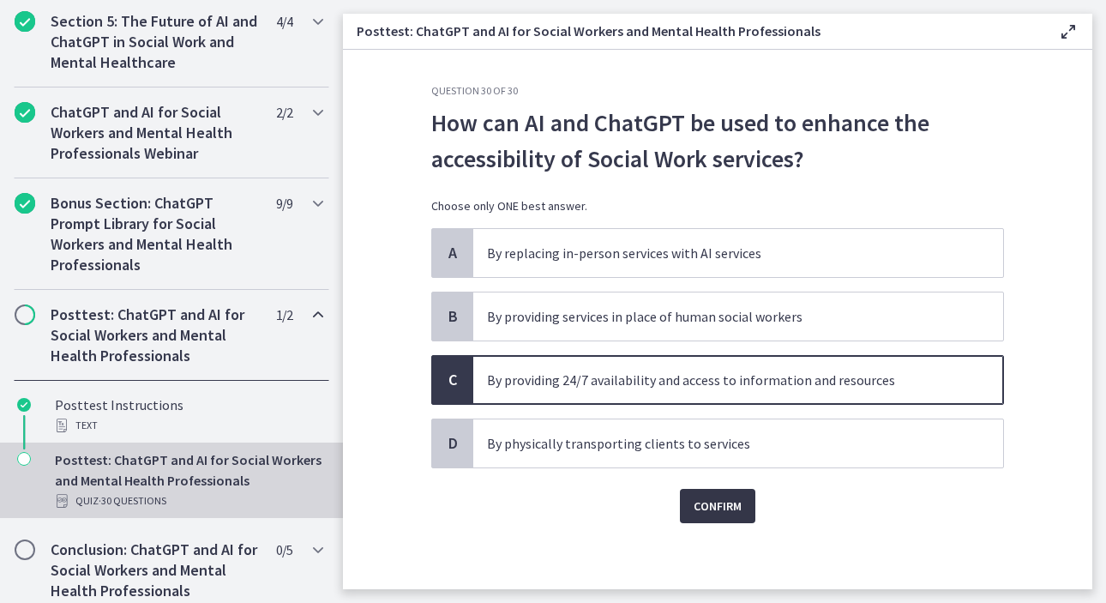
click at [736, 504] on button "Confirm" at bounding box center [717, 506] width 75 height 34
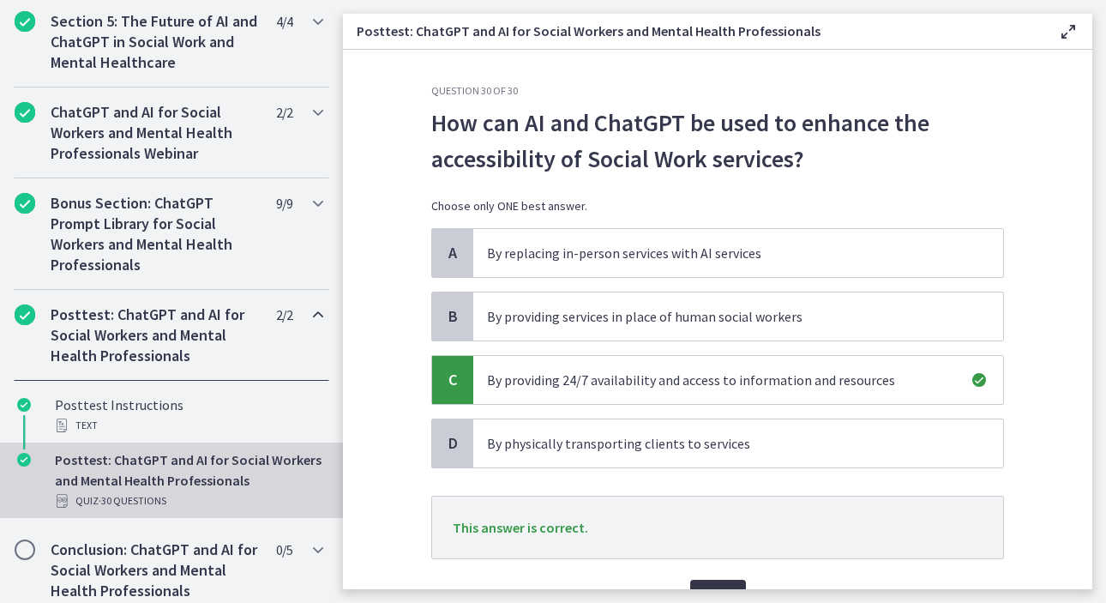
click at [722, 584] on button "Next" at bounding box center [718, 597] width 56 height 34
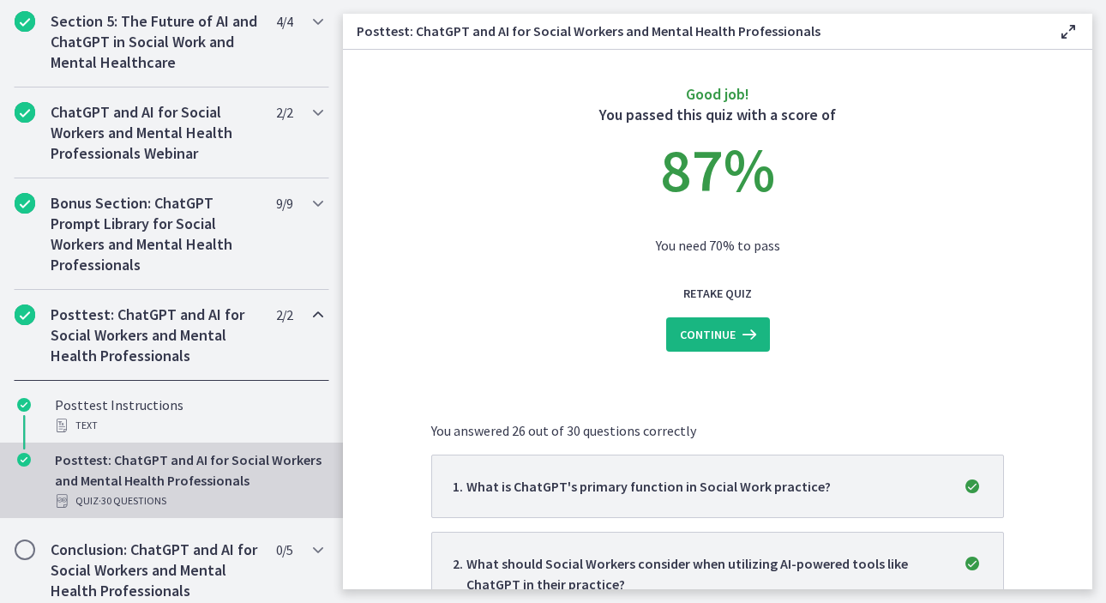
click at [748, 334] on icon at bounding box center [748, 334] width 24 height 21
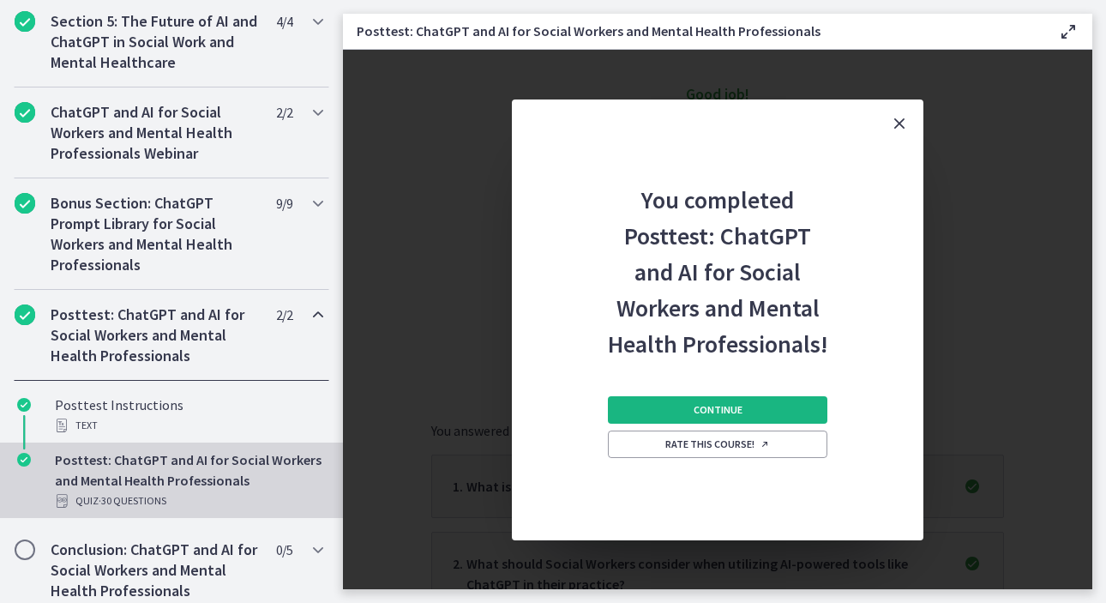
click at [741, 400] on button "Continue" at bounding box center [717, 409] width 219 height 27
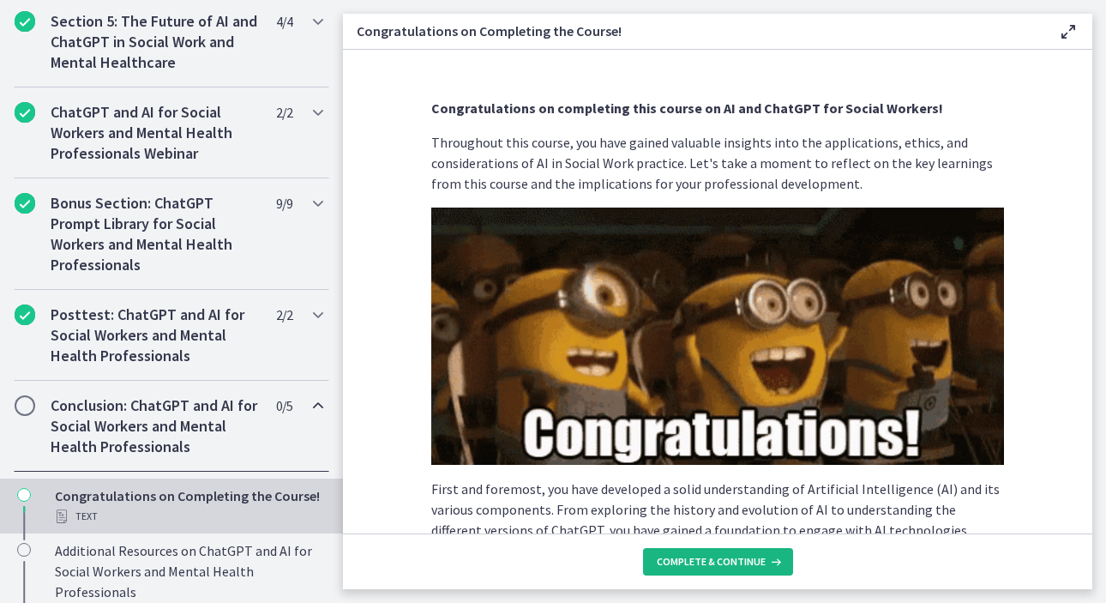
click at [731, 561] on span "Complete & continue" at bounding box center [711, 562] width 109 height 14
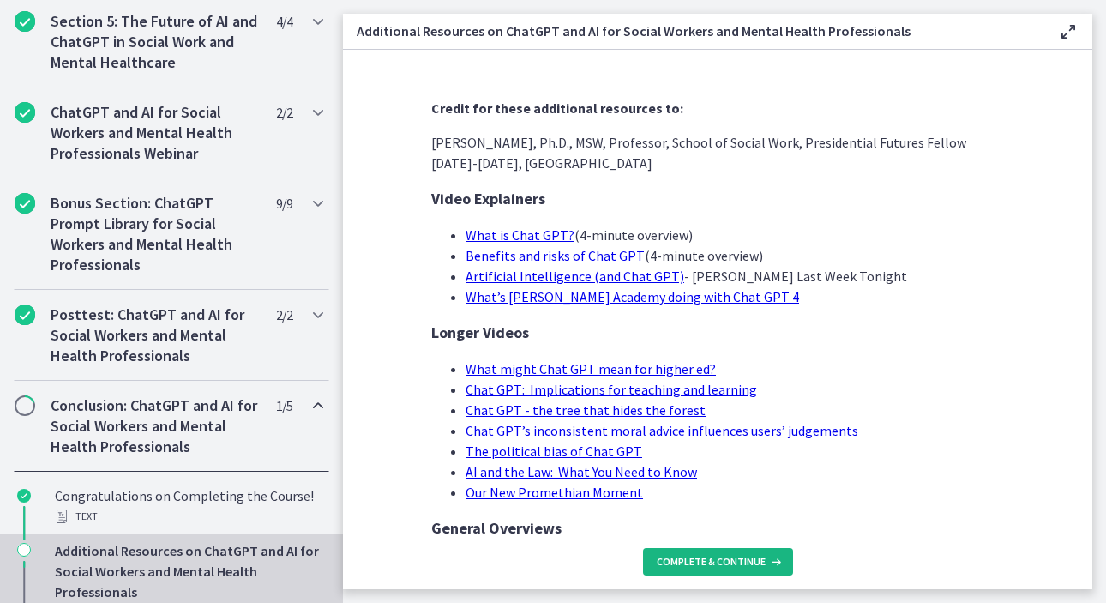
click at [732, 562] on span "Complete & continue" at bounding box center [711, 562] width 109 height 14
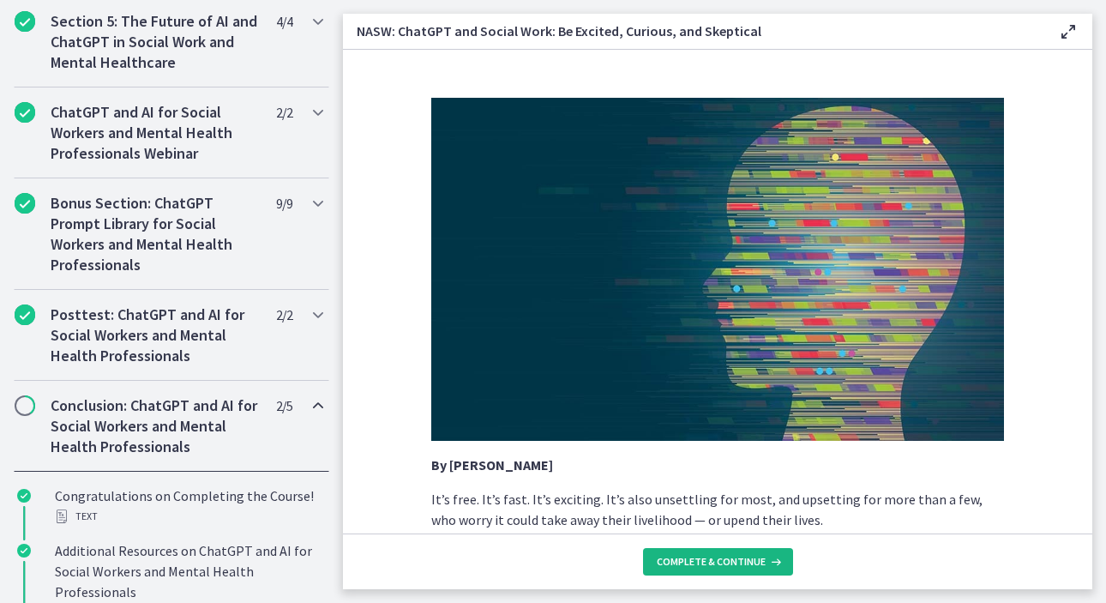
click at [732, 562] on span "Complete & continue" at bounding box center [711, 562] width 109 height 14
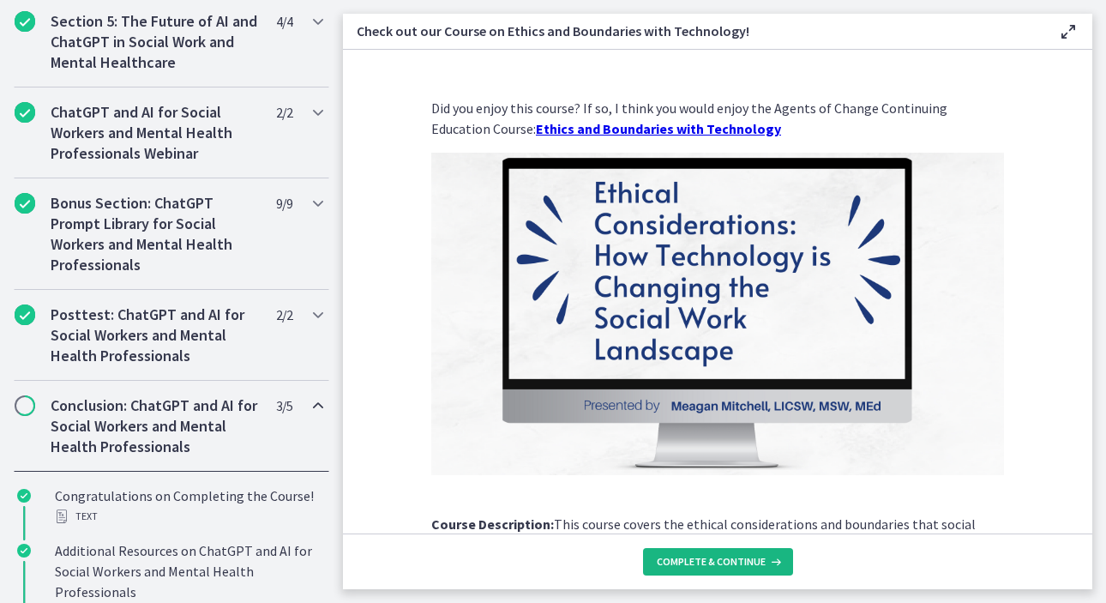
click at [732, 562] on span "Complete & continue" at bounding box center [711, 562] width 109 height 14
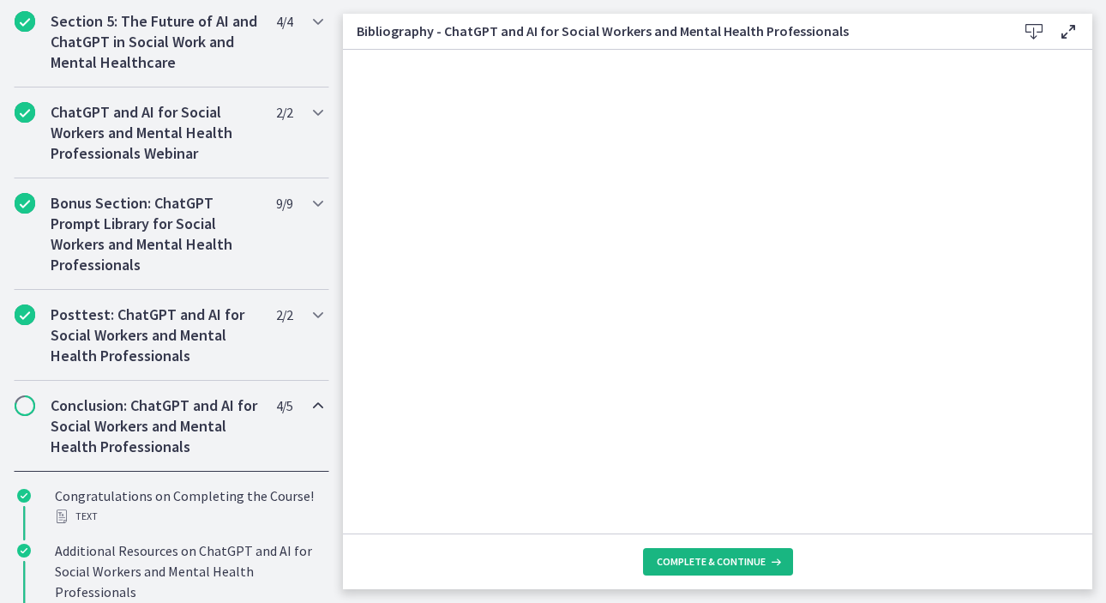
click at [732, 562] on span "Complete & continue" at bounding box center [711, 562] width 109 height 14
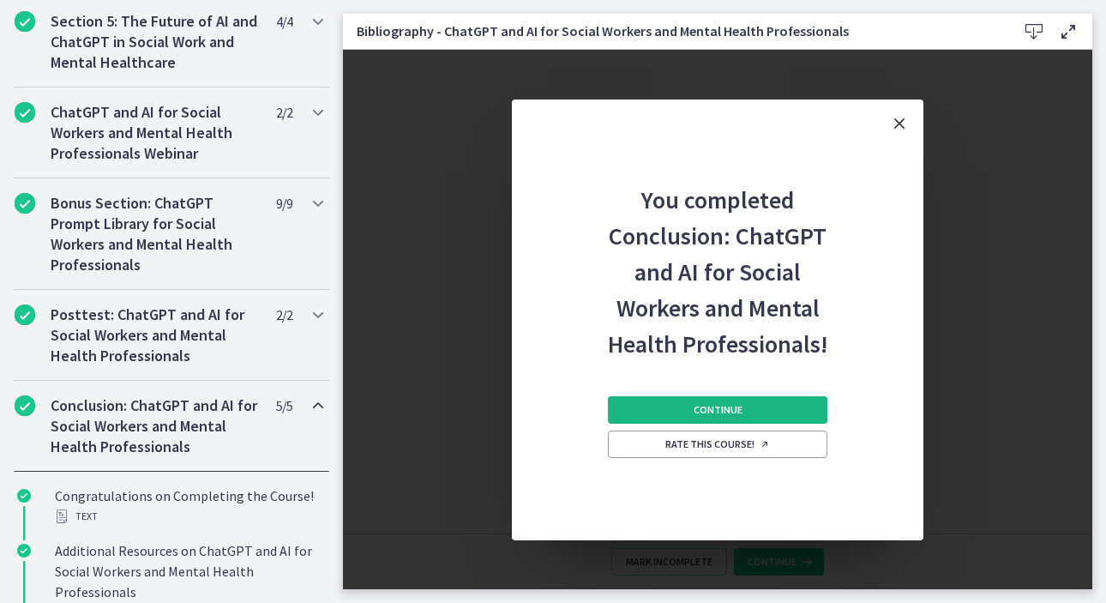
click at [738, 412] on span "Continue" at bounding box center [718, 410] width 49 height 14
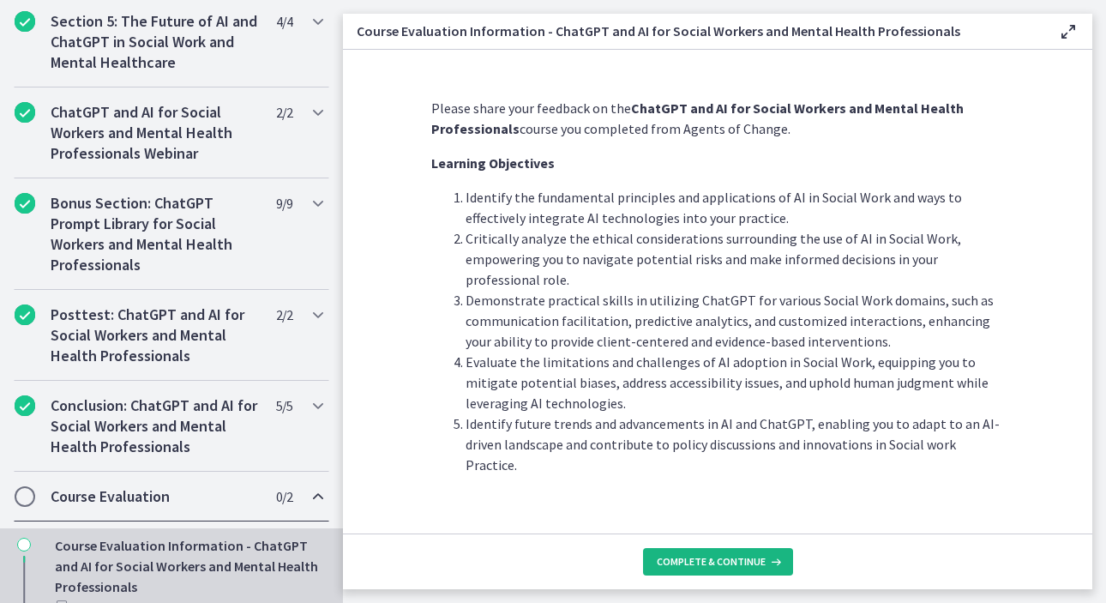
click at [714, 567] on span "Complete & continue" at bounding box center [711, 562] width 109 height 14
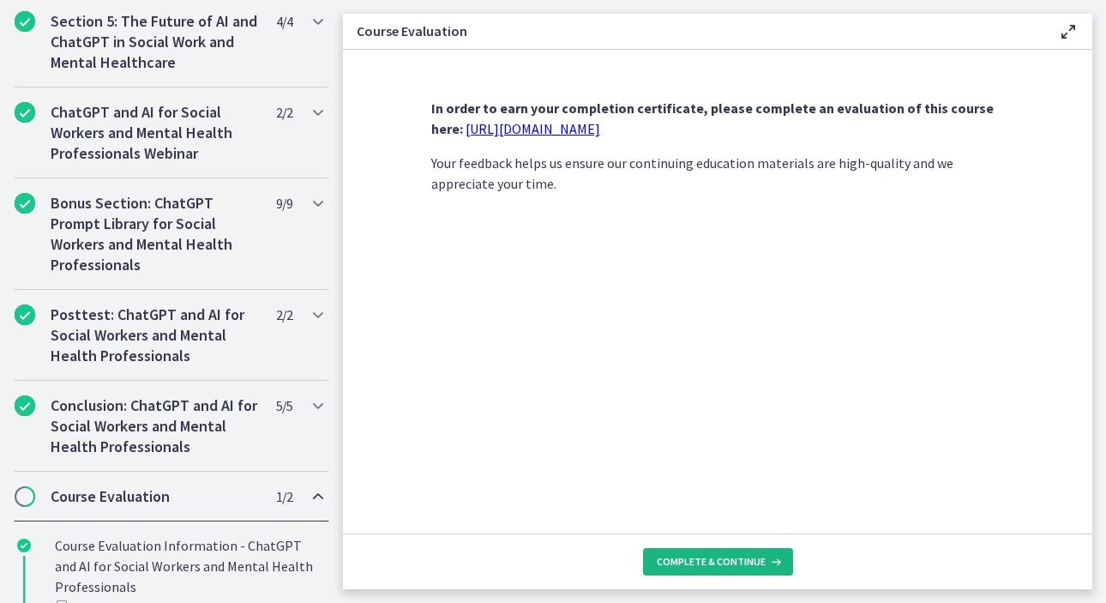
click at [714, 567] on span "Complete & continue" at bounding box center [711, 562] width 109 height 14
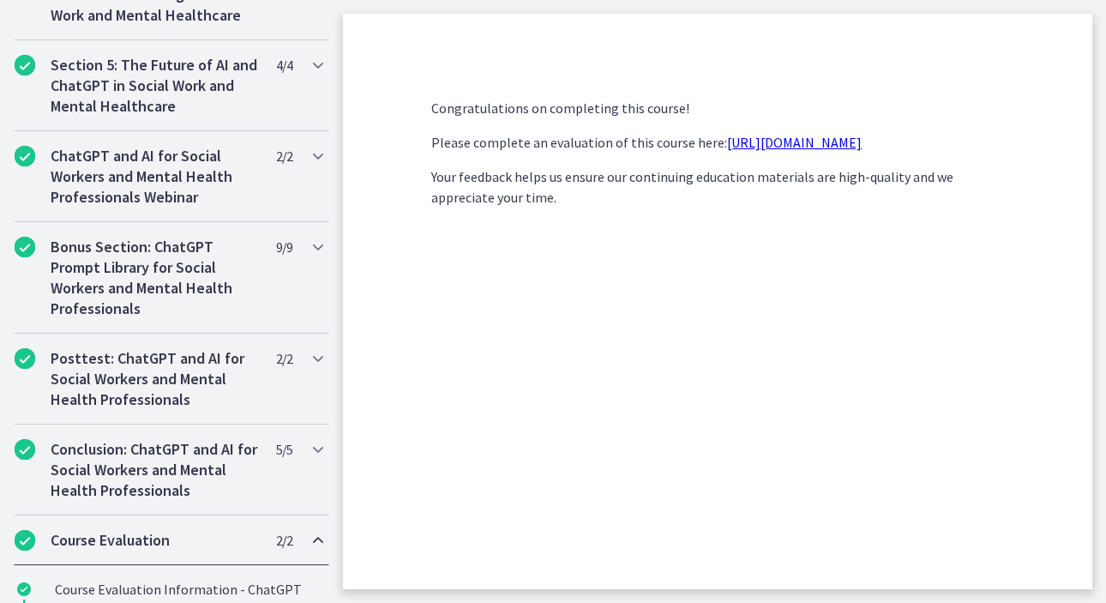
scroll to position [870, 0]
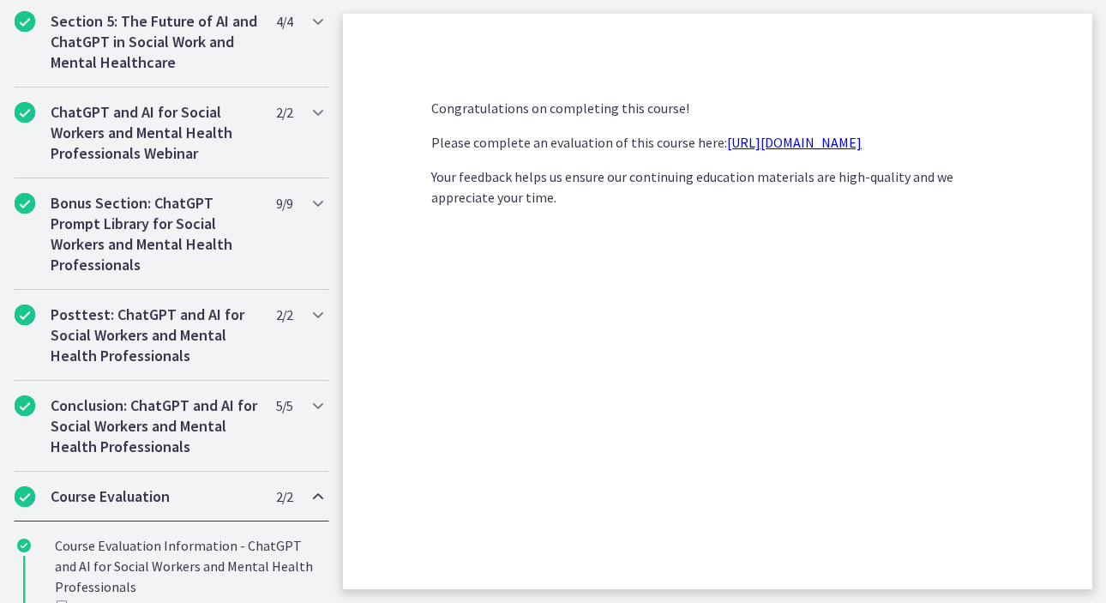
click at [767, 142] on link "https://forms.gle/jm1zbfhChZ2exBv78" at bounding box center [794, 142] width 135 height 17
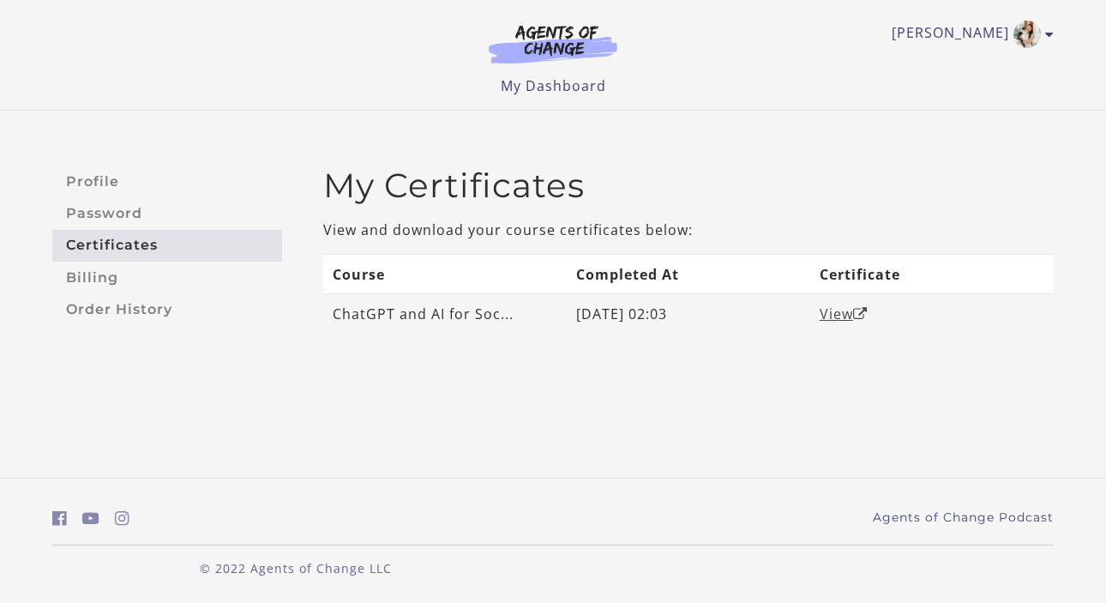
click at [839, 314] on link "View" at bounding box center [844, 313] width 48 height 19
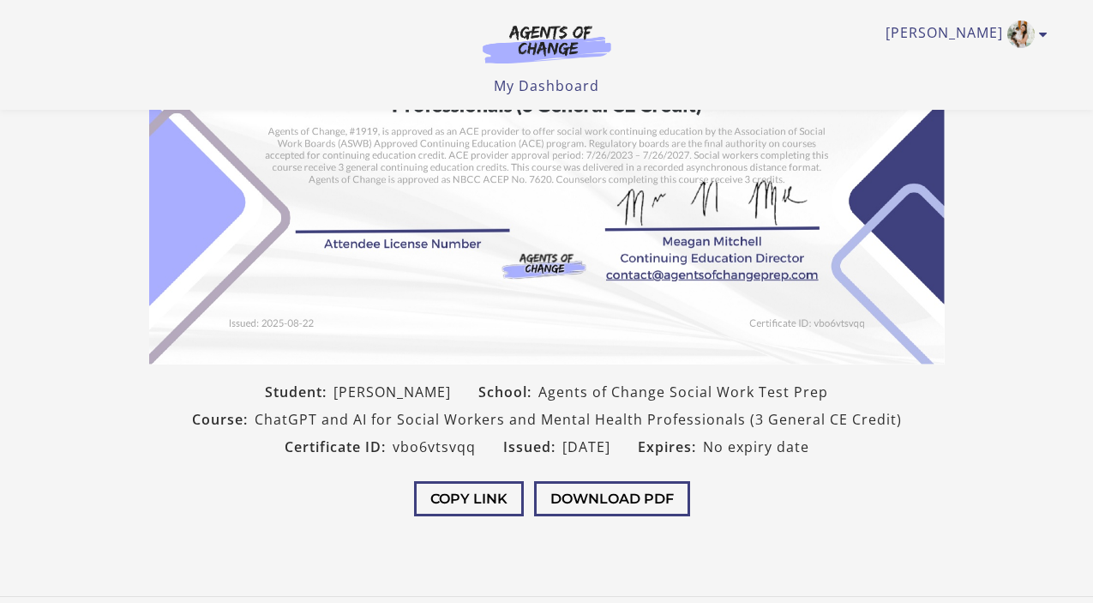
scroll to position [241, 0]
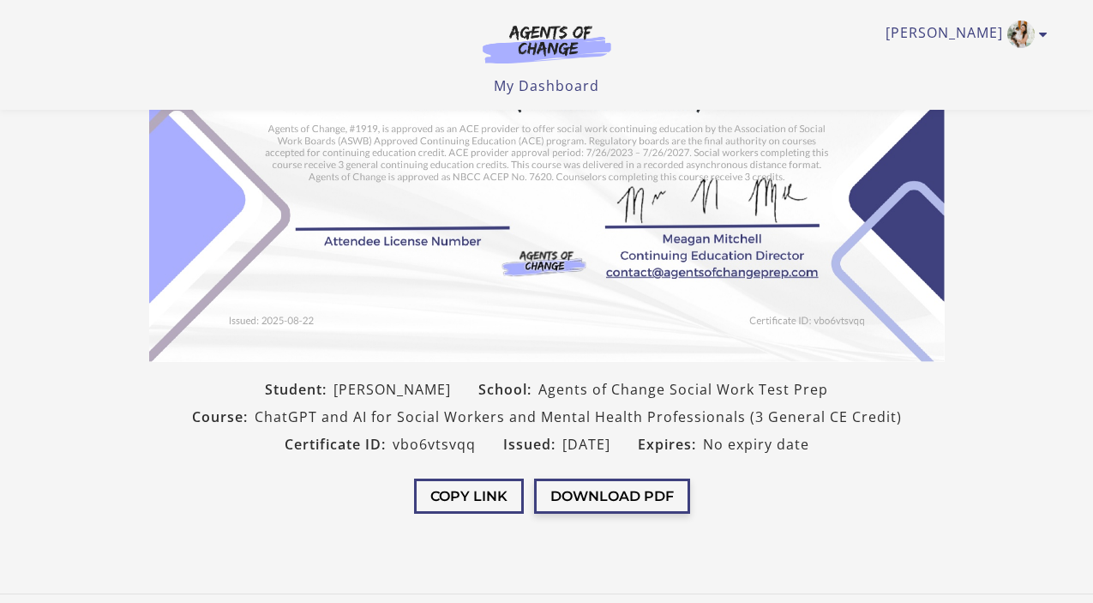
click at [616, 509] on button "Download PDF" at bounding box center [612, 495] width 156 height 35
click at [578, 496] on button "Download PDF" at bounding box center [612, 495] width 156 height 35
